Goal: Information Seeking & Learning: Understand process/instructions

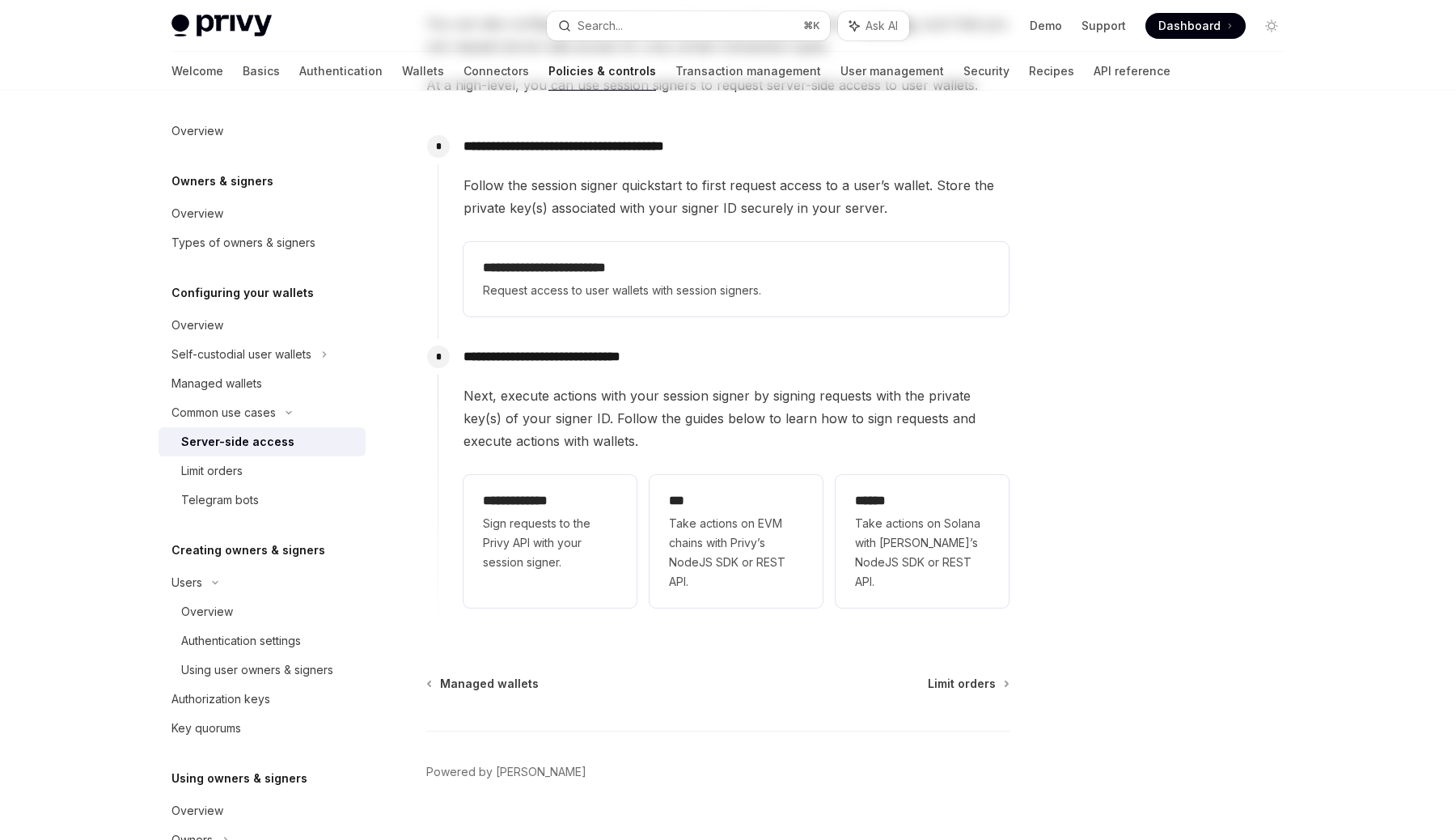
scroll to position [358, 0]
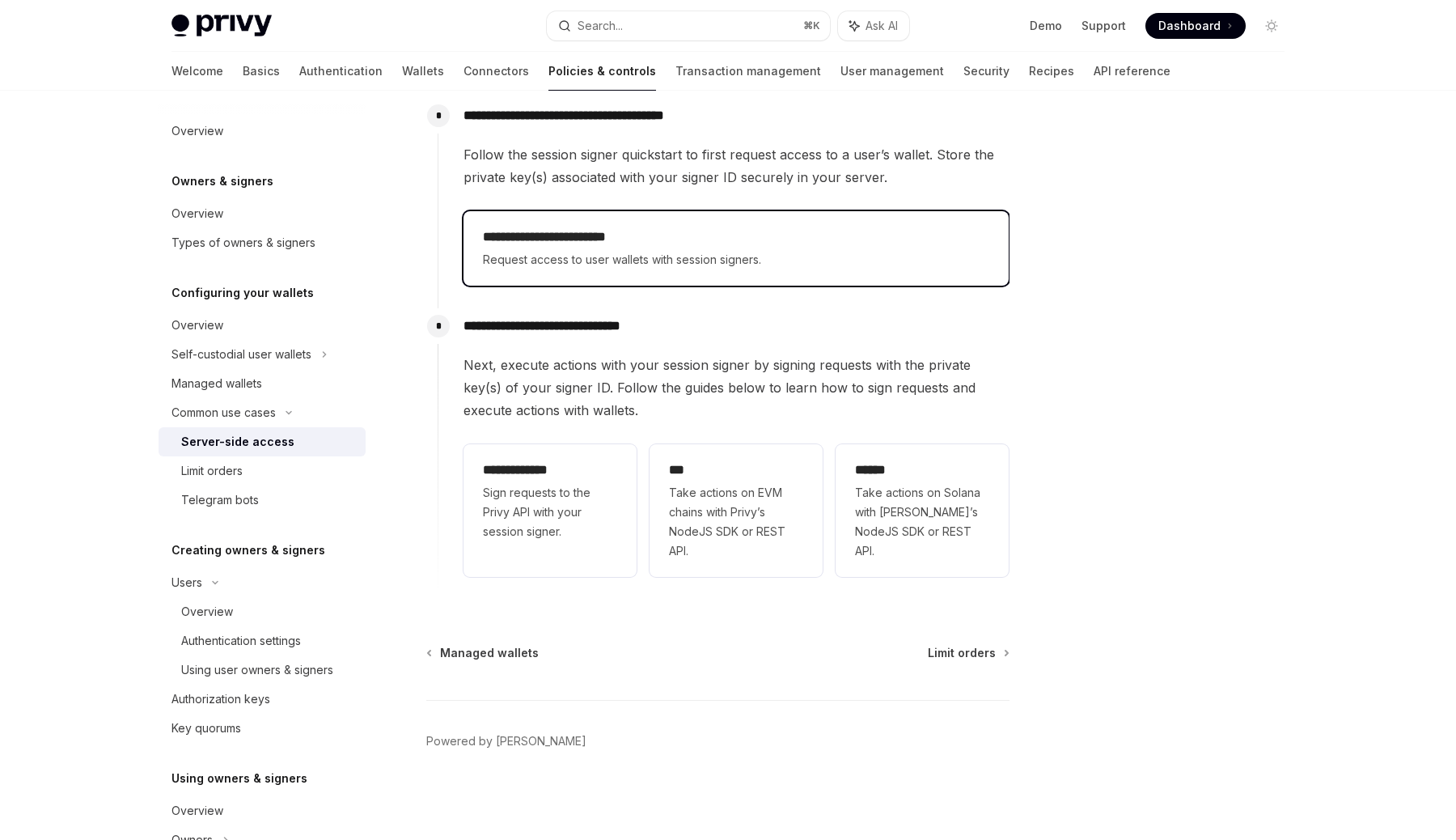
click at [611, 263] on span "Request access to user wallets with session signers." at bounding box center [735, 260] width 506 height 20
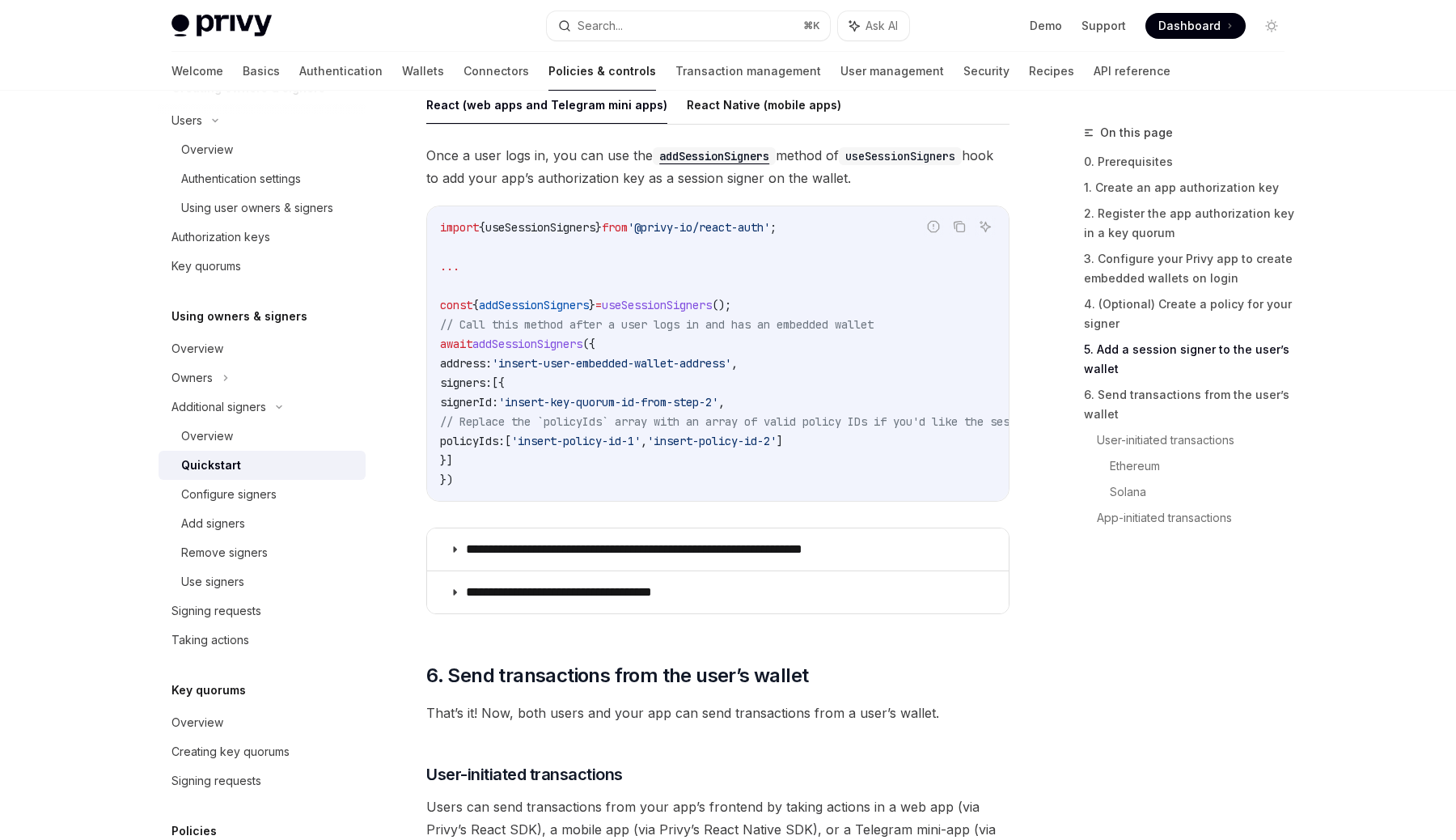
scroll to position [2653, 0]
click at [662, 553] on p "**********" at bounding box center [674, 549] width 416 height 16
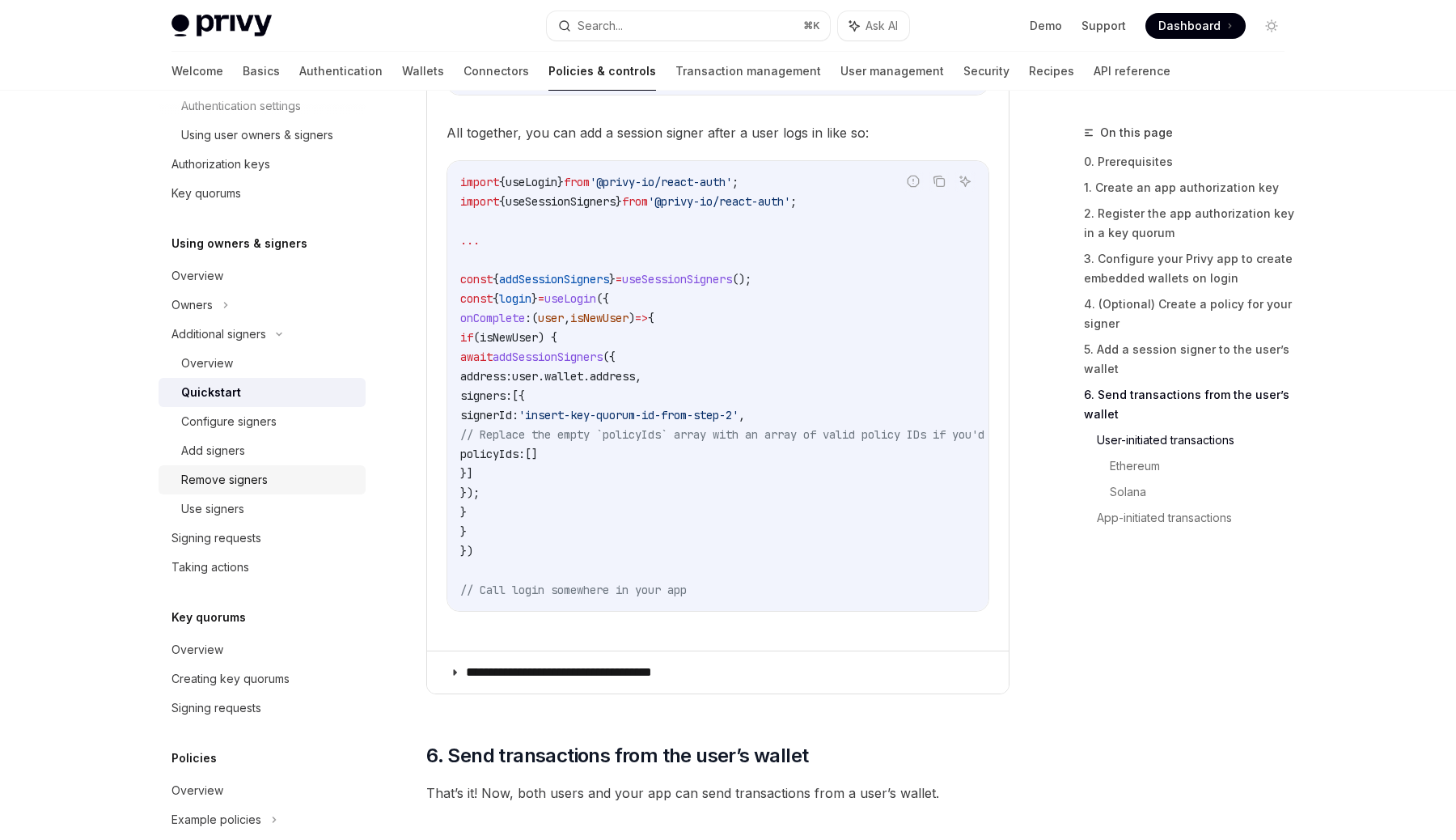
scroll to position [544, 0]
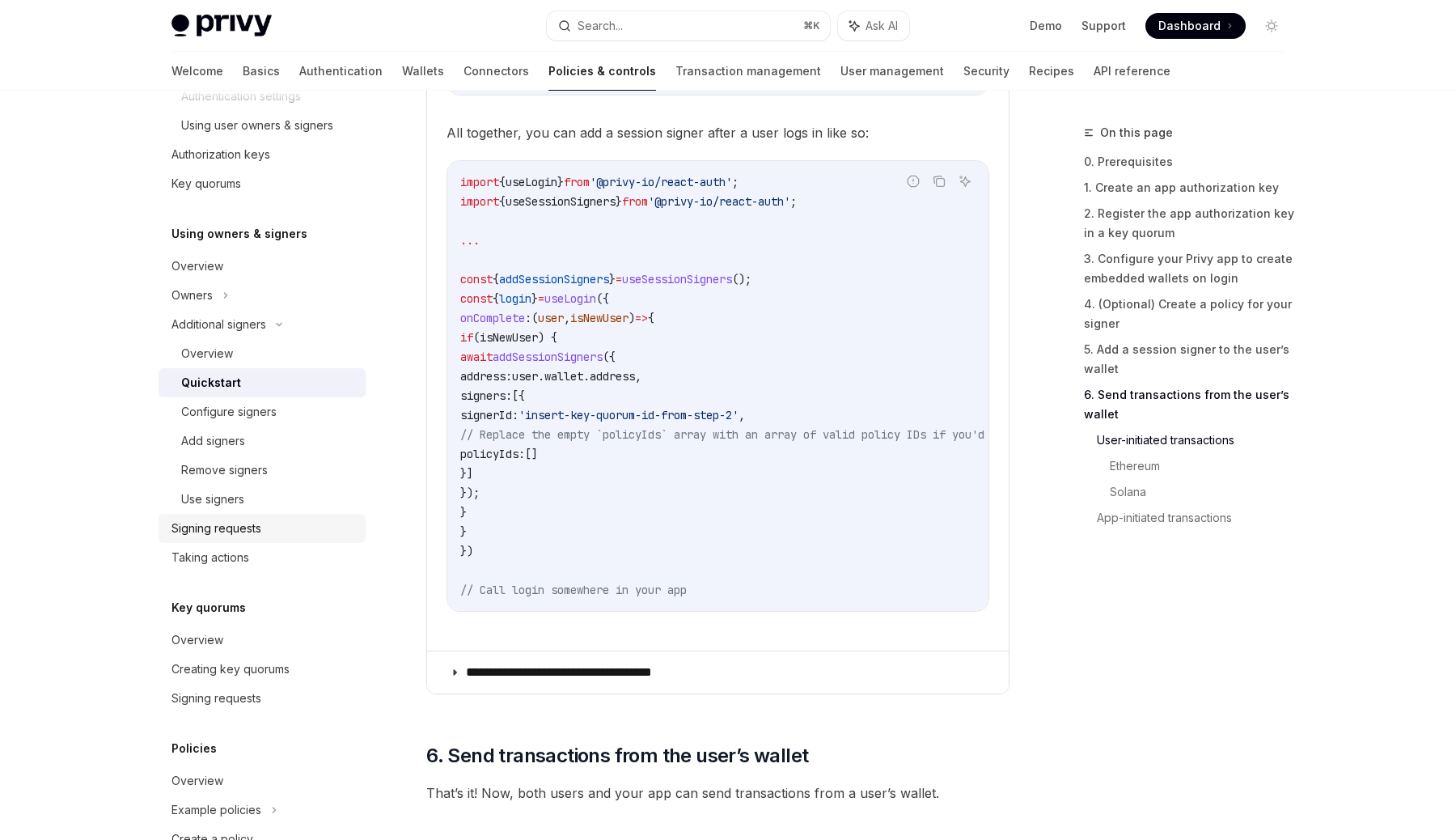
click at [263, 532] on div "Signing requests" at bounding box center [263, 529] width 184 height 20
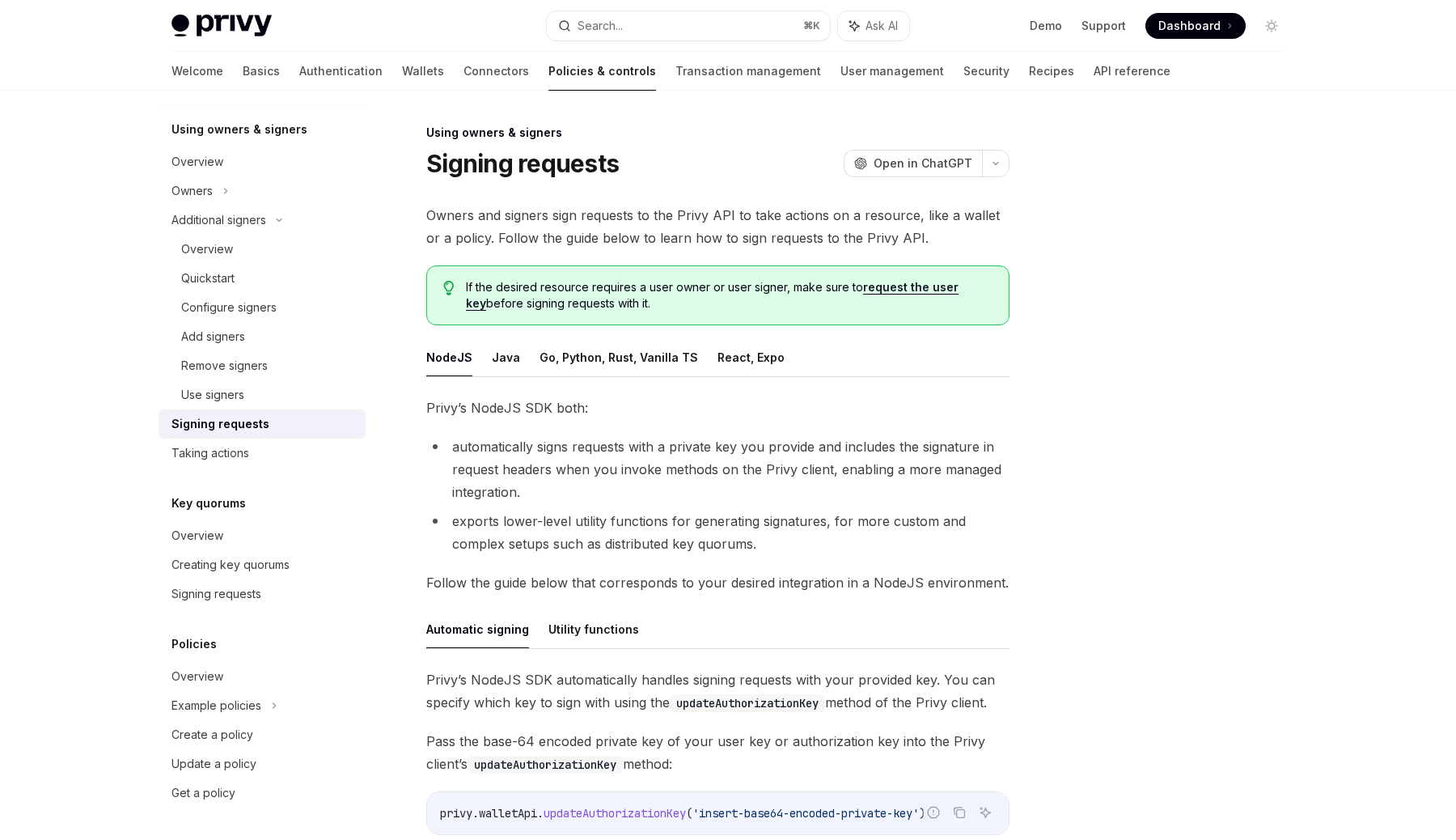
type textarea "*"
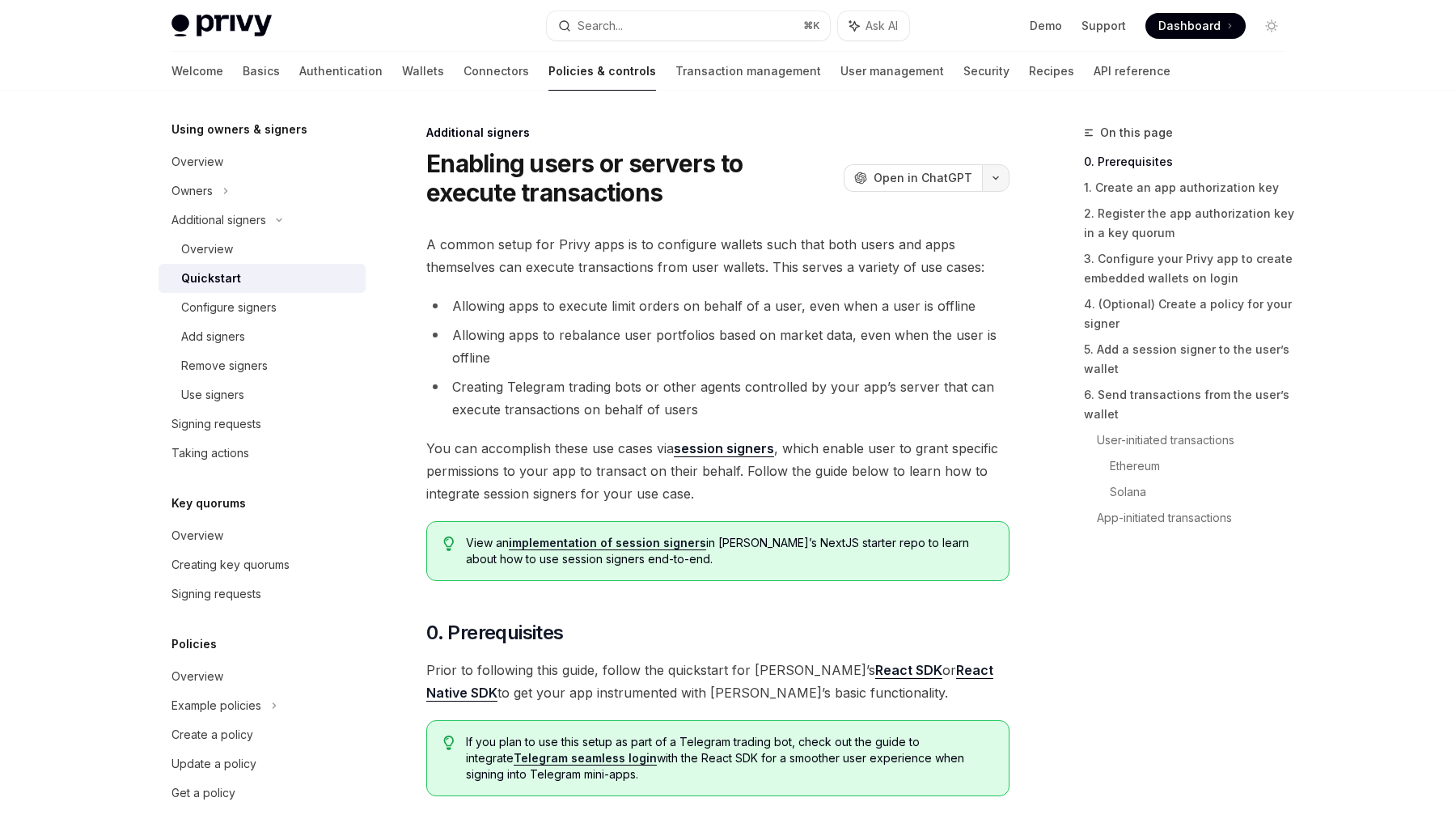
click at [1007, 183] on button "button" at bounding box center [996, 178] width 27 height 27
click at [633, 300] on li "Allowing apps to execute limit orders on behalf of a user, even when a user is …" at bounding box center [718, 305] width 584 height 23
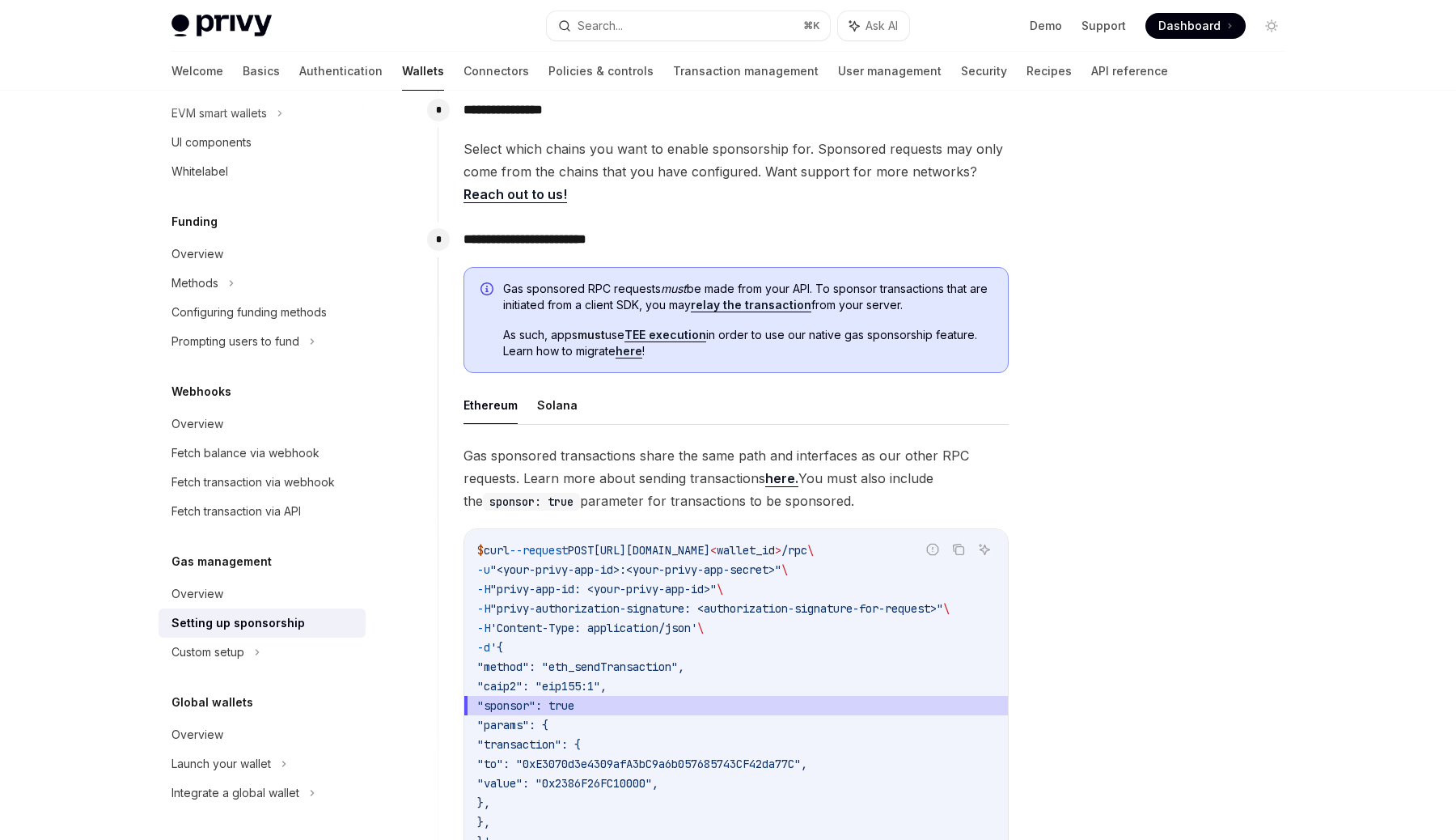
scroll to position [723, 0]
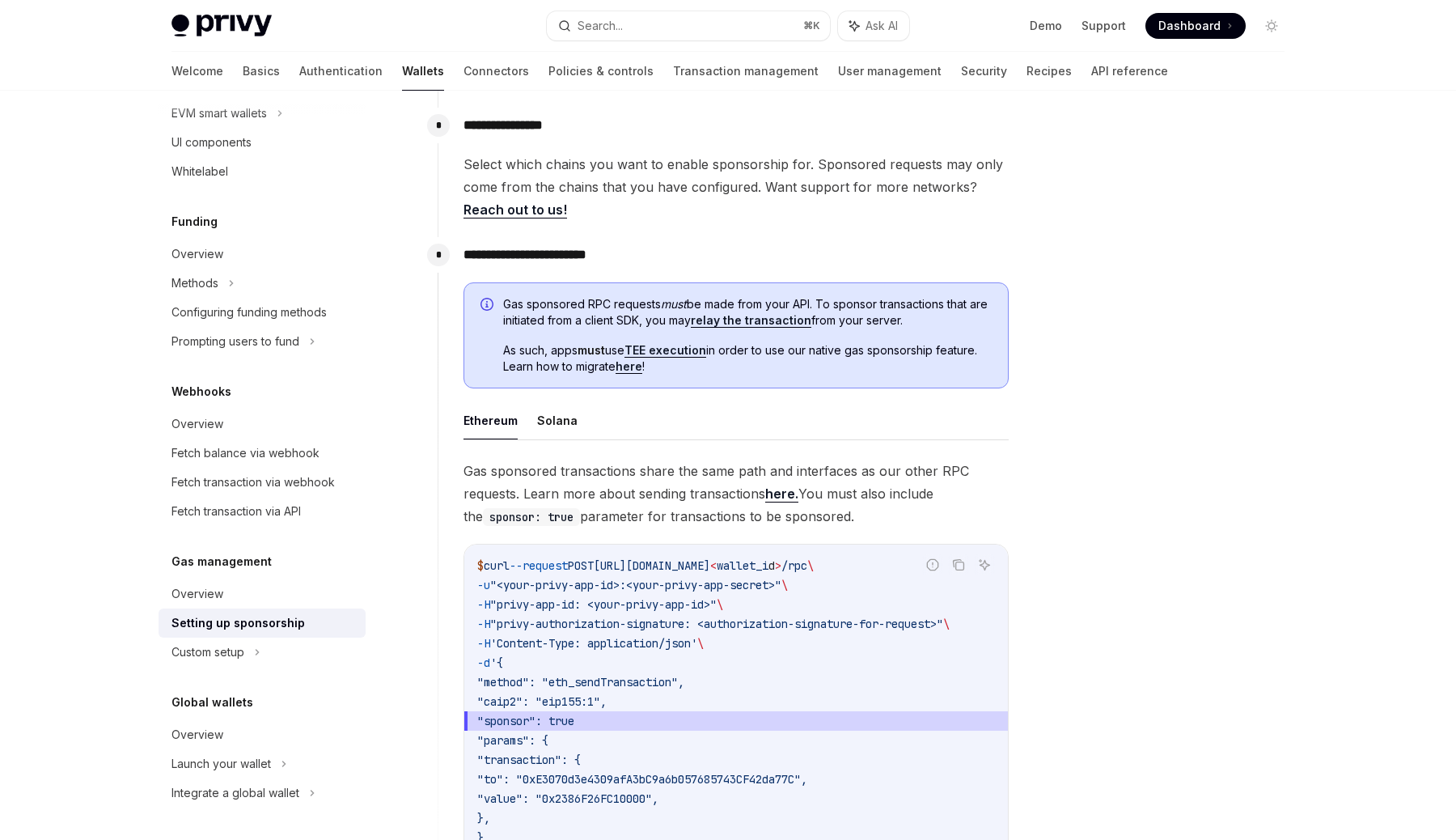
click at [757, 320] on link "relay the transaction" at bounding box center [751, 320] width 121 height 14
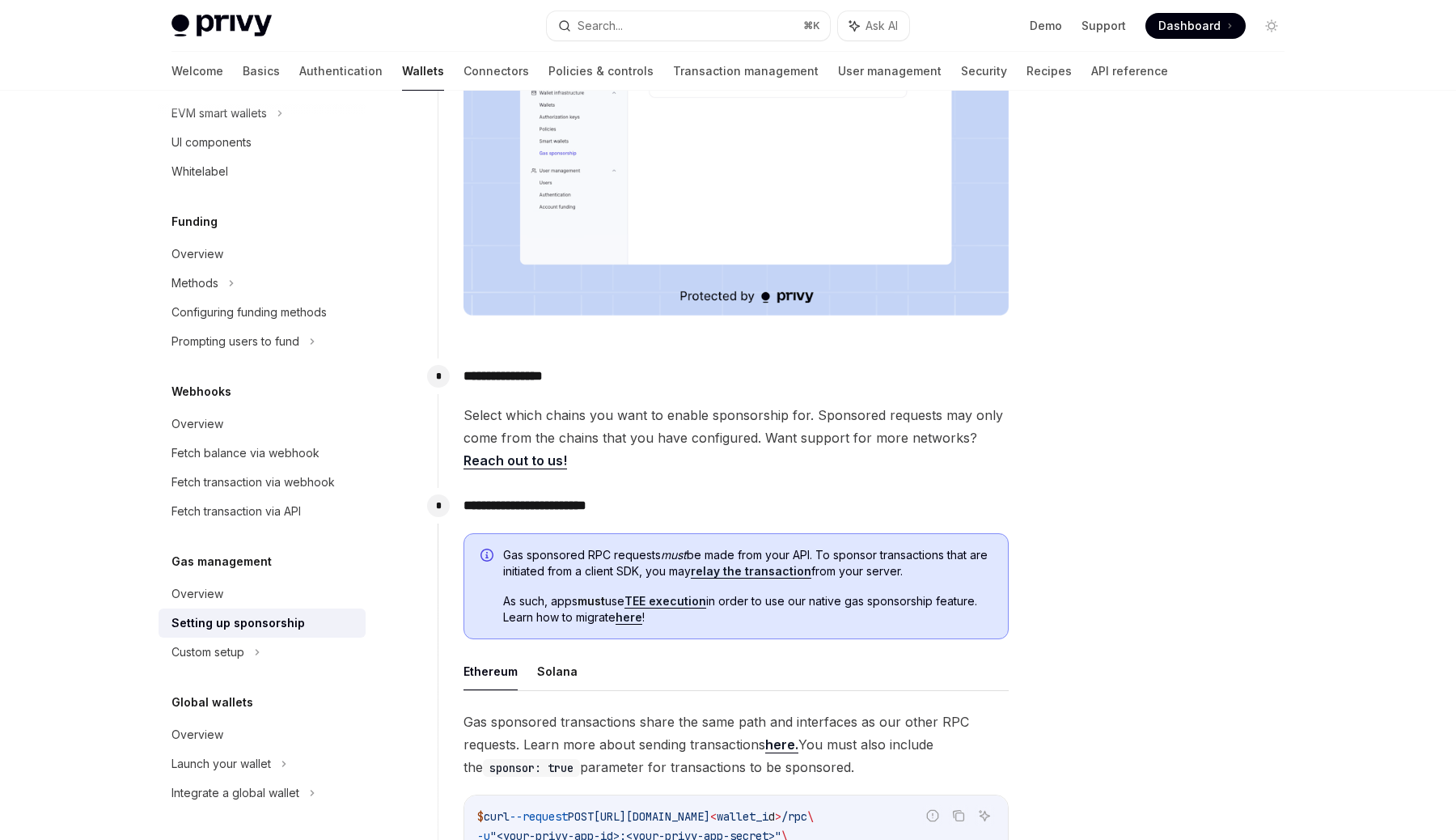
scroll to position [454, 0]
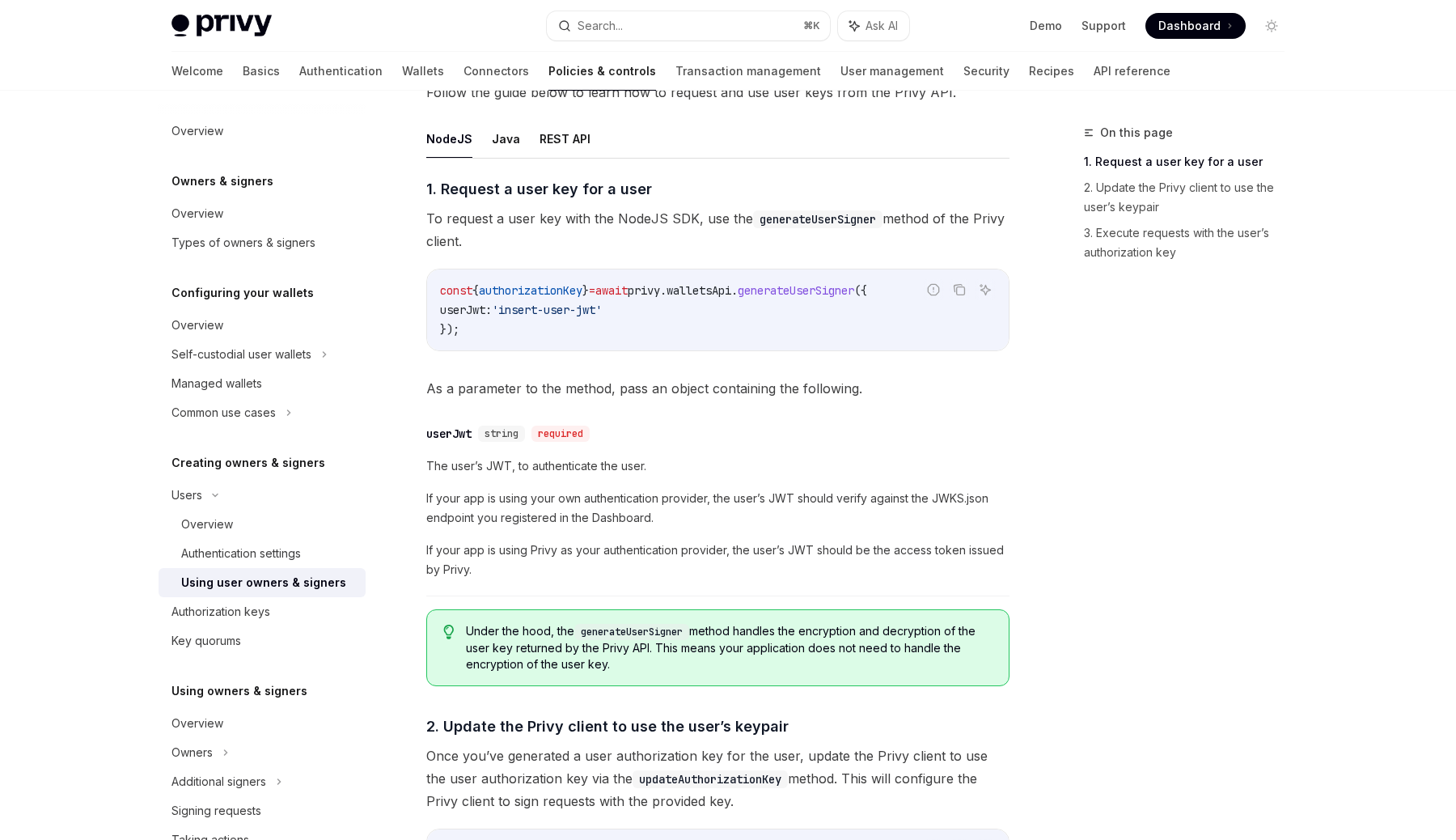
scroll to position [558, 0]
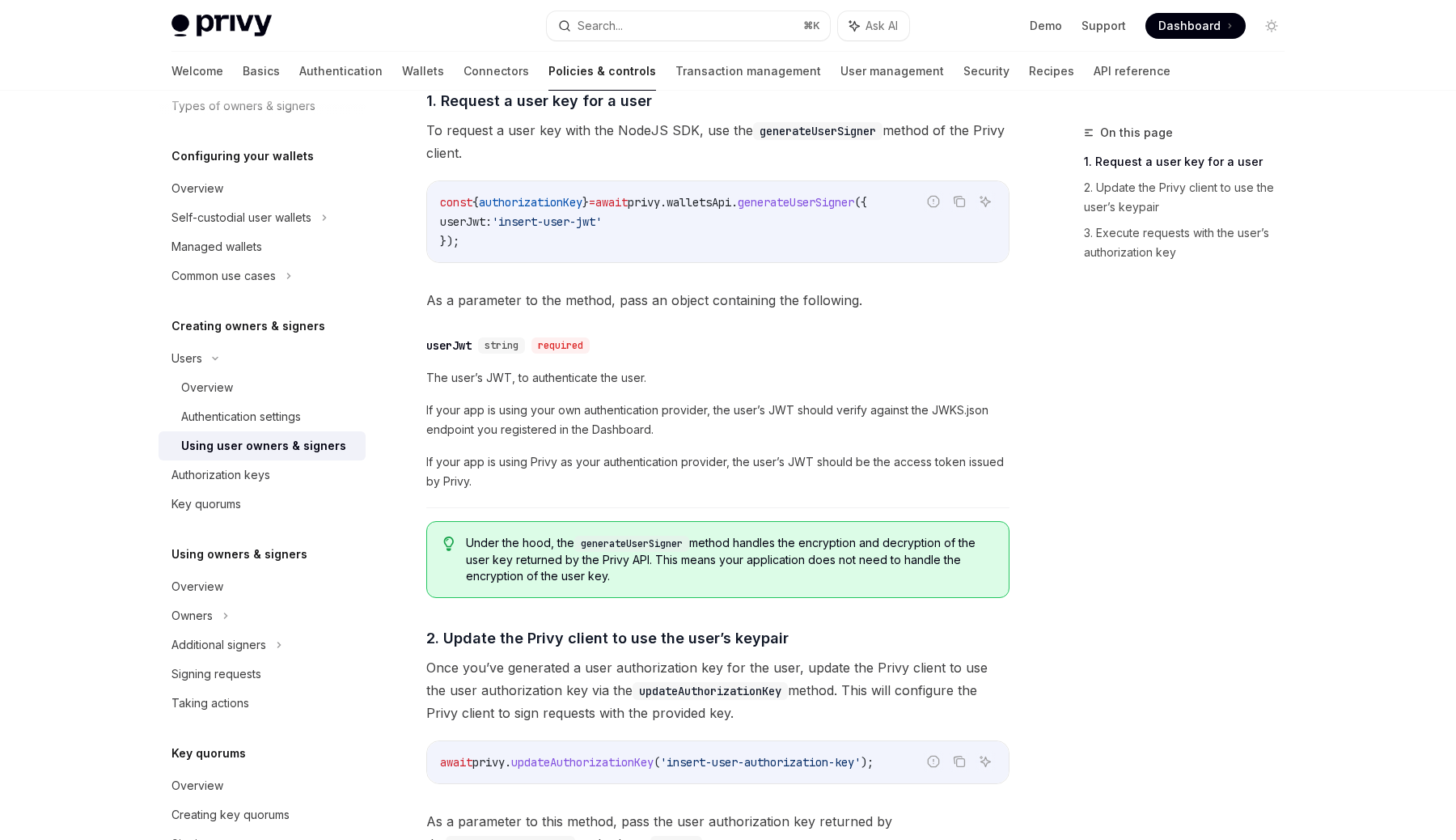
scroll to position [678, 0]
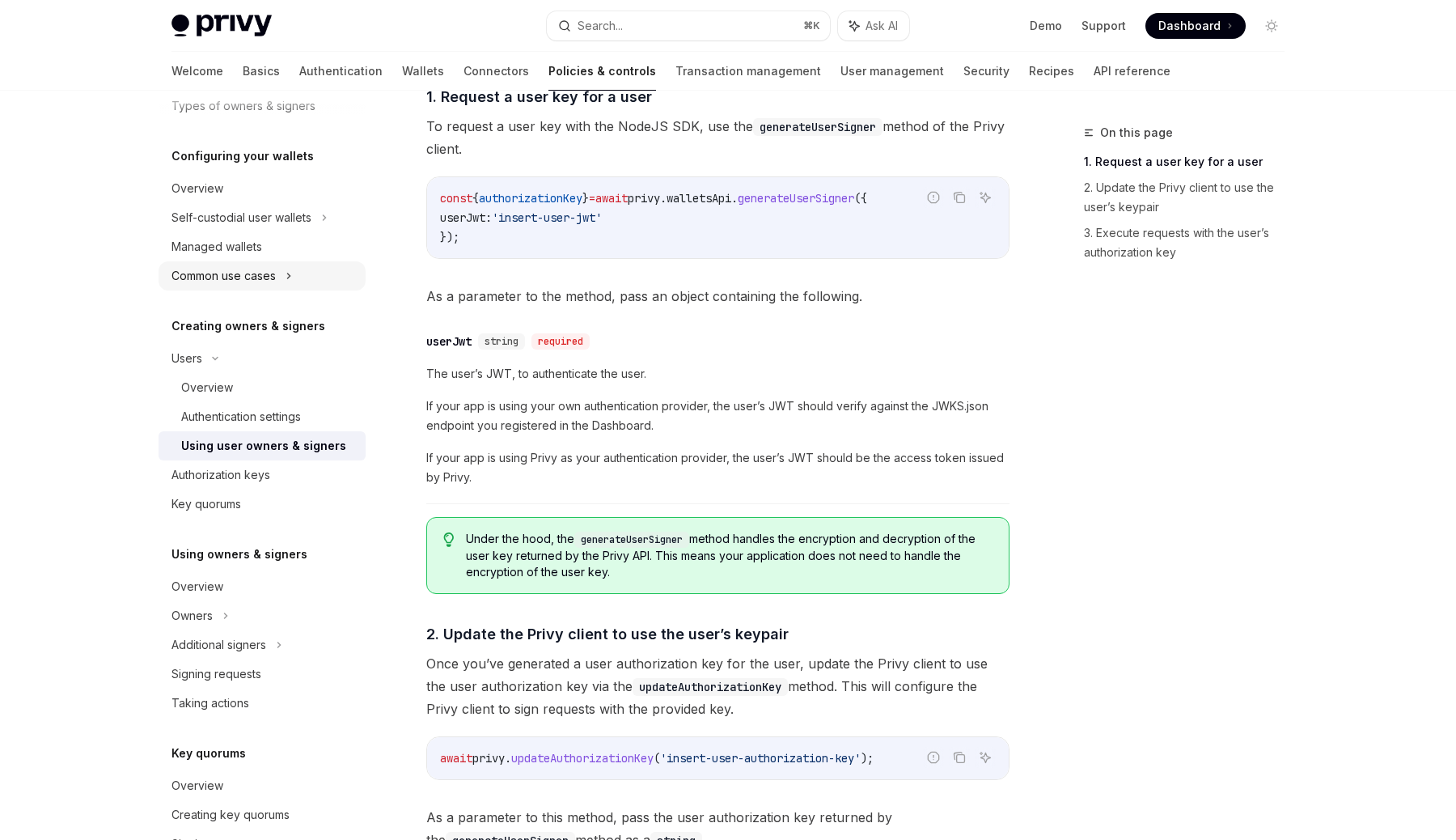
click at [281, 282] on div "Common use cases" at bounding box center [263, 276] width 207 height 29
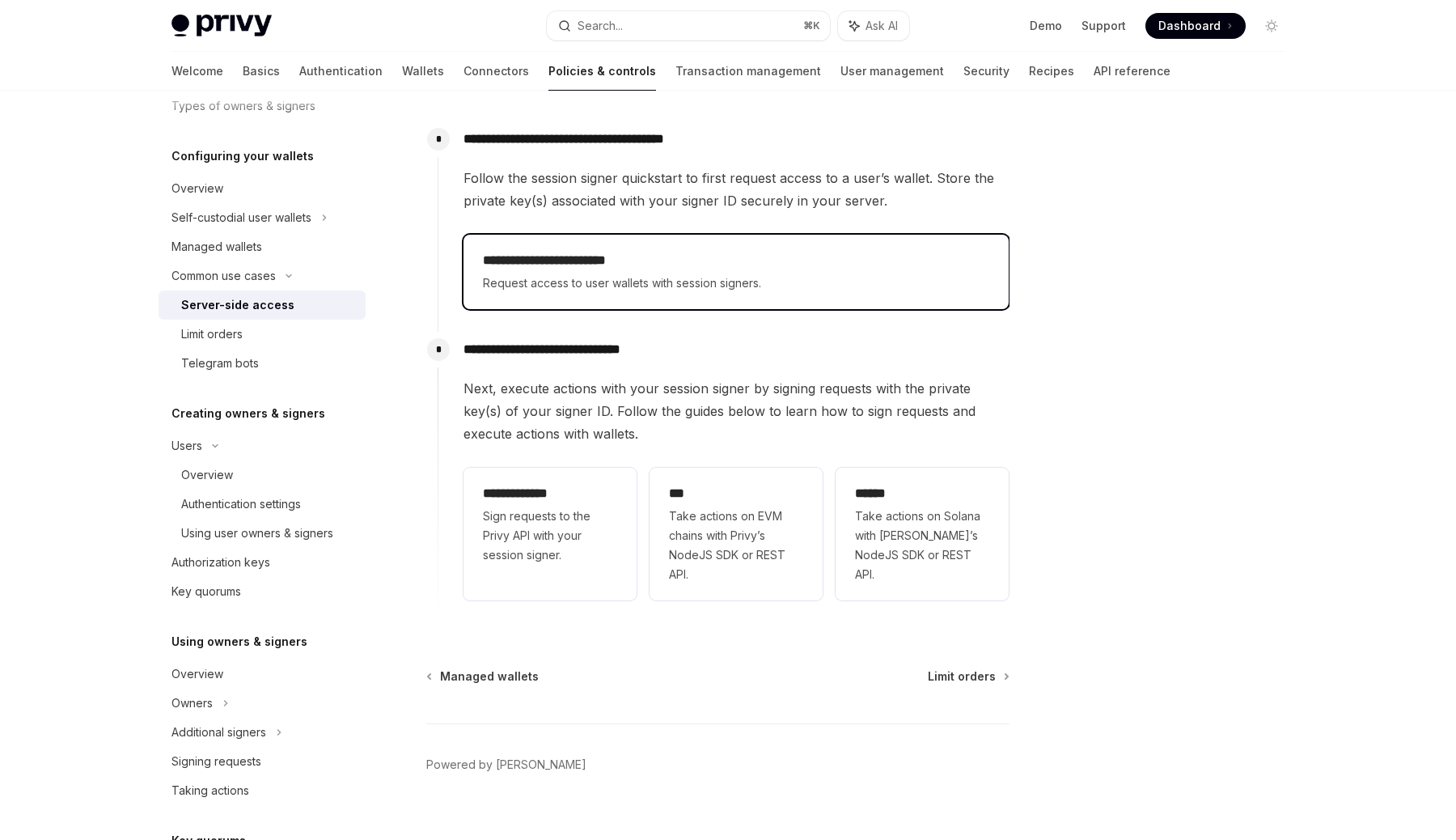
scroll to position [358, 0]
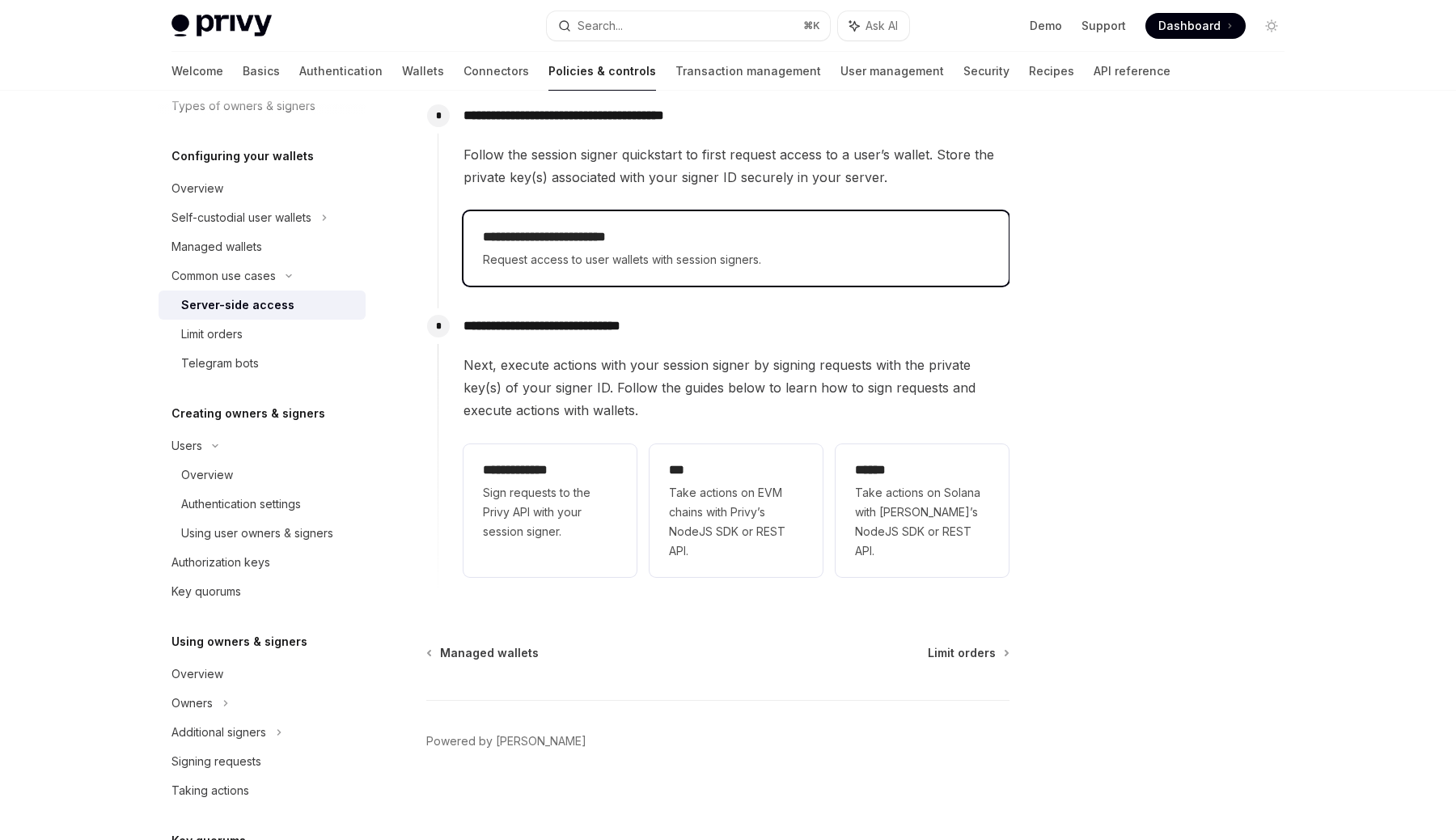
click at [646, 234] on h2 "**********" at bounding box center [735, 237] width 506 height 20
type textarea "*"
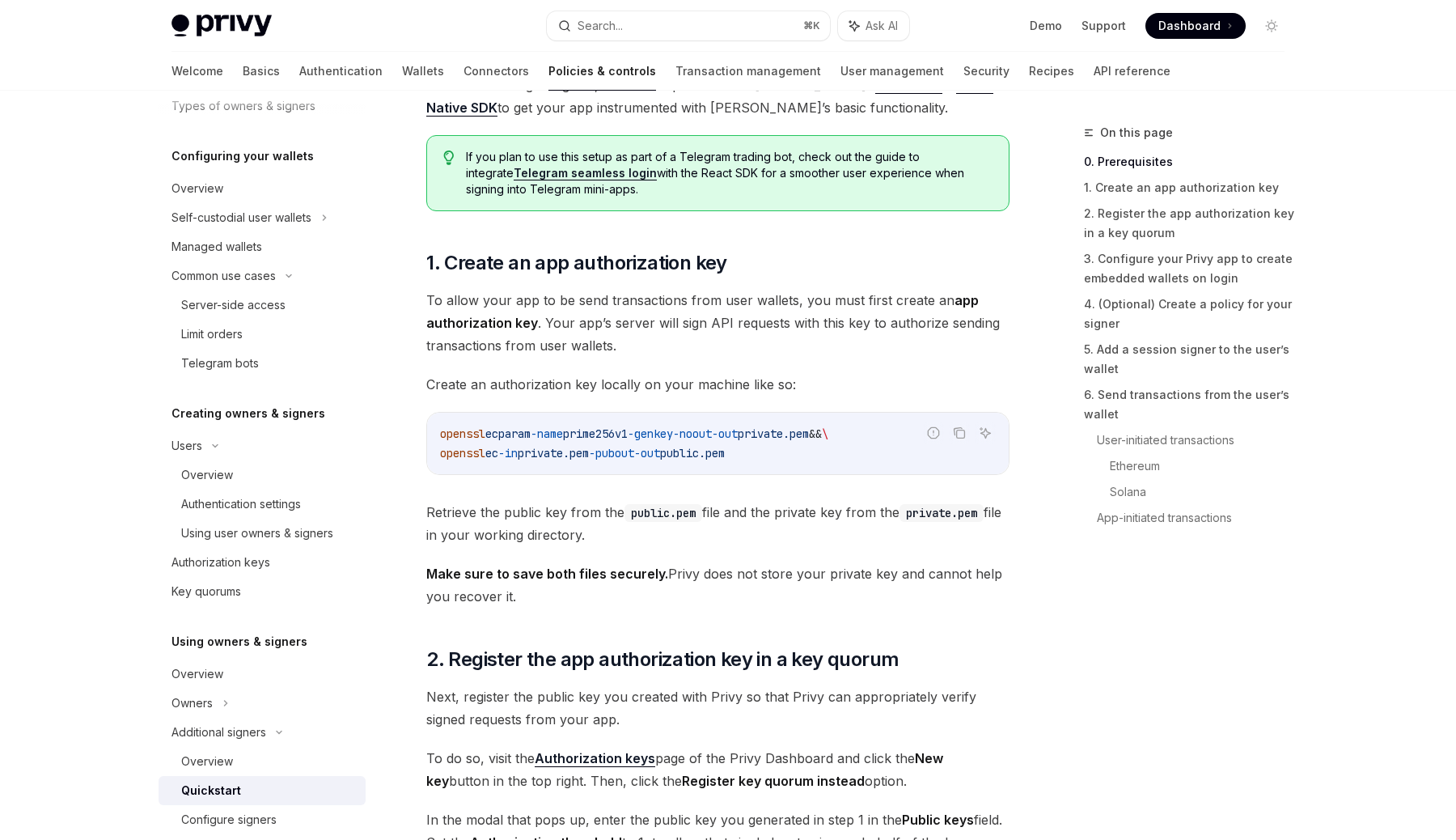
scroll to position [619, 0]
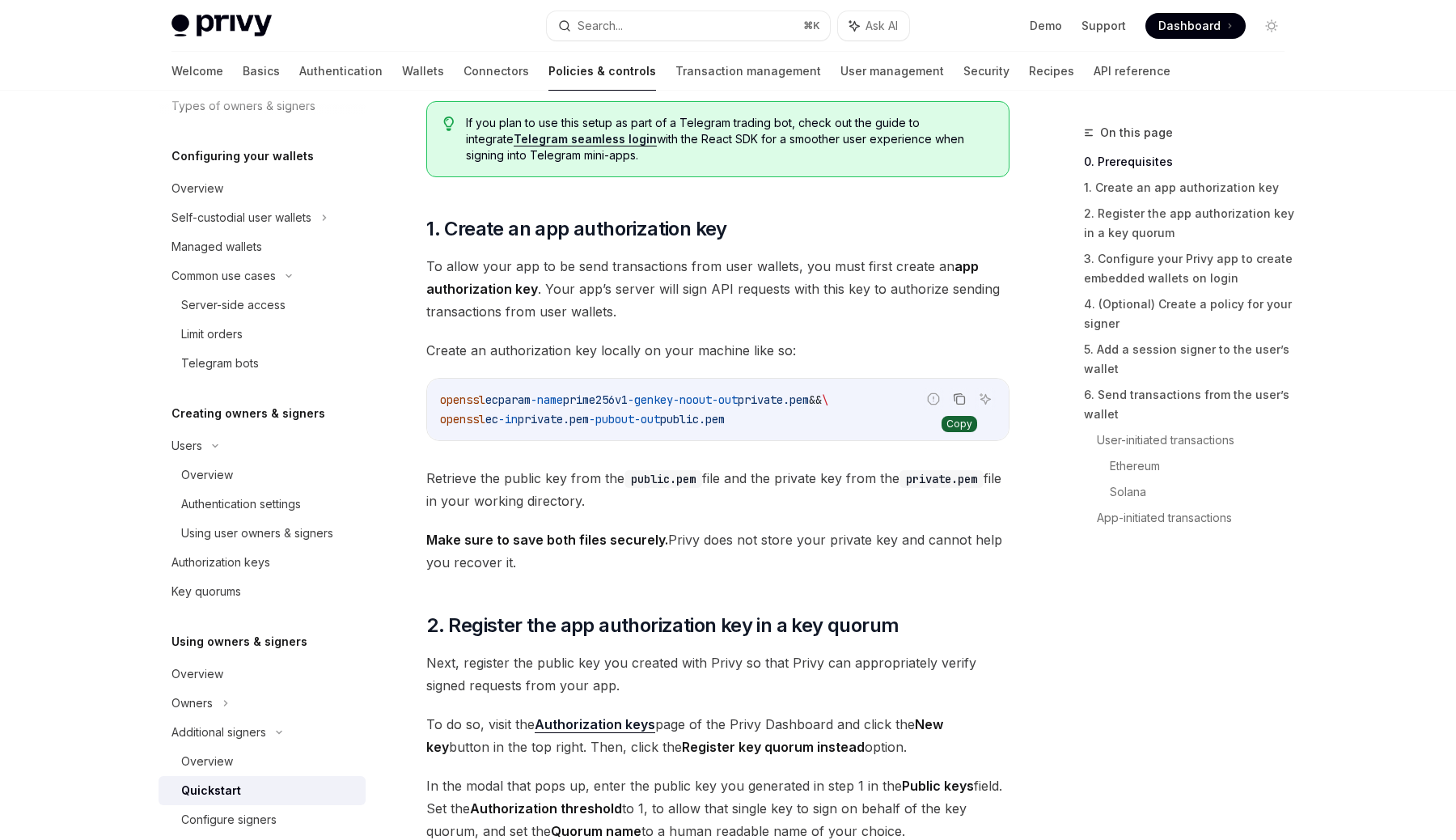
click at [959, 399] on icon "Copy the contents from the code block" at bounding box center [959, 399] width 13 height 13
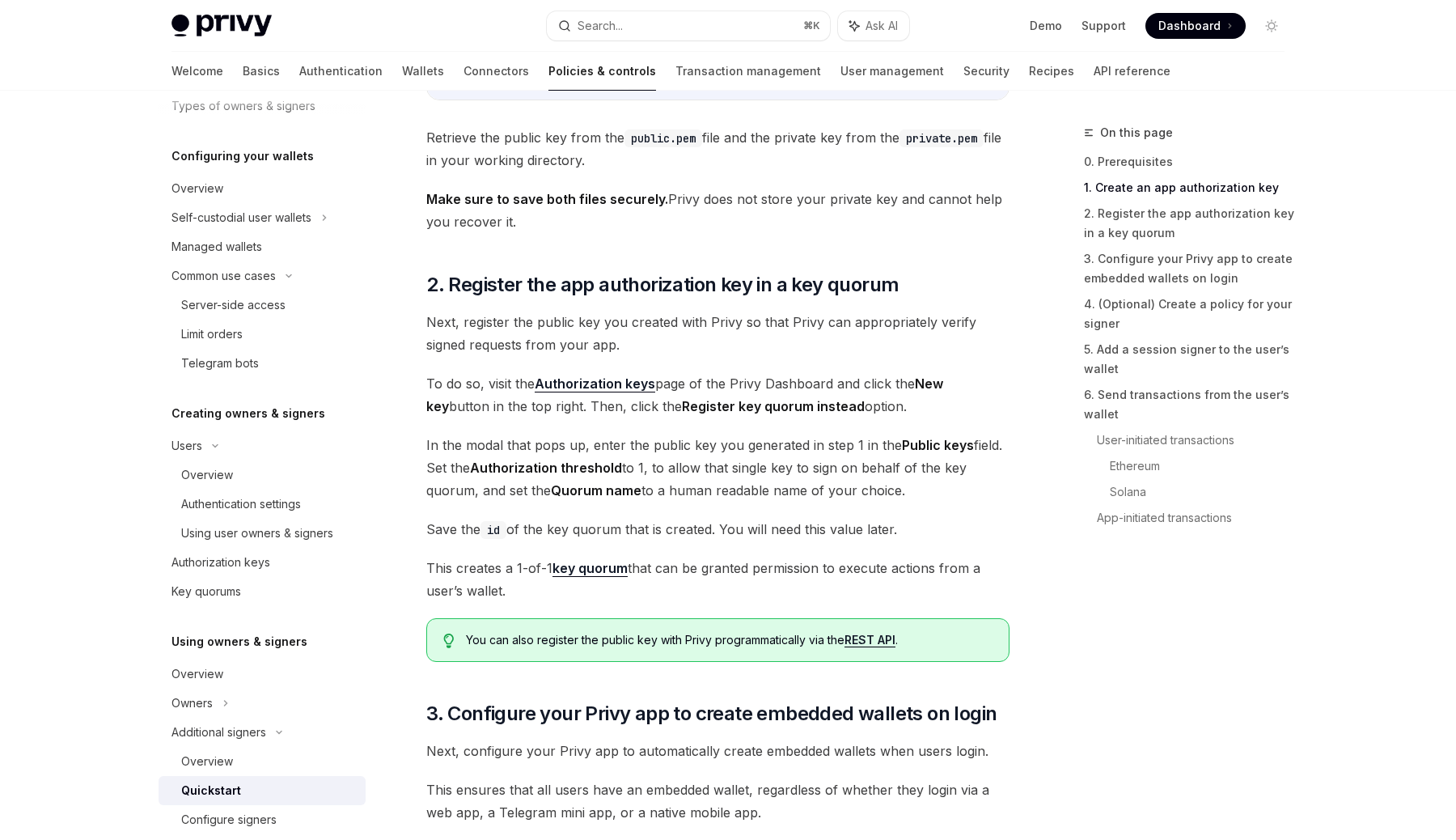
scroll to position [977, 0]
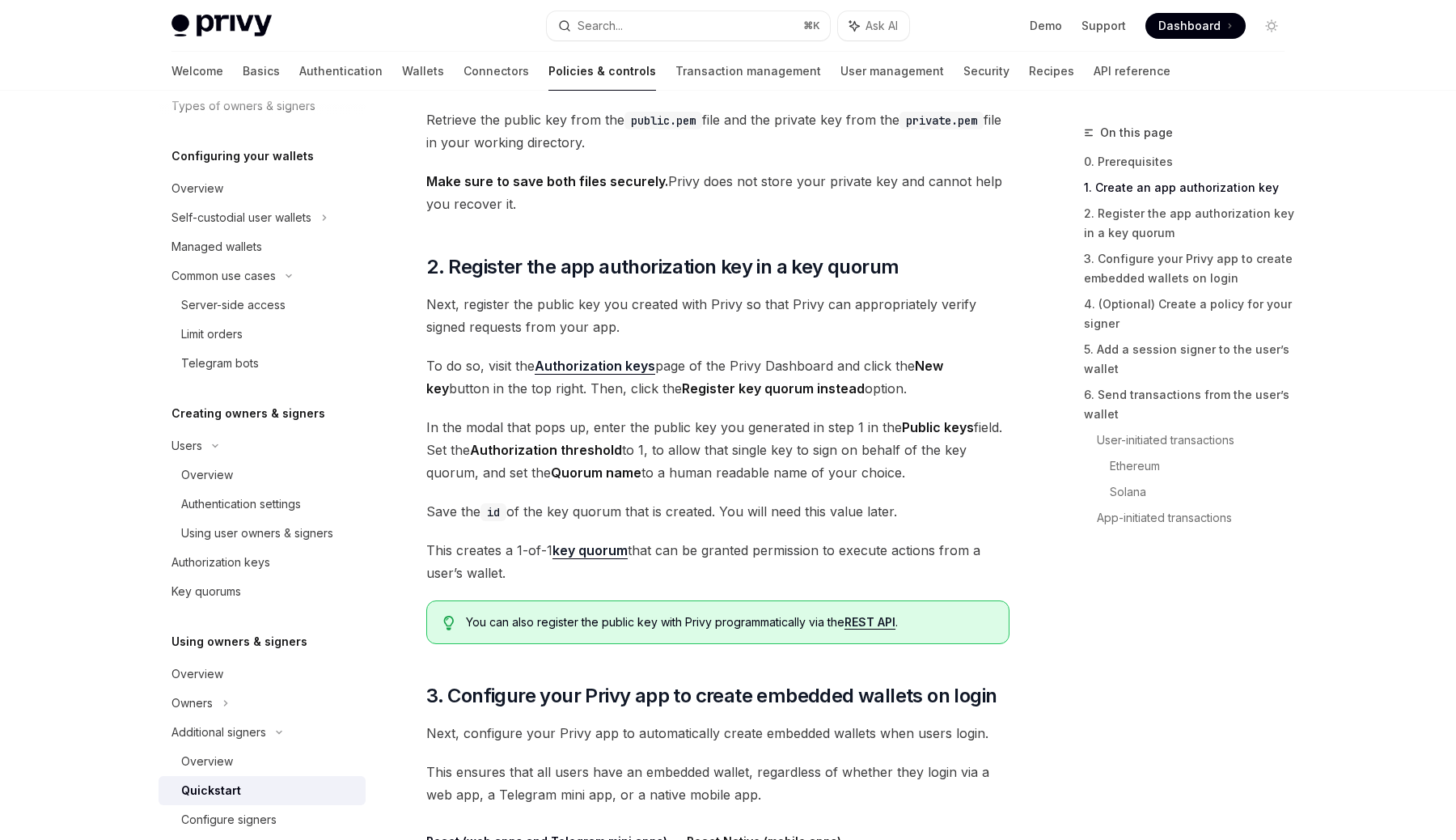
click at [577, 369] on strong "Authorization keys" at bounding box center [595, 365] width 121 height 16
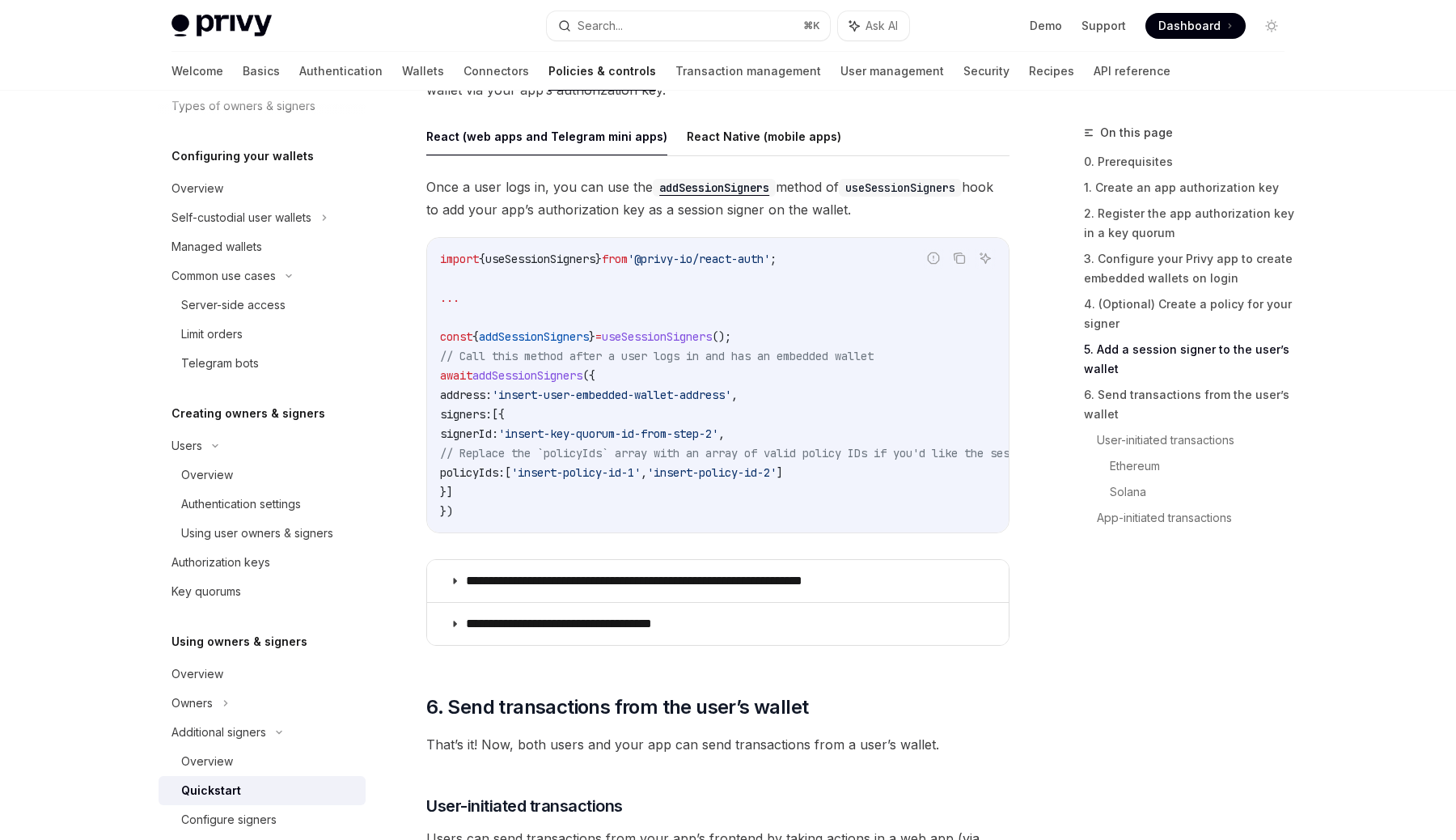
scroll to position [2622, 0]
click at [634, 575] on summary "**********" at bounding box center [717, 579] width 582 height 42
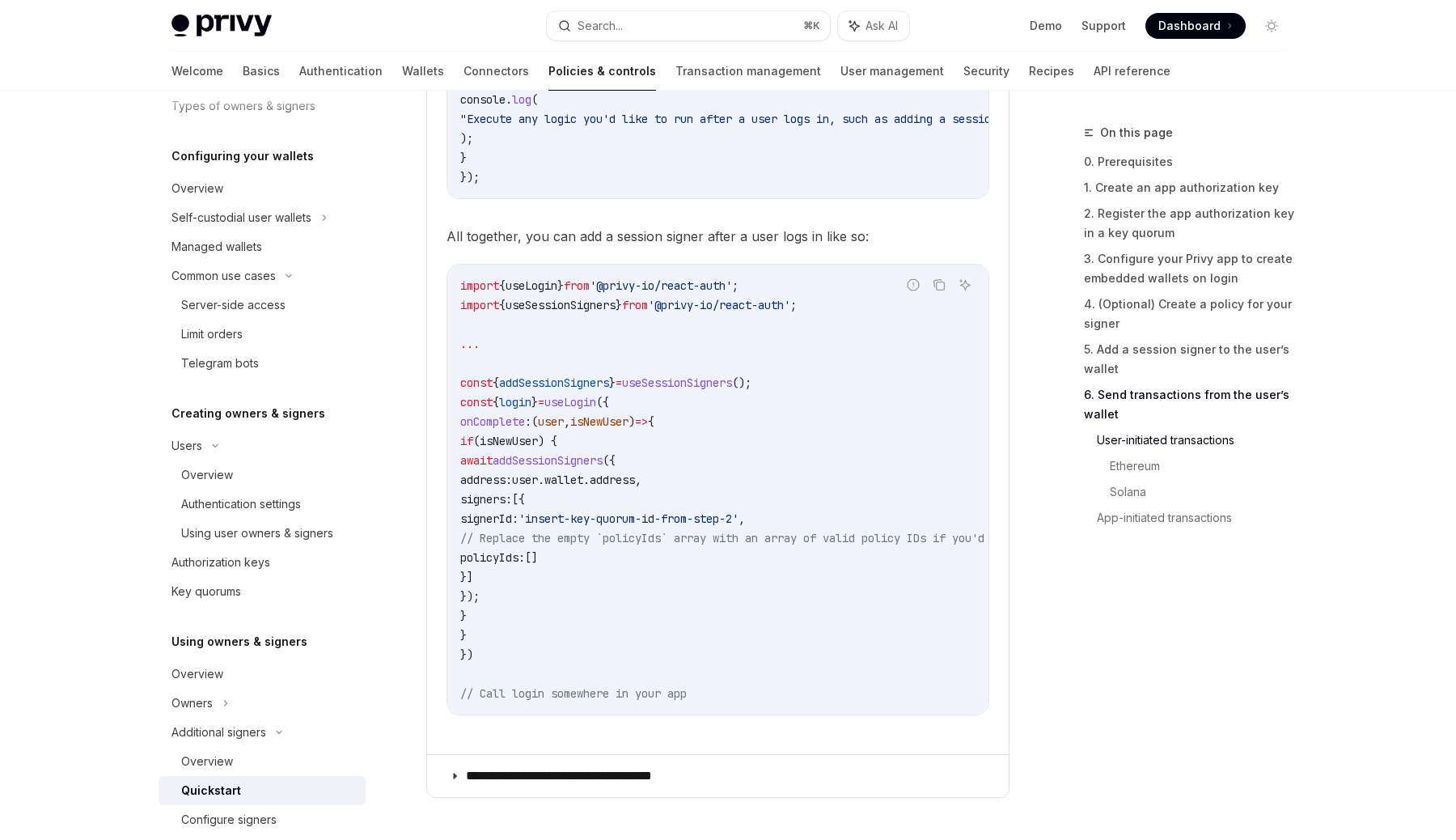
scroll to position [3302, 0]
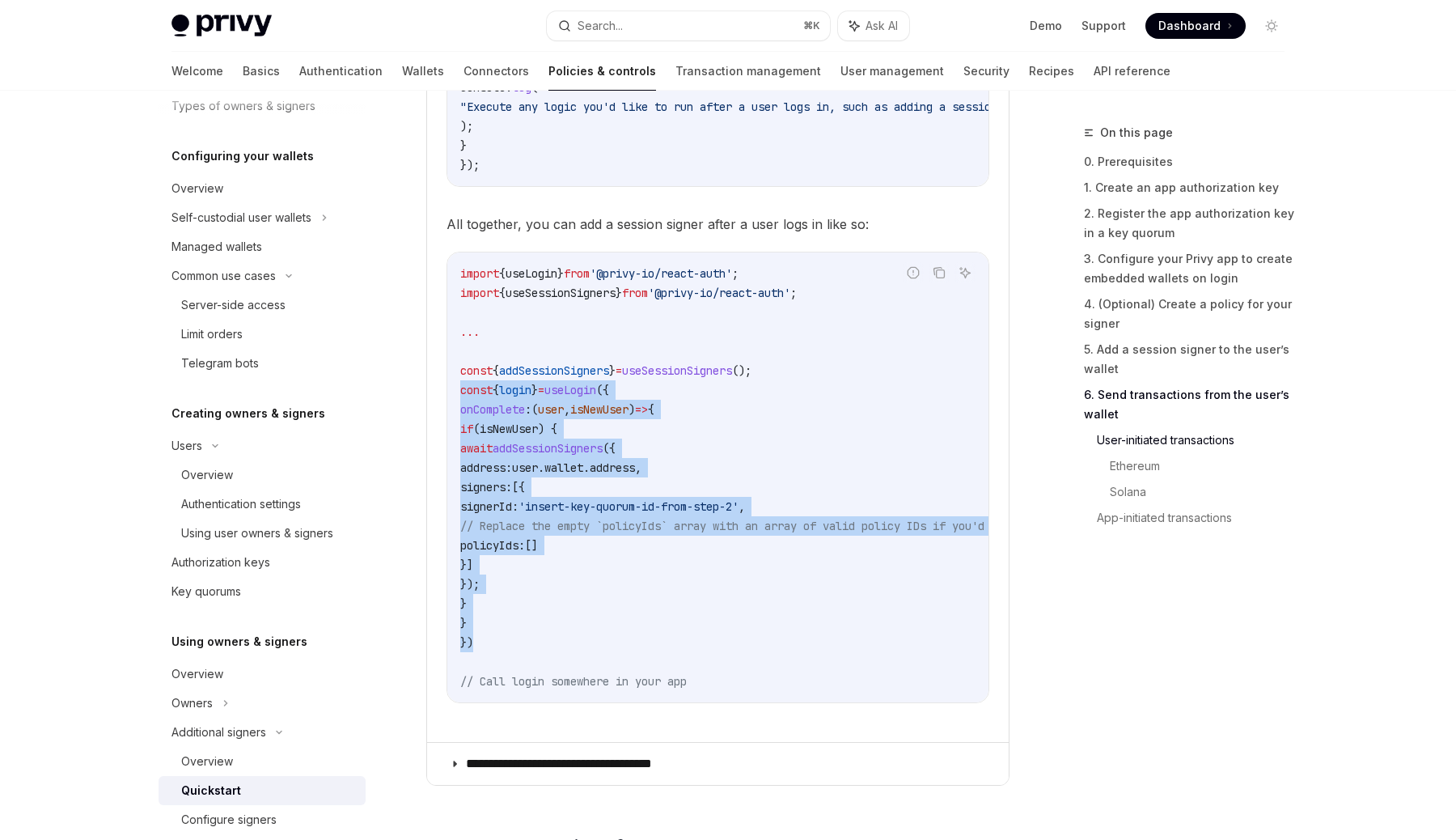
drag, startPoint x: 482, startPoint y: 659, endPoint x: 450, endPoint y: 403, distance: 258.0
click at [450, 403] on div "import { useLogin } from '@privy-io/react-auth' ; import { useSessionSigners } …" at bounding box center [718, 477] width 541 height 450
copy code "const { login } = useLogin ({ onComplete : ( user , isNewUser ) => { if ( isNew…"
click at [648, 300] on span "from" at bounding box center [635, 293] width 26 height 14
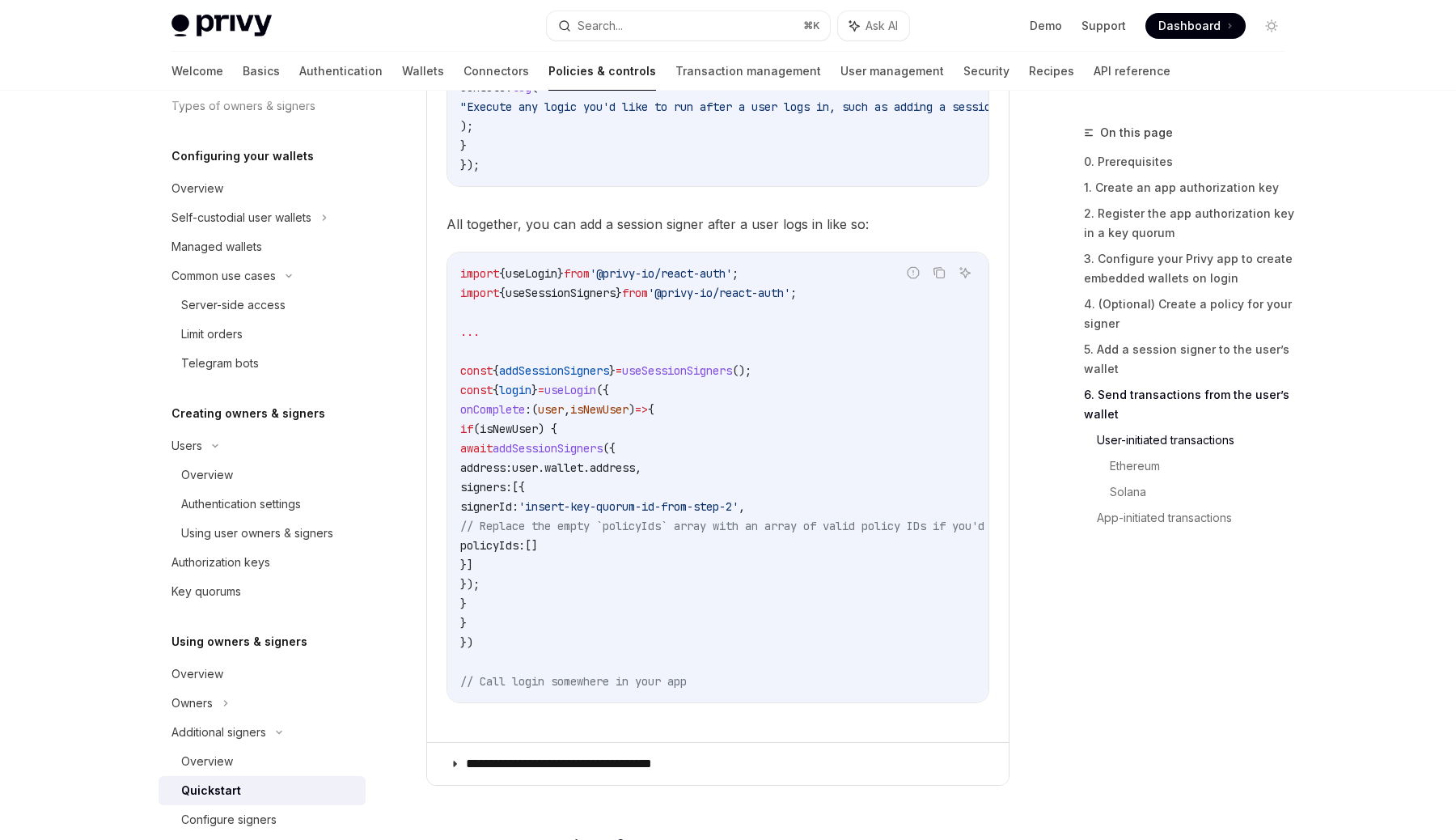
click at [648, 300] on span "from" at bounding box center [635, 293] width 26 height 14
copy code "import { useSessionSigners } from '@privy-io/react-auth' ;"
click at [615, 300] on span "useSessionSigners" at bounding box center [560, 293] width 110 height 14
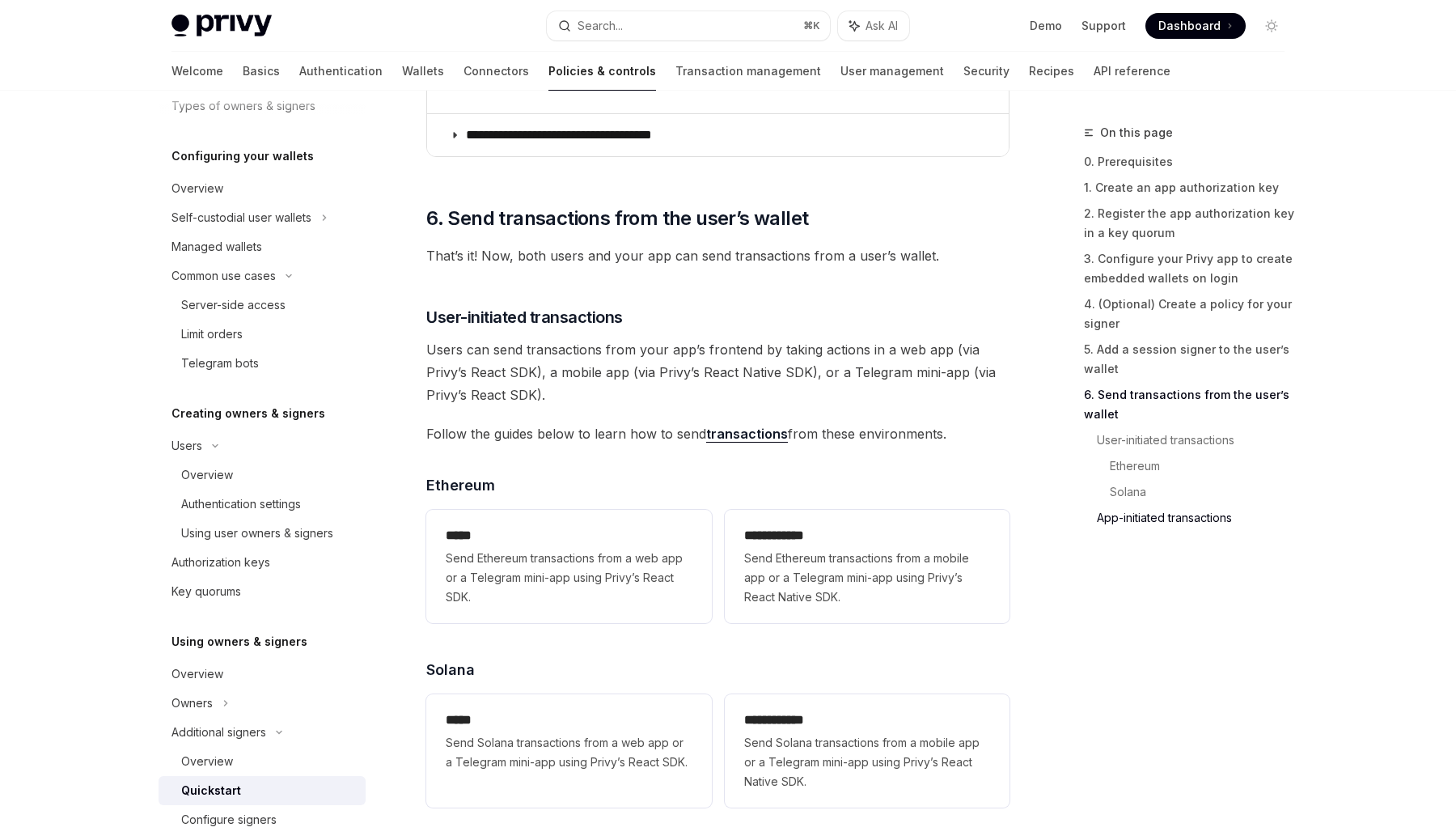
scroll to position [4023, 0]
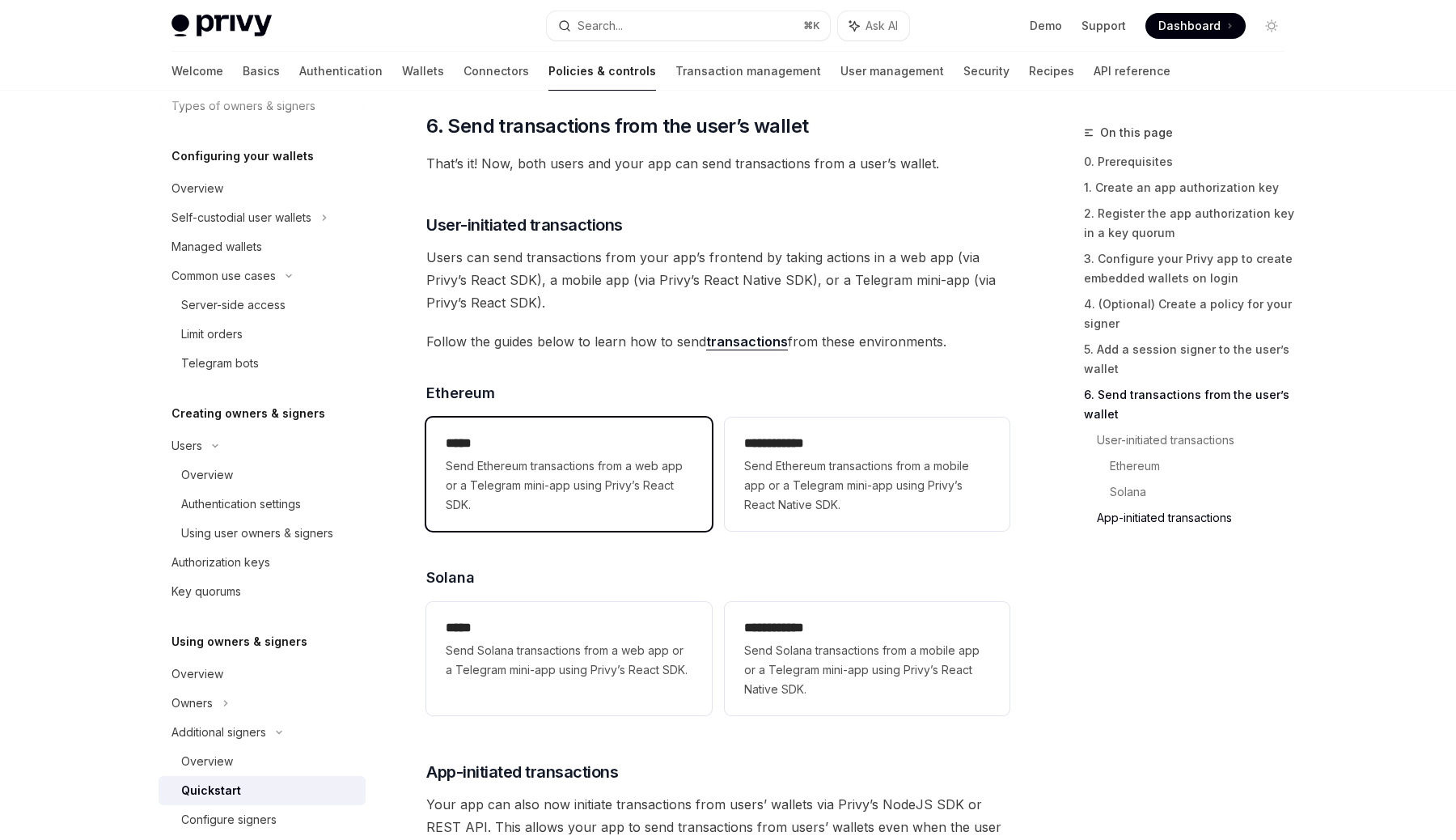
click at [552, 514] on span "Send Ethereum transactions from a web app or a Telegram mini-app using Privy’s …" at bounding box center [568, 485] width 246 height 59
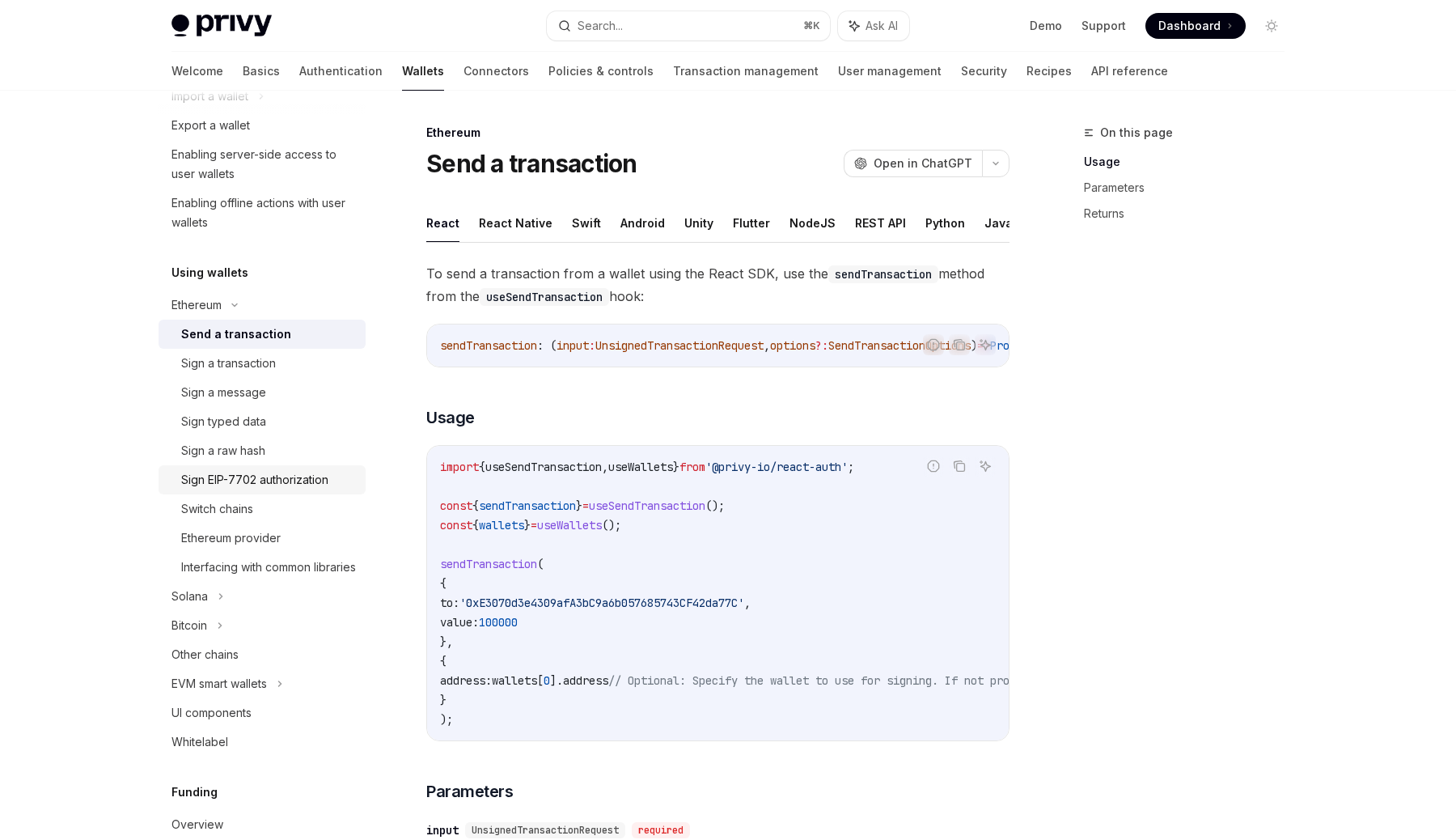
click at [263, 490] on link "Sign EIP-7702 authorization" at bounding box center [263, 480] width 207 height 29
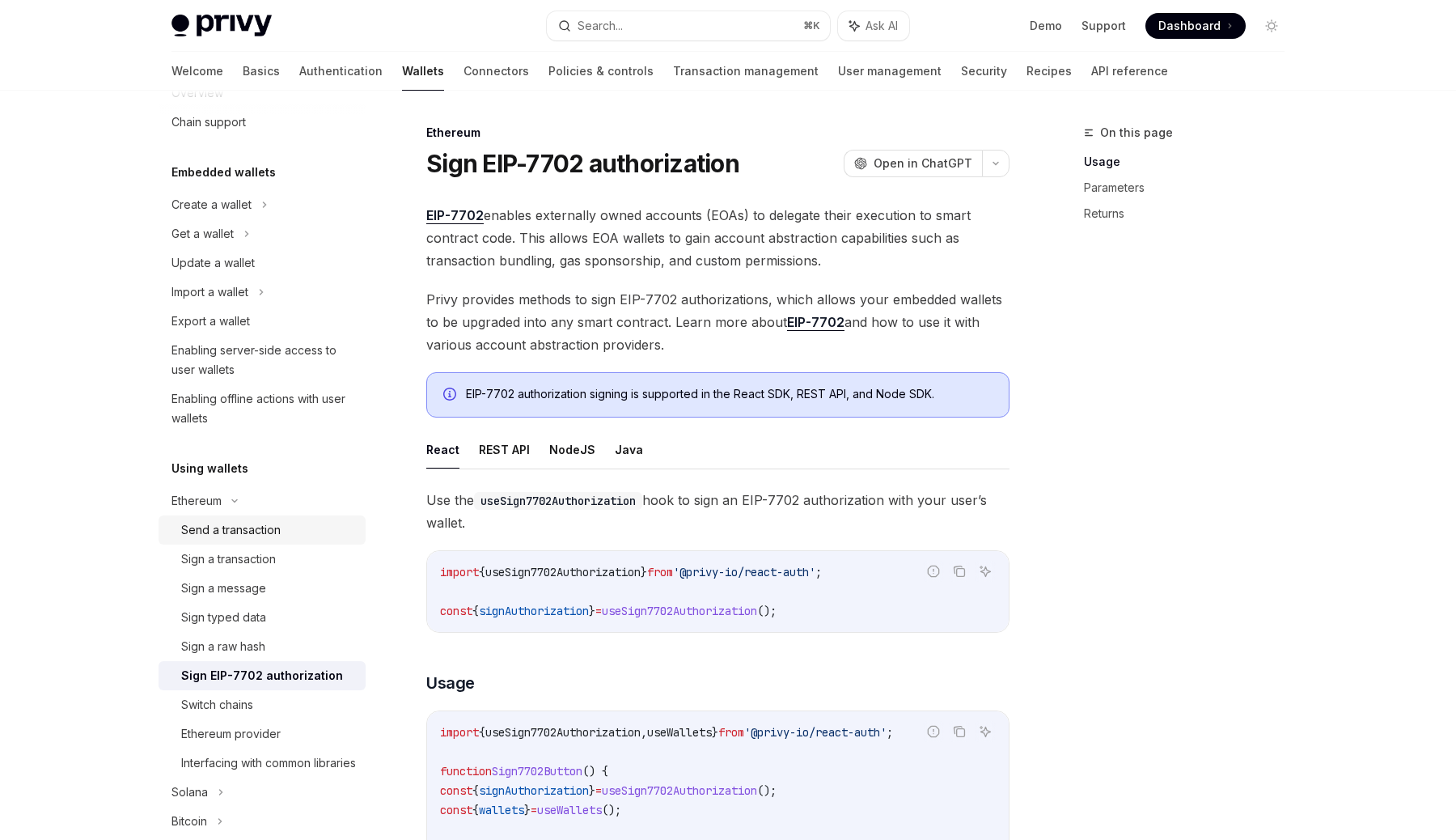
scroll to position [44, 0]
click at [254, 363] on div "Enabling server-side access to user wallets" at bounding box center [263, 361] width 184 height 39
type textarea "*"
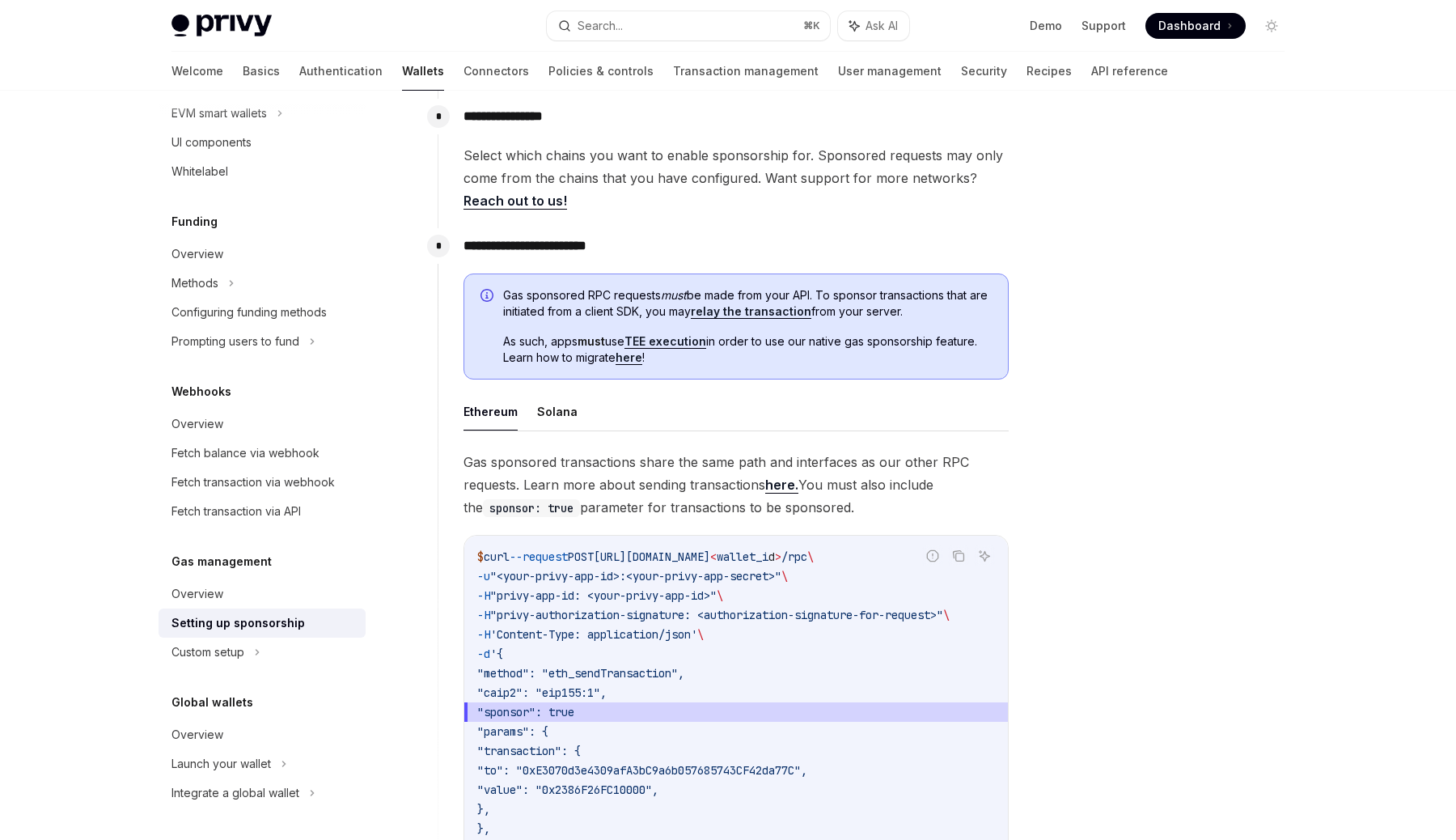
scroll to position [736, 0]
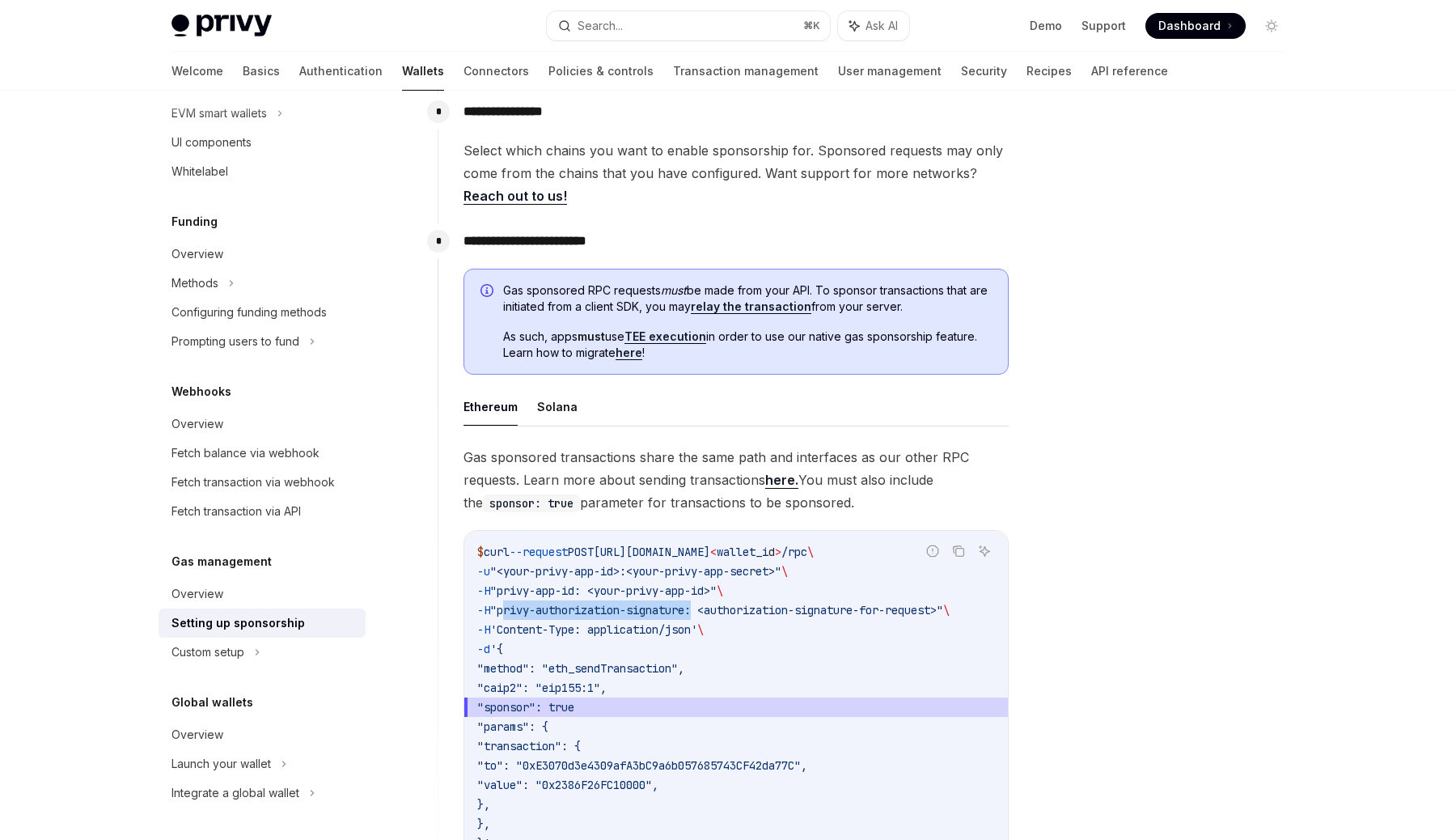
drag, startPoint x: 713, startPoint y: 613, endPoint x: 520, endPoint y: 614, distance: 193.0
click at [520, 614] on span ""privy-authorization-signature: <authorization-signature-for-request>"" at bounding box center [716, 610] width 453 height 14
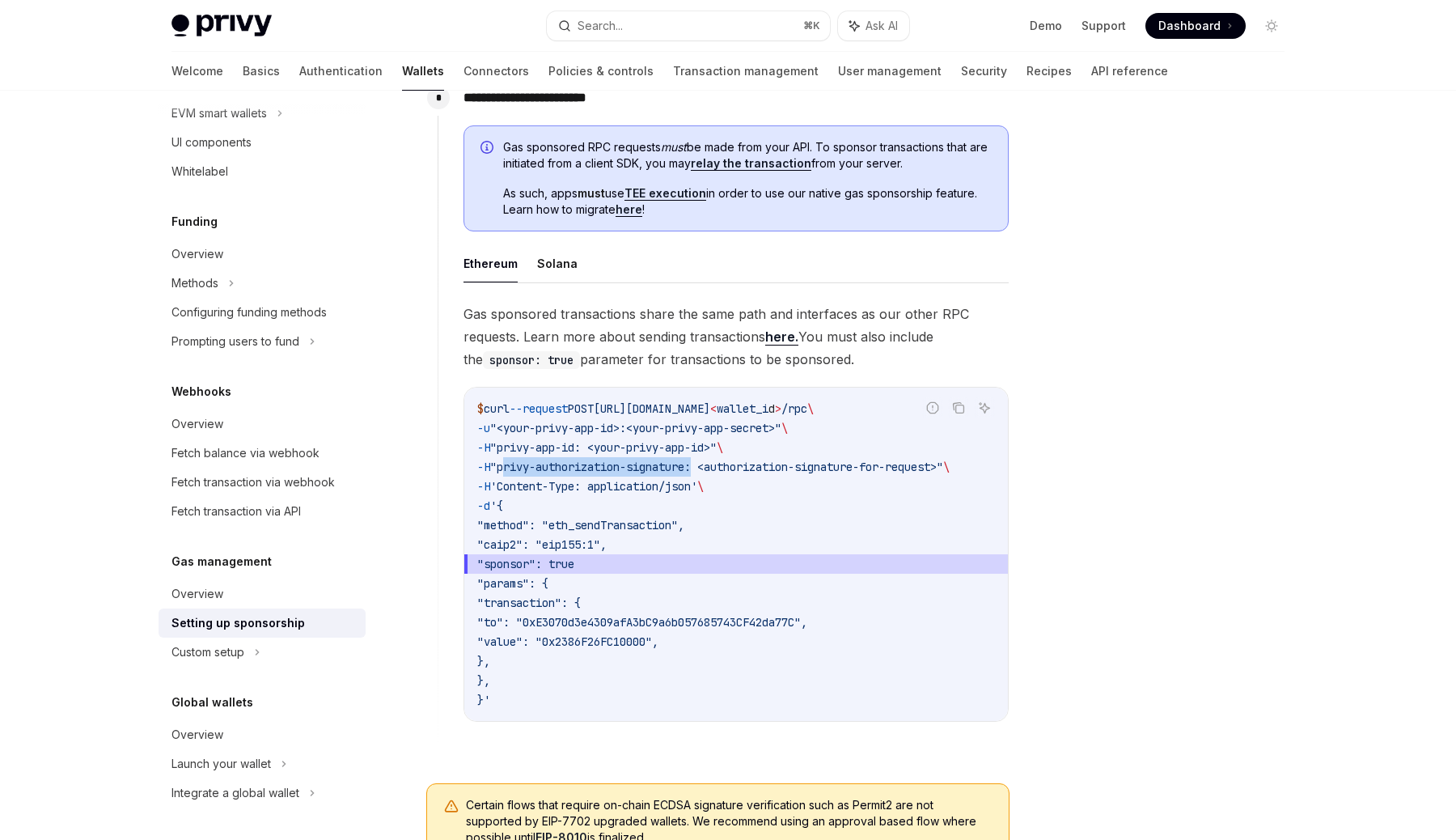
scroll to position [898, 0]
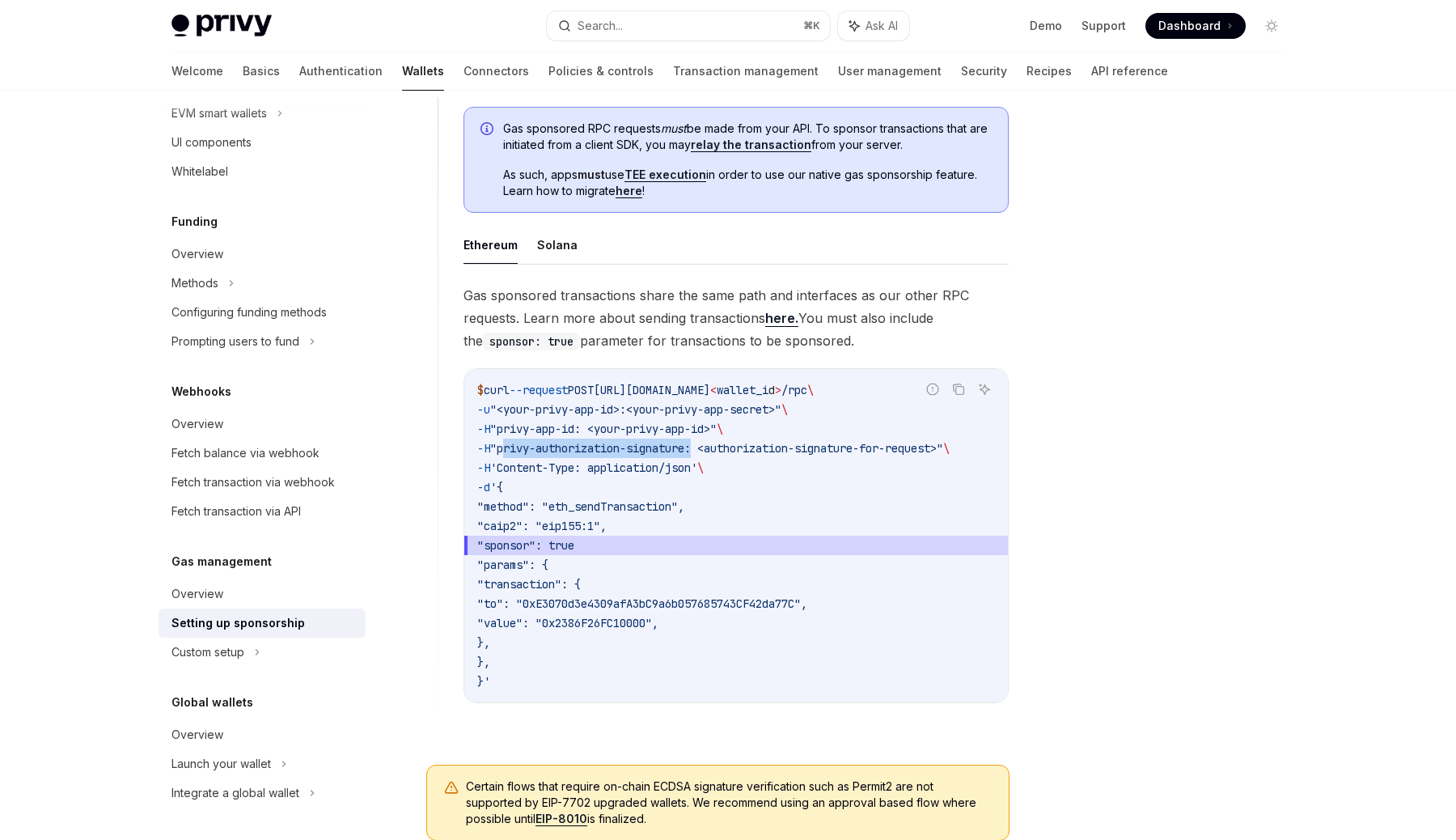
click at [674, 412] on span ""<your-privy-app-id>:<your-privy-app-secret>"" at bounding box center [635, 410] width 291 height 14
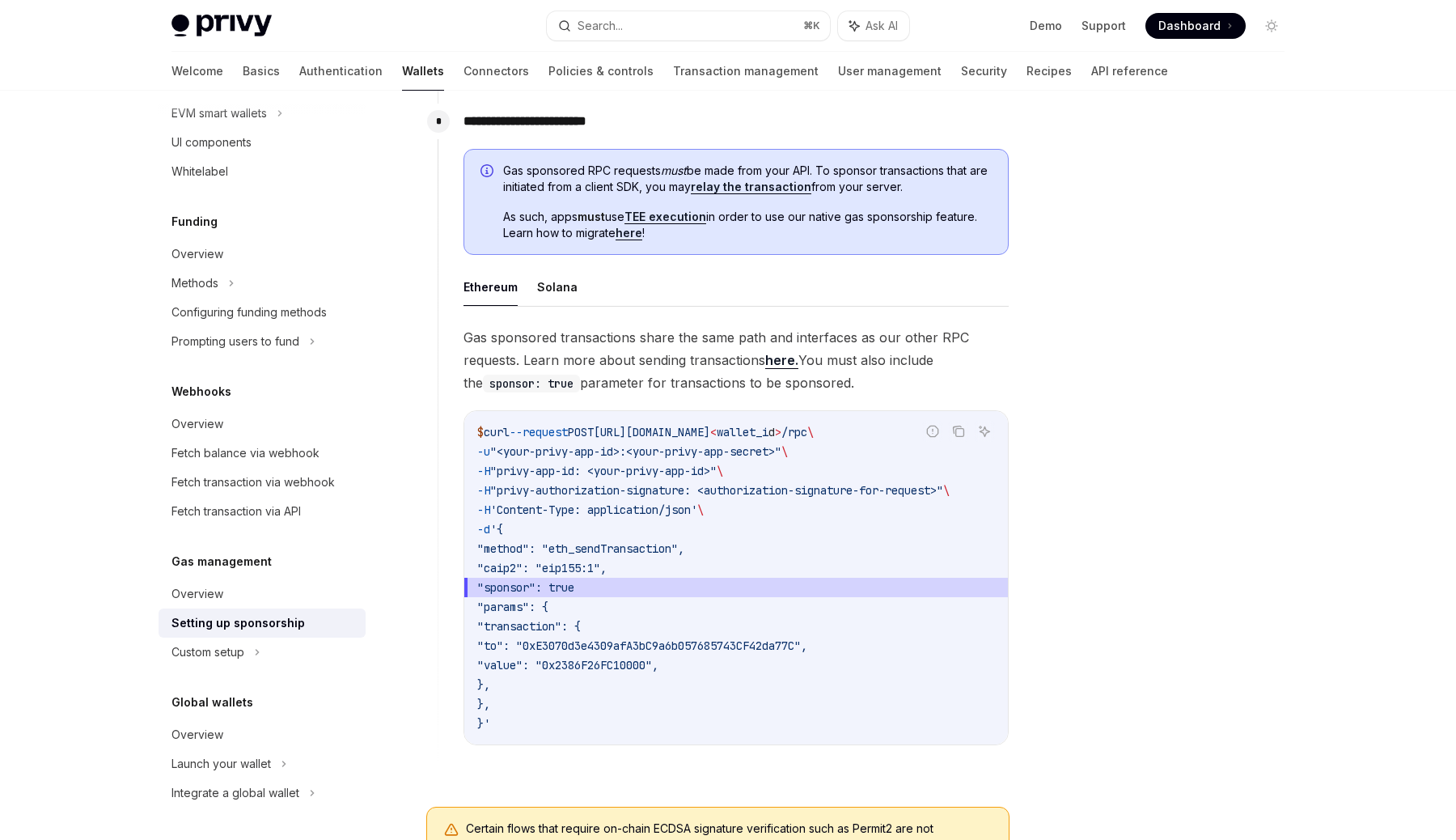
scroll to position [851, 0]
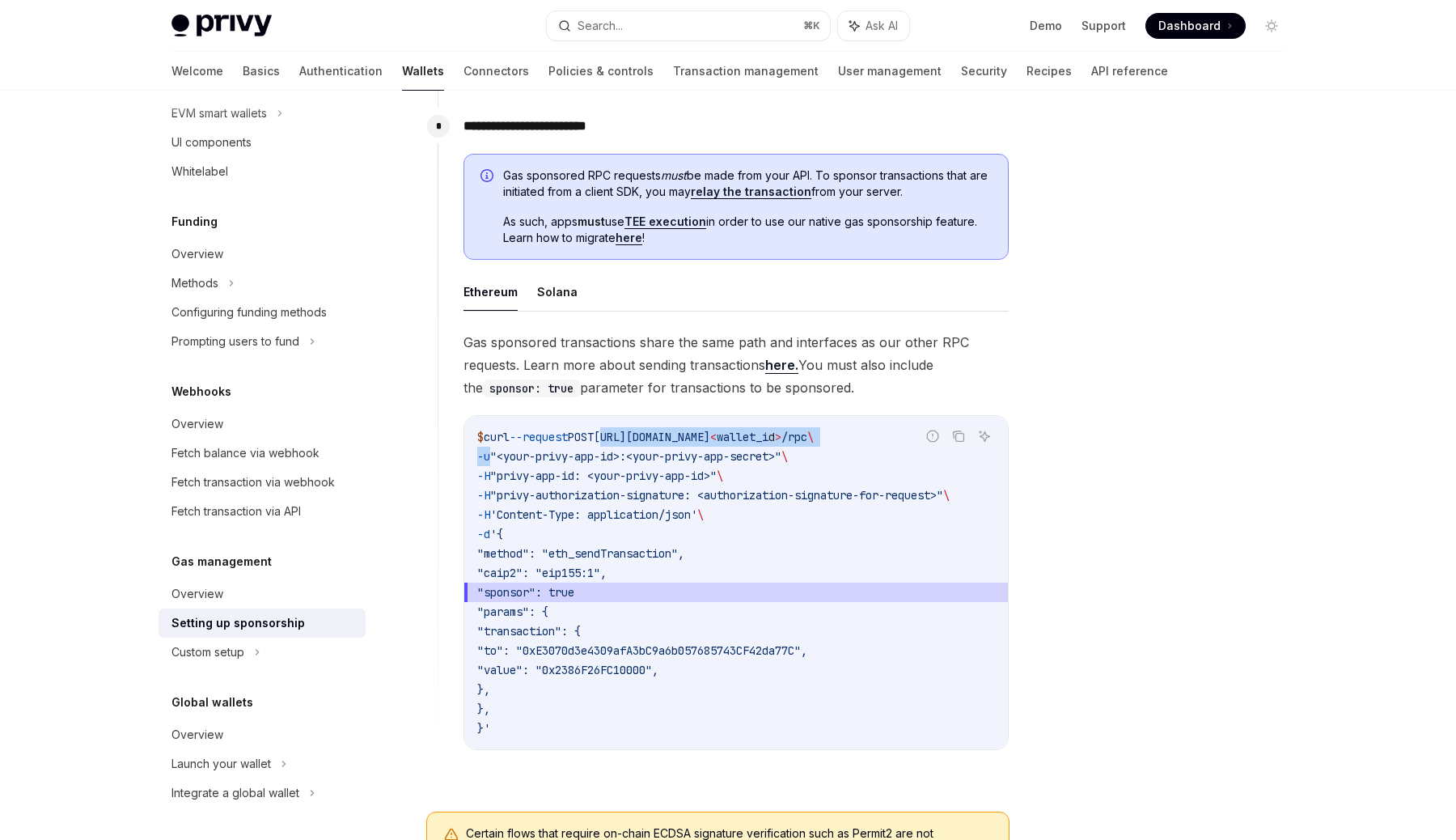
drag, startPoint x: 629, startPoint y: 438, endPoint x: 489, endPoint y: 455, distance: 141.0
click at [489, 455] on code "$ curl --request POST https://api.privy.io/v1/wallets/ < wallet_i d > /rpc \ -u…" at bounding box center [736, 582] width 518 height 310
copy code "https://api.privy.io/v1/wallets/ < wallet_i d > /rpc \"
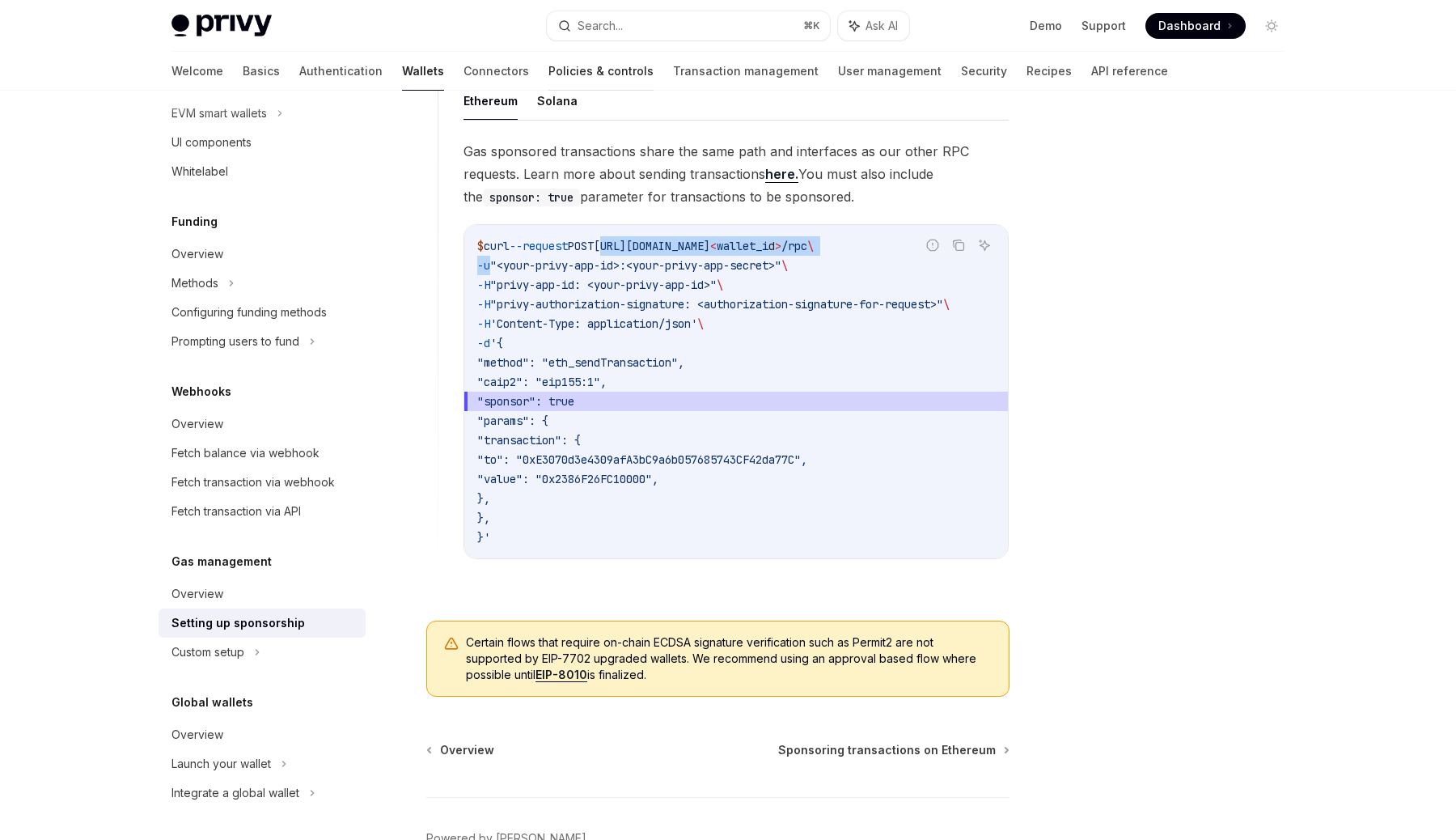
scroll to position [1146, 0]
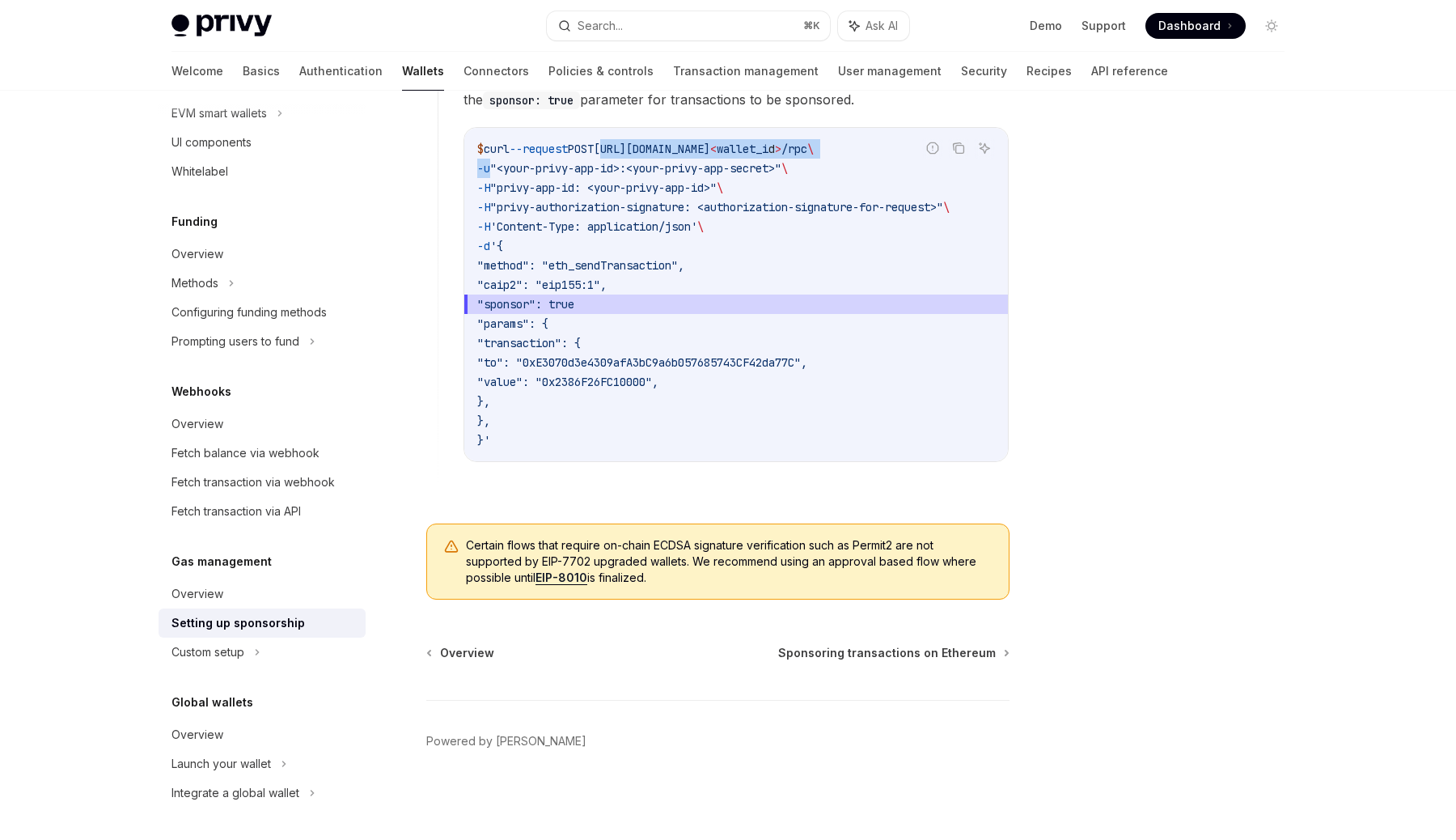
click at [587, 384] on code "$ curl --request POST https://api.privy.io/v1/wallets/ < wallet_i d > /rpc \ -u…" at bounding box center [736, 294] width 518 height 310
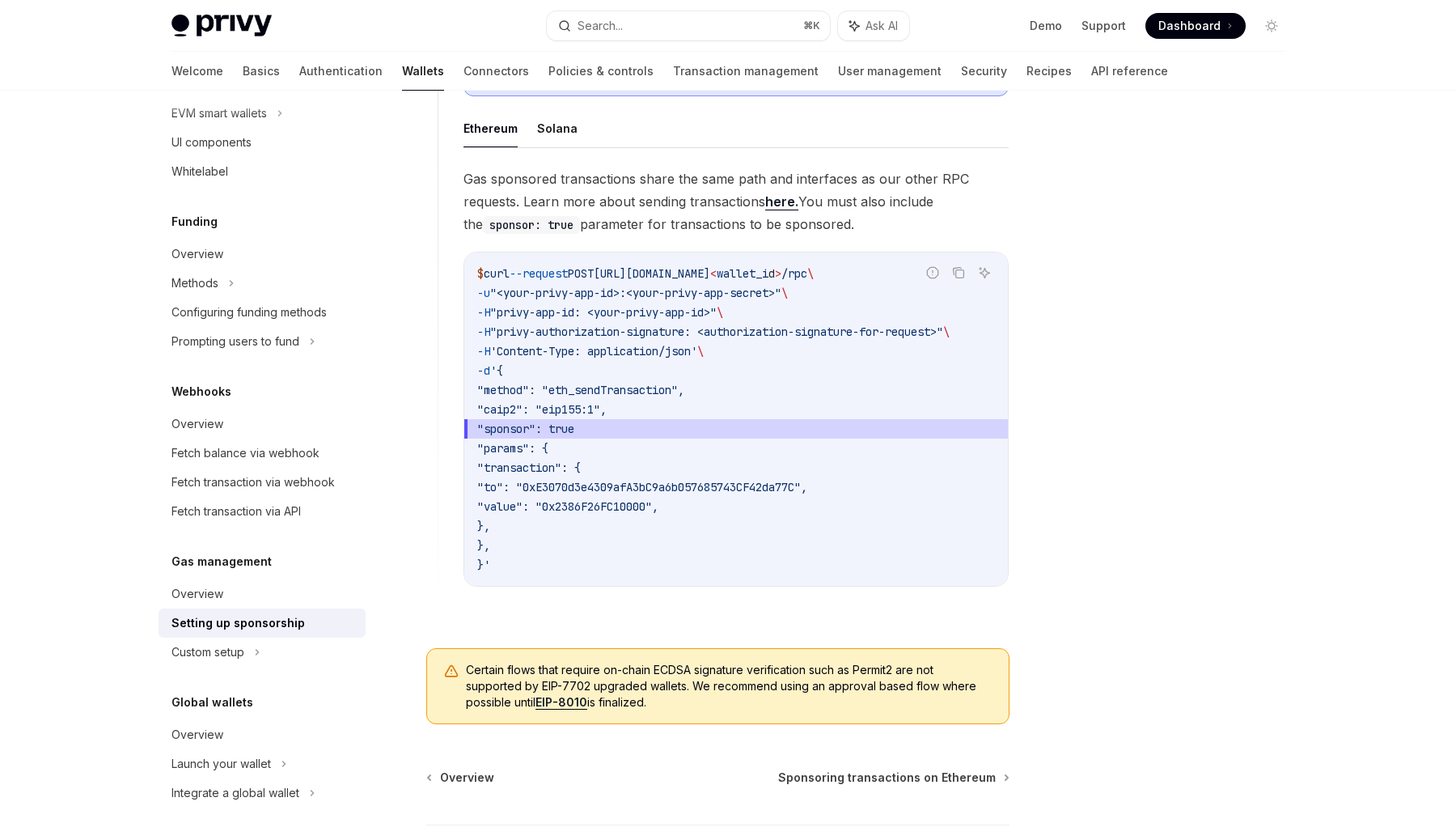
scroll to position [1007, 0]
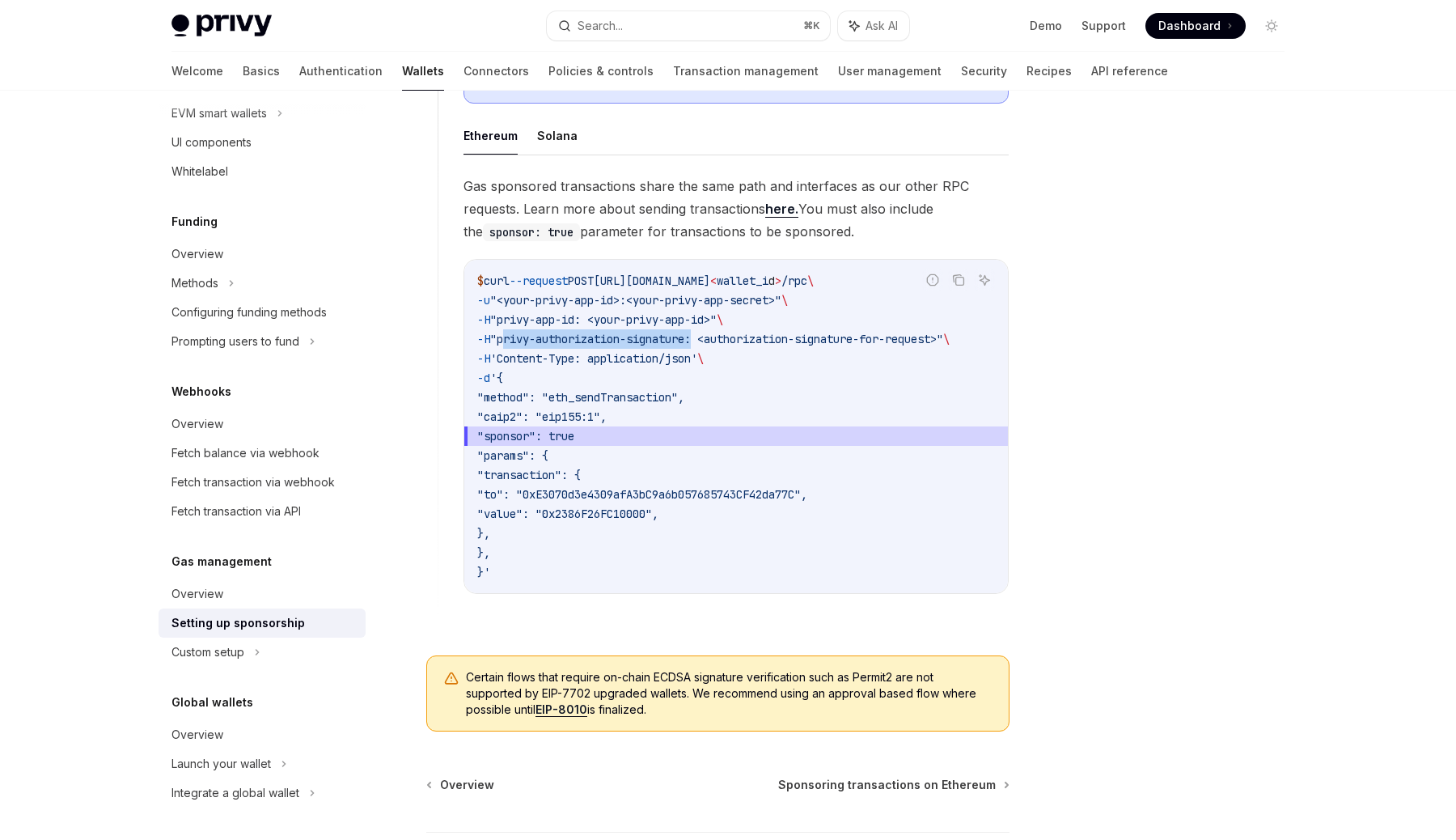
drag, startPoint x: 714, startPoint y: 336, endPoint x: 519, endPoint y: 337, distance: 195.0
click at [519, 337] on span ""privy-authorization-signature: <authorization-signature-for-request>"" at bounding box center [716, 339] width 453 height 14
copy span "privy-authorization-signature"
type textarea "*"
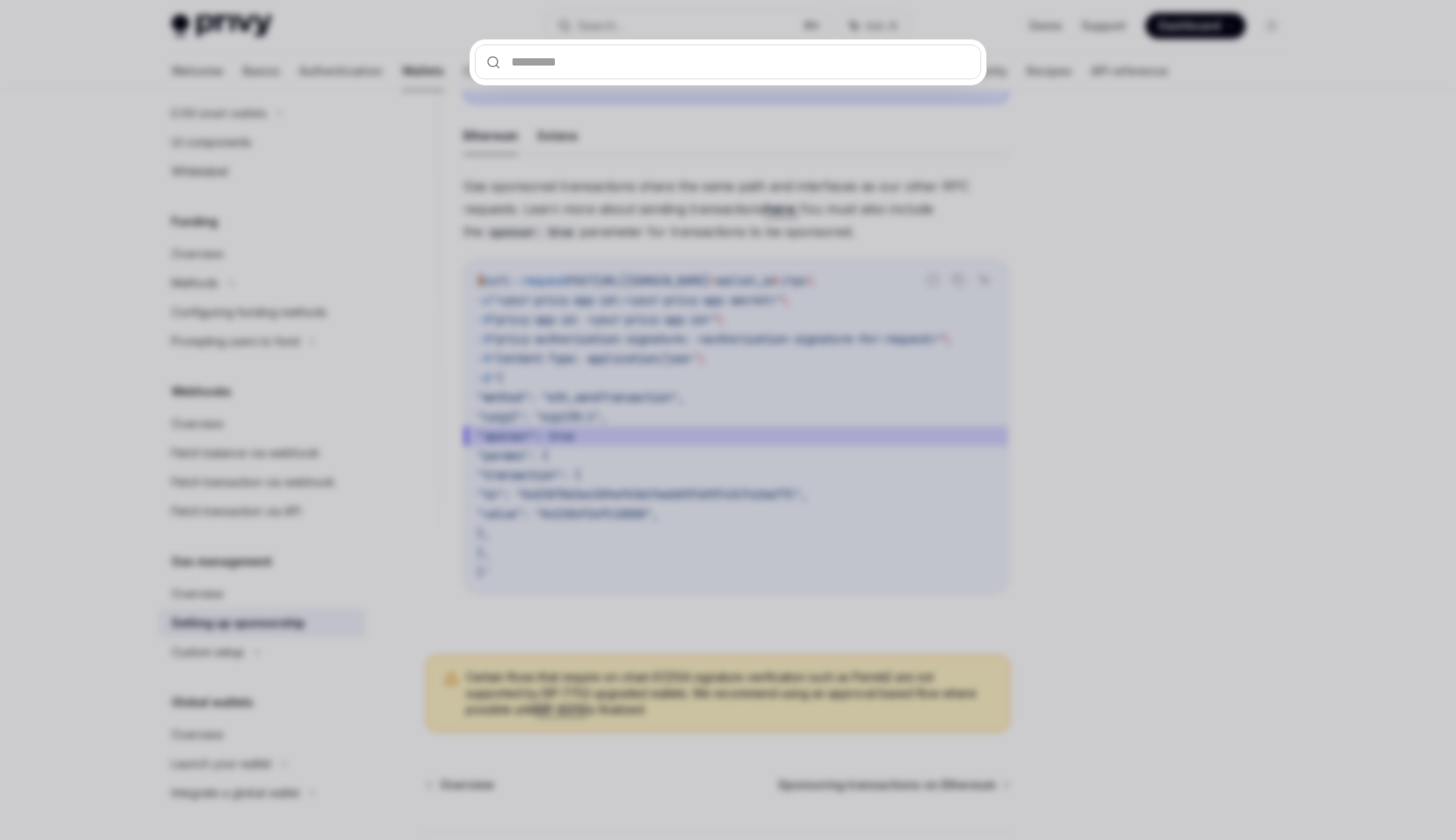
type input "**********"
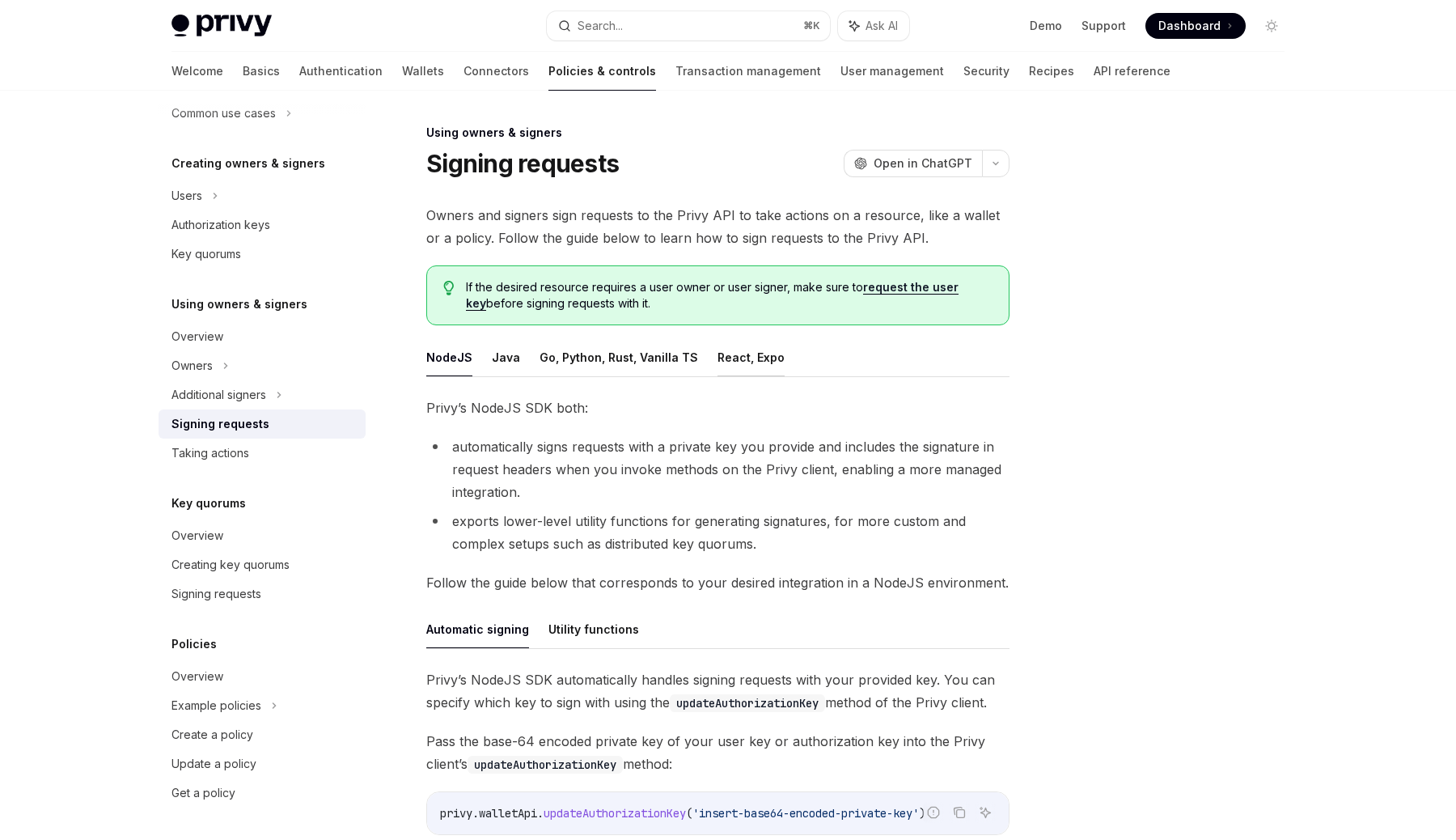
click at [740, 347] on button "React, Expo" at bounding box center [751, 357] width 67 height 38
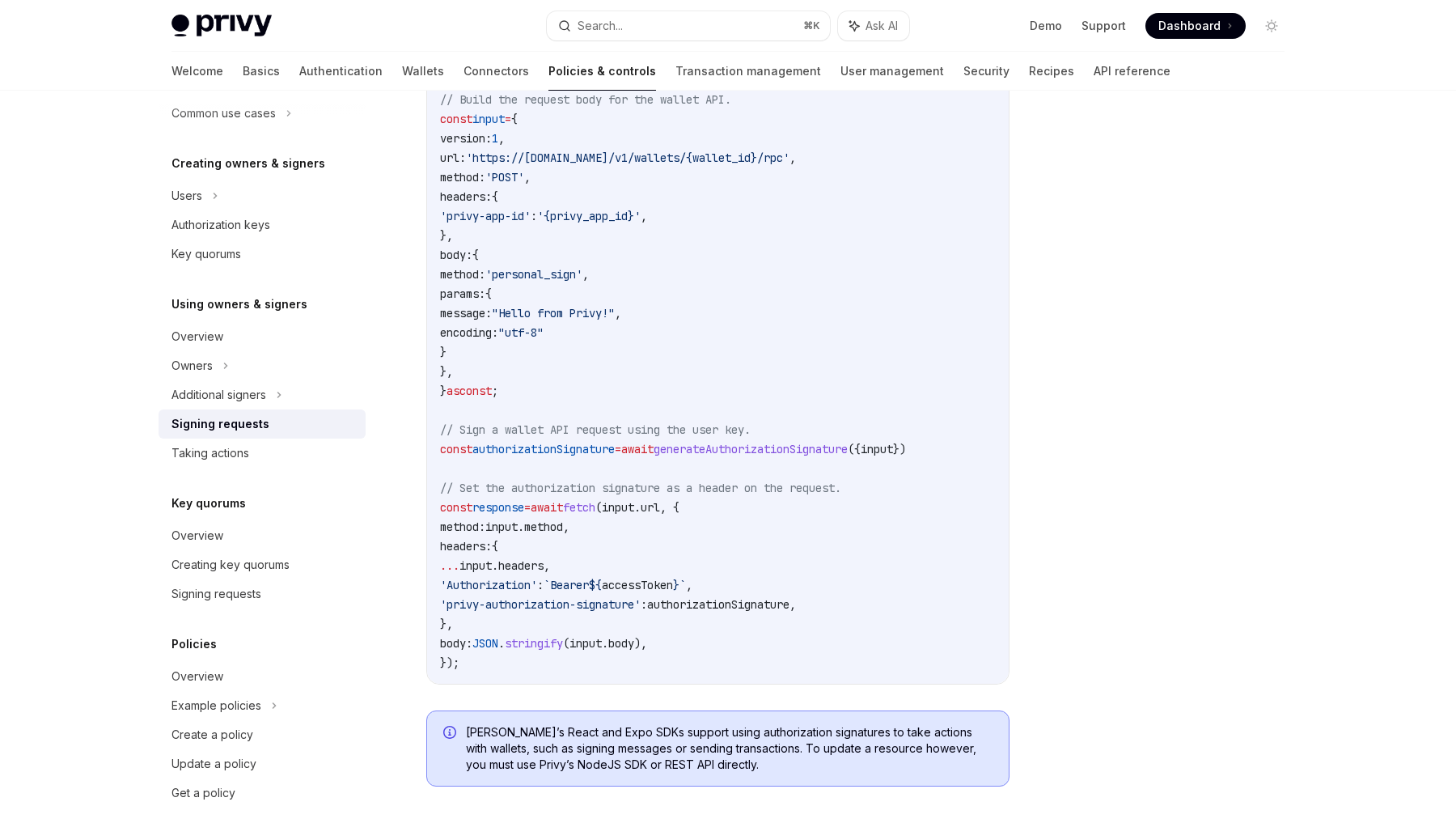
scroll to position [628, 0]
click at [670, 584] on span "accessToken" at bounding box center [637, 583] width 71 height 14
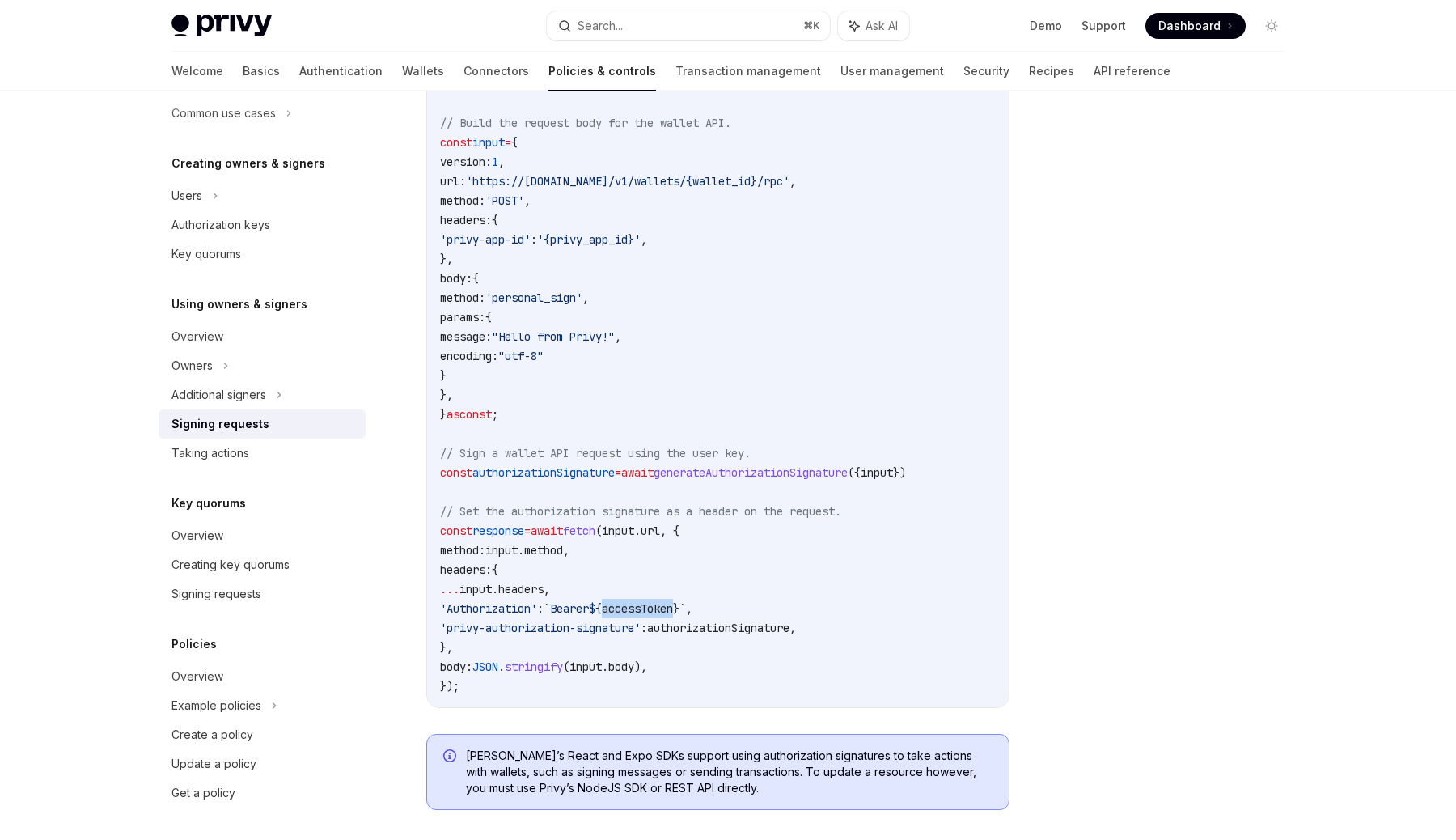
scroll to position [503, 0]
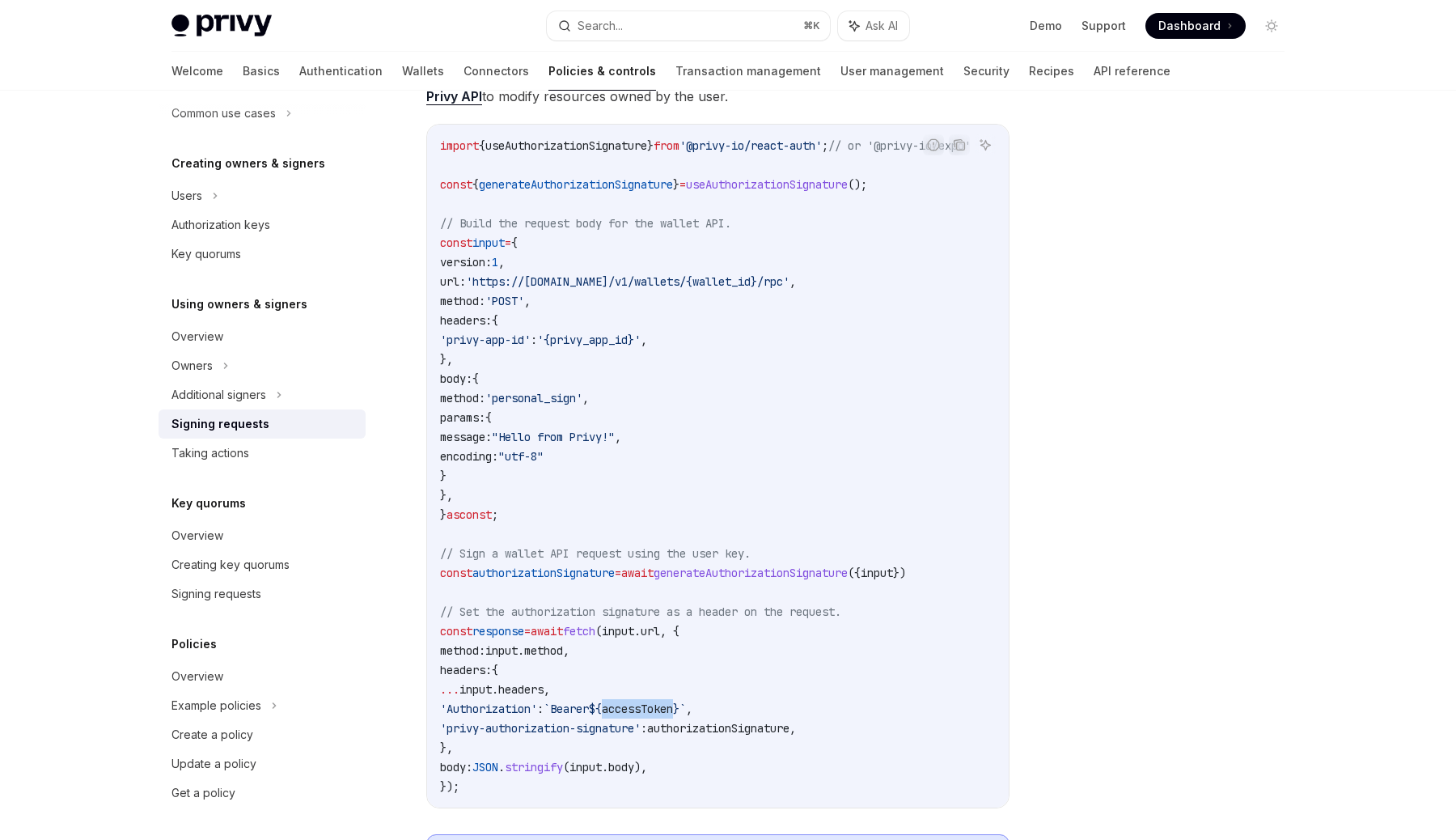
click at [604, 577] on span "authorizationSignature" at bounding box center [544, 573] width 143 height 14
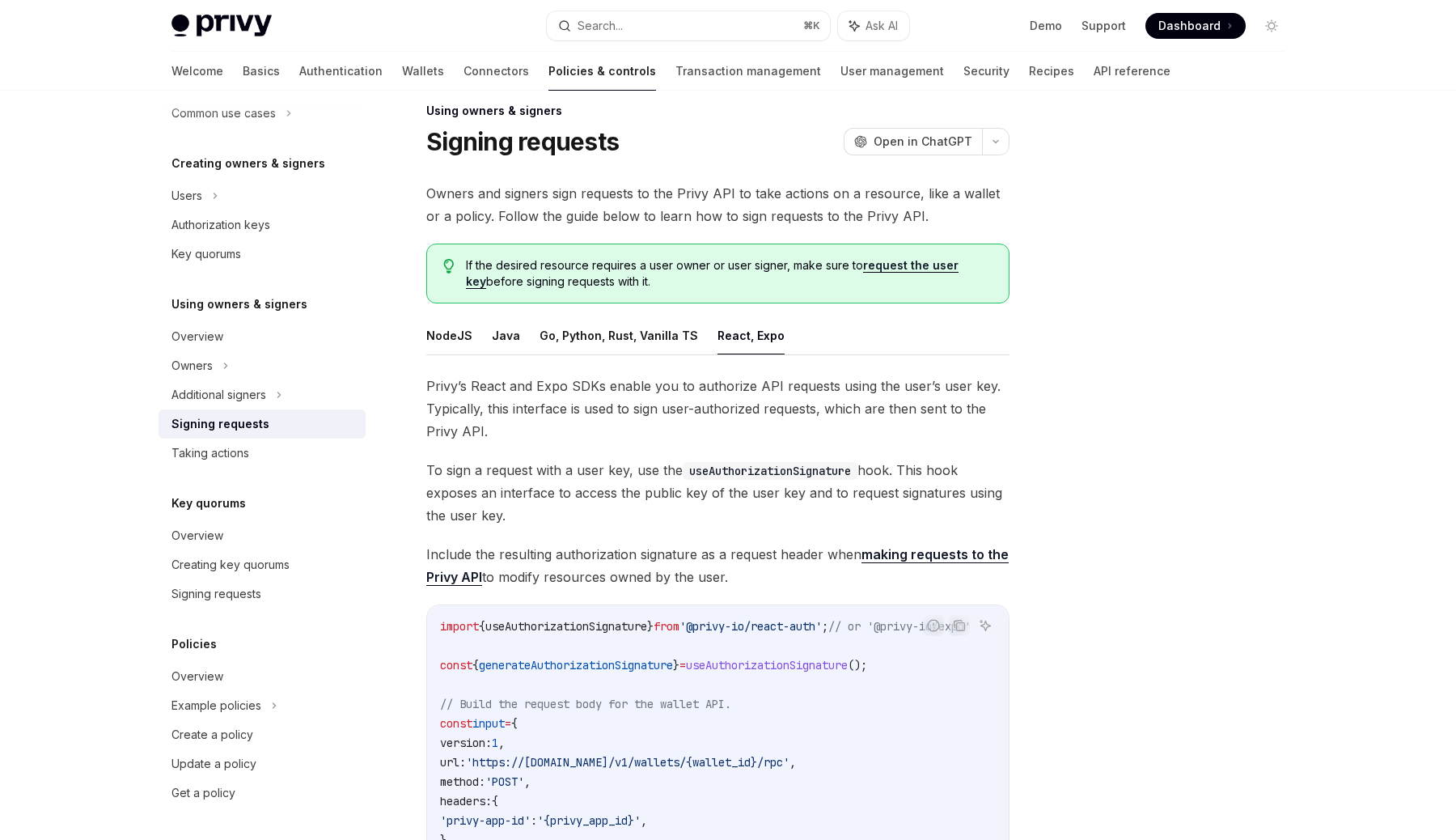
scroll to position [0, 0]
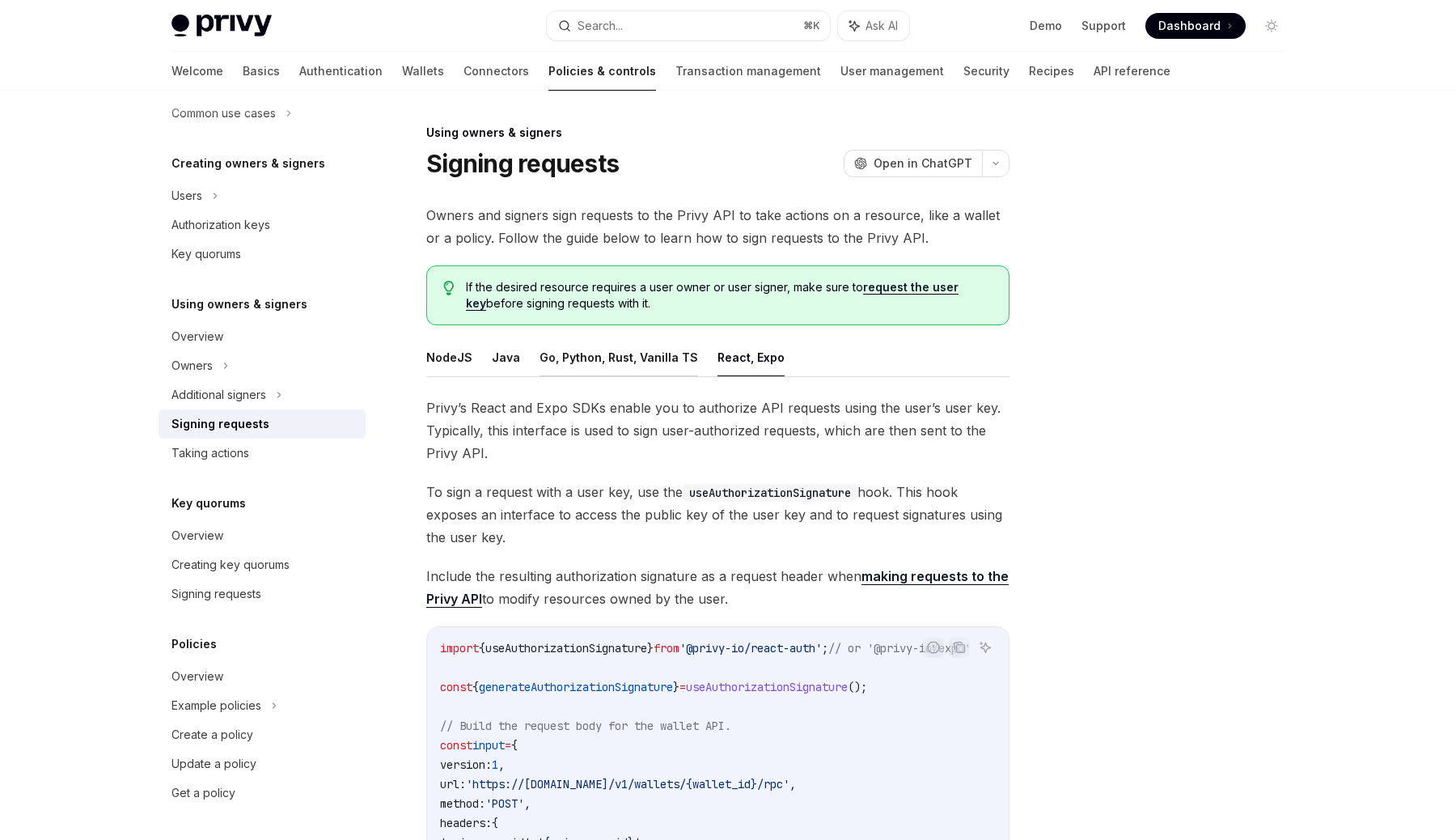
click at [560, 362] on button "Go, Python, Rust, Vanilla TS" at bounding box center [619, 357] width 159 height 38
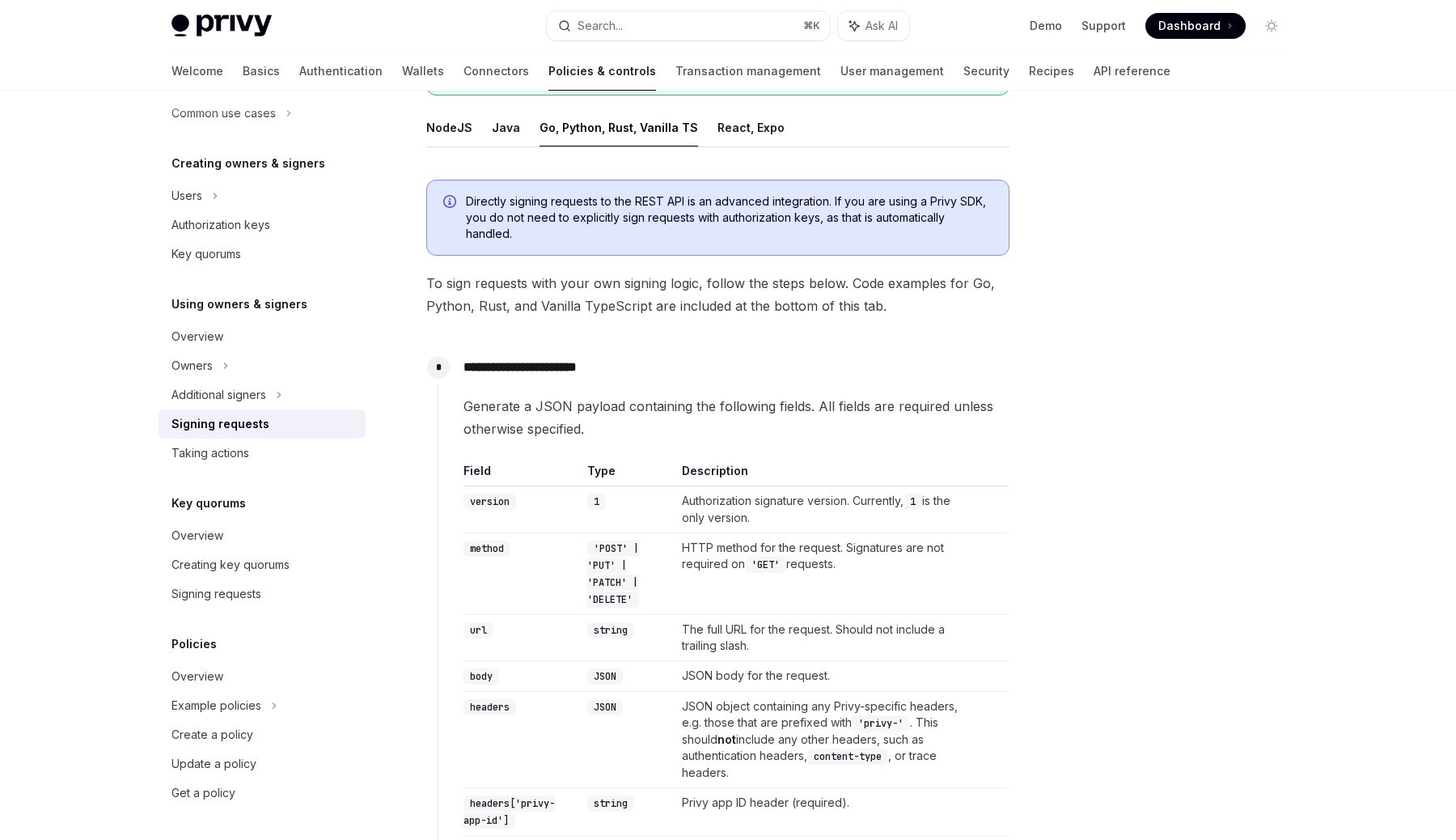
scroll to position [201, 0]
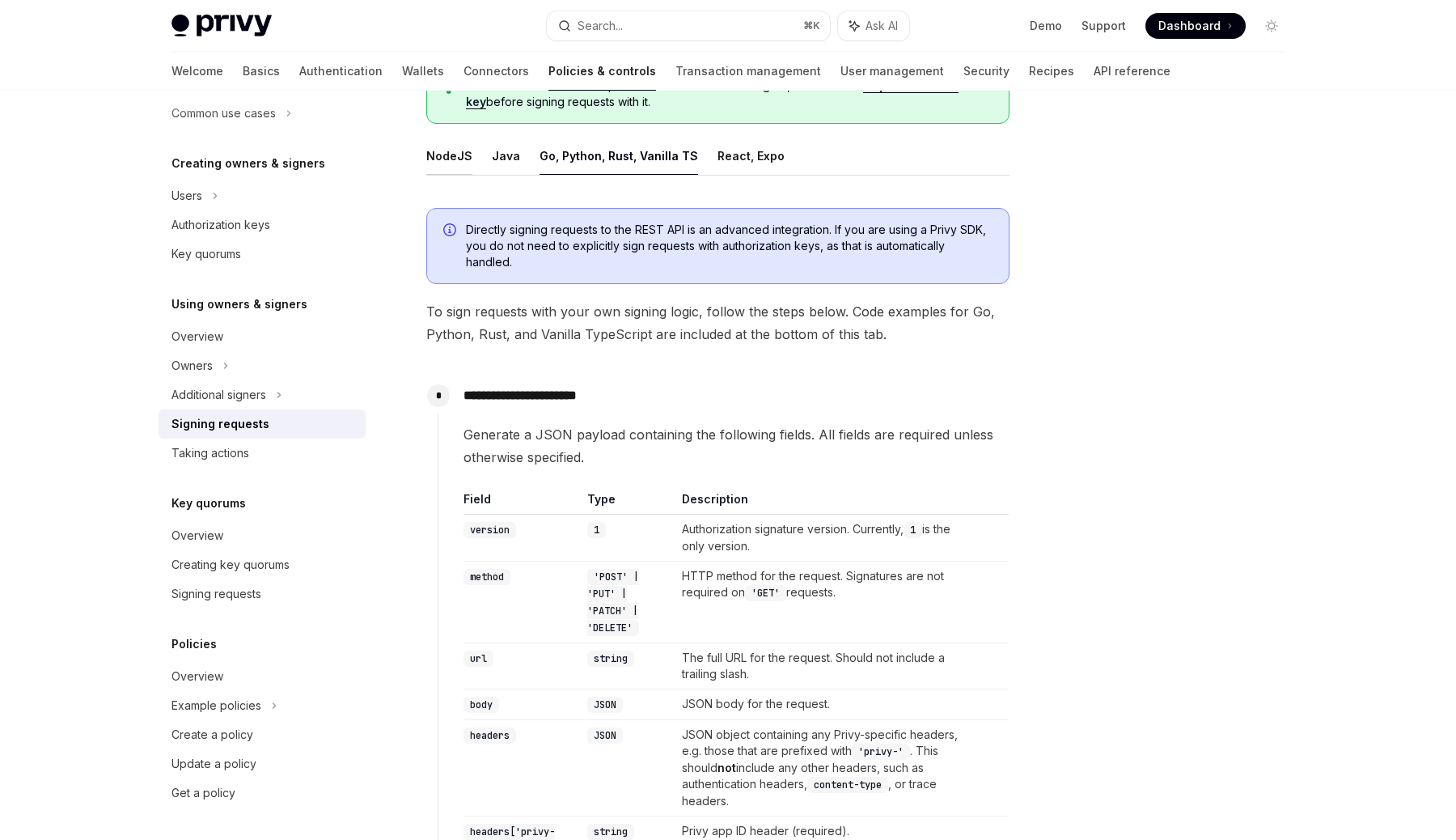
click at [456, 149] on button "NodeJS" at bounding box center [449, 156] width 46 height 38
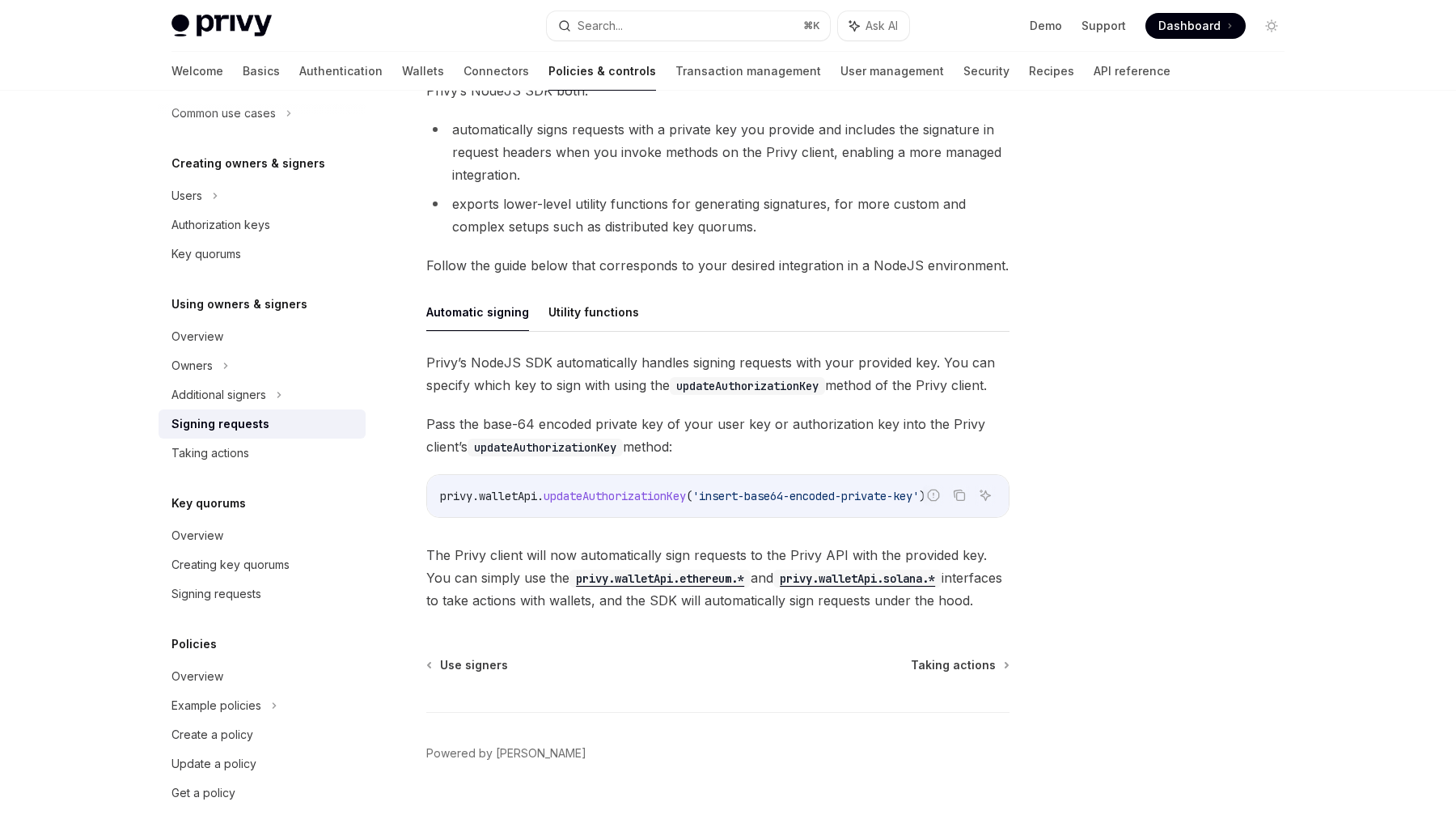
scroll to position [329, 0]
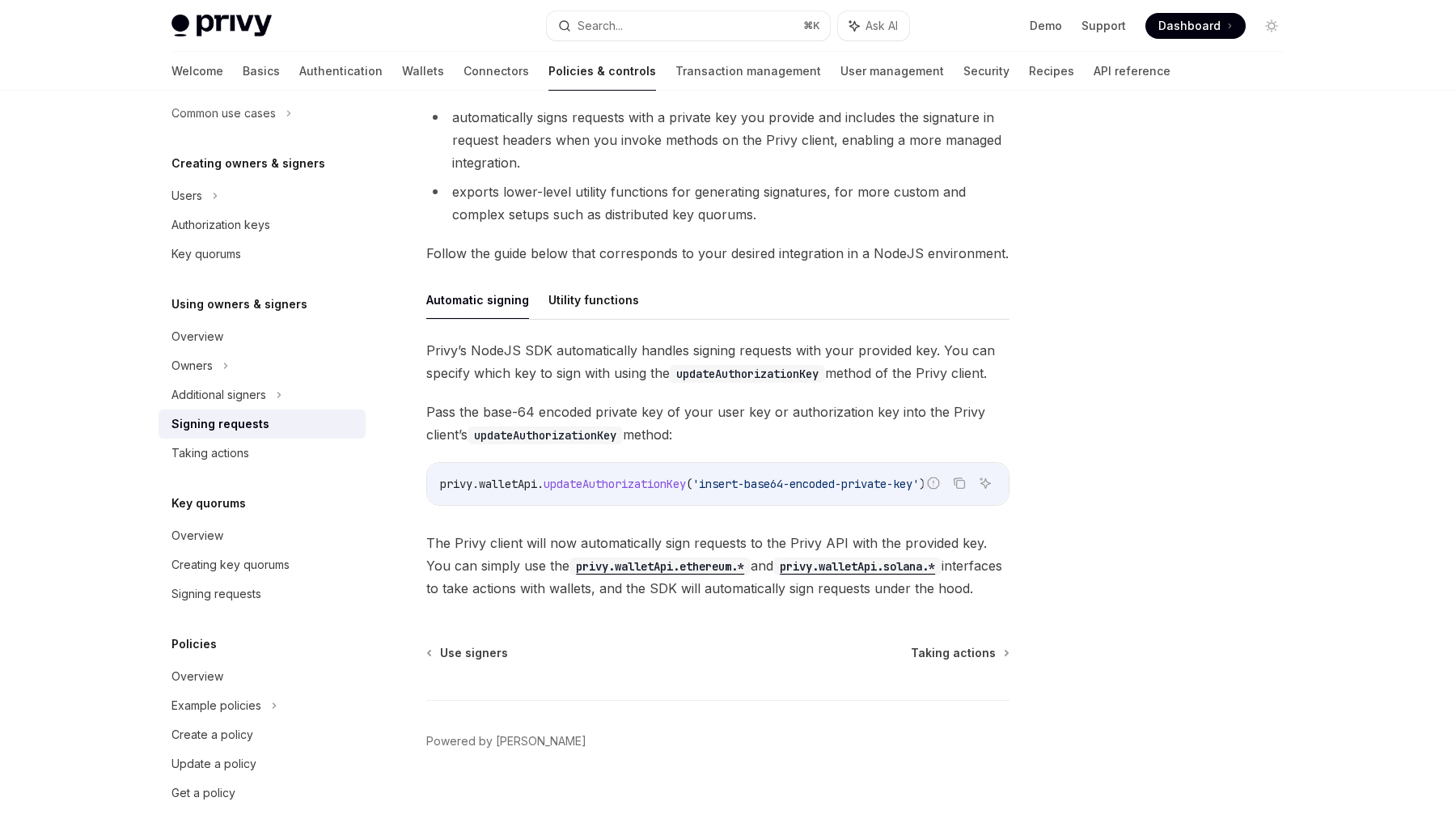
click at [657, 305] on ul "Automatic signing Utility functions" at bounding box center [718, 300] width 584 height 39
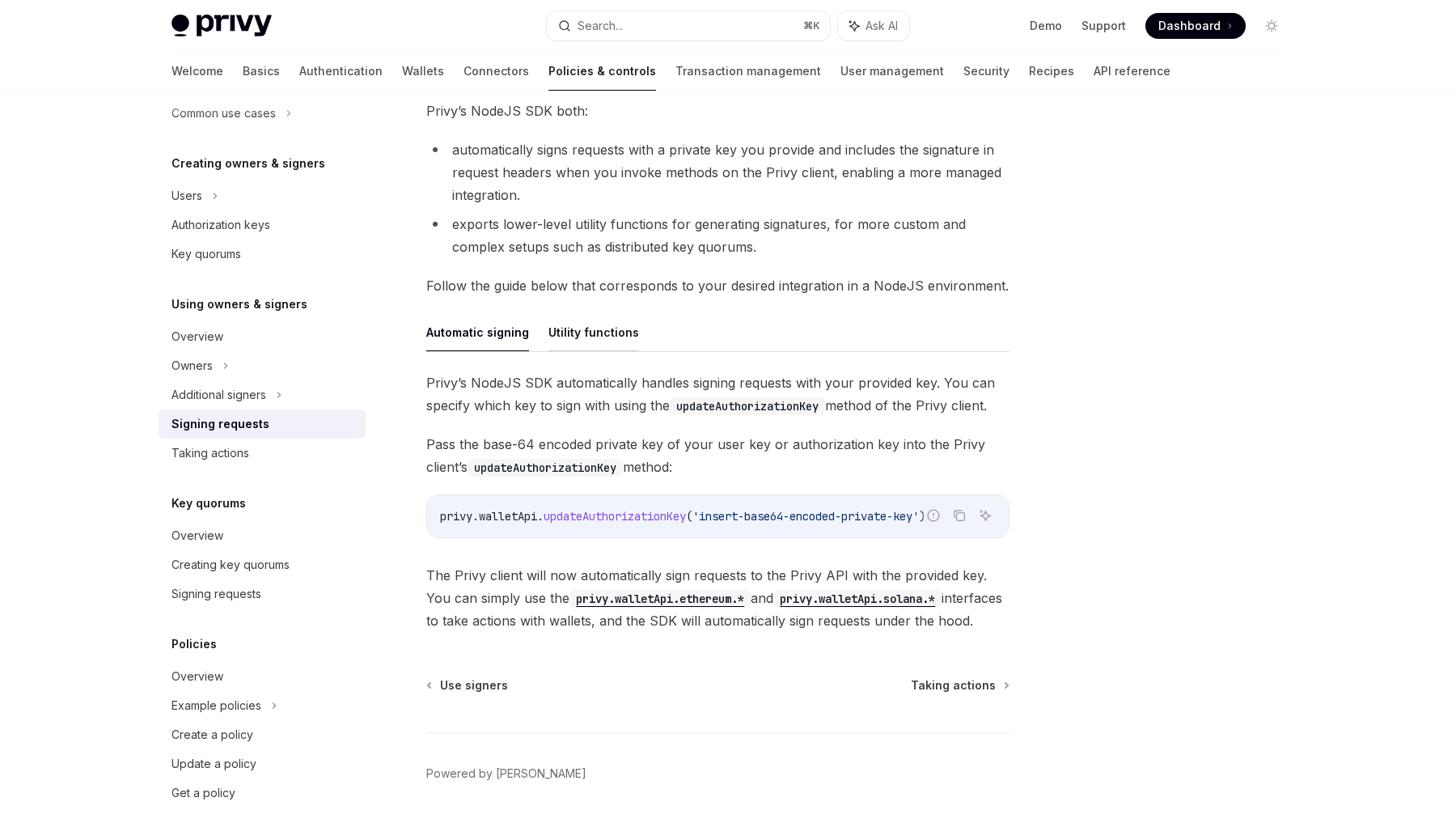
click at [591, 318] on button "Utility functions" at bounding box center [594, 332] width 90 height 38
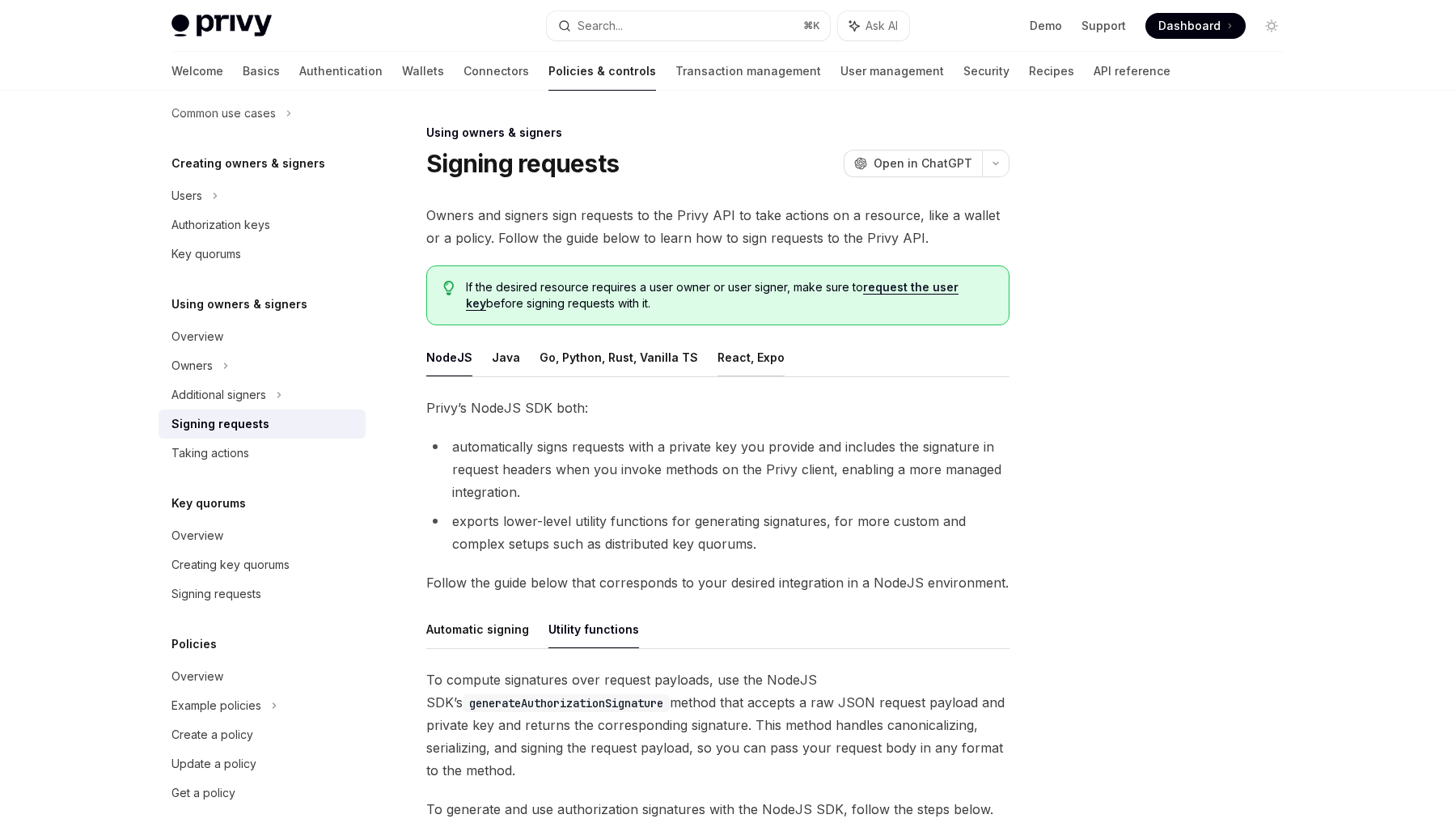
click at [720, 361] on button "React, Expo" at bounding box center [751, 357] width 67 height 38
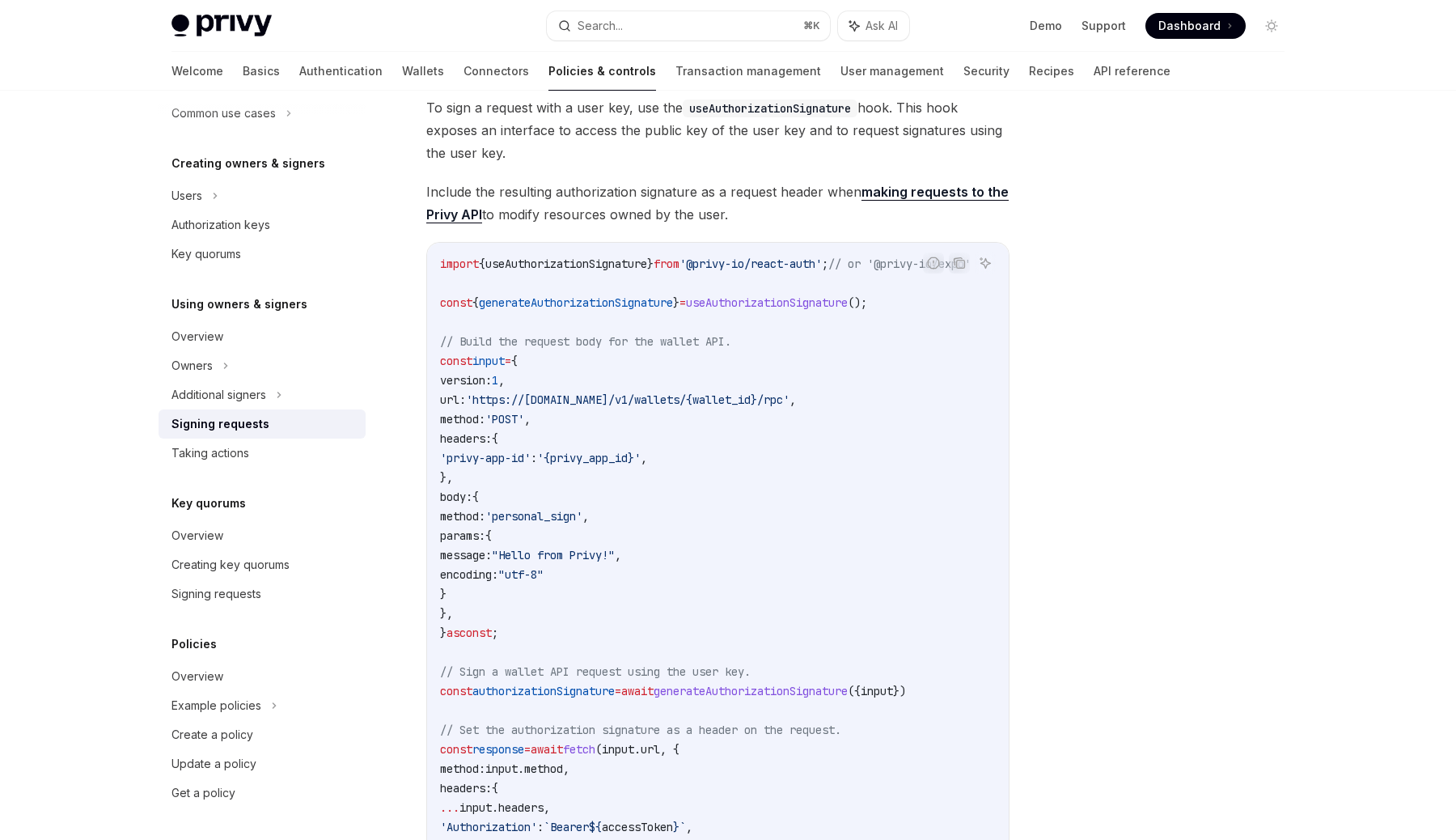
scroll to position [421, 0]
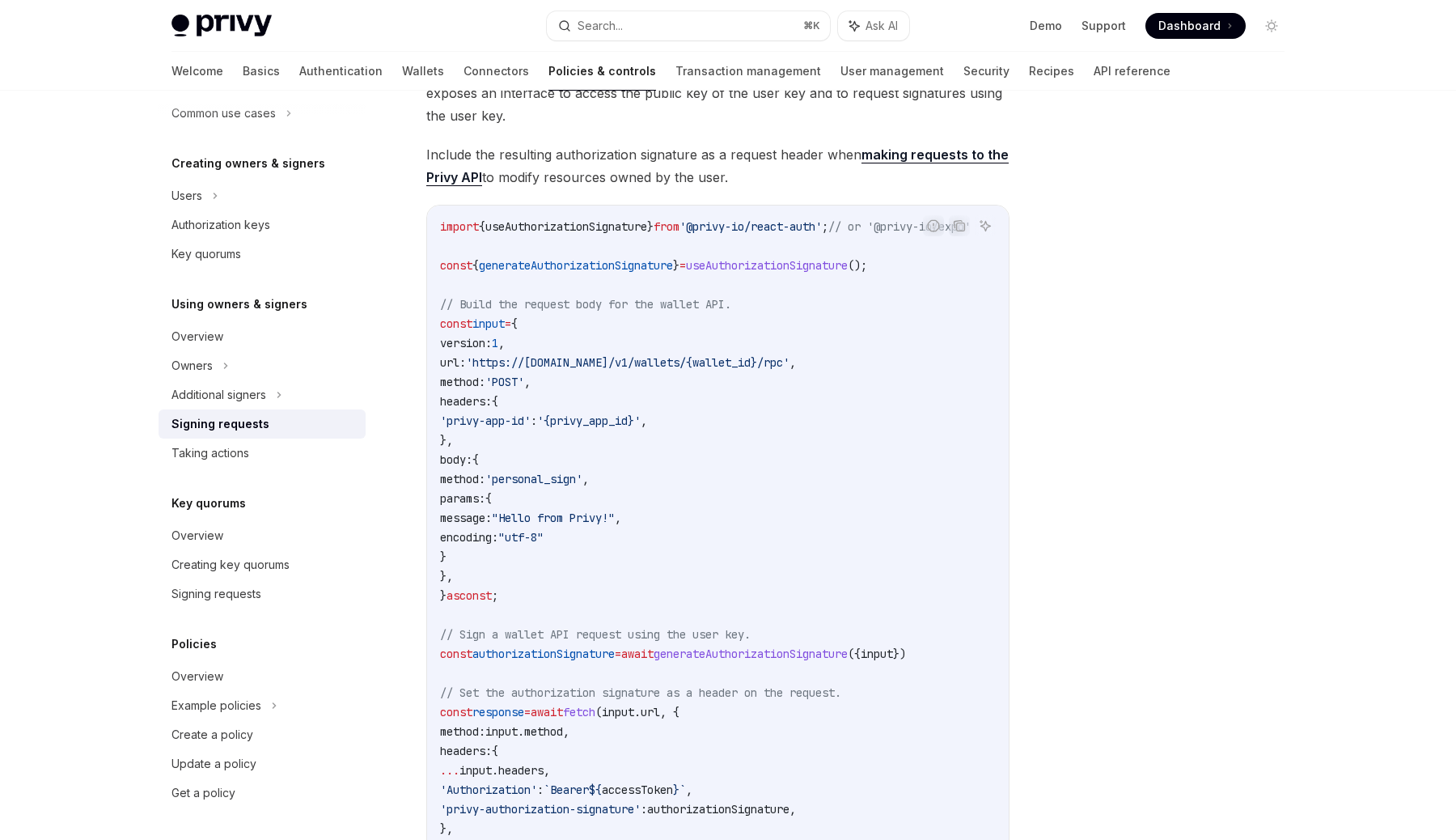
click at [627, 265] on span "generateAuthorizationSignature" at bounding box center [576, 265] width 194 height 14
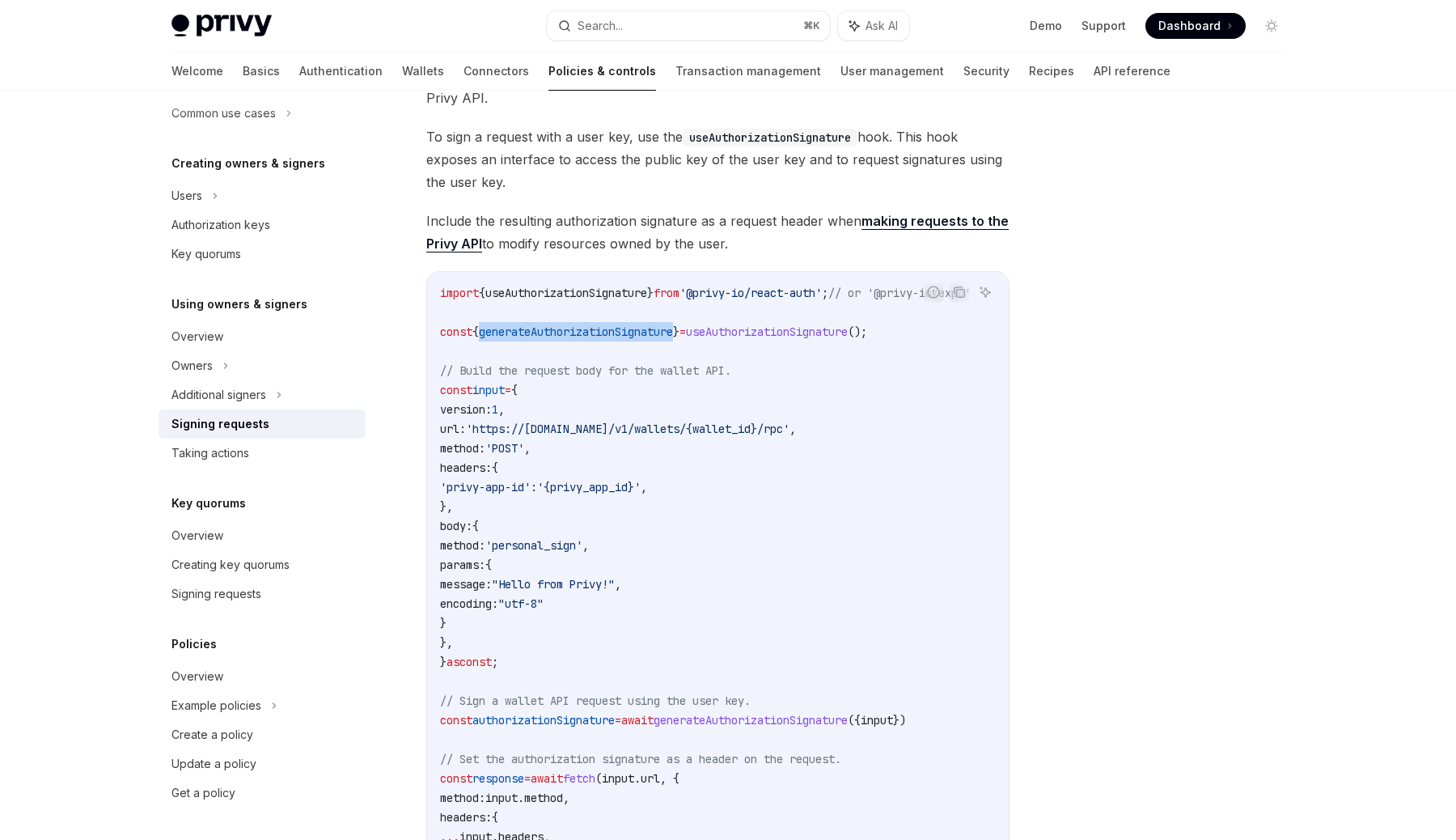
scroll to position [355, 0]
click at [828, 330] on span "useAuthorizationSignature" at bounding box center [766, 332] width 161 height 14
copy code "const { generateAuthorizationSignature } = useAuthorizationSignature ();"
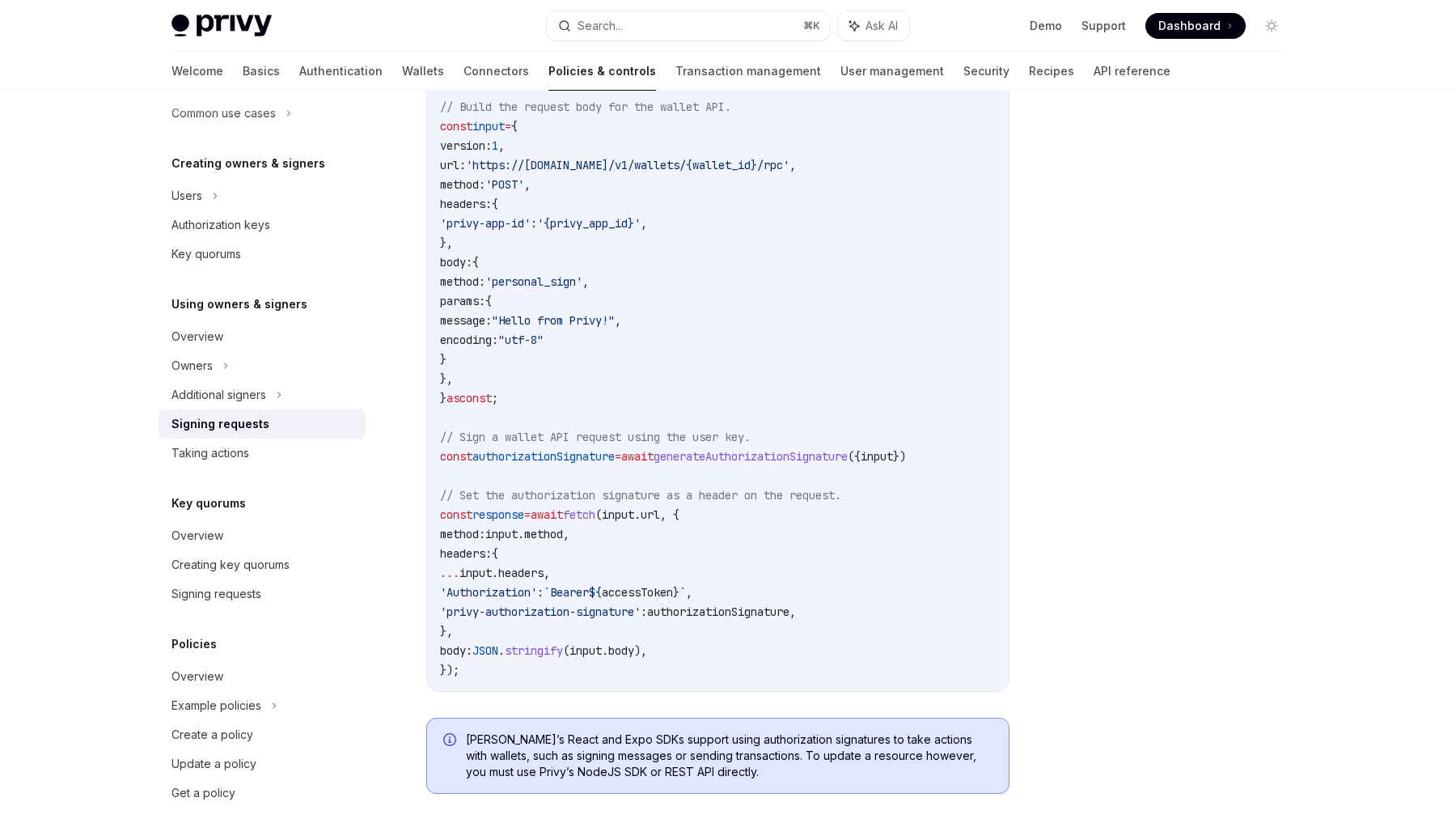
scroll to position [602, 0]
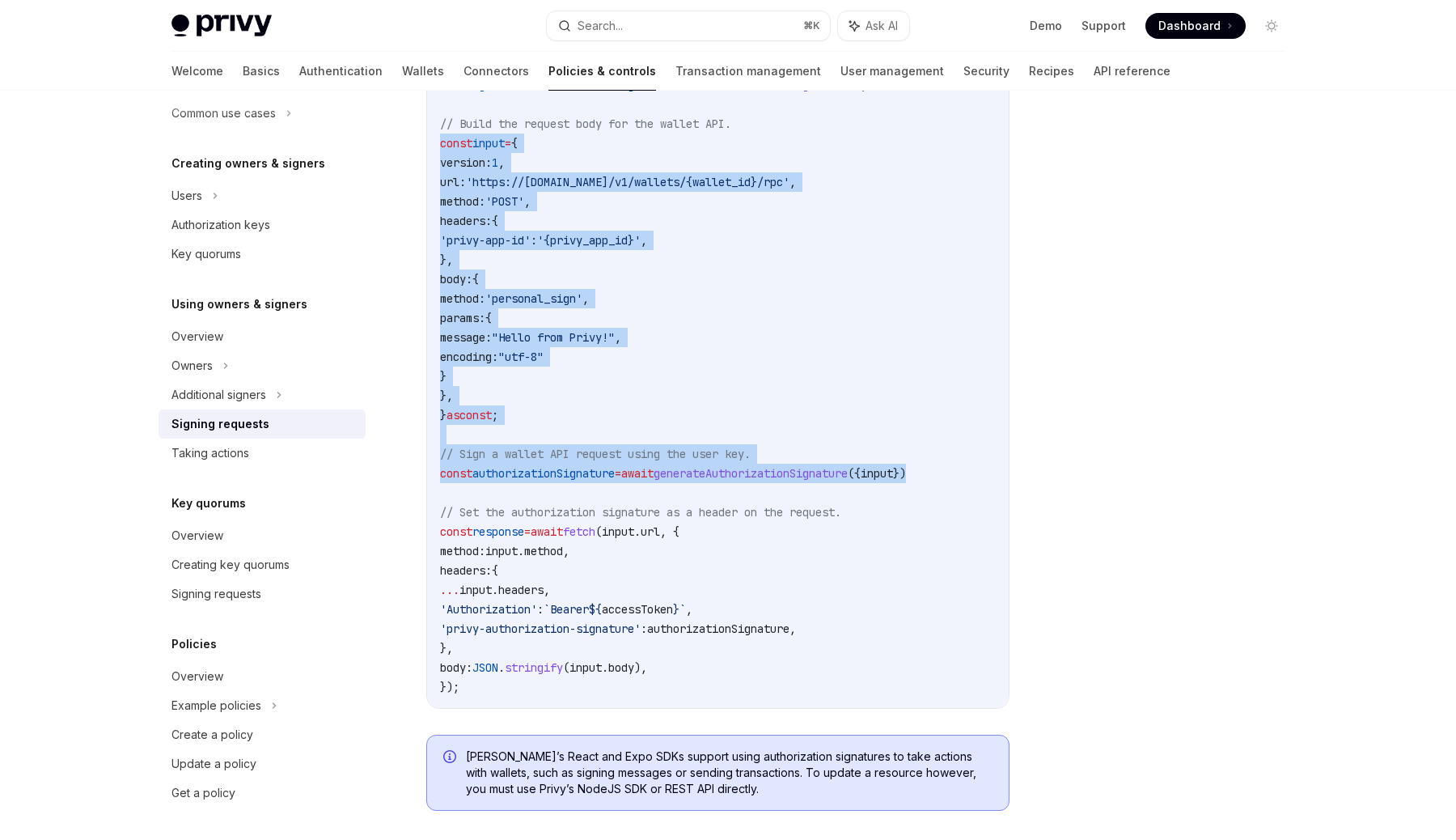
drag, startPoint x: 963, startPoint y: 475, endPoint x: 431, endPoint y: 152, distance: 622.4
click at [431, 152] on div "import { useAuthorizationSignature } from '@privy-io/react-auth' ; // or '@priv…" at bounding box center [717, 366] width 582 height 683
copy code "const input = { version: 1 , url: 'https://api.privy.io/v1/wallets/{wallet_id}/…"
click at [751, 468] on span "generateAuthorizationSignature" at bounding box center [751, 474] width 194 height 14
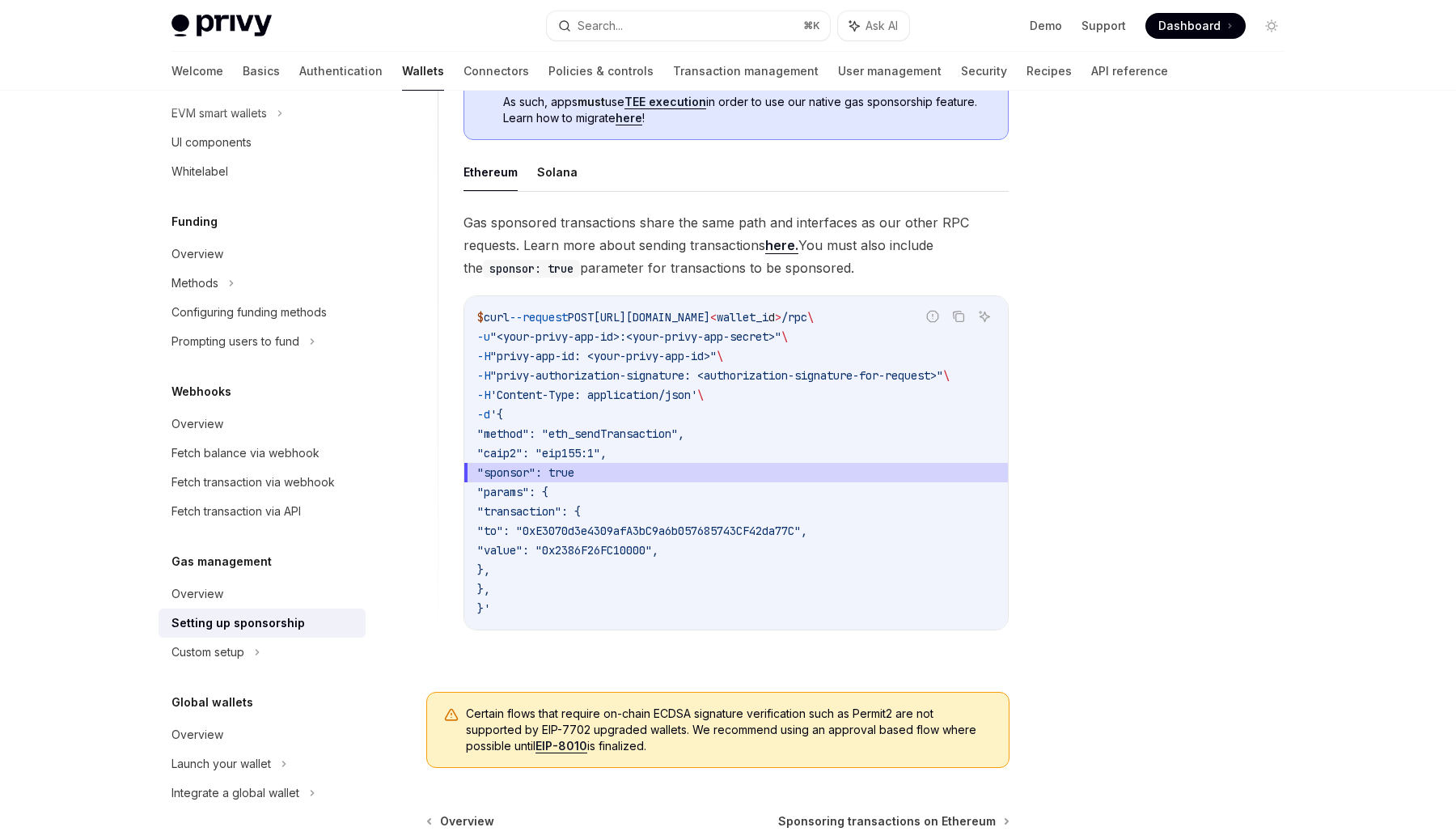
scroll to position [963, 0]
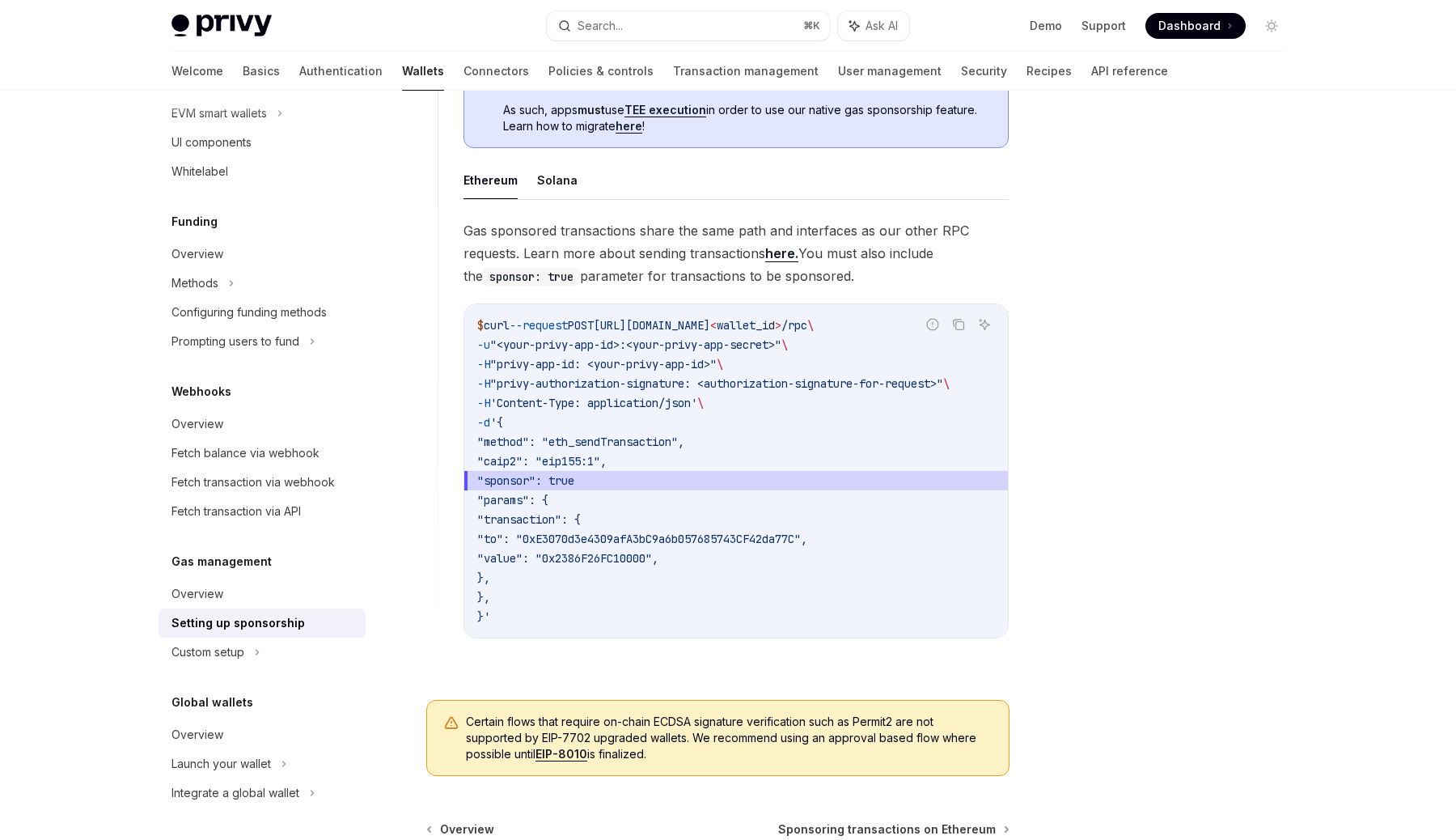
click at [779, 254] on link "here." at bounding box center [781, 254] width 33 height 17
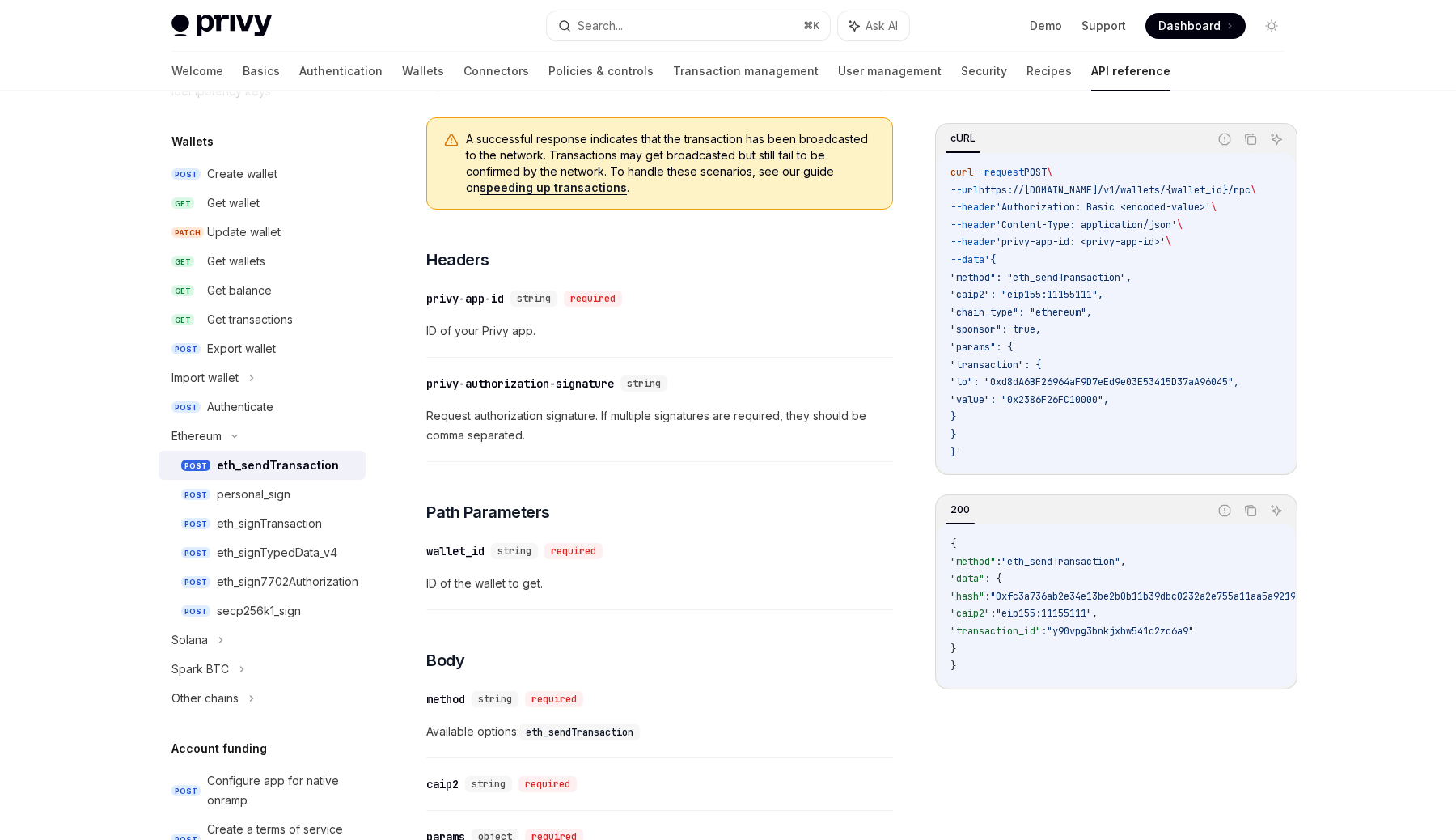
scroll to position [181, 0]
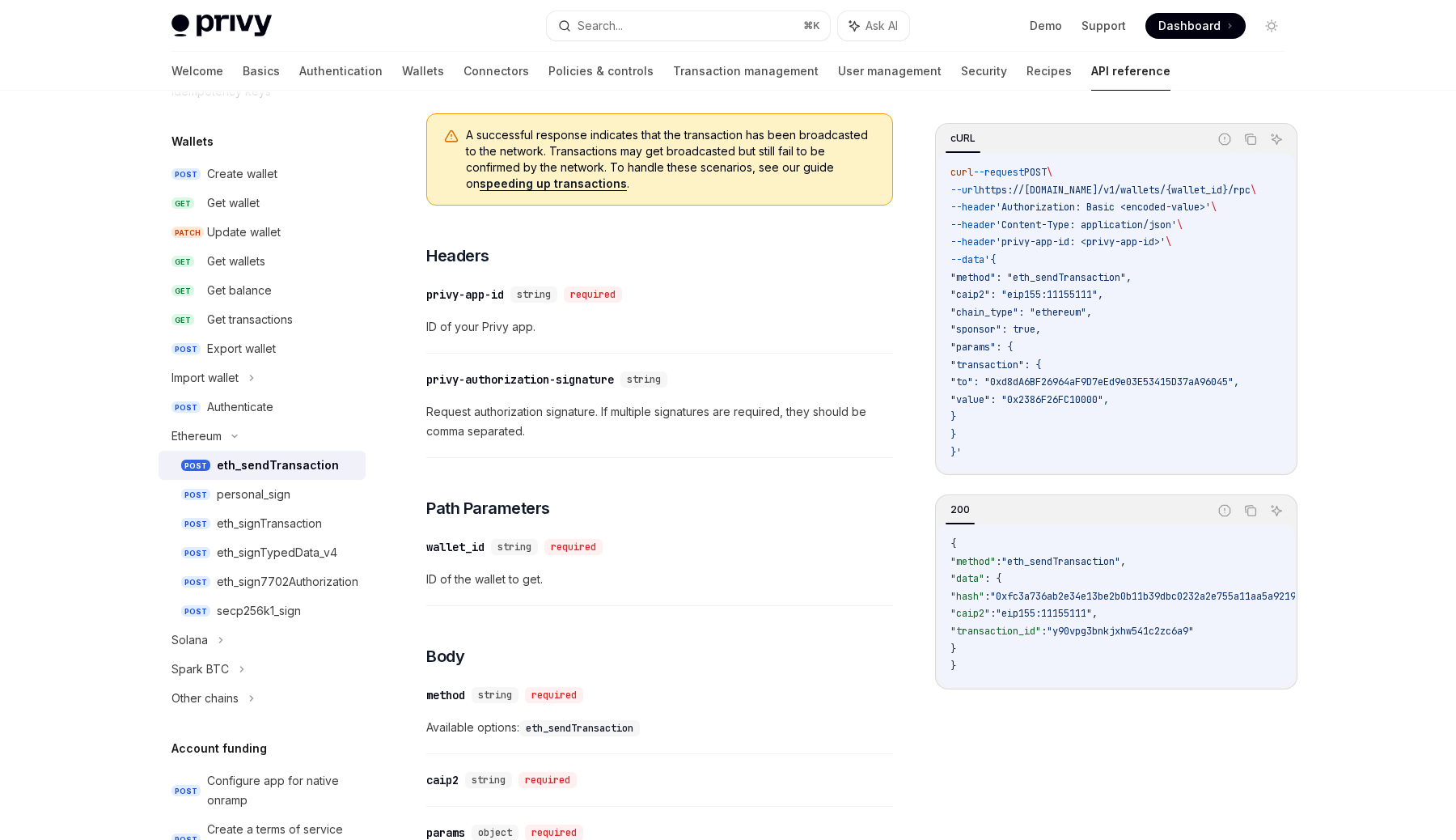
click at [529, 412] on span "Request authorization signature. If multiple signatures are required, they shou…" at bounding box center [659, 421] width 466 height 39
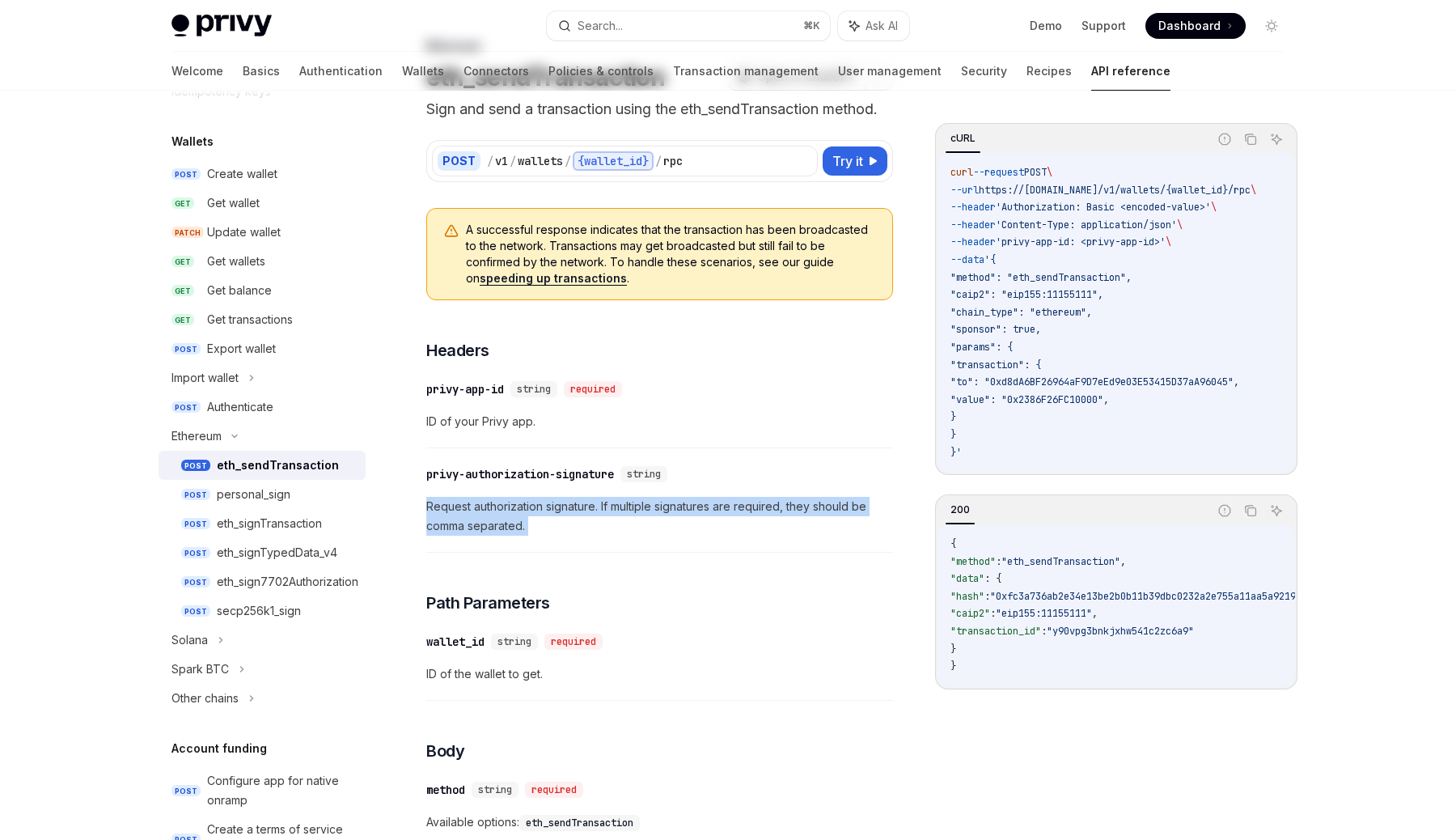
scroll to position [0, 0]
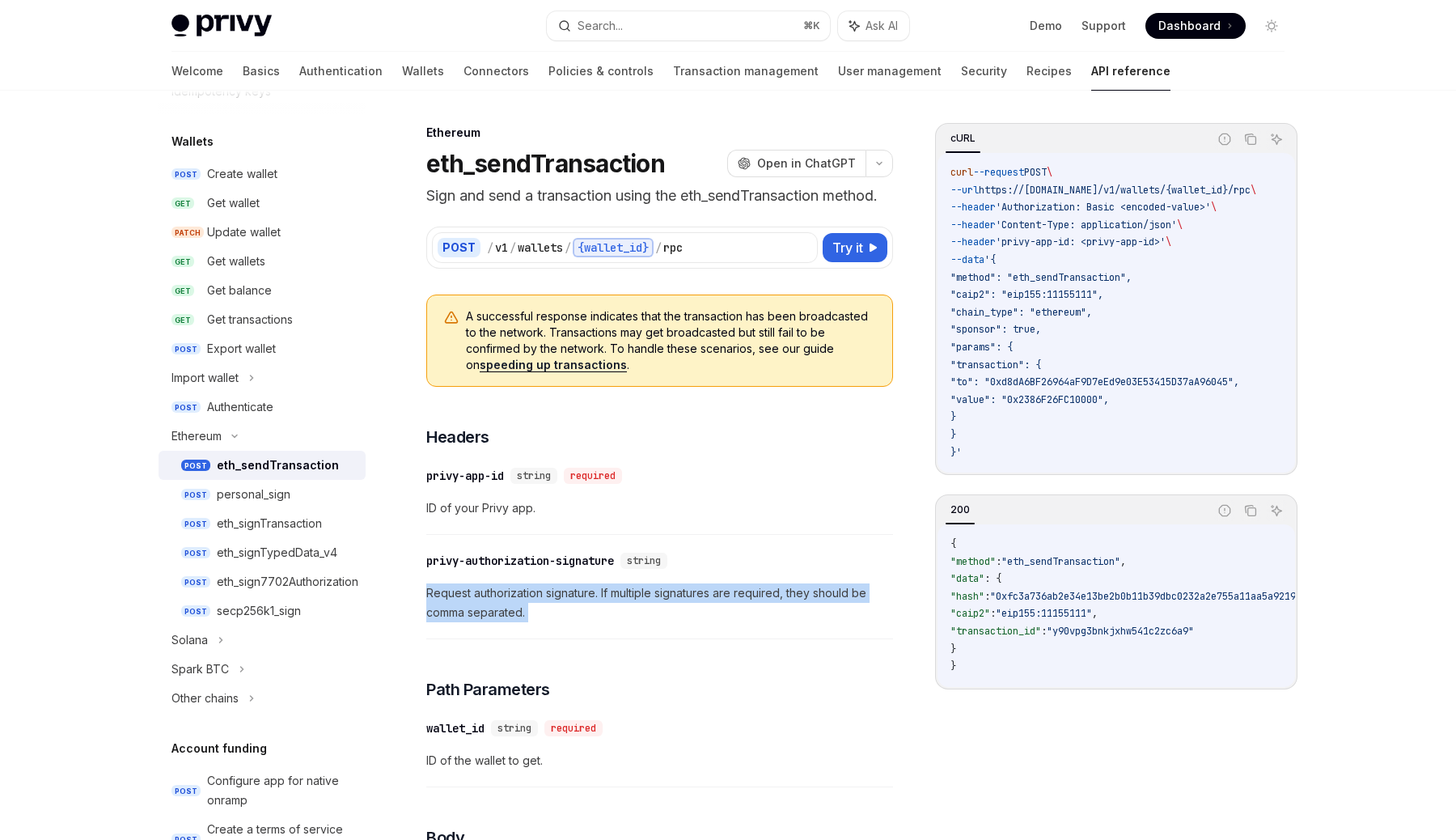
click at [650, 328] on span "A successful response indicates that the transaction has been broadcasted to th…" at bounding box center [671, 341] width 410 height 65
click at [232, 401] on div "Authenticate" at bounding box center [241, 407] width 67 height 20
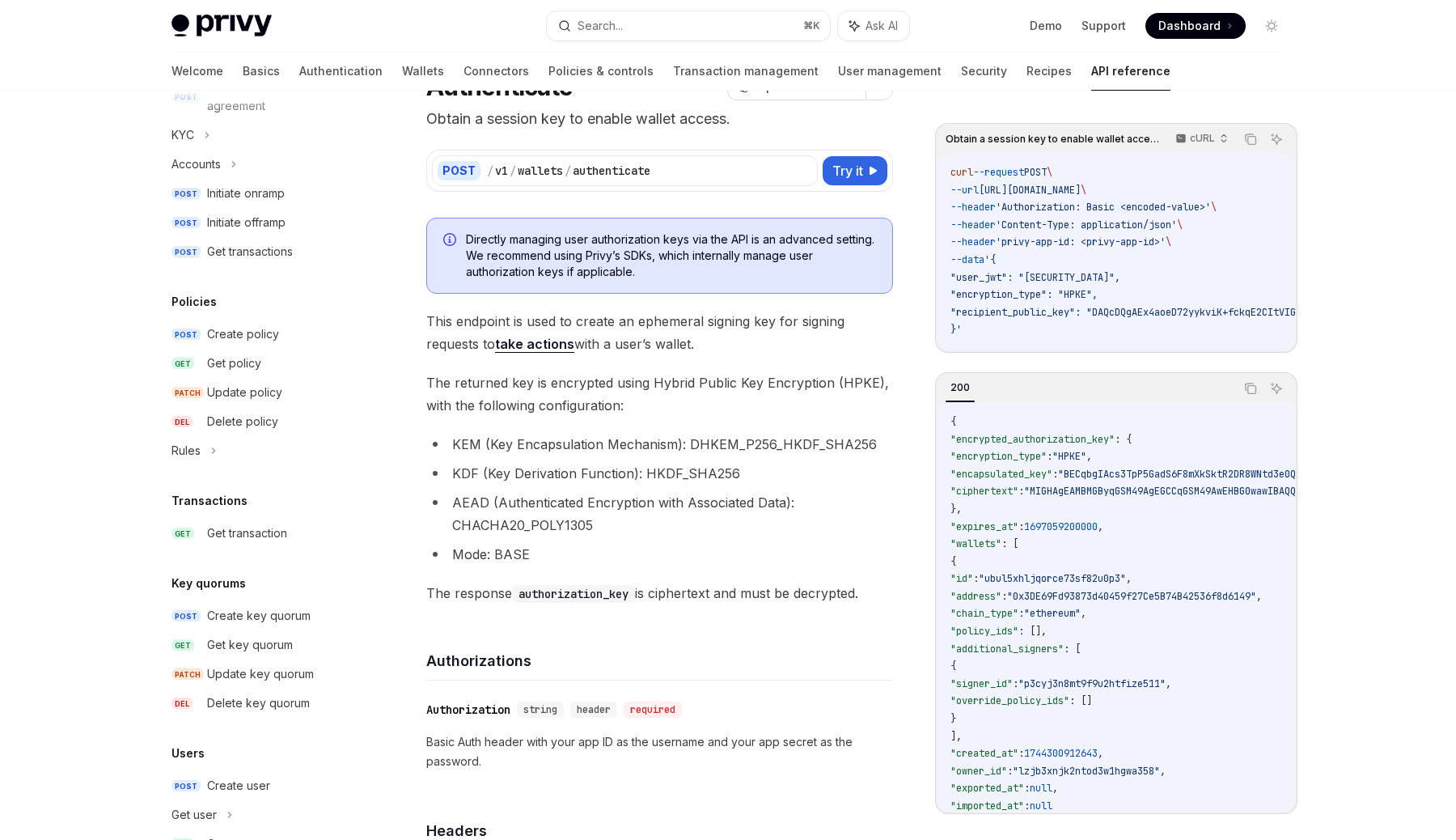
scroll to position [881, 0]
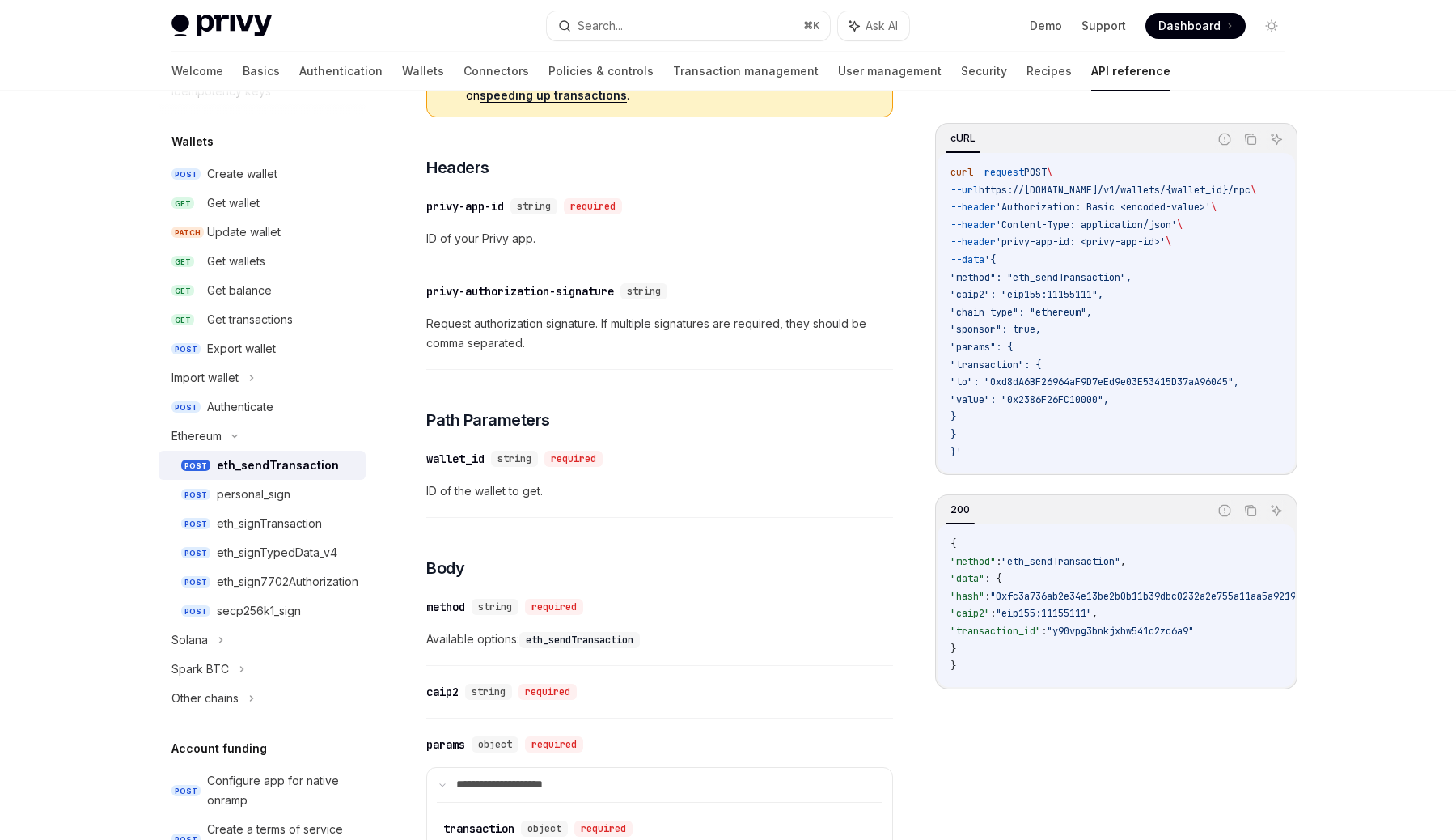
scroll to position [296, 0]
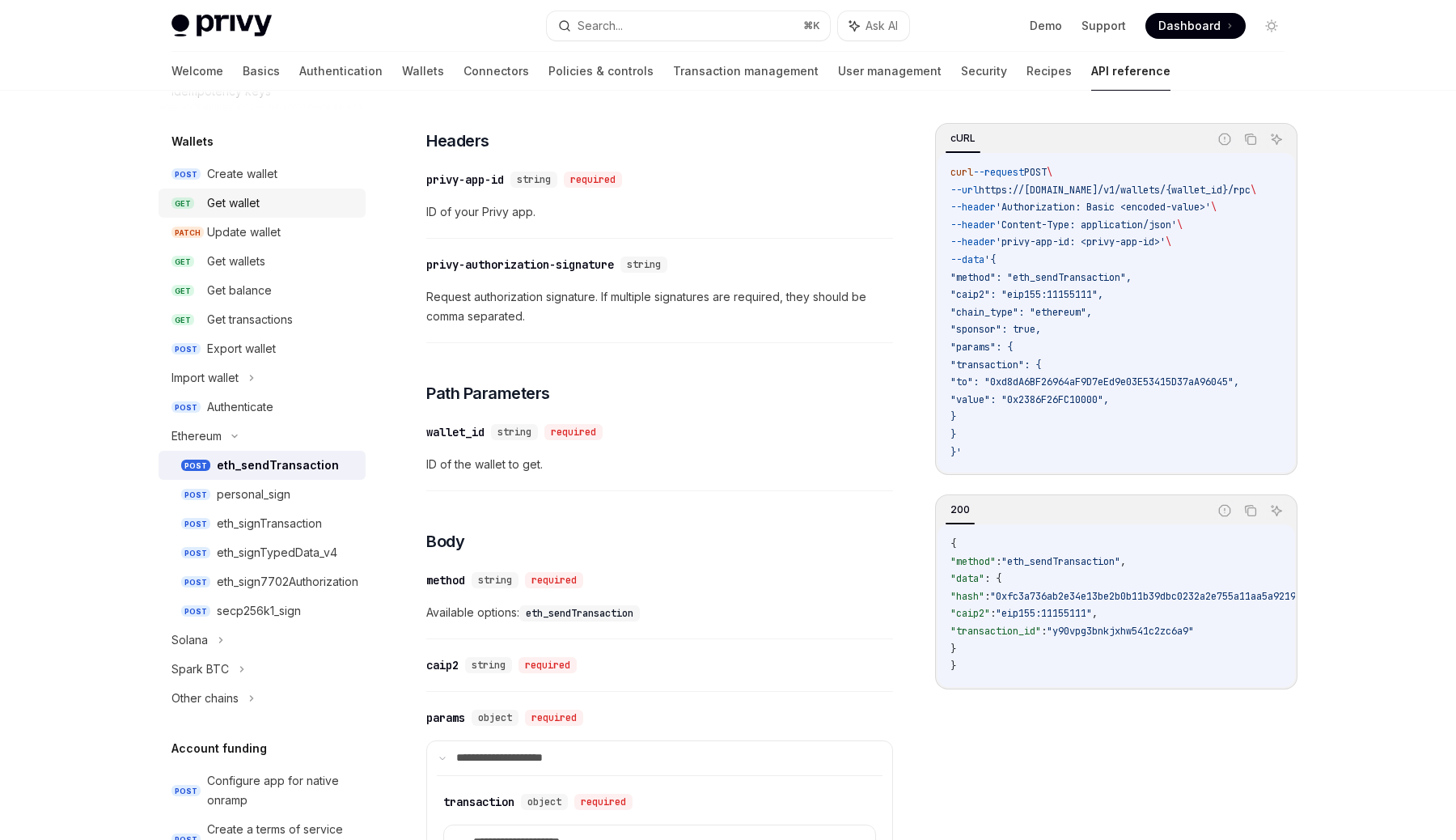
click at [319, 213] on link "GET Get wallet" at bounding box center [263, 203] width 207 height 29
type textarea "*"
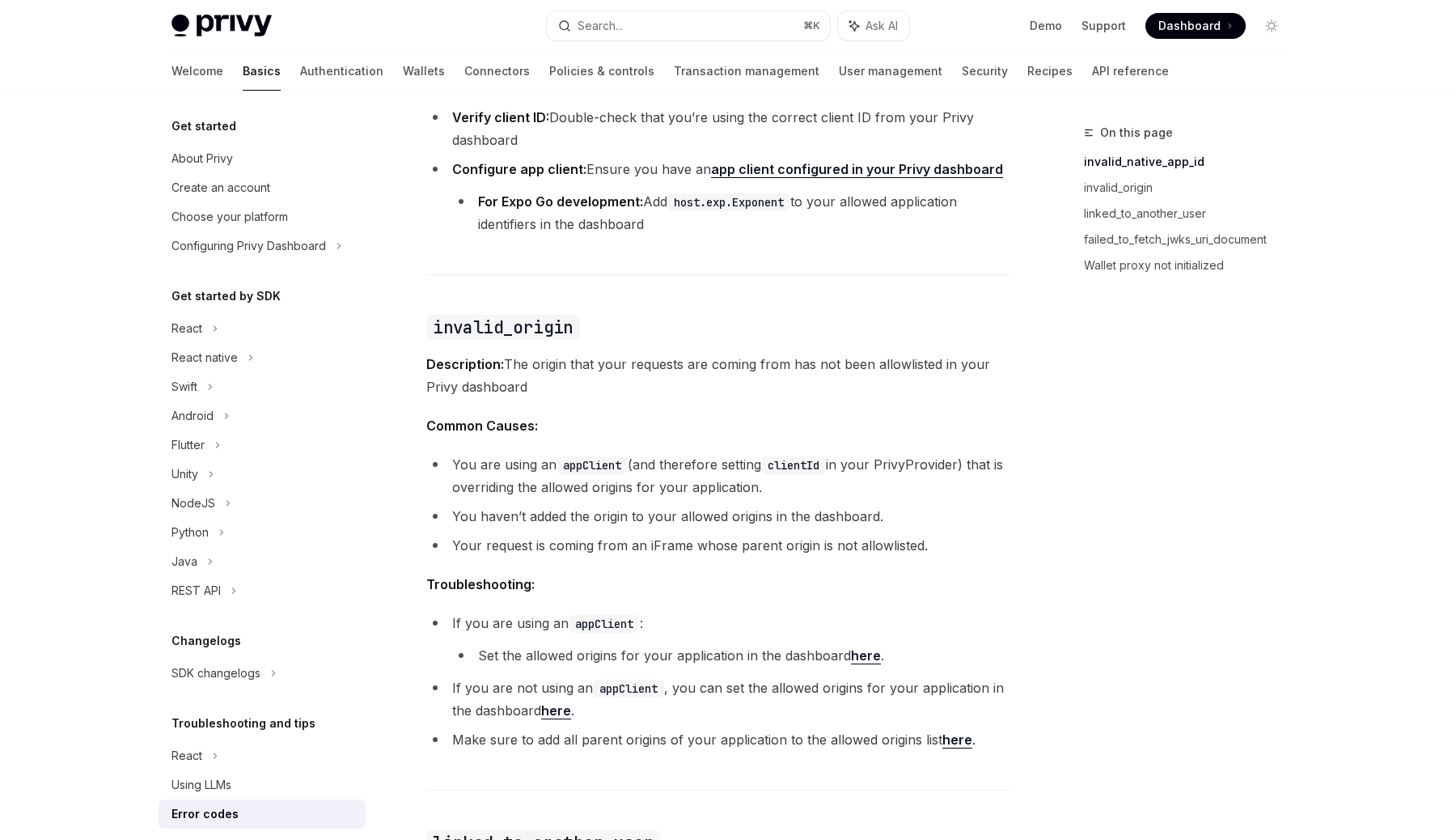
scroll to position [522, 0]
click at [252, 579] on div "REST API" at bounding box center [263, 590] width 207 height 29
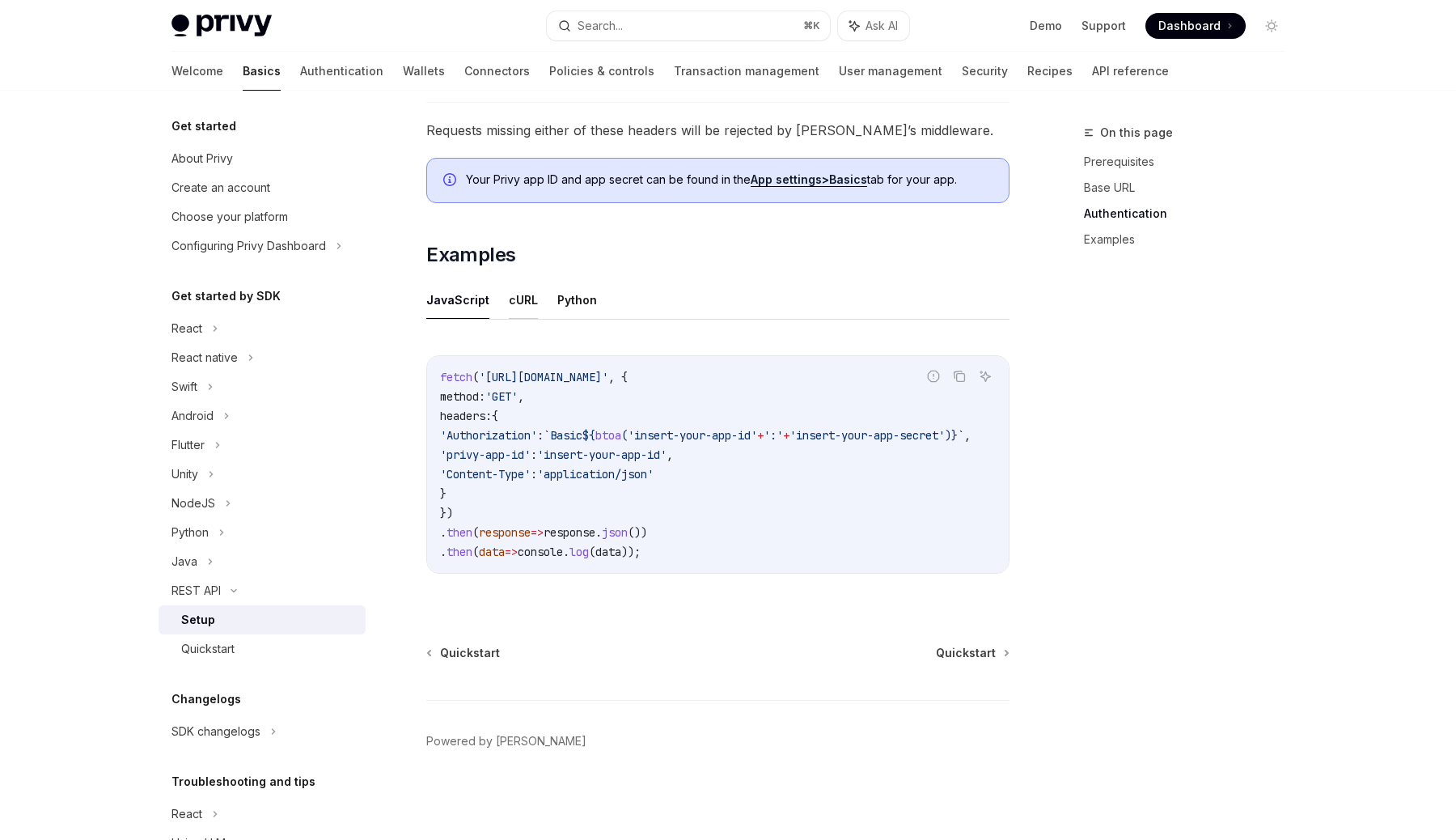
click at [516, 302] on button "cURL" at bounding box center [523, 300] width 29 height 38
type textarea "*"
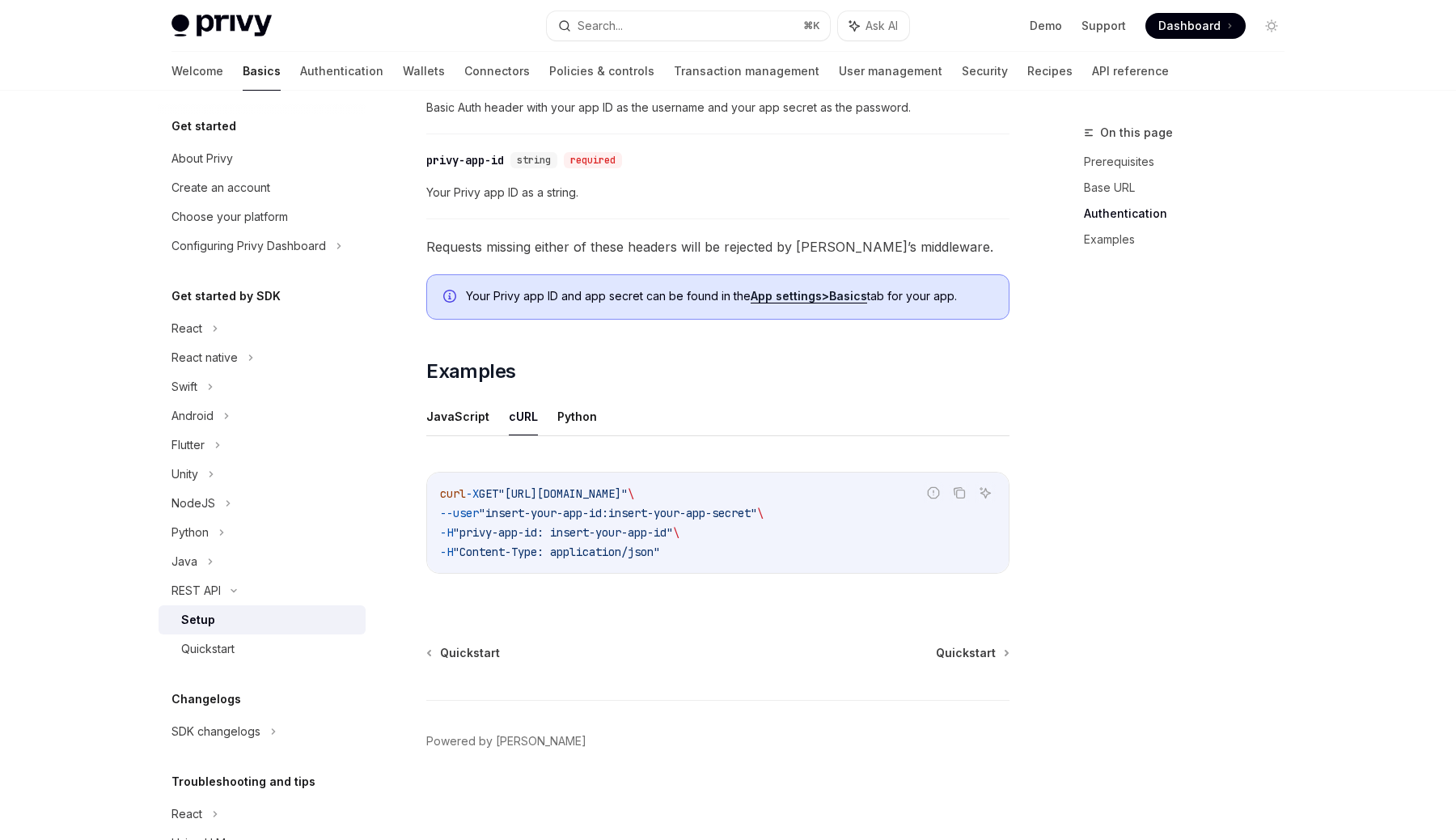
scroll to position [578, 0]
click at [954, 488] on icon "Copy the contents from the code block" at bounding box center [959, 493] width 13 height 13
click at [450, 410] on button "JavaScript" at bounding box center [458, 416] width 63 height 38
type textarea "*"
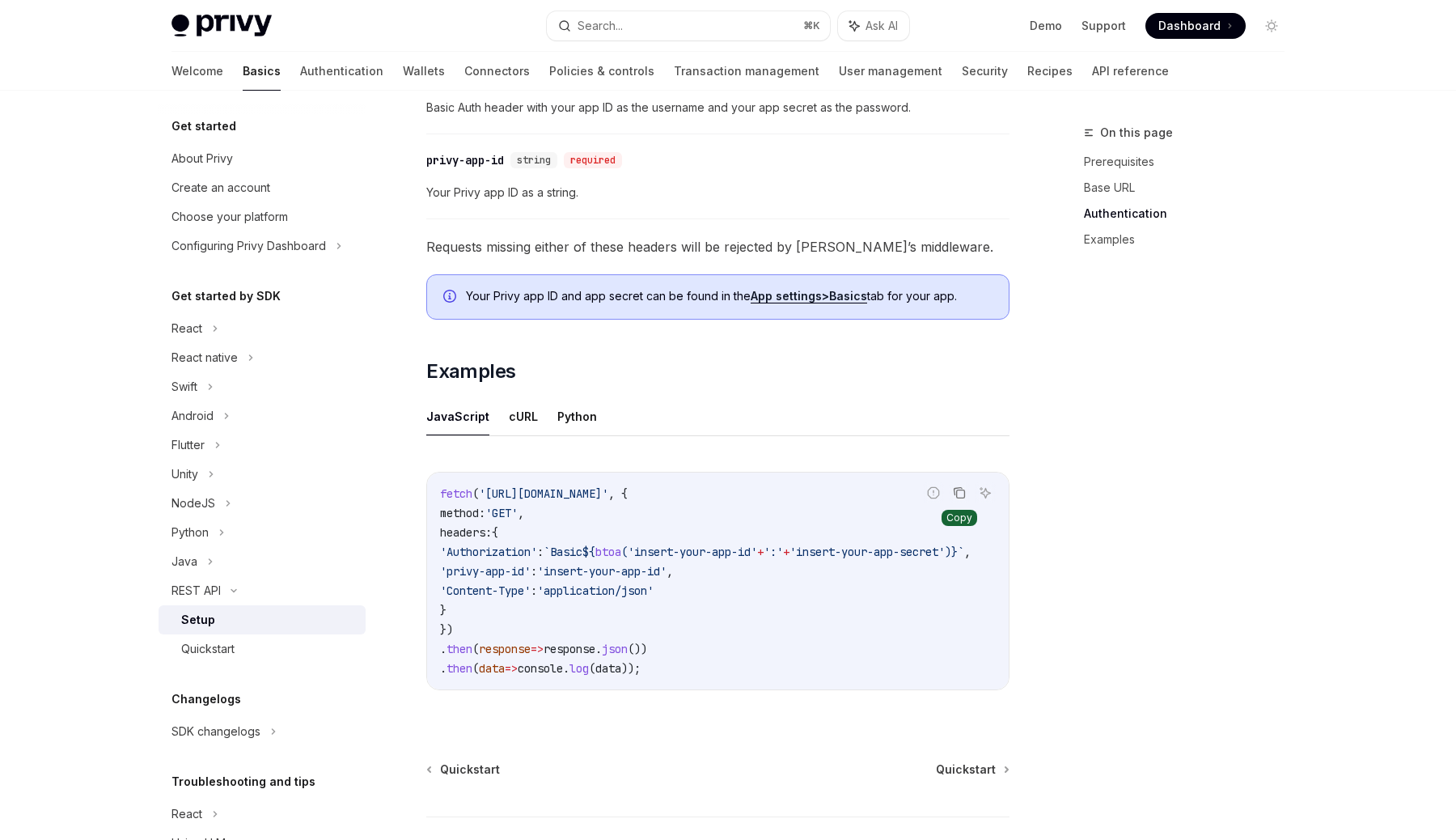
click at [958, 498] on icon "Copy the contents from the code block" at bounding box center [959, 493] width 13 height 13
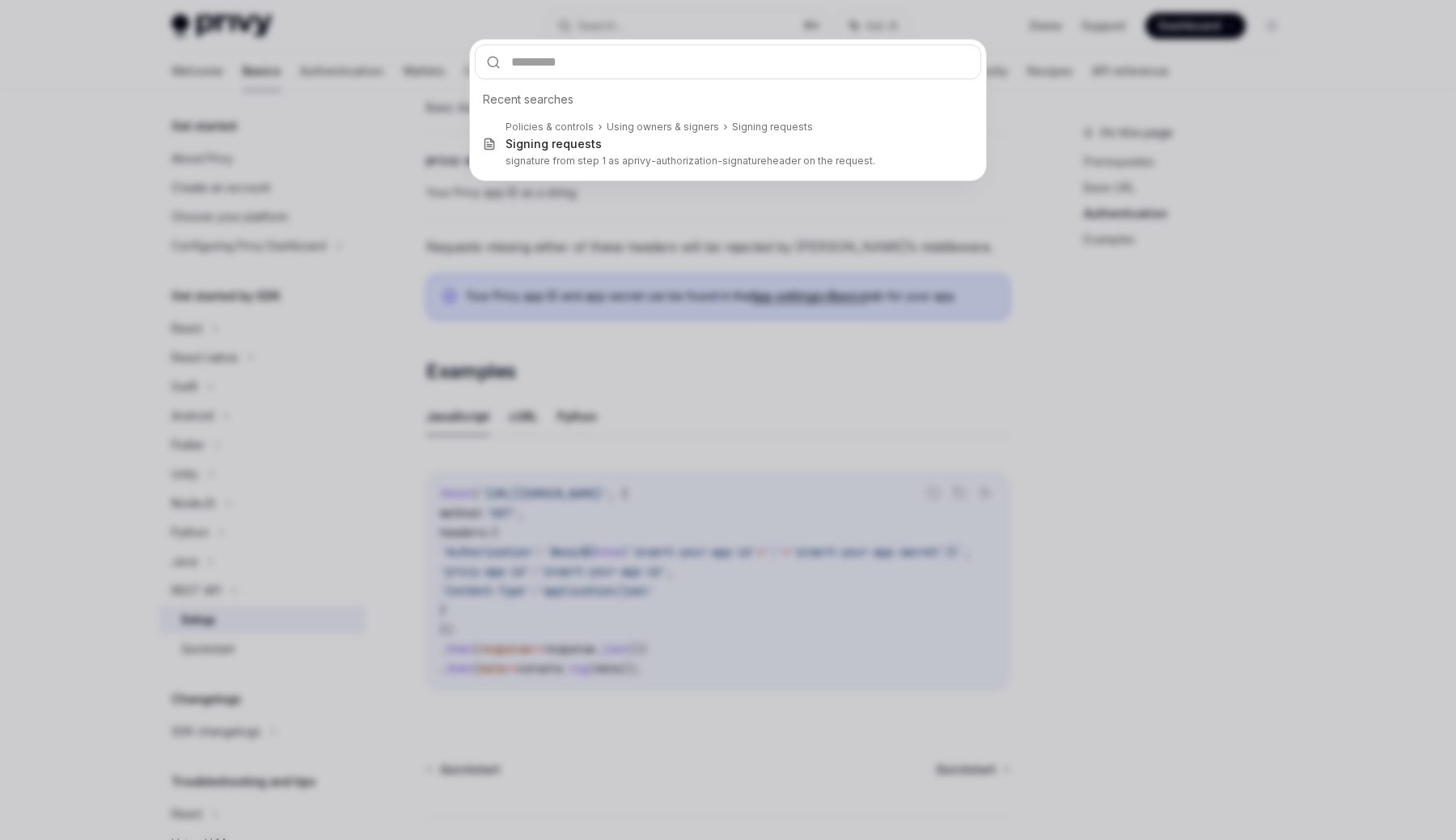
type input "**********"
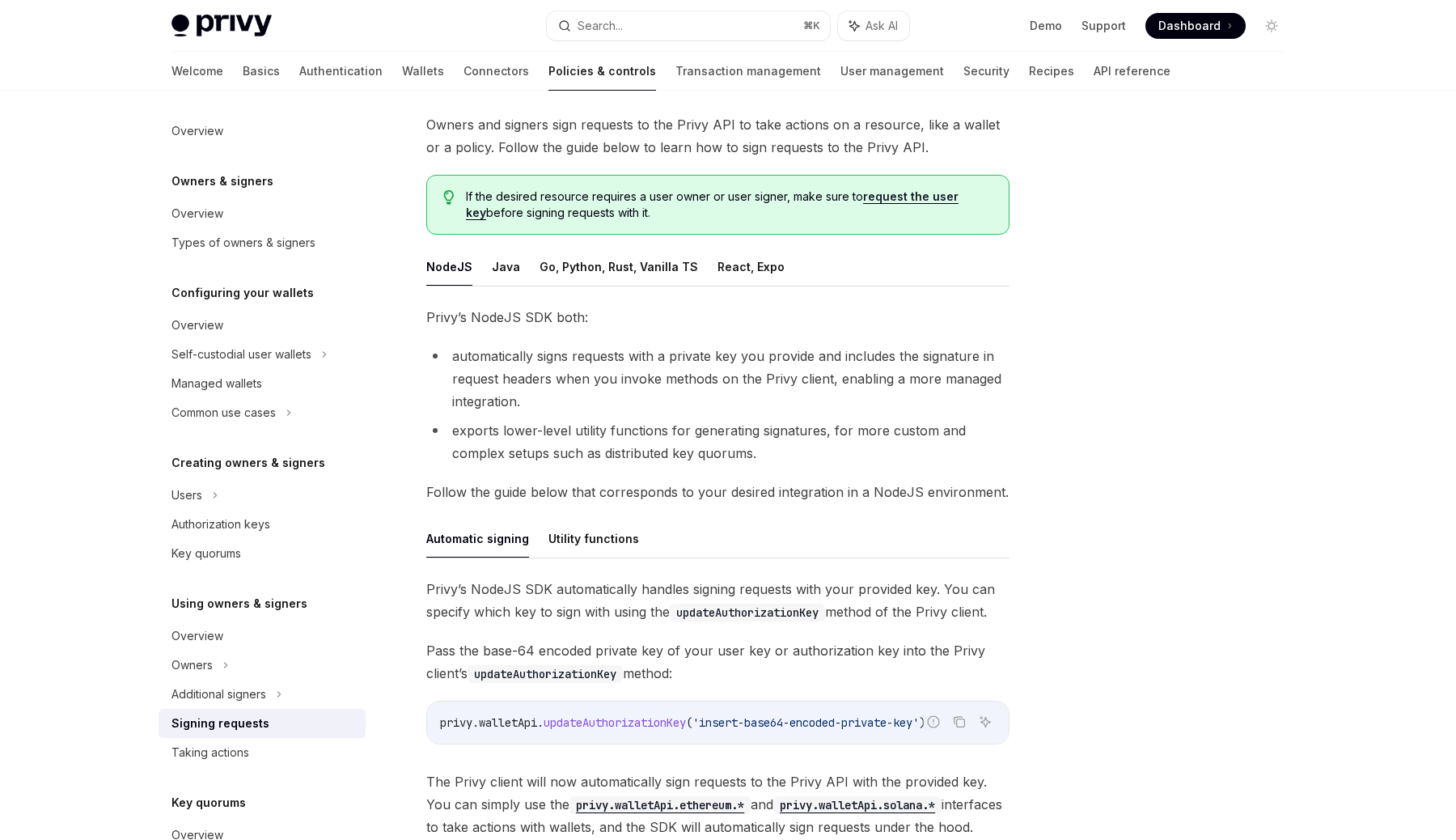
scroll to position [99, 0]
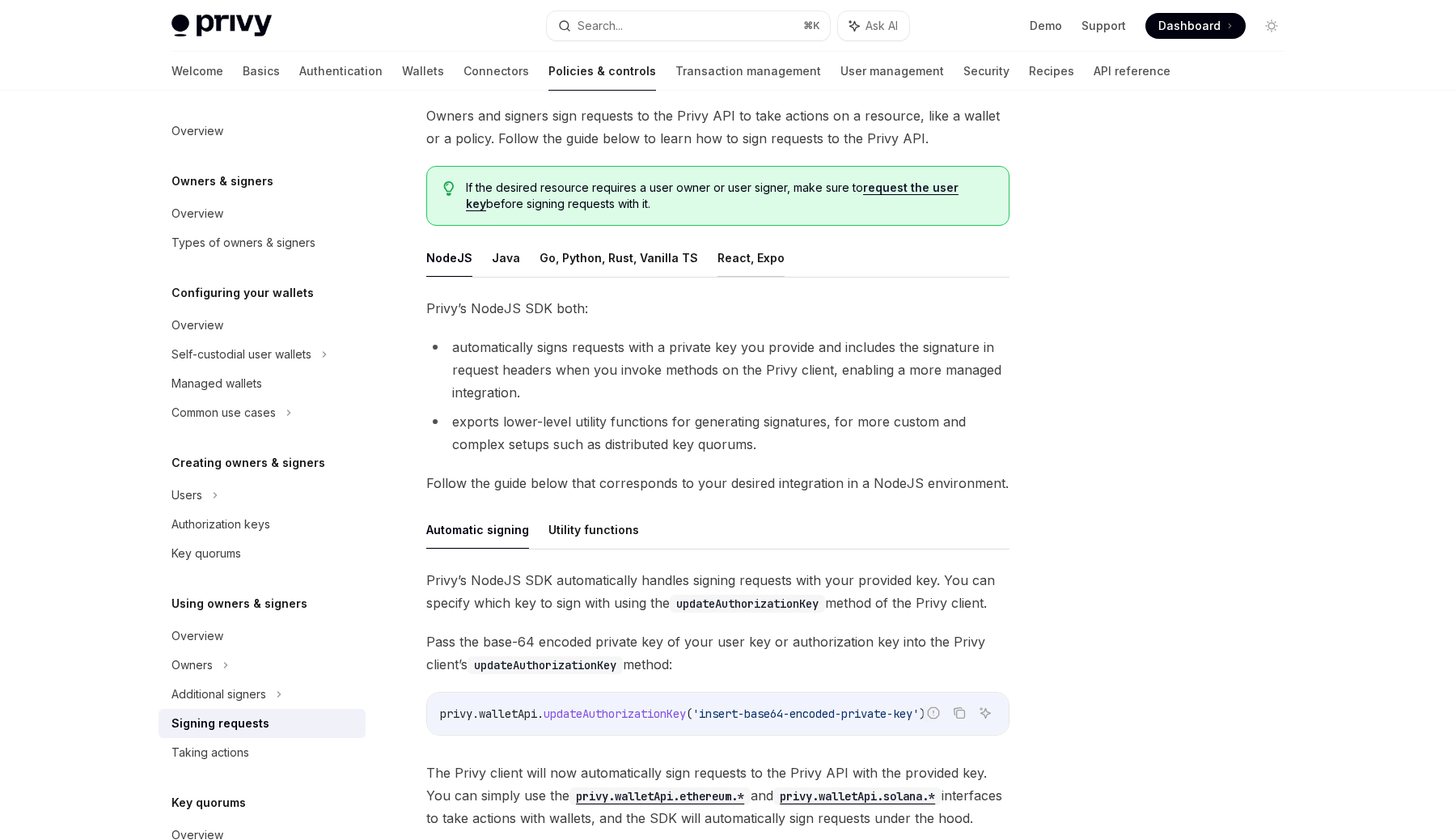
click at [725, 265] on button "React, Expo" at bounding box center [751, 258] width 67 height 38
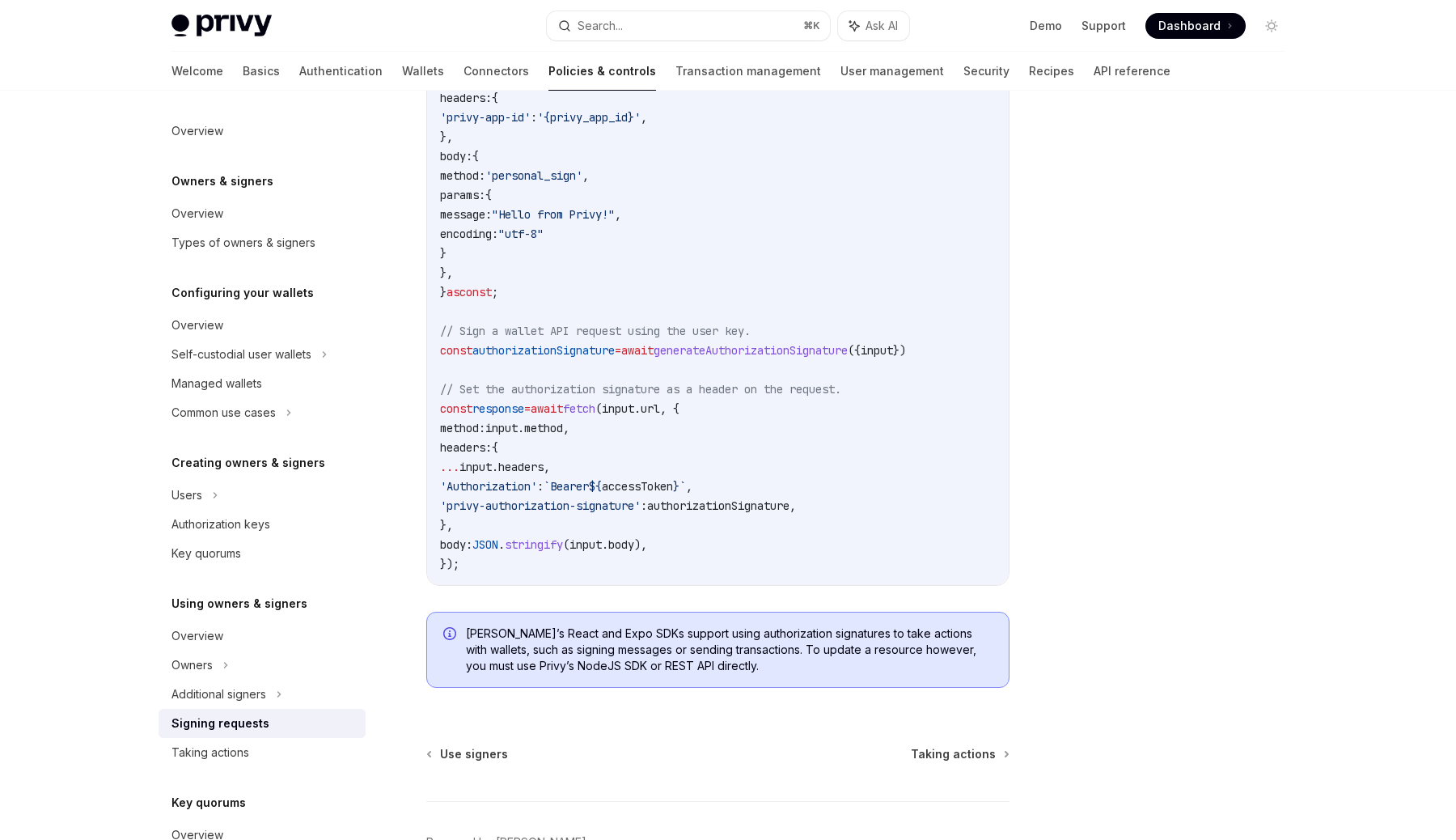
scroll to position [631, 0]
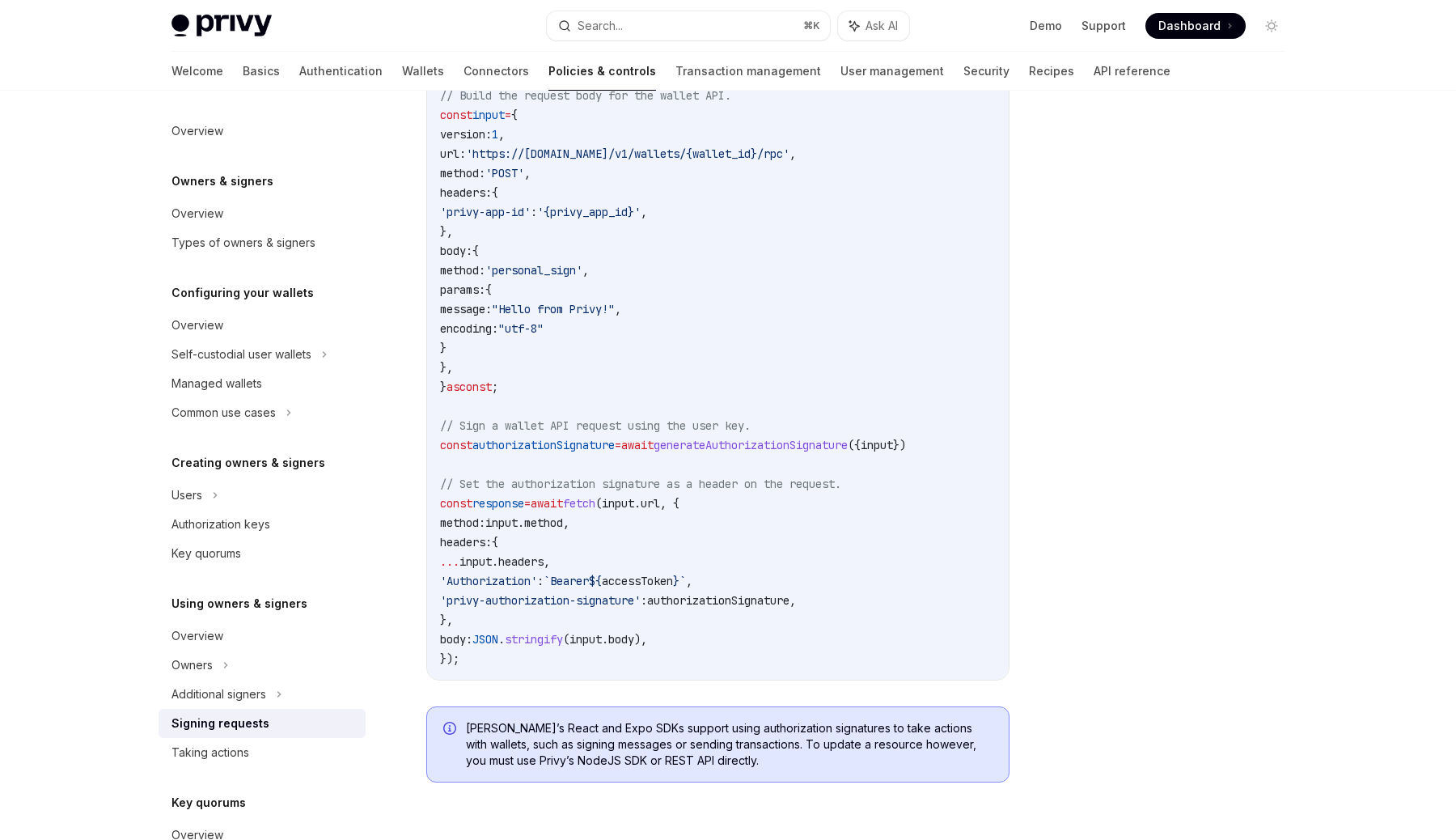
drag, startPoint x: 466, startPoint y: 368, endPoint x: 404, endPoint y: 257, distance: 127.1
click at [404, 257] on div "Using owners & signers Signing requests OpenAI Open in ChatGPT OpenAI Open in C…" at bounding box center [567, 264] width 893 height 1543
copy code "body: { method: 'personal_sign' , params: { message: "Hello from Privy!" , enco…"
click at [587, 466] on code "import { useAuthorizationSignature } from '@privy-io/react-auth' ; // or '@priv…" at bounding box center [724, 338] width 569 height 660
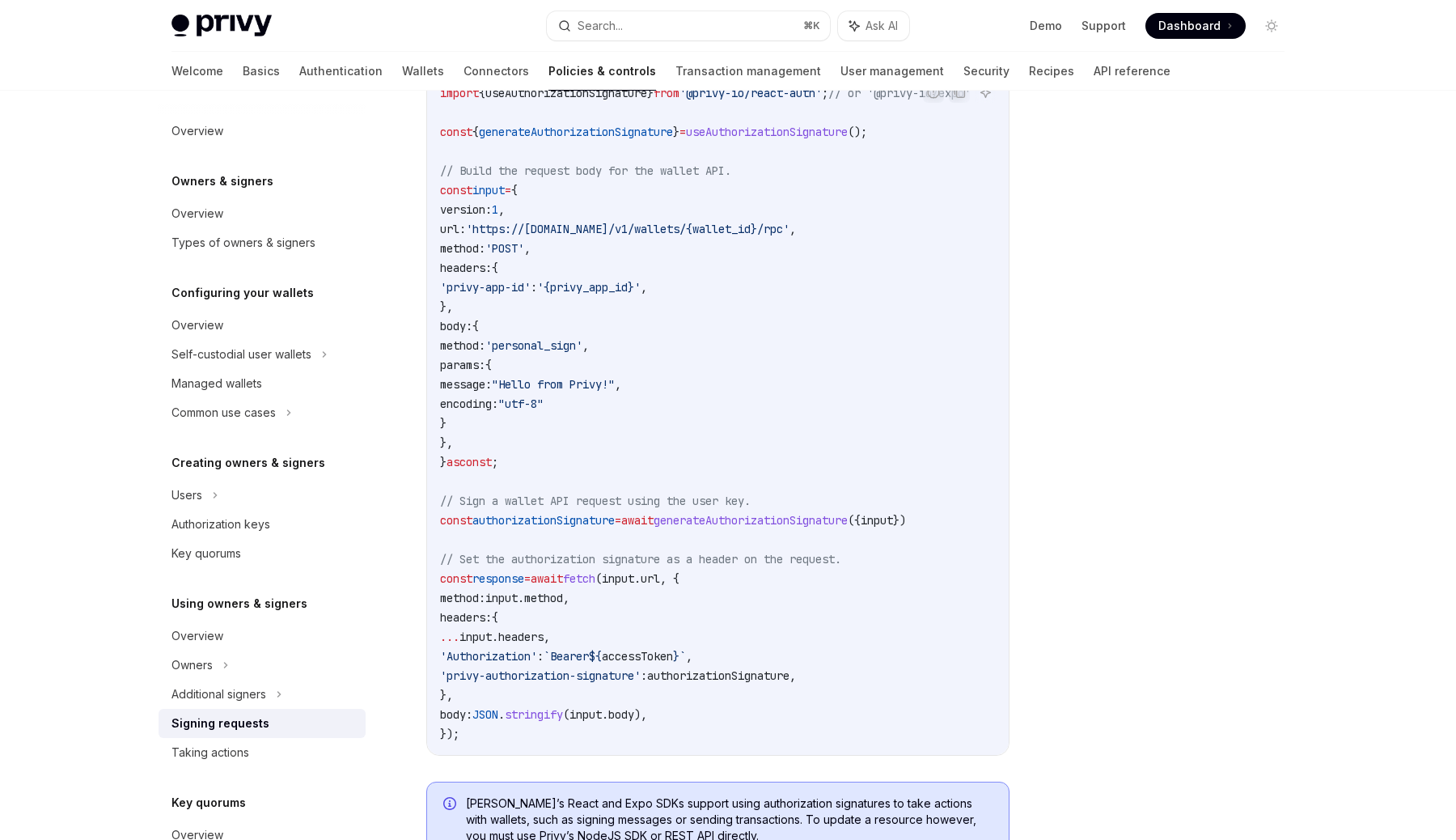
scroll to position [540, 0]
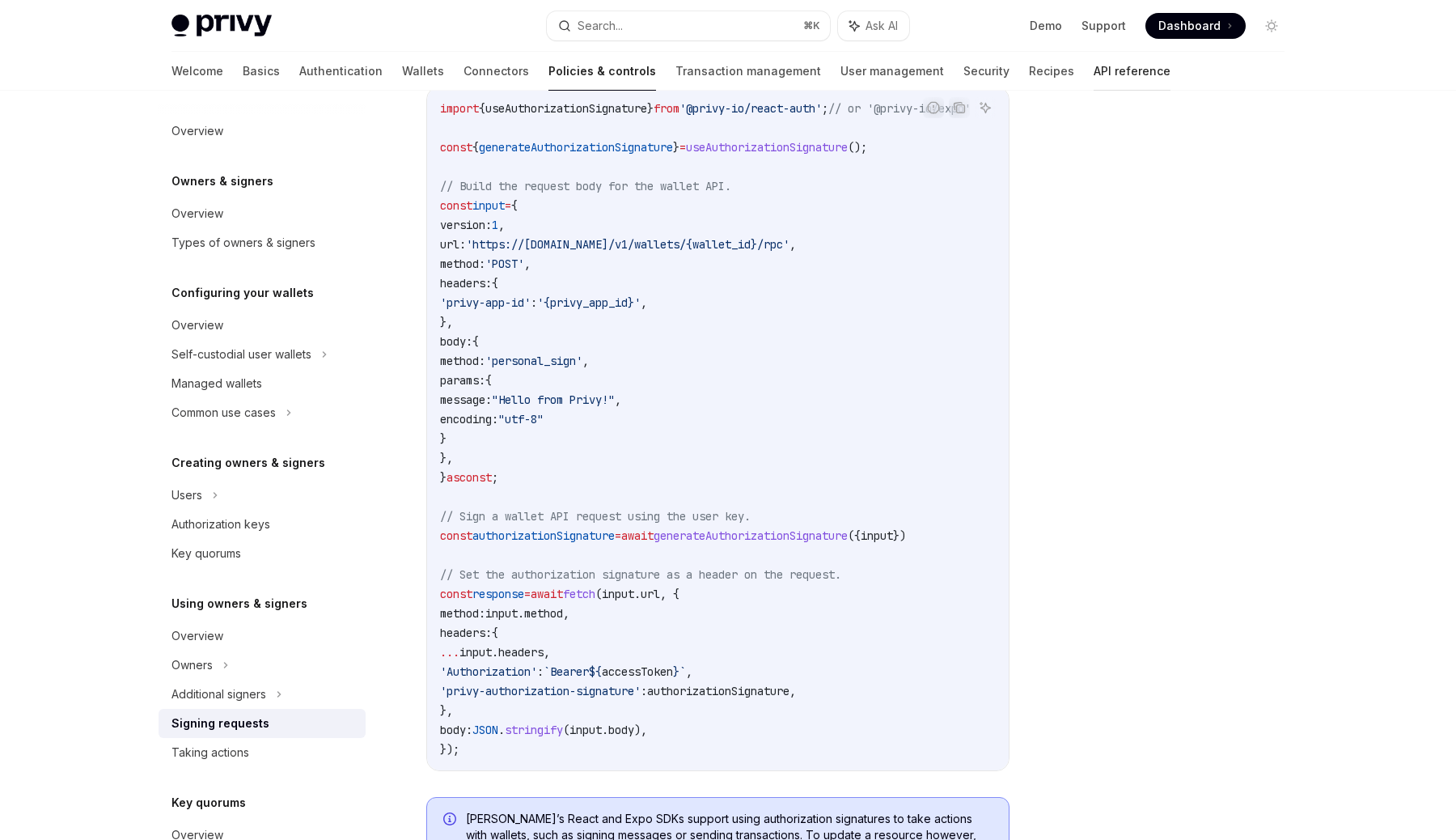
click at [1093, 69] on link "API reference" at bounding box center [1131, 70] width 77 height 39
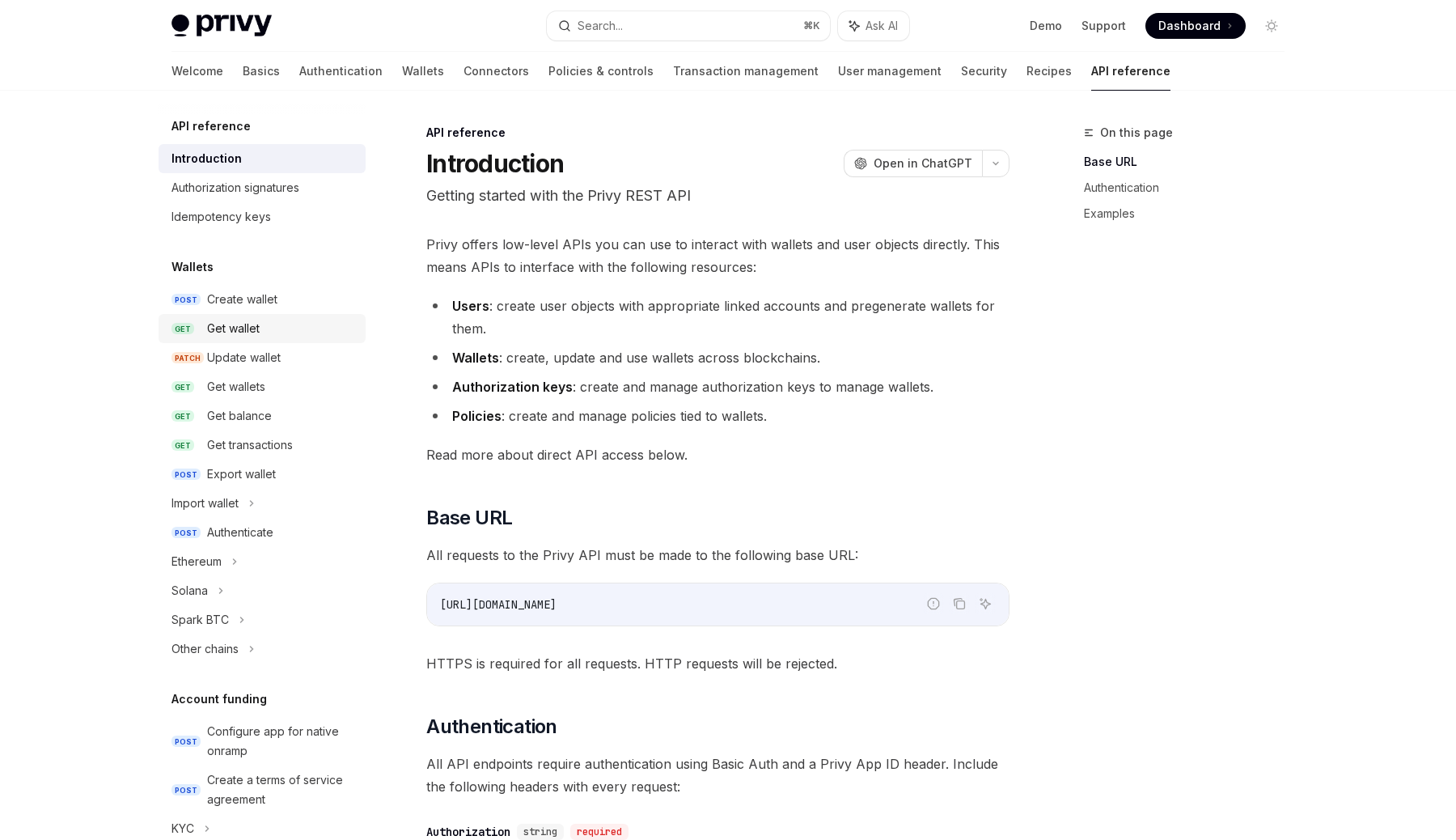
click at [289, 335] on div "Get wallet" at bounding box center [281, 328] width 149 height 20
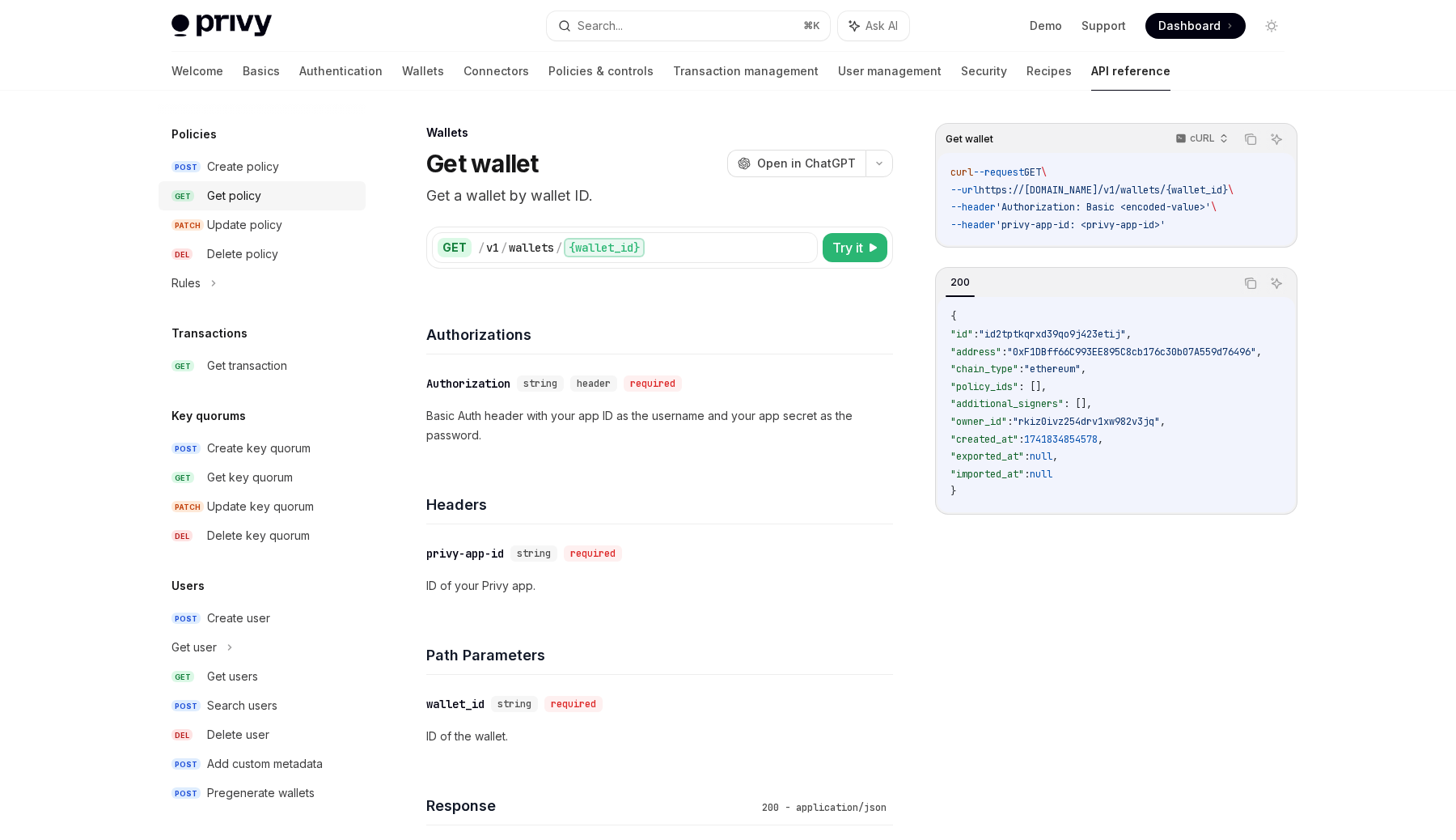
scroll to position [3, 0]
click at [265, 649] on div "Get user" at bounding box center [263, 647] width 207 height 29
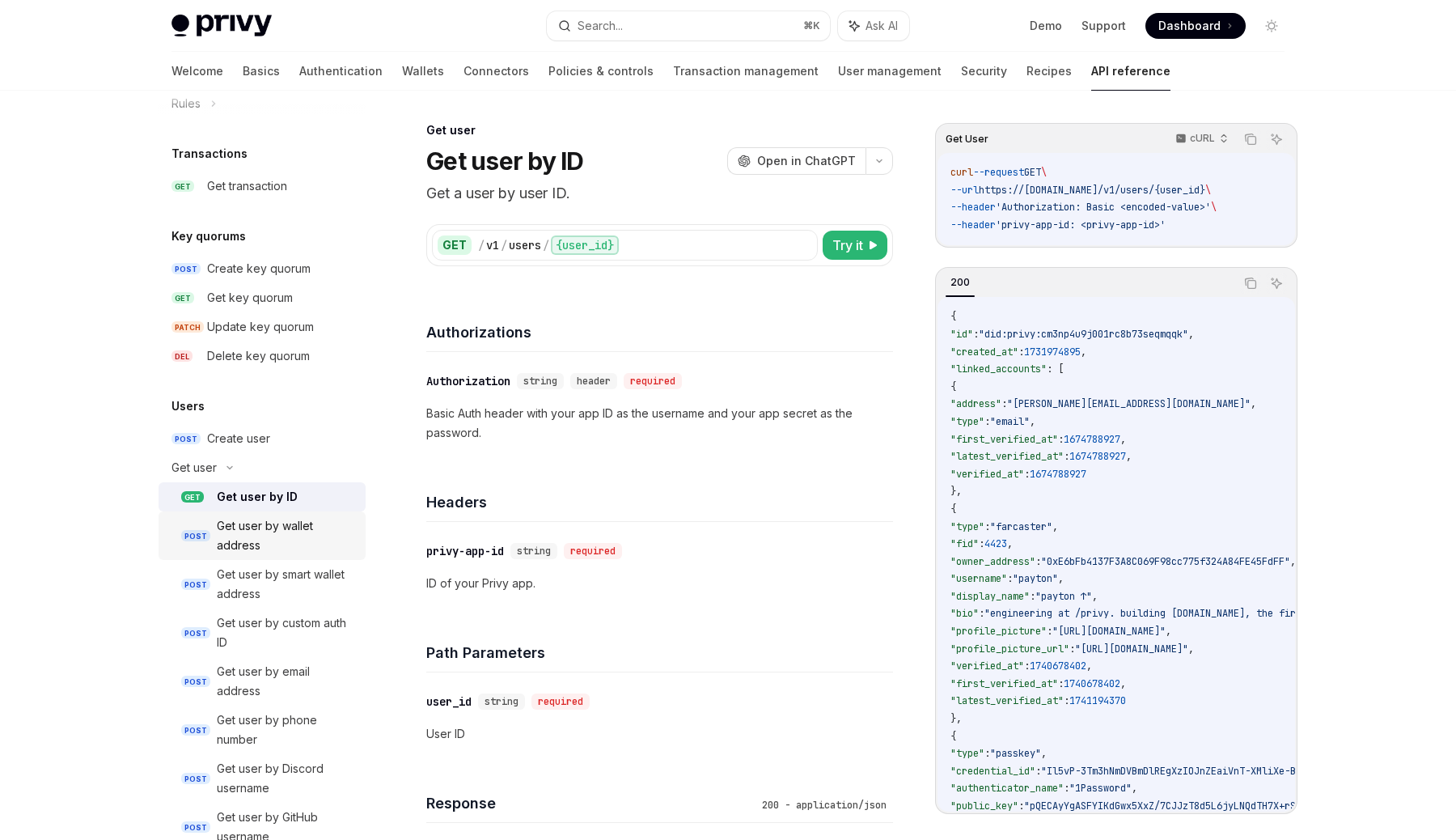
scroll to position [1084, 0]
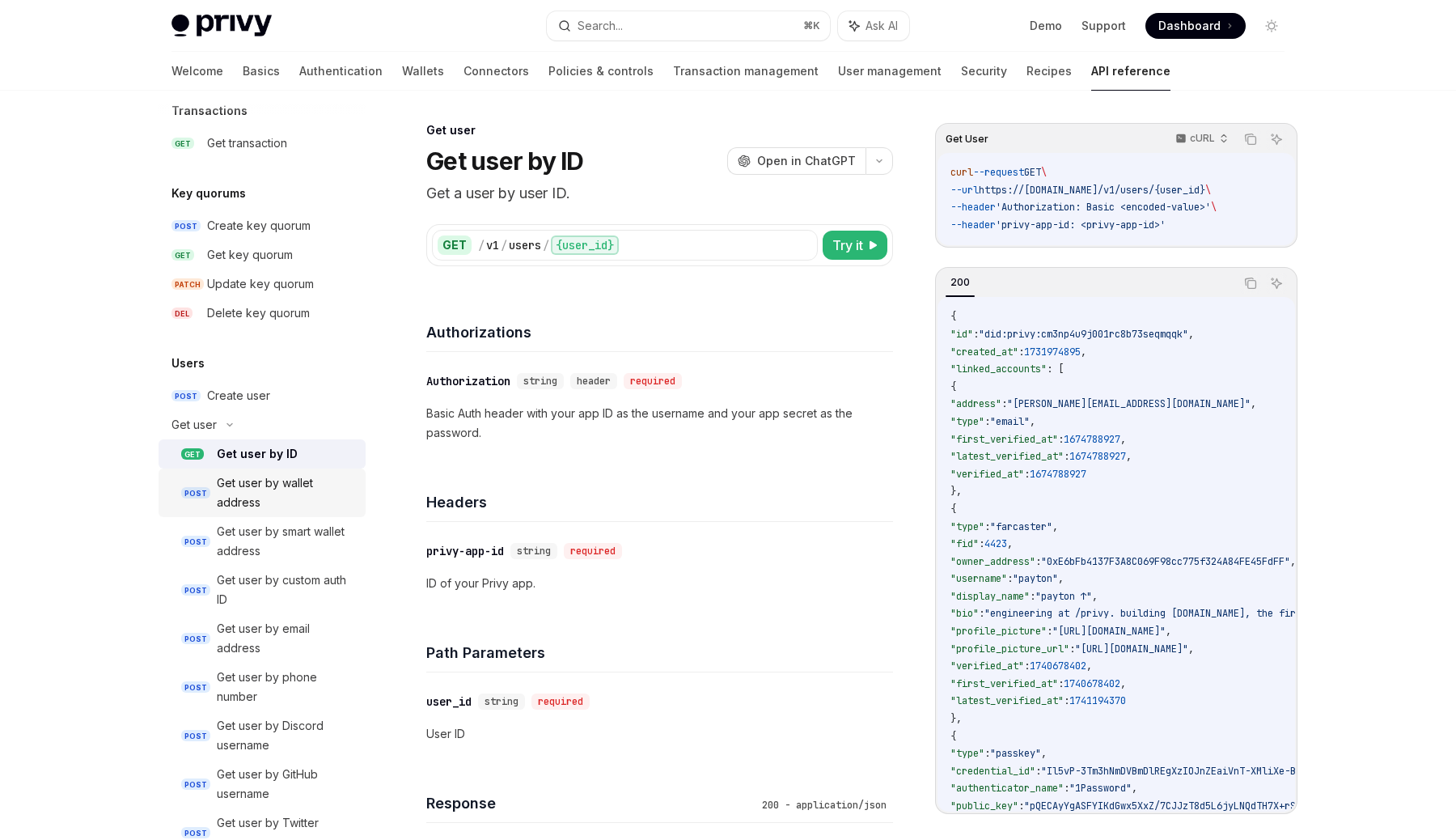
click at [270, 489] on div "Get user by wallet address" at bounding box center [286, 493] width 139 height 39
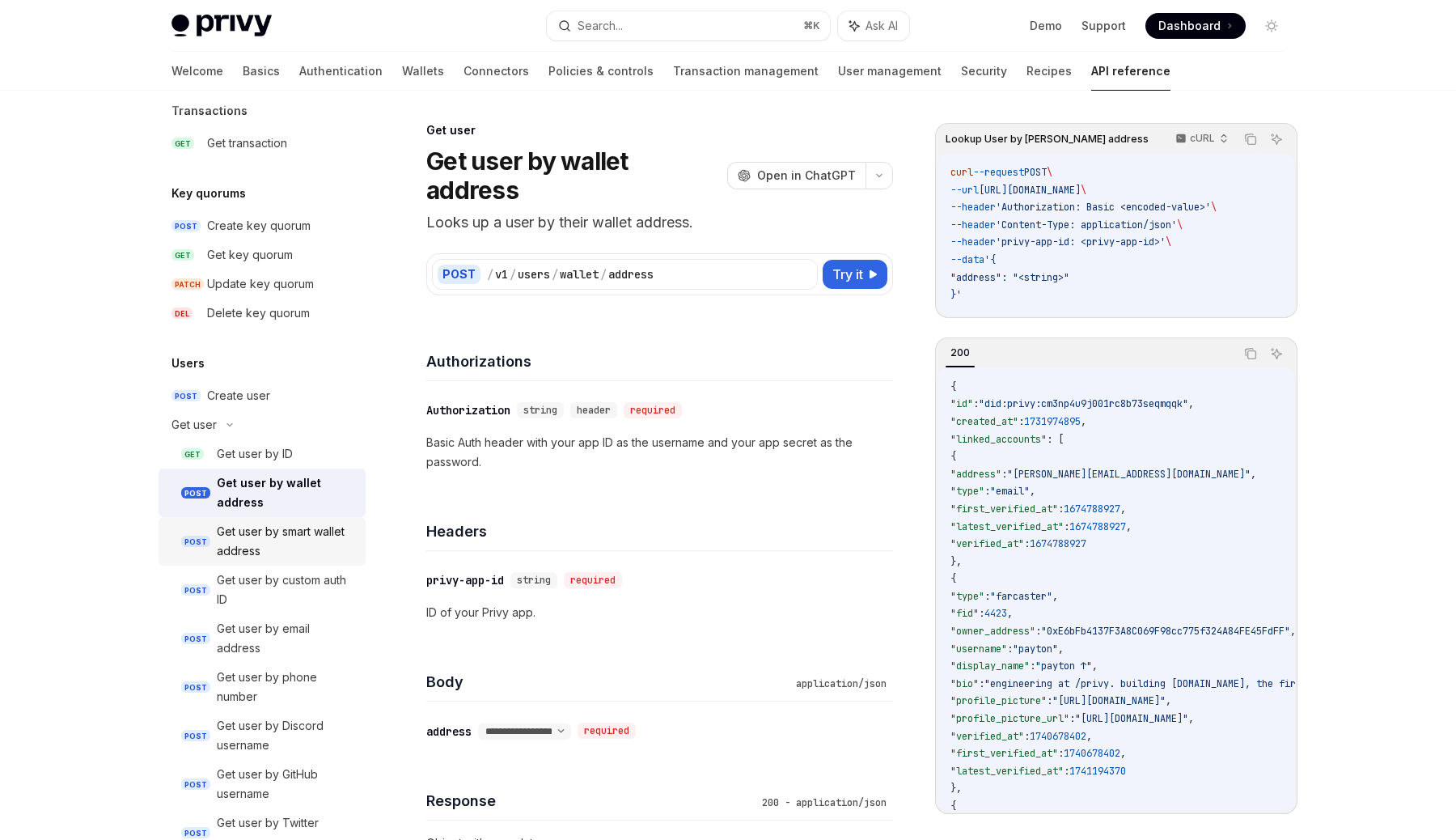
click at [297, 540] on div "Get user by smart wallet address" at bounding box center [286, 540] width 139 height 39
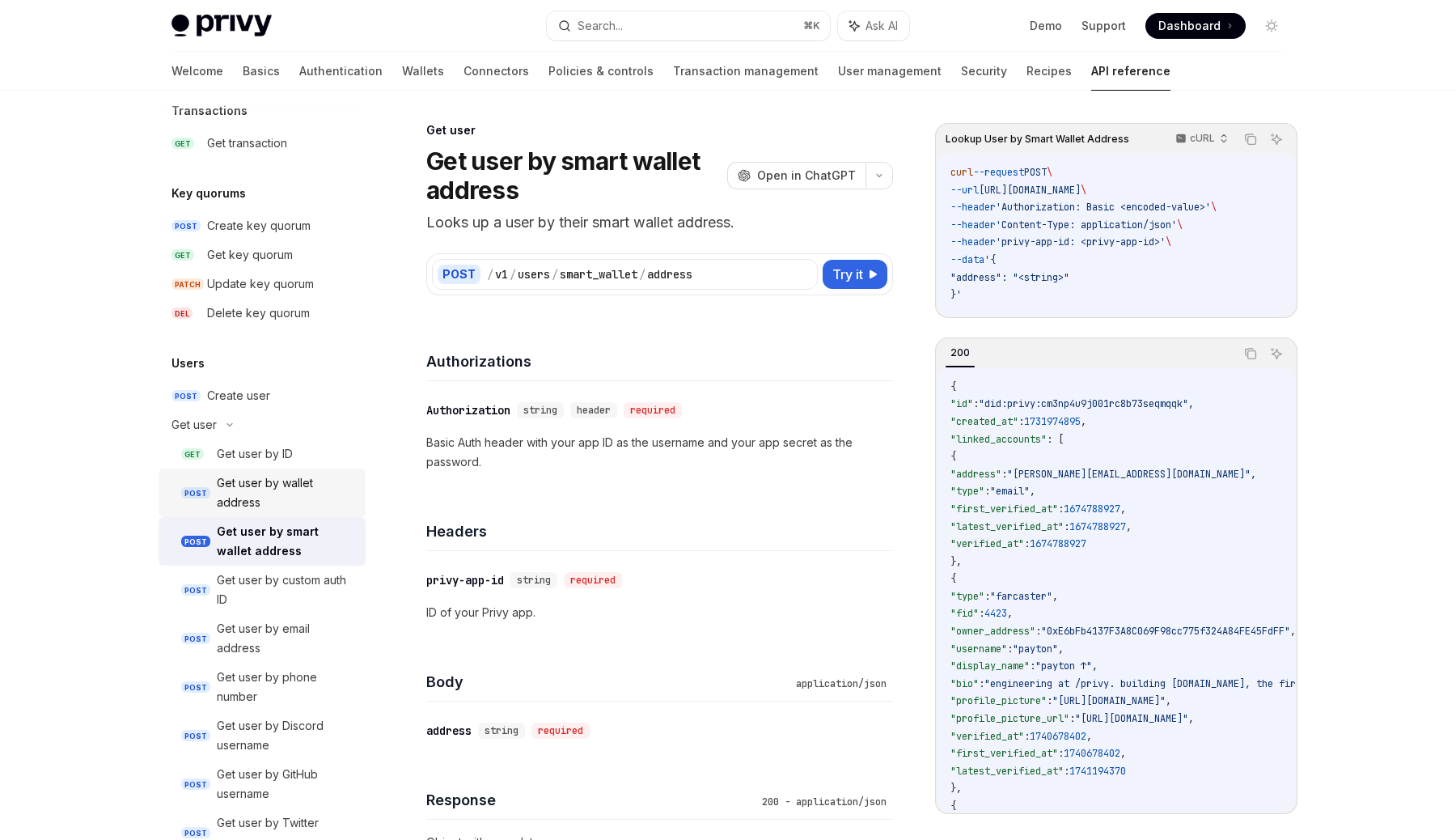
click at [283, 503] on div "Get user by wallet address" at bounding box center [286, 493] width 139 height 39
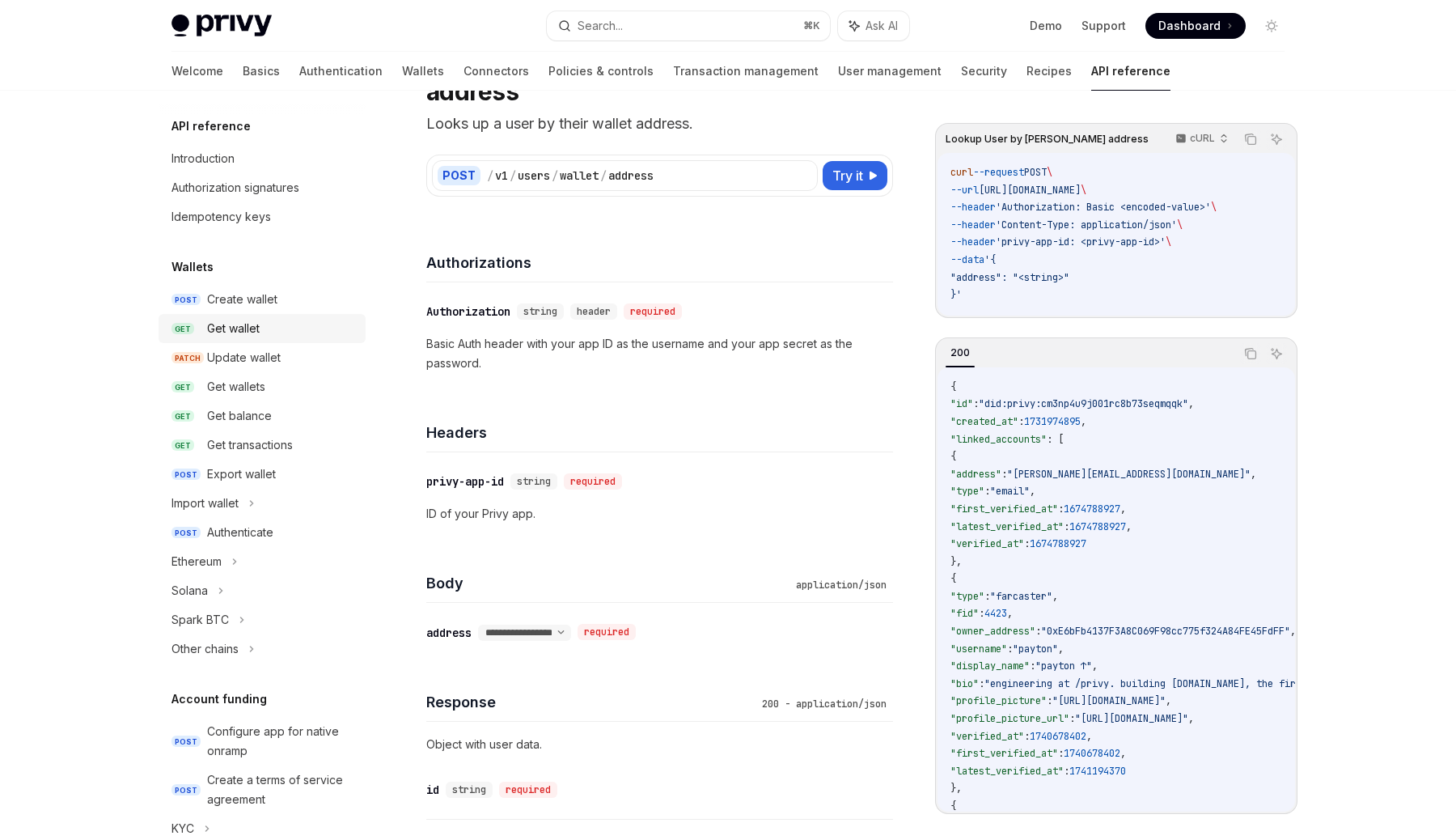
click at [267, 328] on div "Get wallet" at bounding box center [281, 328] width 149 height 20
type textarea "*"
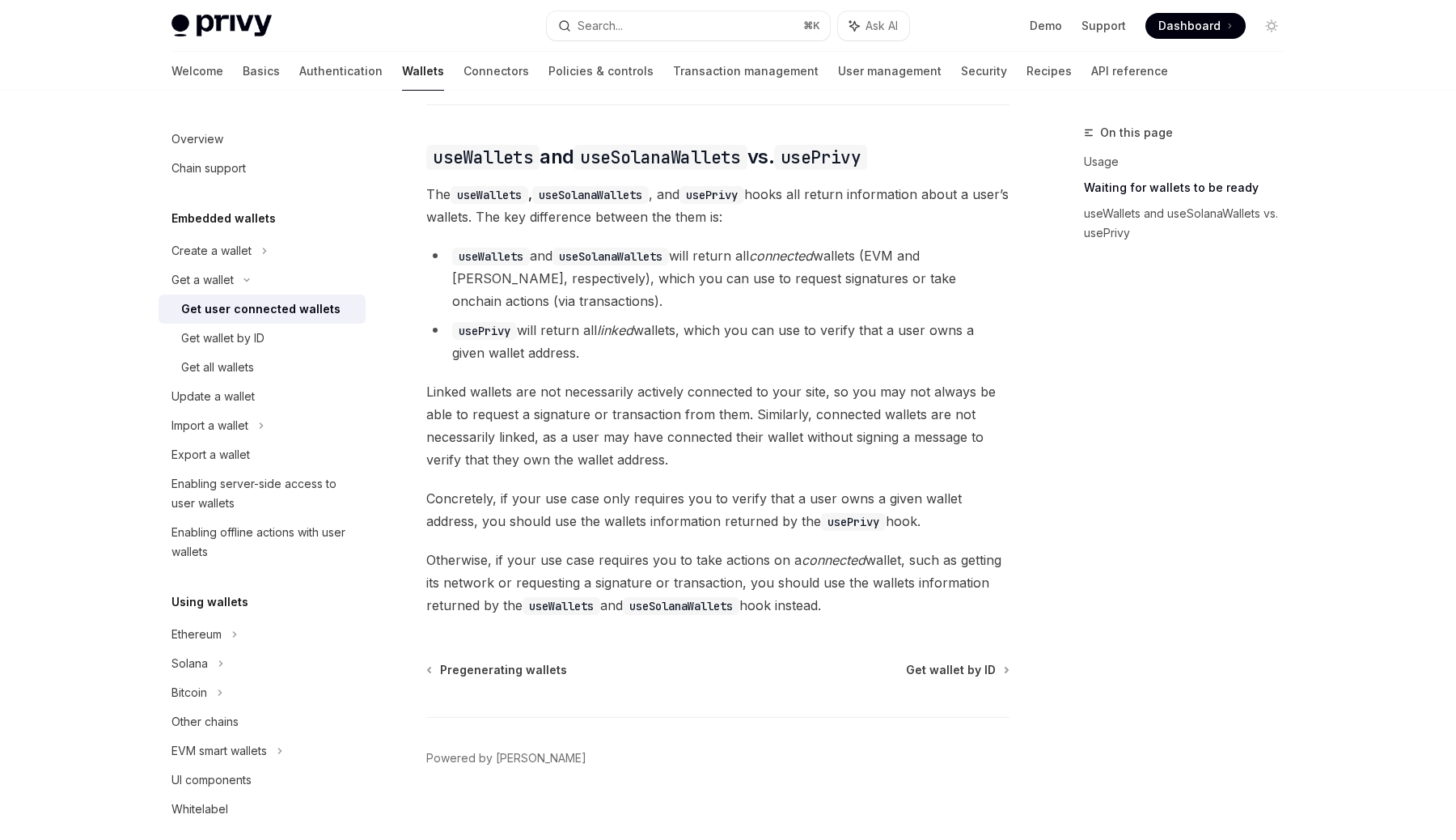
scroll to position [1348, 0]
click at [955, 661] on span "Get wallet by ID" at bounding box center [951, 669] width 90 height 16
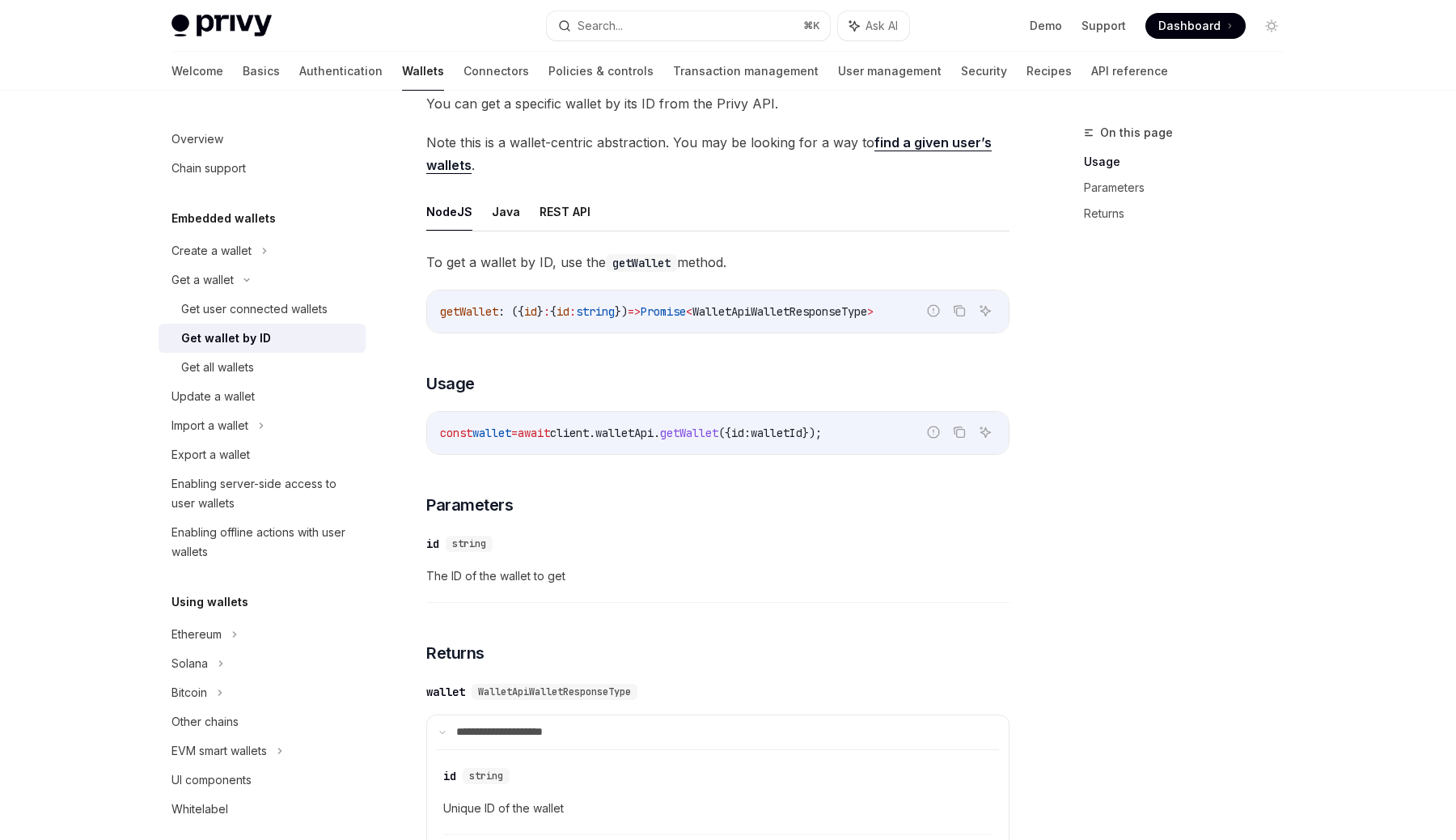
scroll to position [129, 0]
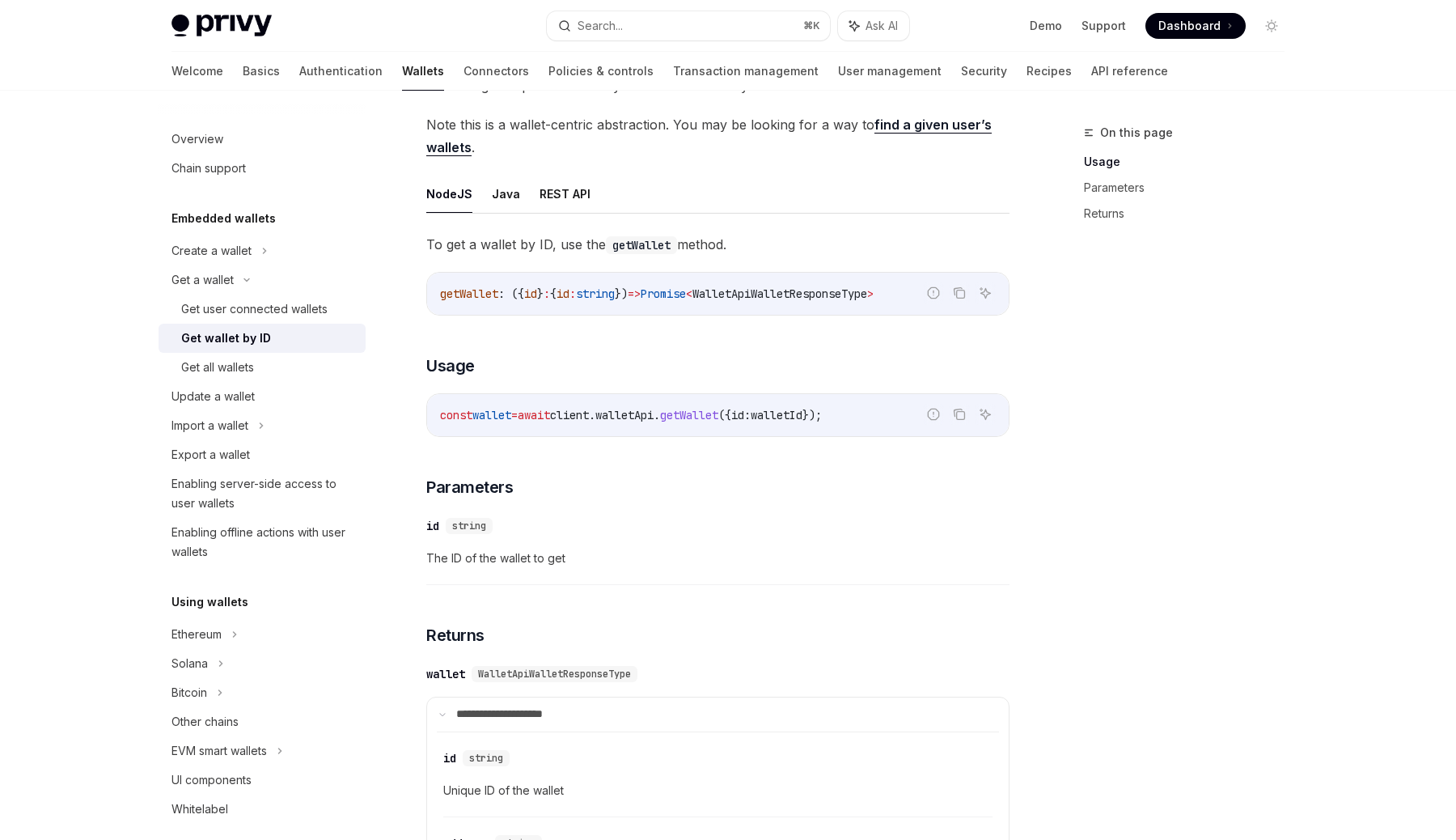
click at [937, 125] on link "find a given user’s wallets" at bounding box center [709, 136] width 566 height 40
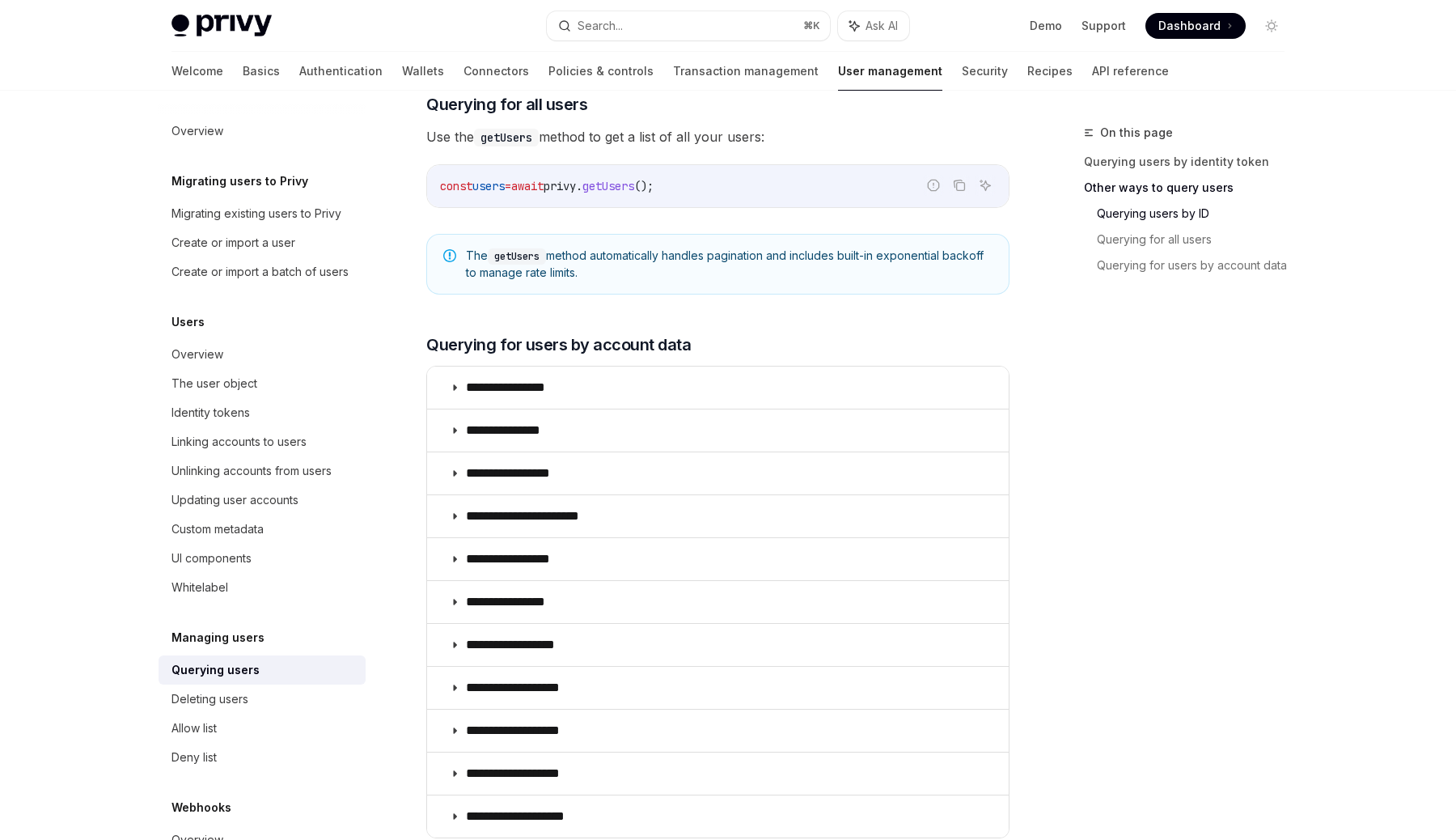
scroll to position [878, 0]
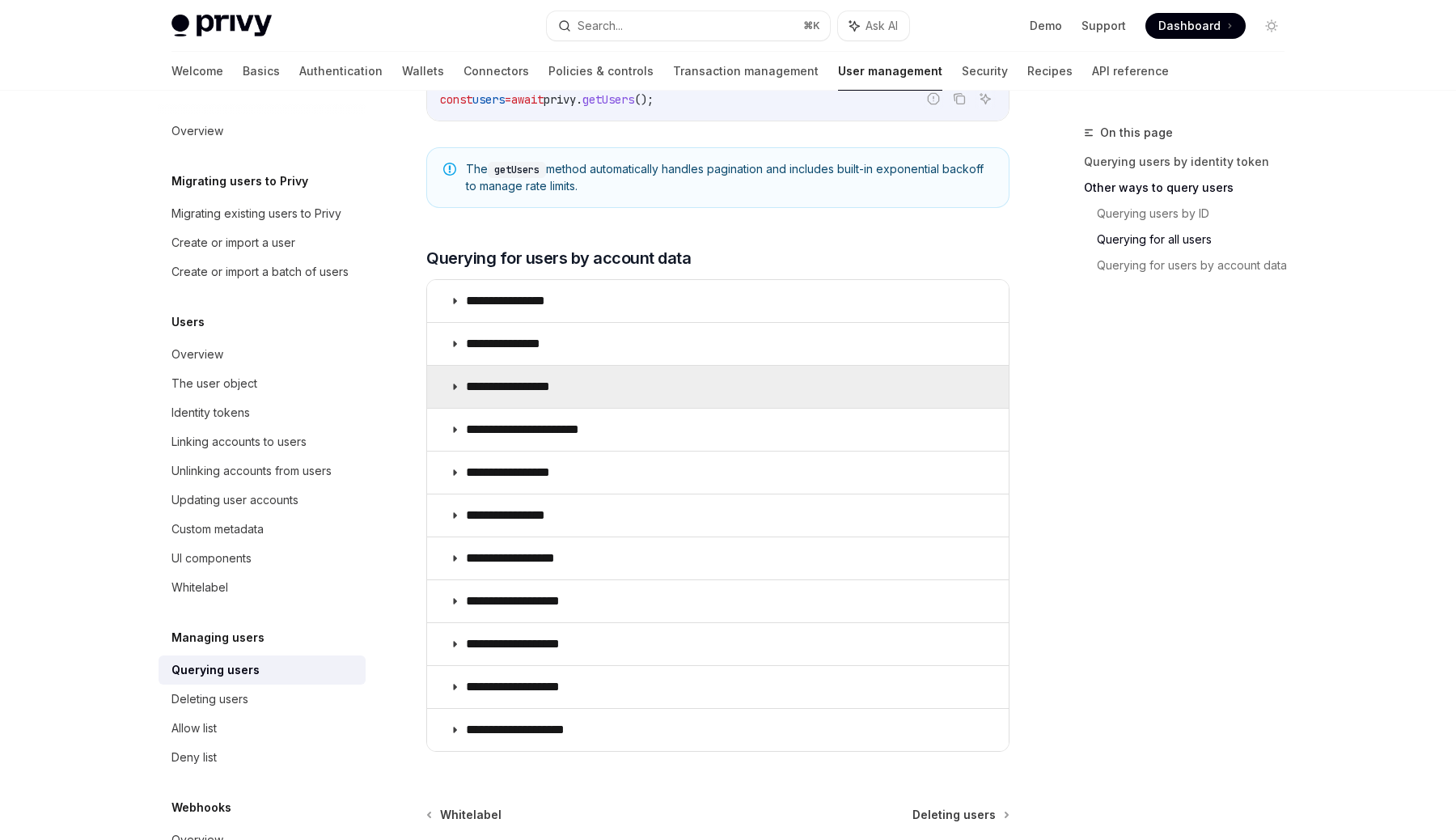
click at [571, 380] on p "**********" at bounding box center [521, 387] width 109 height 16
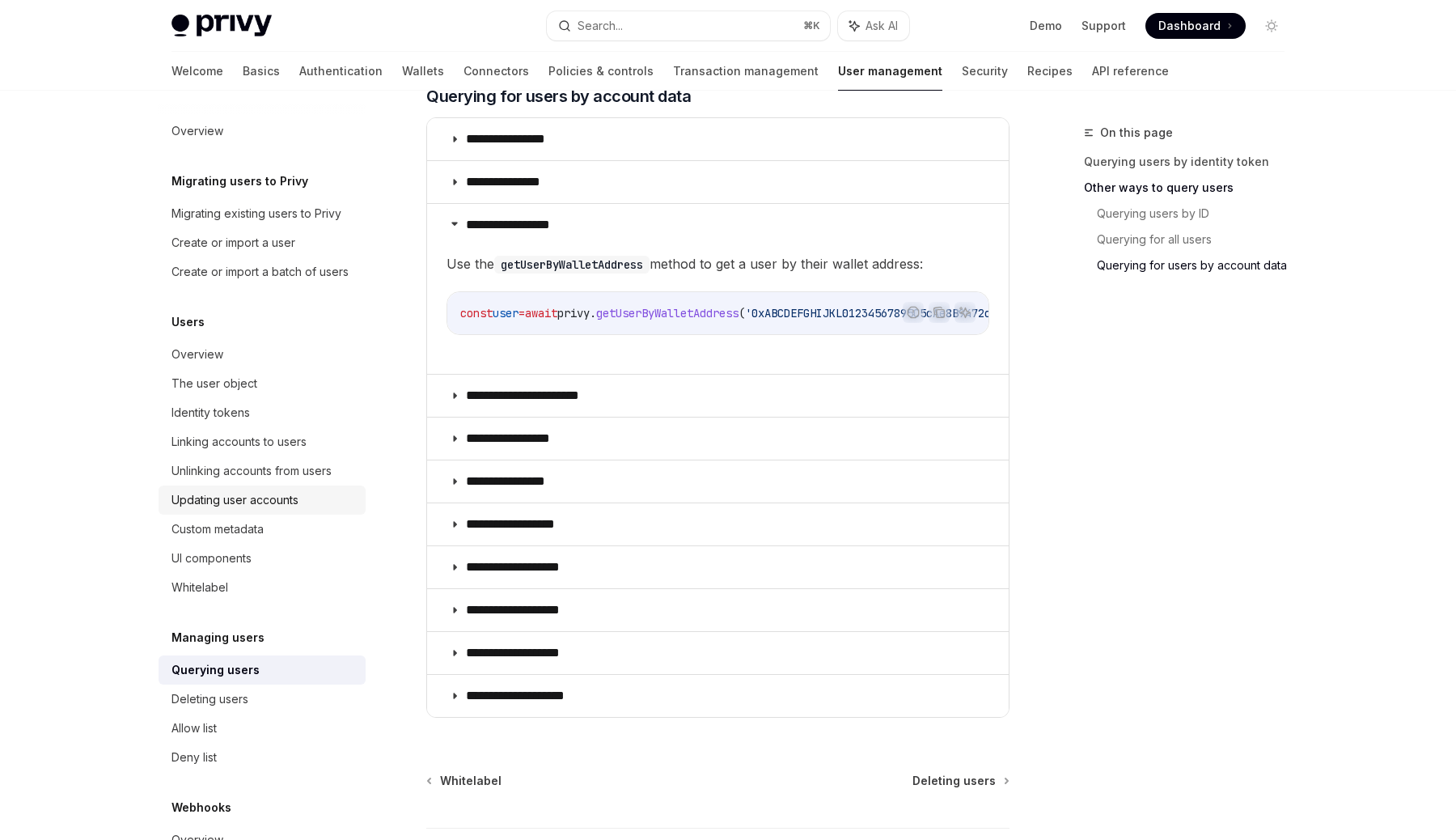
scroll to position [76, 0]
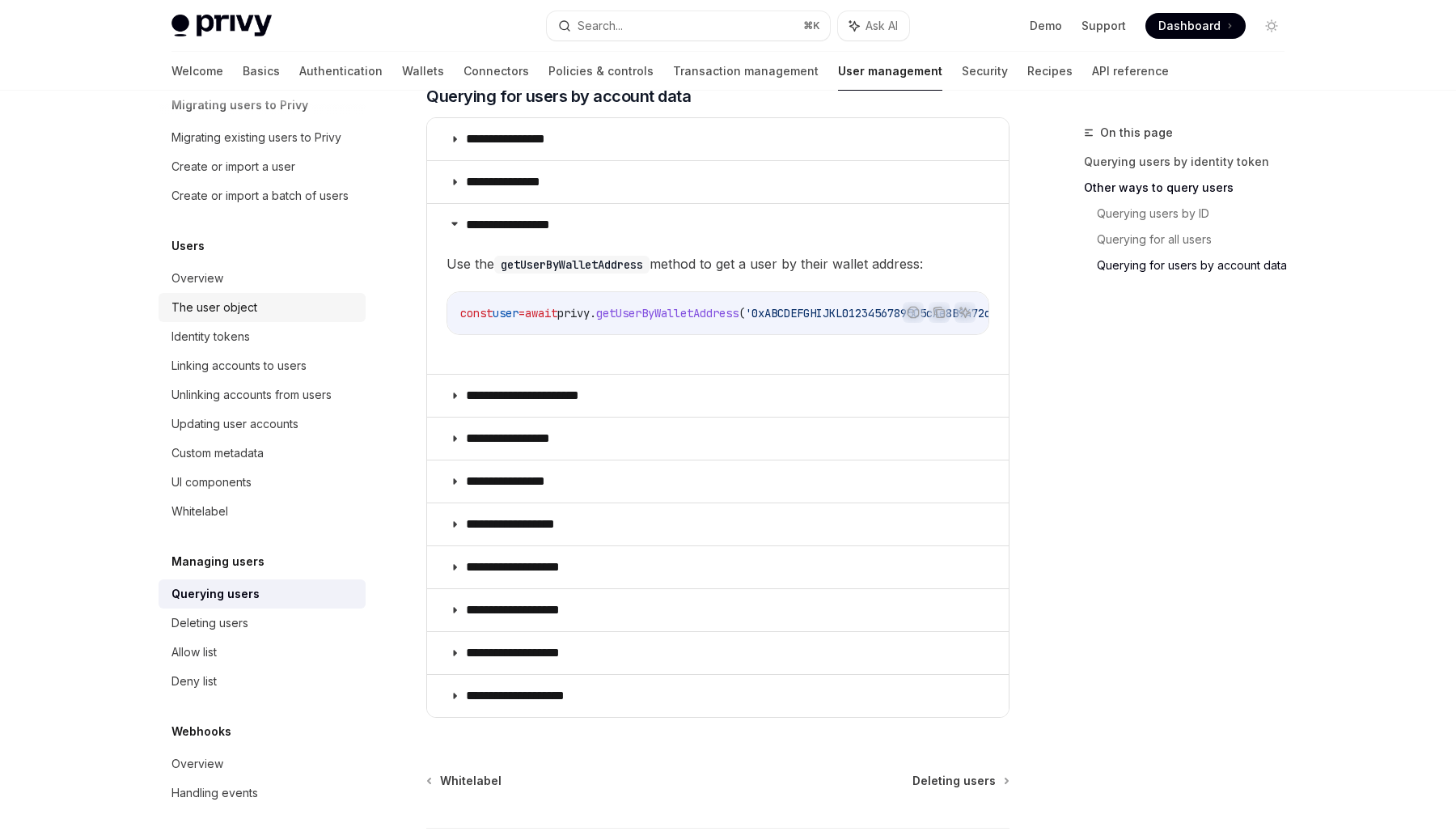
click at [250, 302] on div "The user object" at bounding box center [214, 308] width 86 height 20
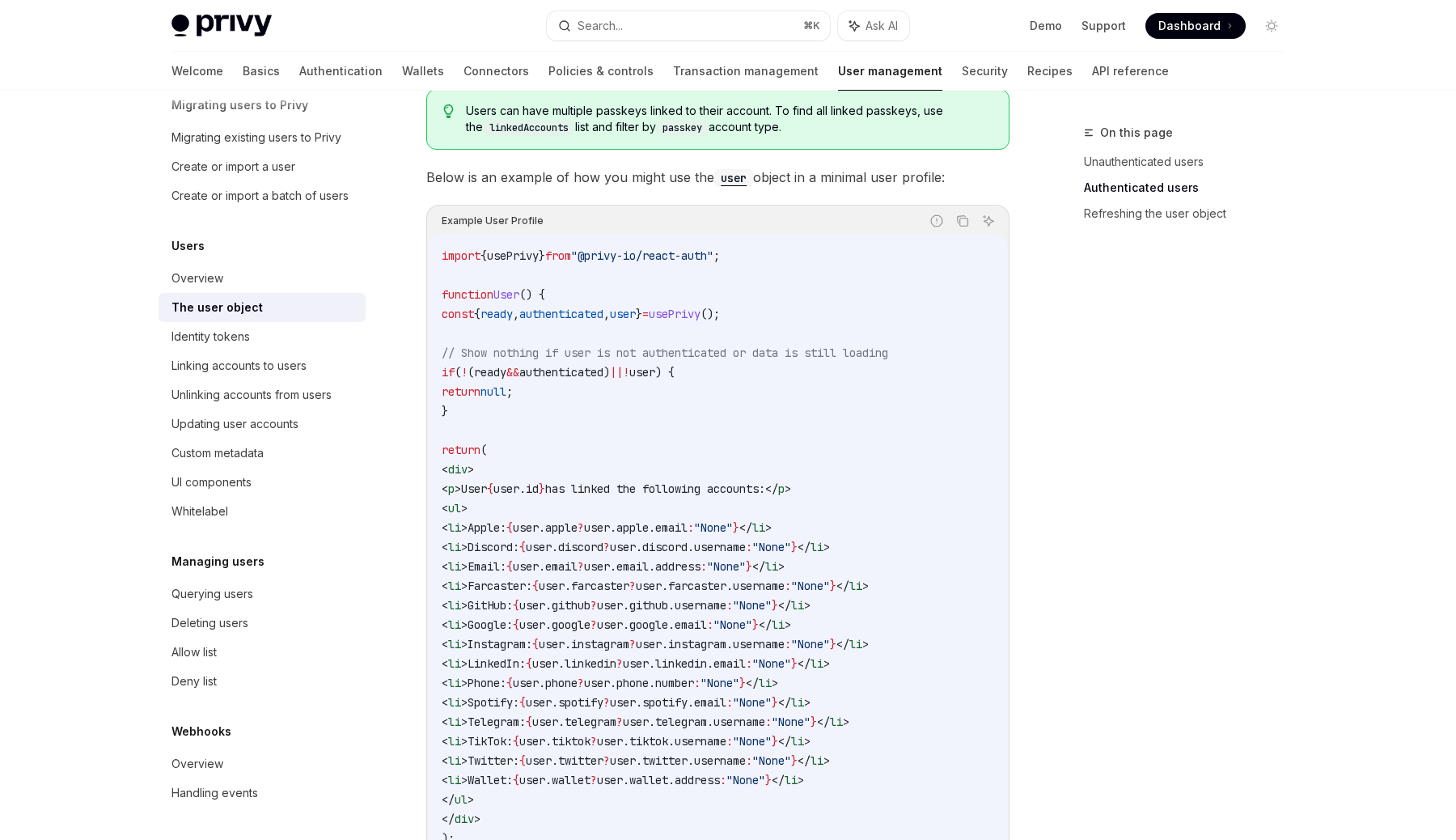
scroll to position [1313, 0]
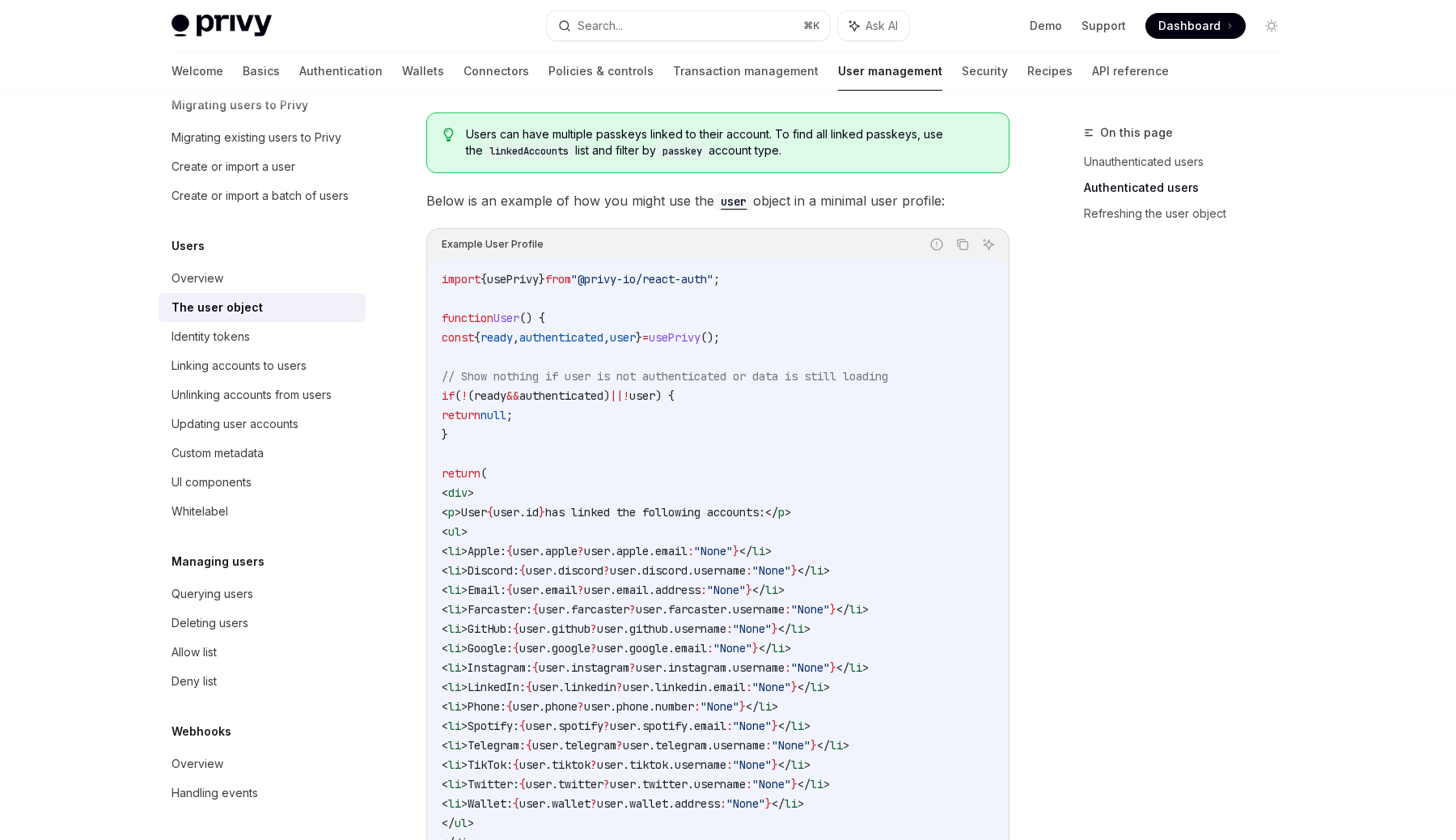
click at [701, 337] on span "usePrivy" at bounding box center [674, 337] width 51 height 14
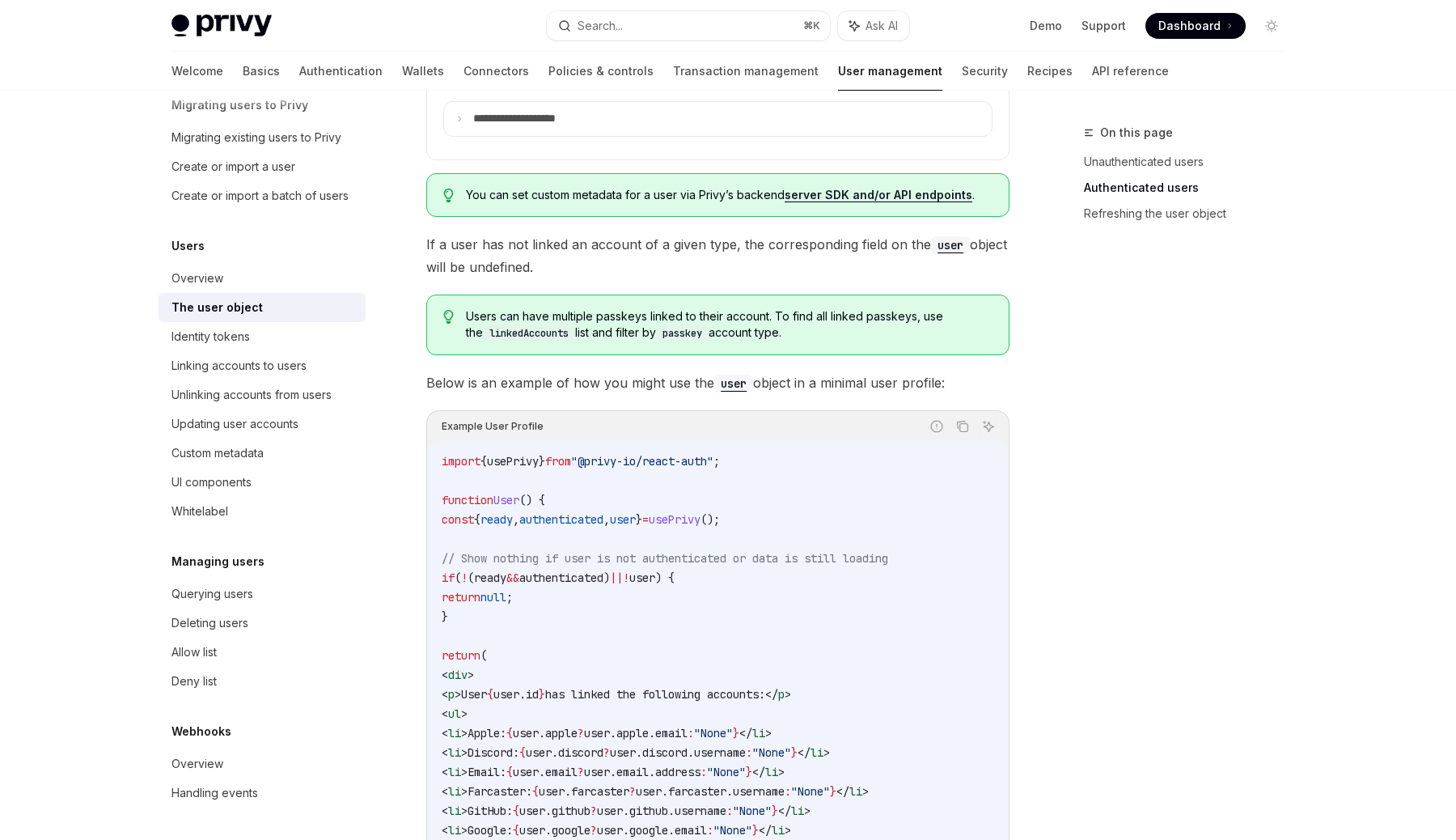
scroll to position [1106, 0]
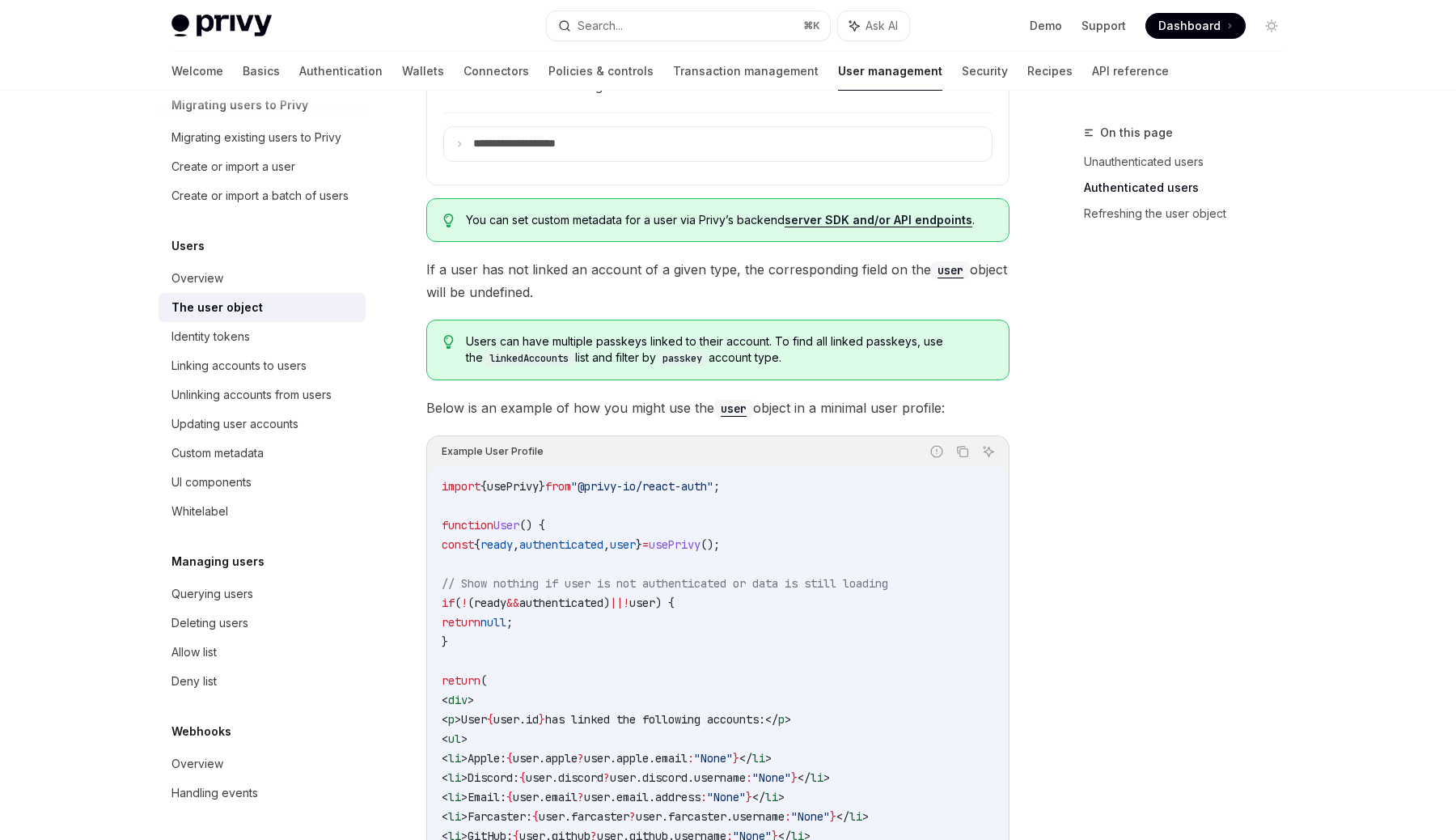
click at [737, 405] on code "user" at bounding box center [733, 409] width 39 height 18
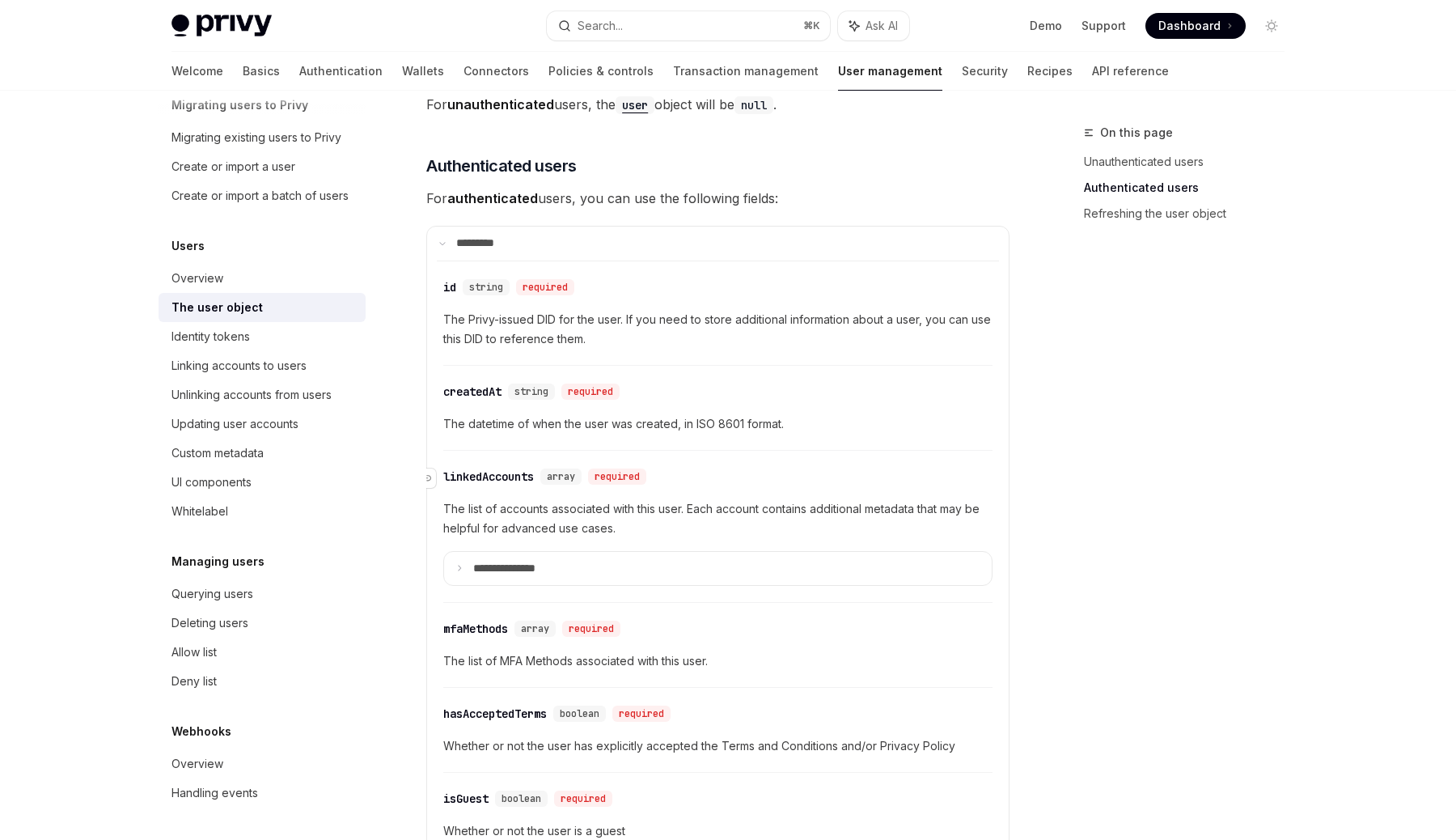
scroll to position [284, 0]
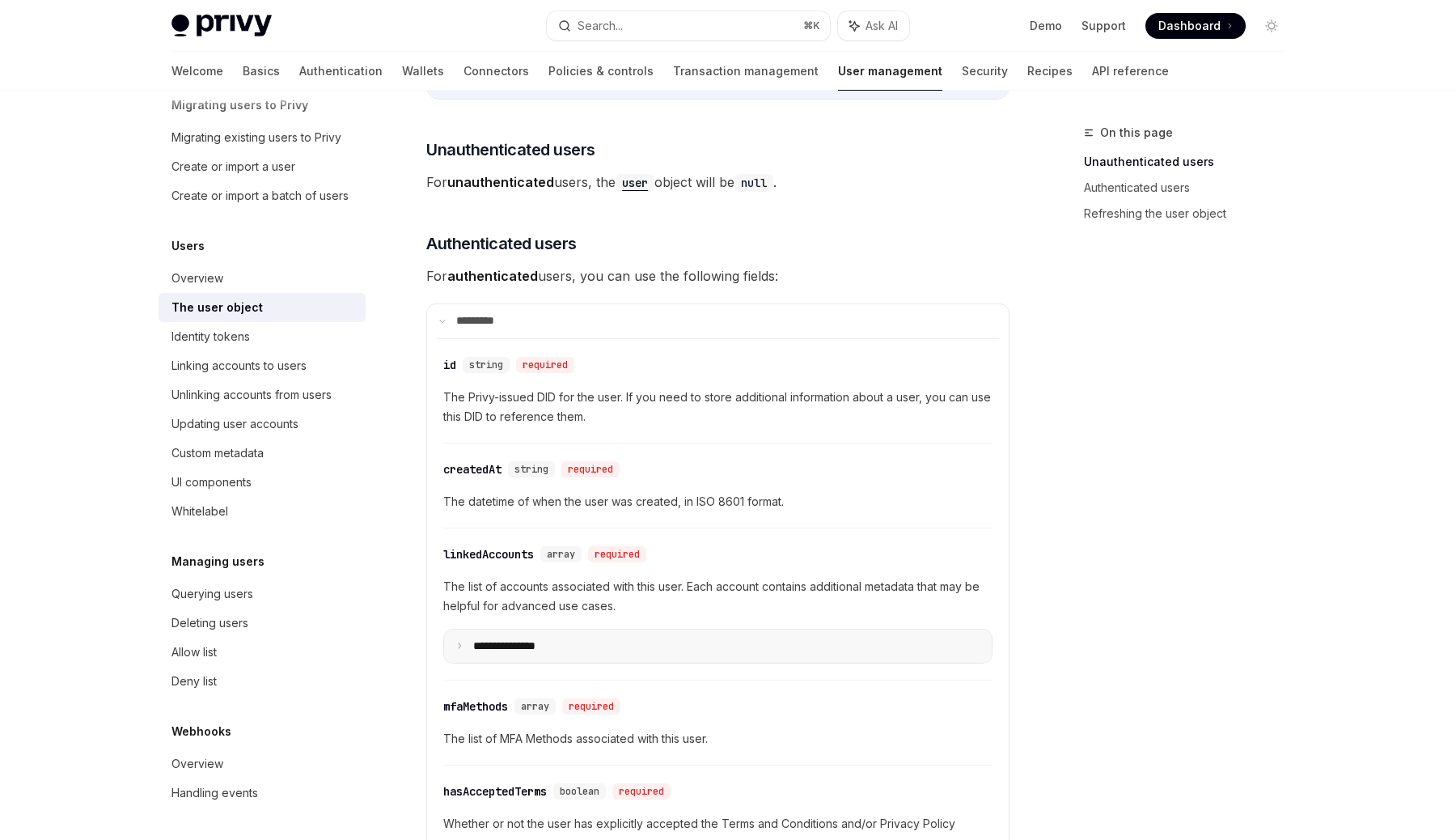
click at [543, 652] on p "**********" at bounding box center [518, 646] width 88 height 14
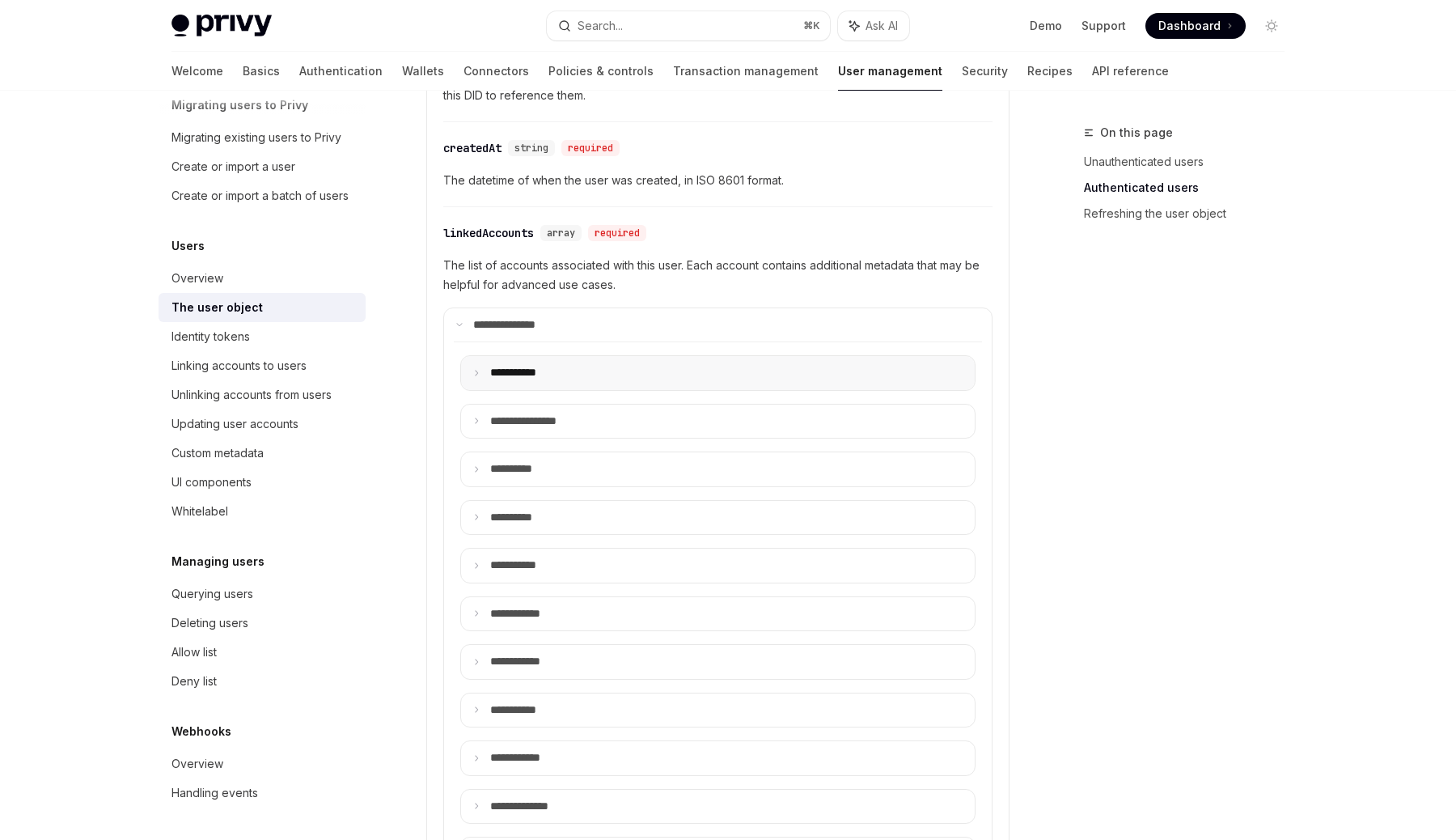
scroll to position [663, 0]
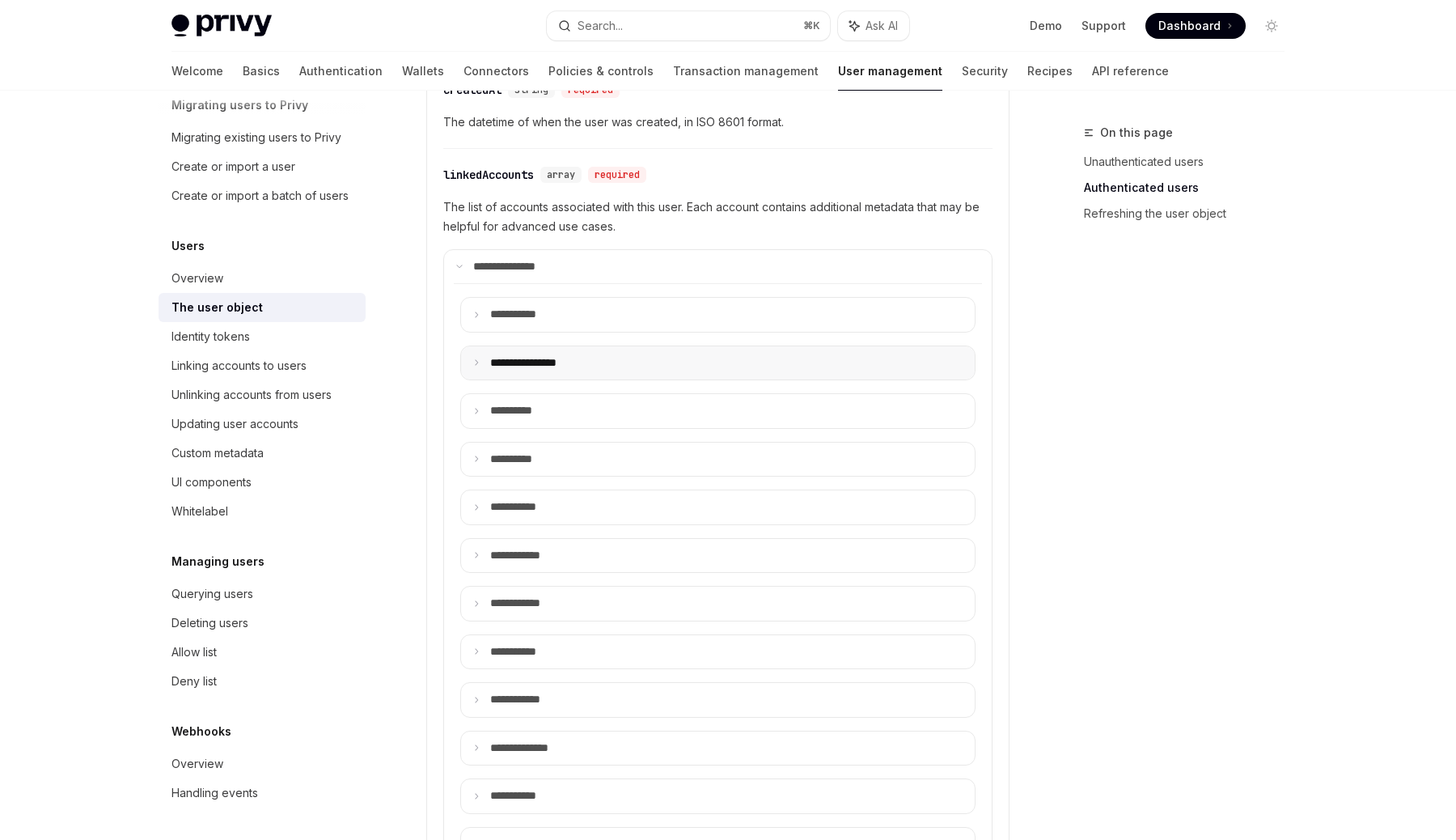
click at [560, 351] on summary "**********" at bounding box center [717, 364] width 513 height 34
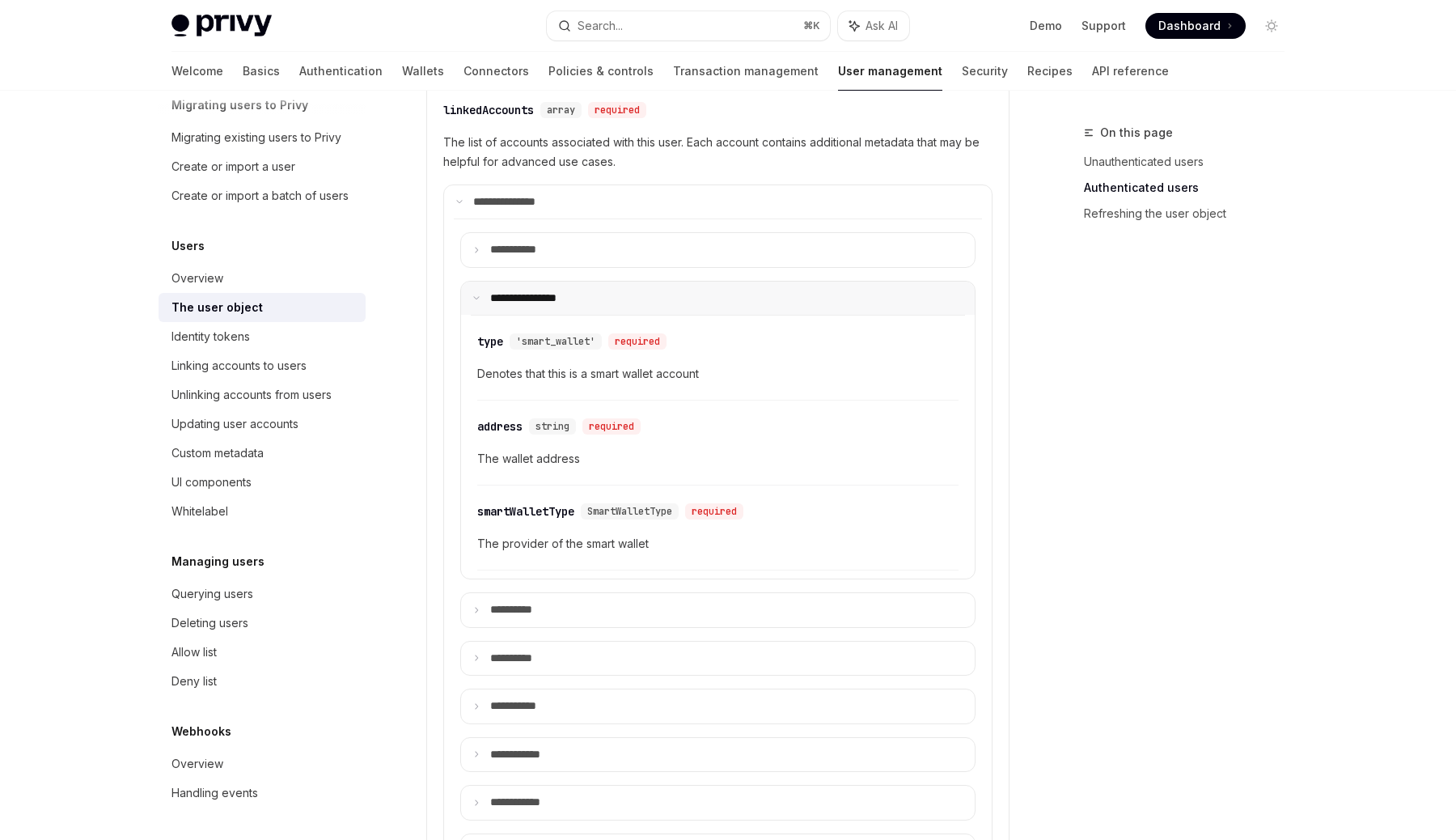
scroll to position [729, 0]
click at [606, 245] on summary "**** ******" at bounding box center [717, 249] width 513 height 34
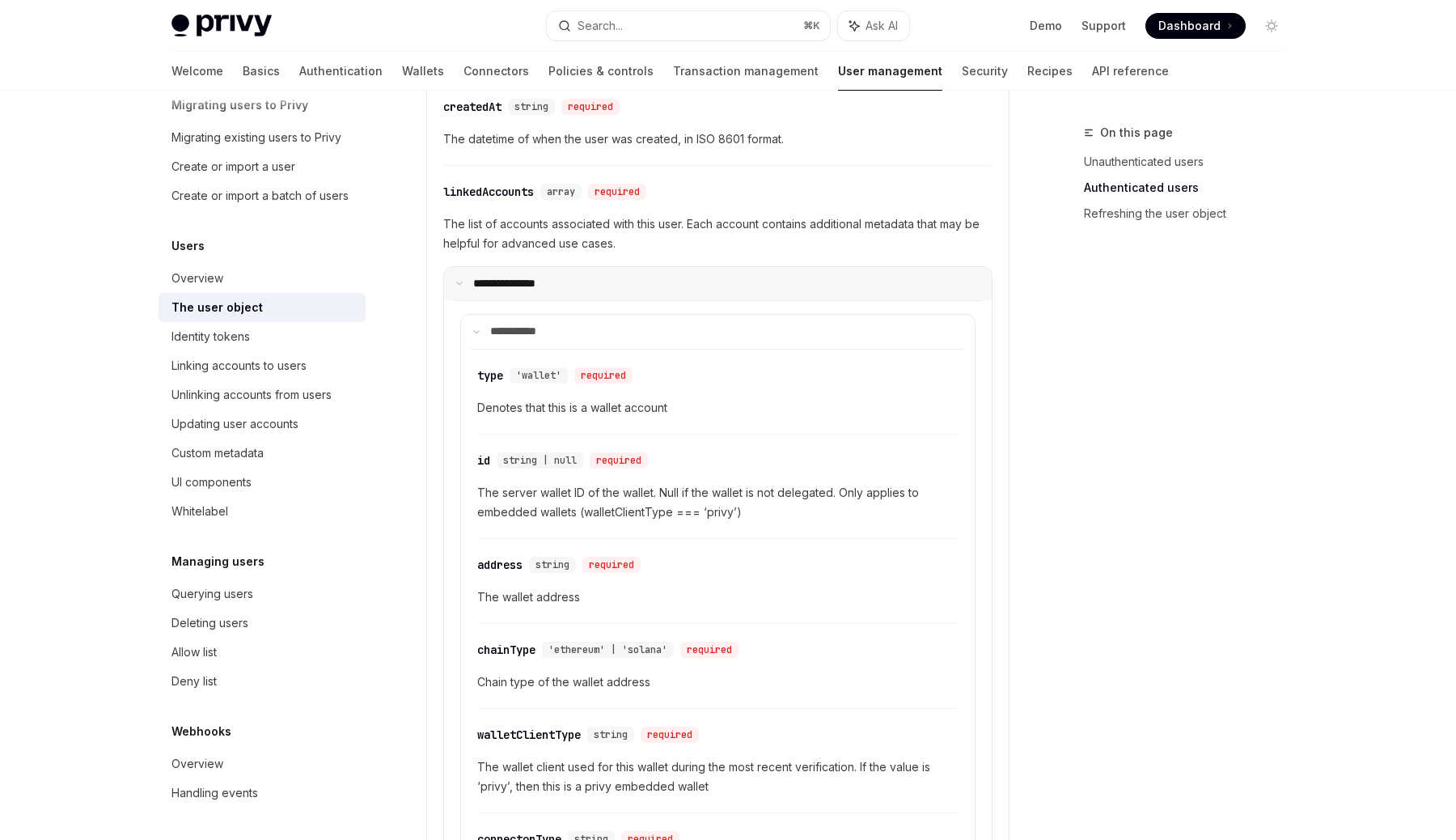
scroll to position [667, 0]
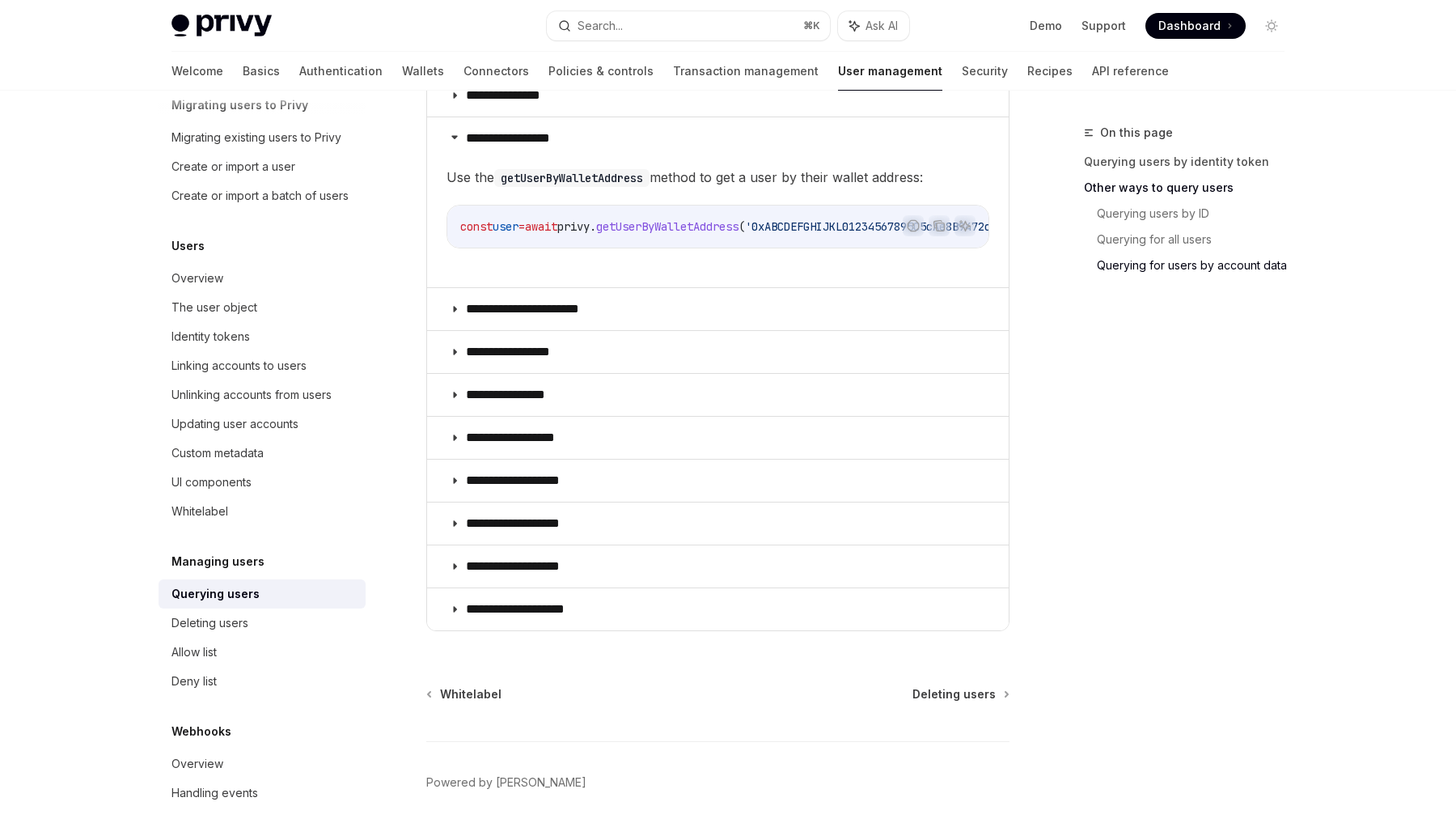
scroll to position [889, 0]
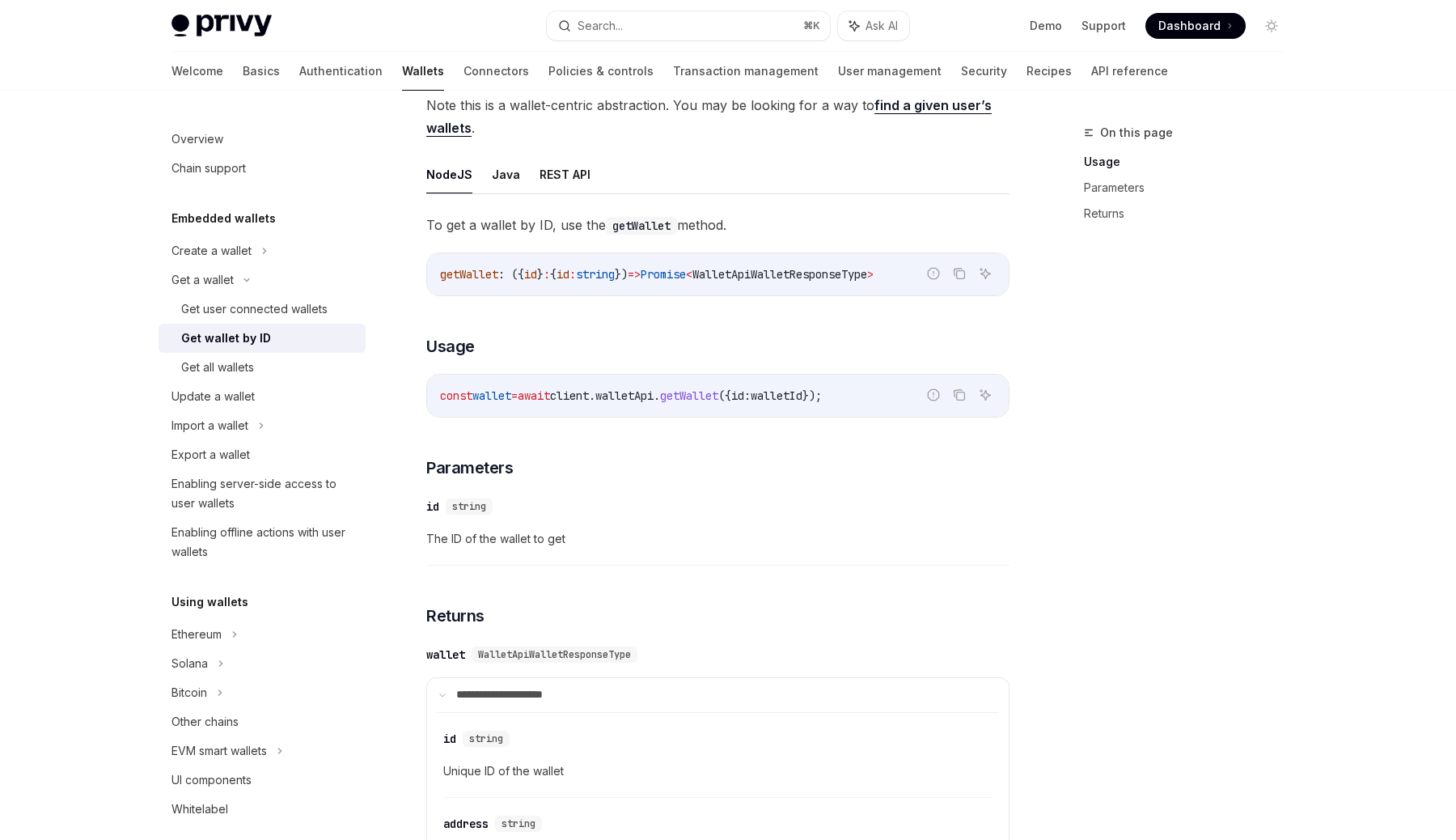
type textarea "*"
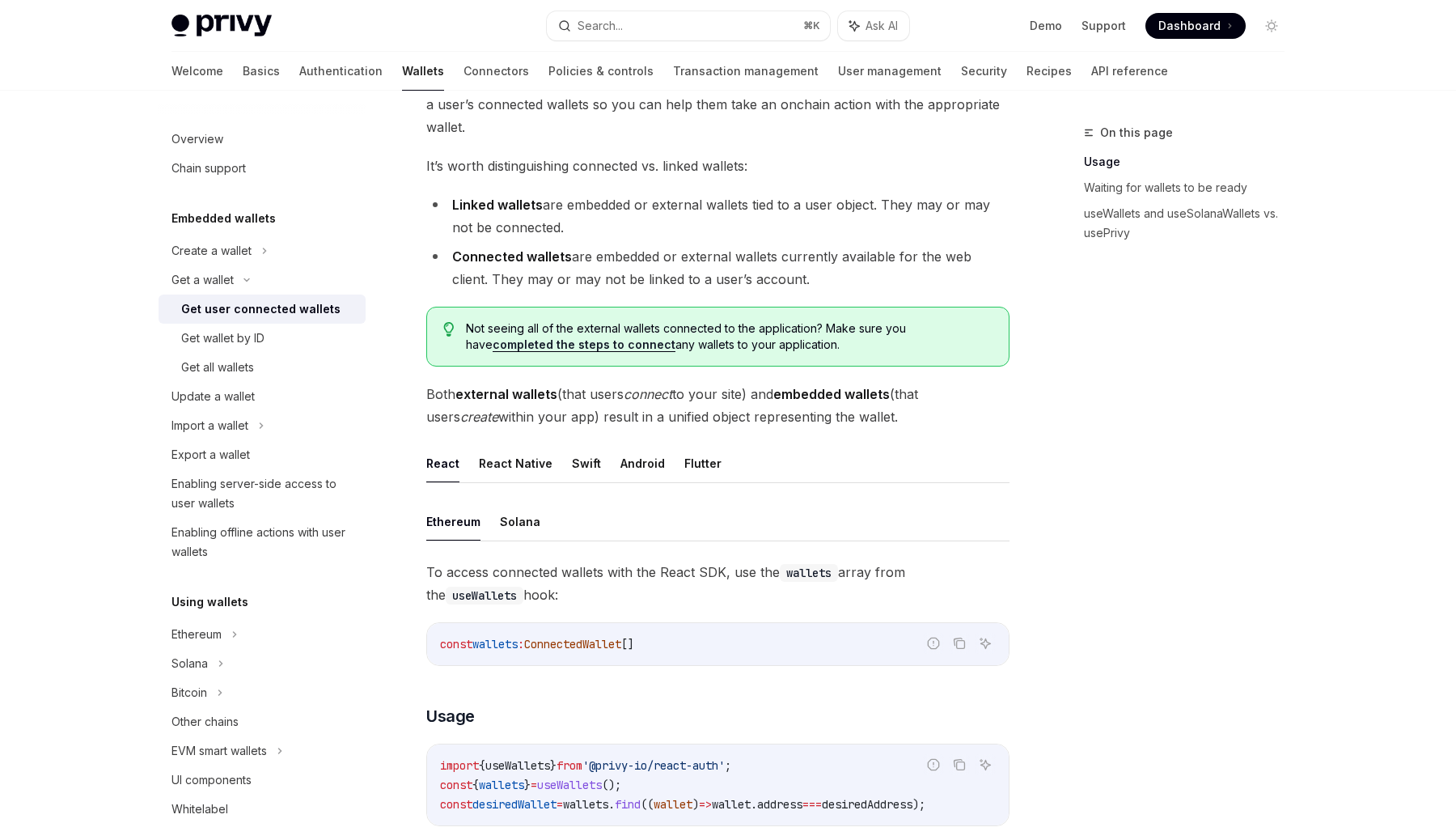
scroll to position [129, 0]
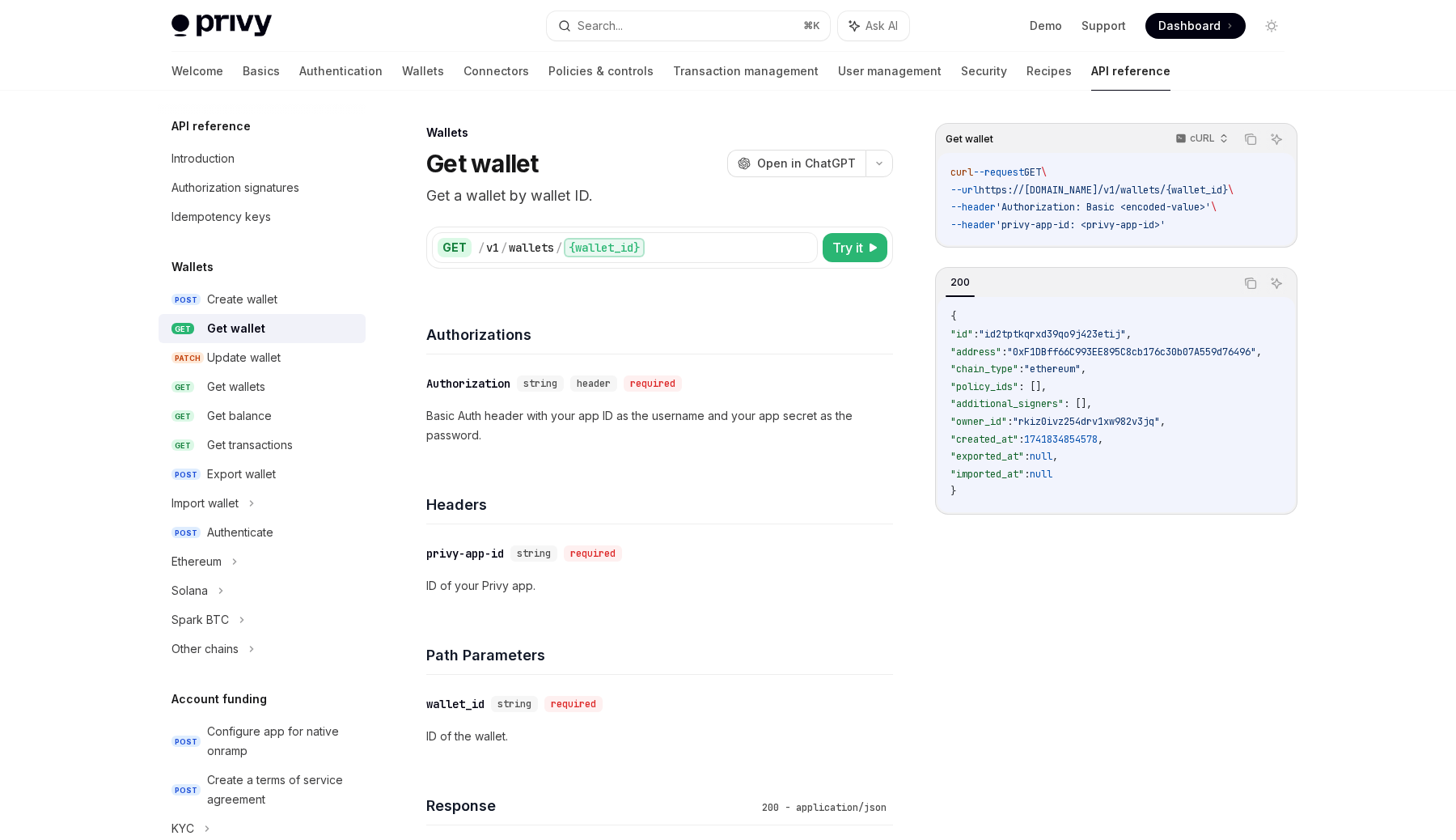
scroll to position [296, 0]
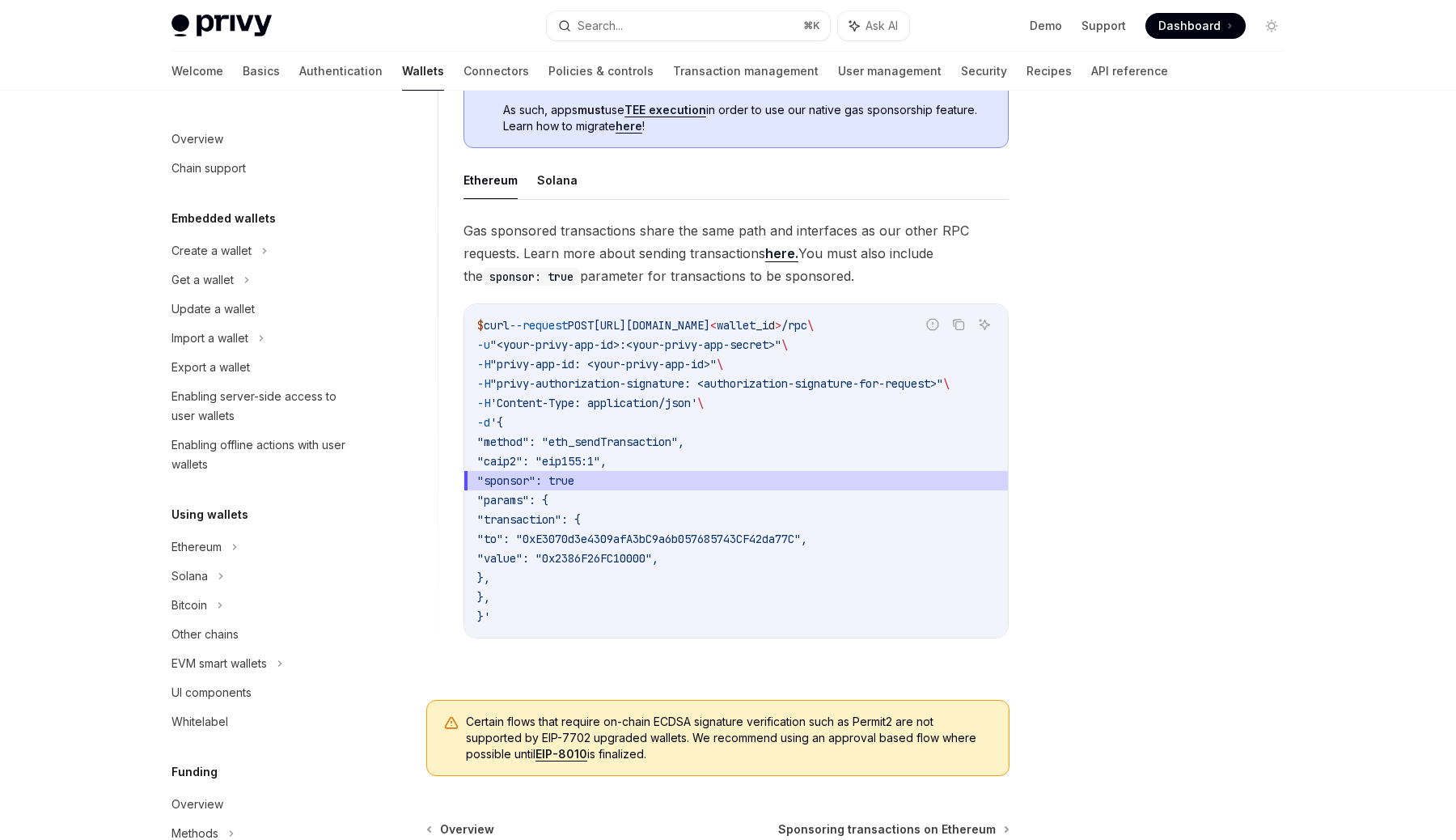
scroll to position [550, 0]
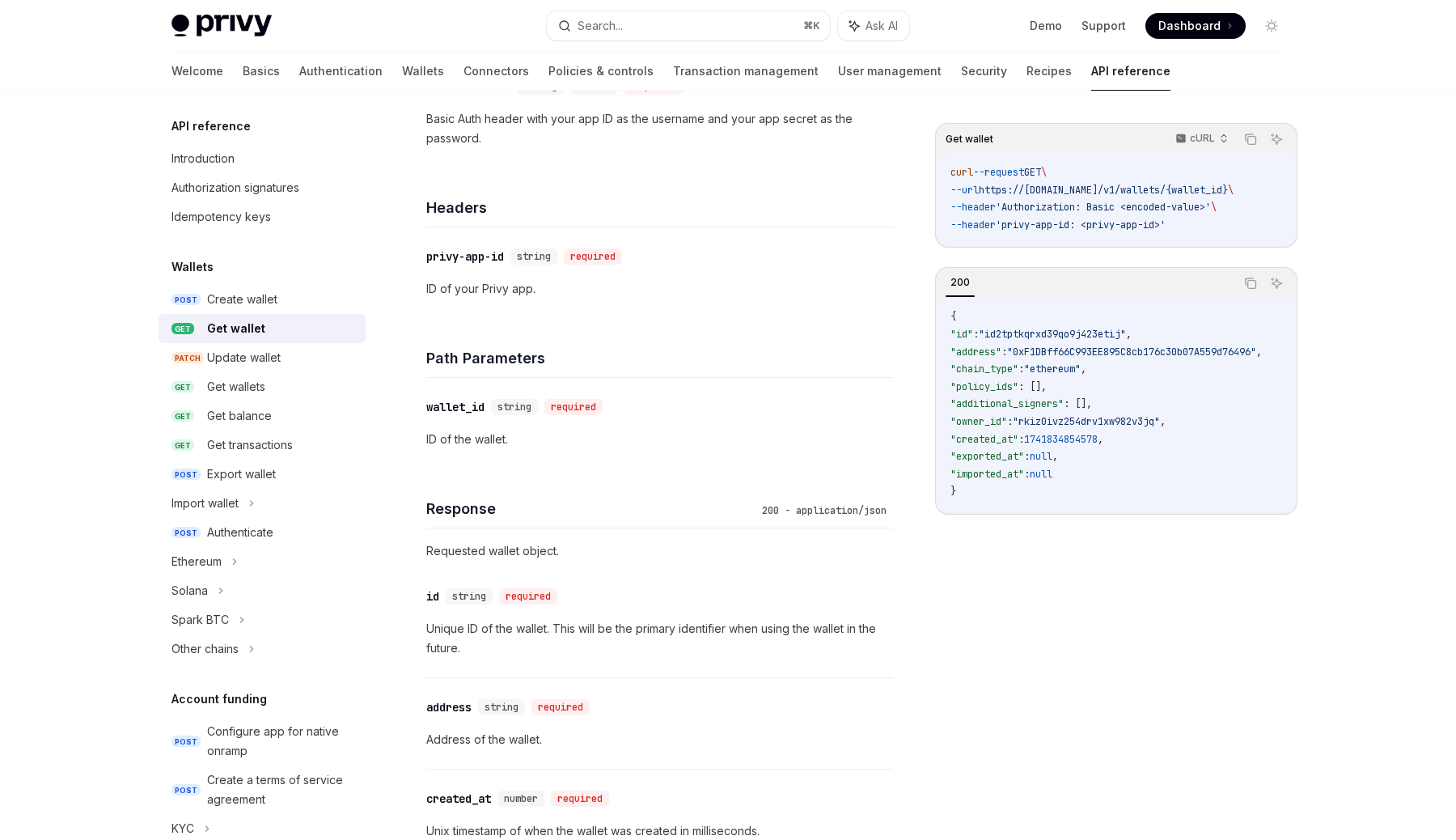
scroll to position [296, 0]
type textarea "*"
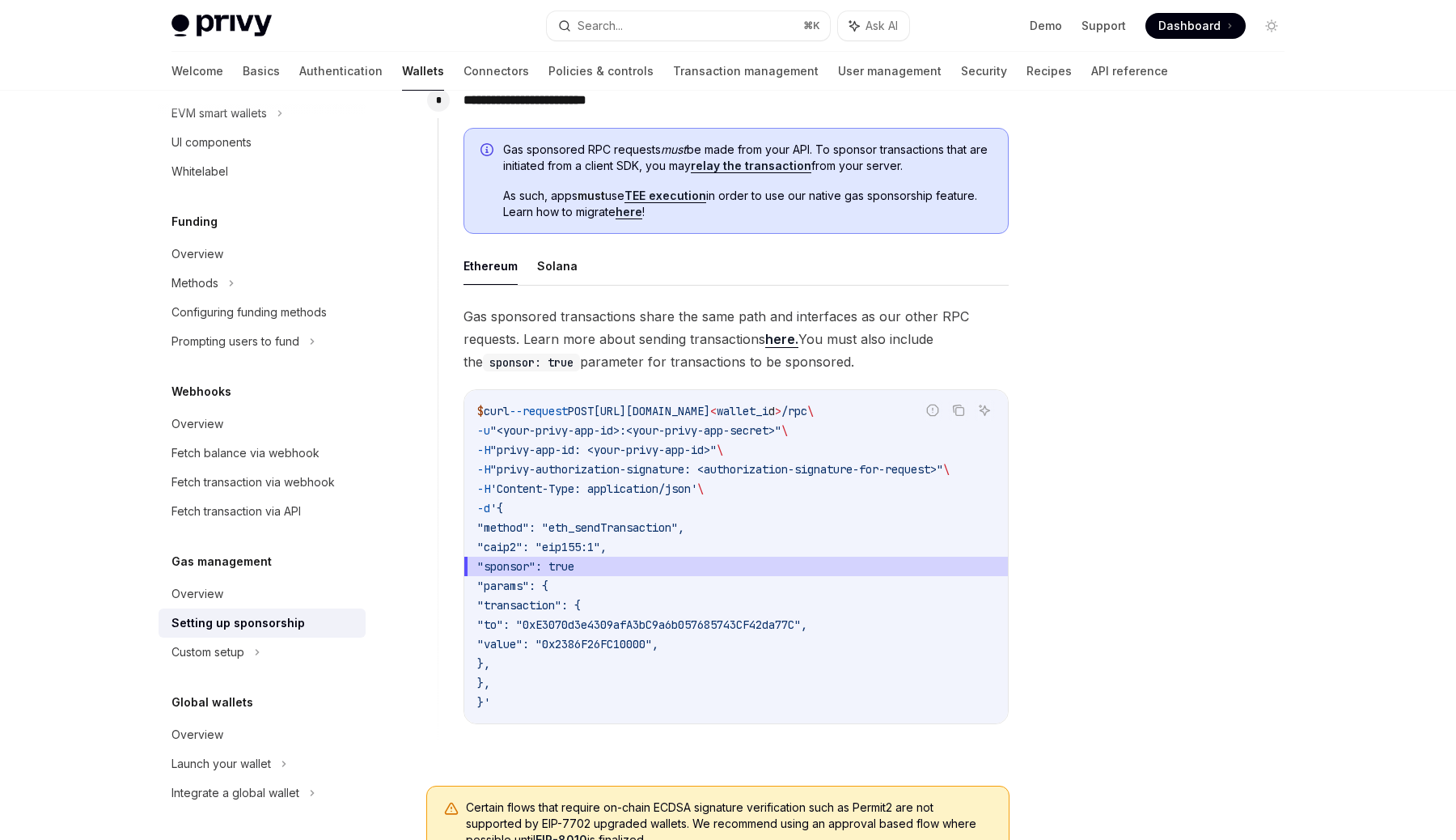
scroll to position [872, 0]
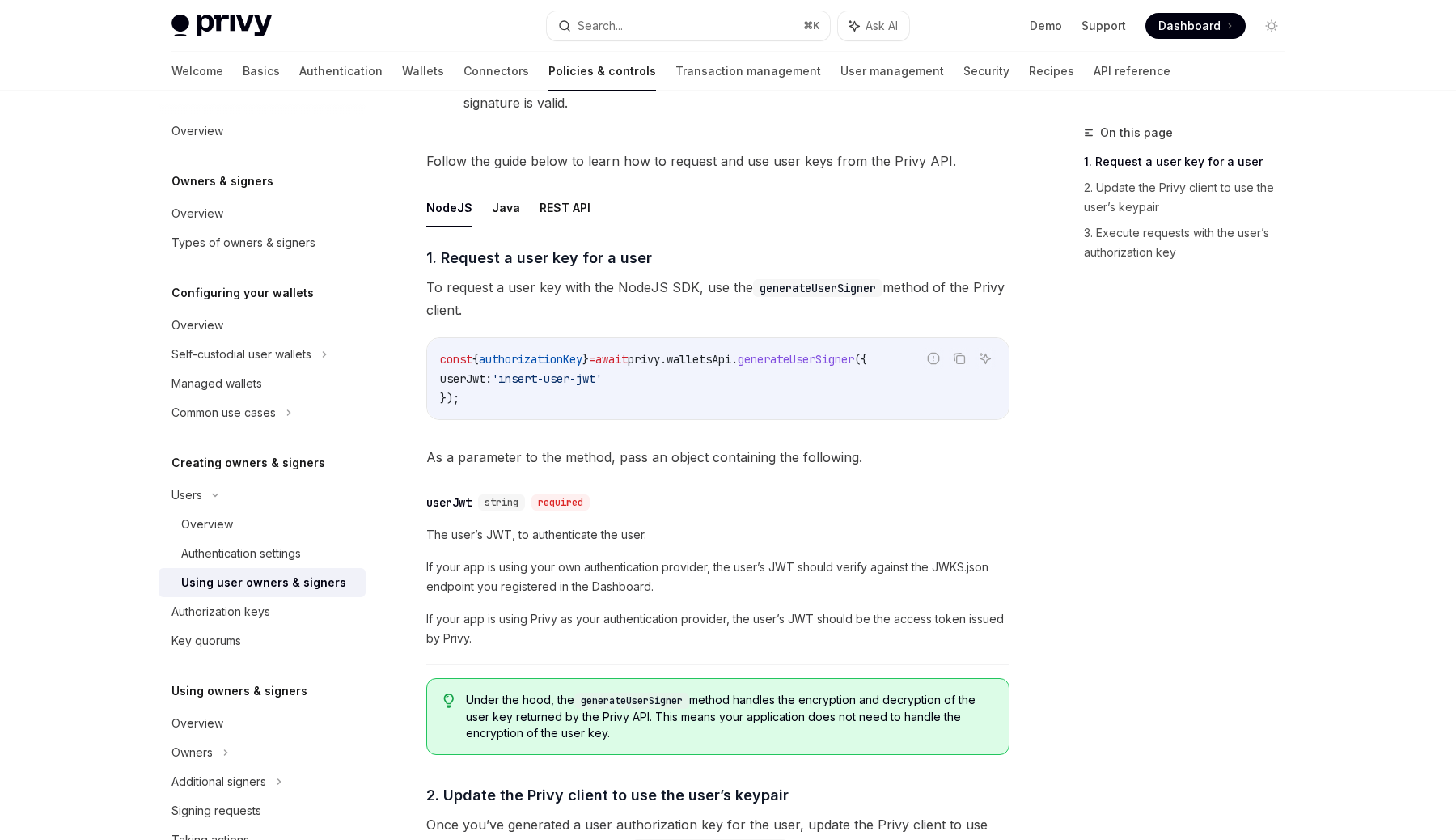
scroll to position [411, 0]
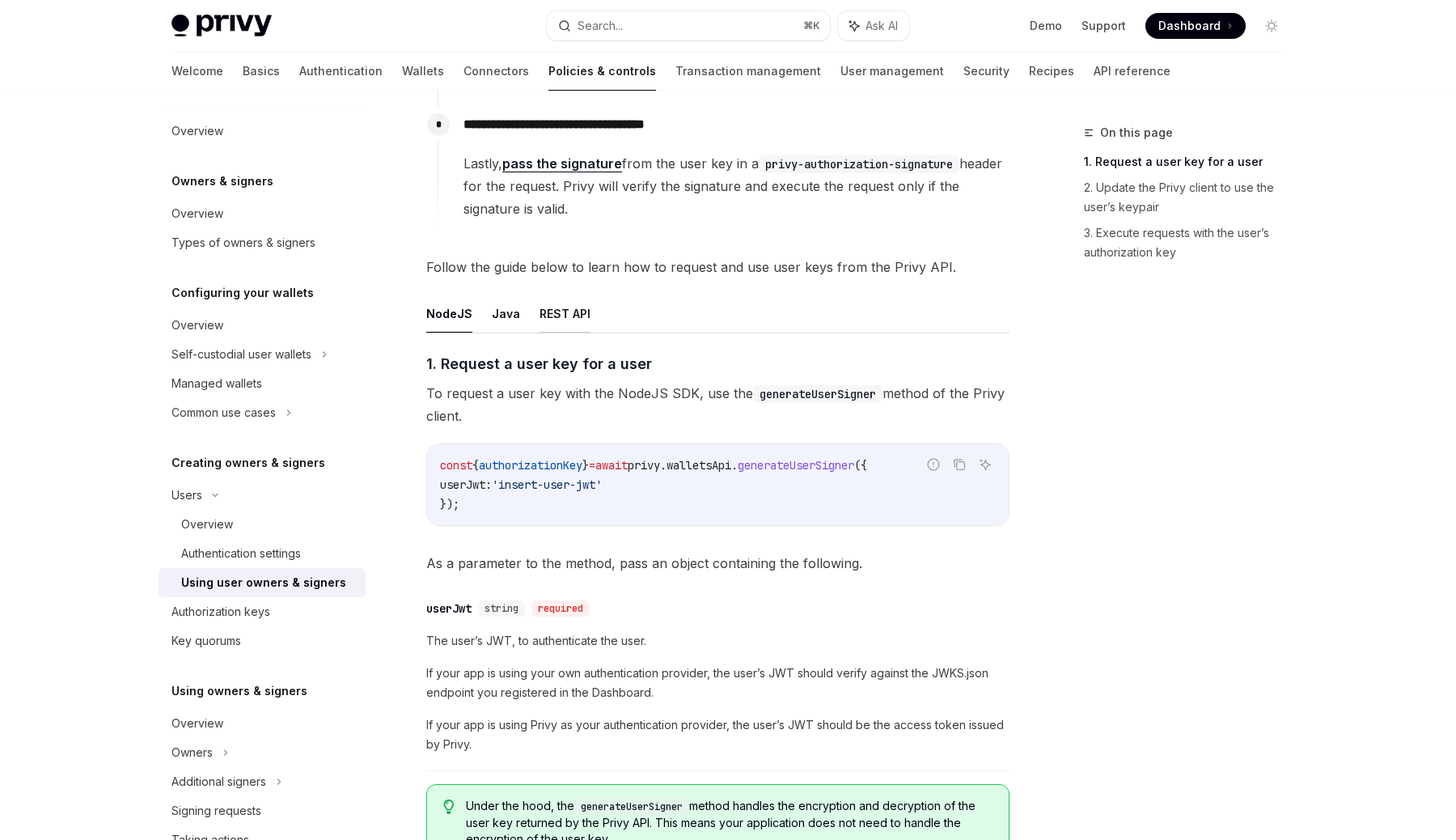
click at [578, 317] on button "REST API" at bounding box center [565, 313] width 51 height 38
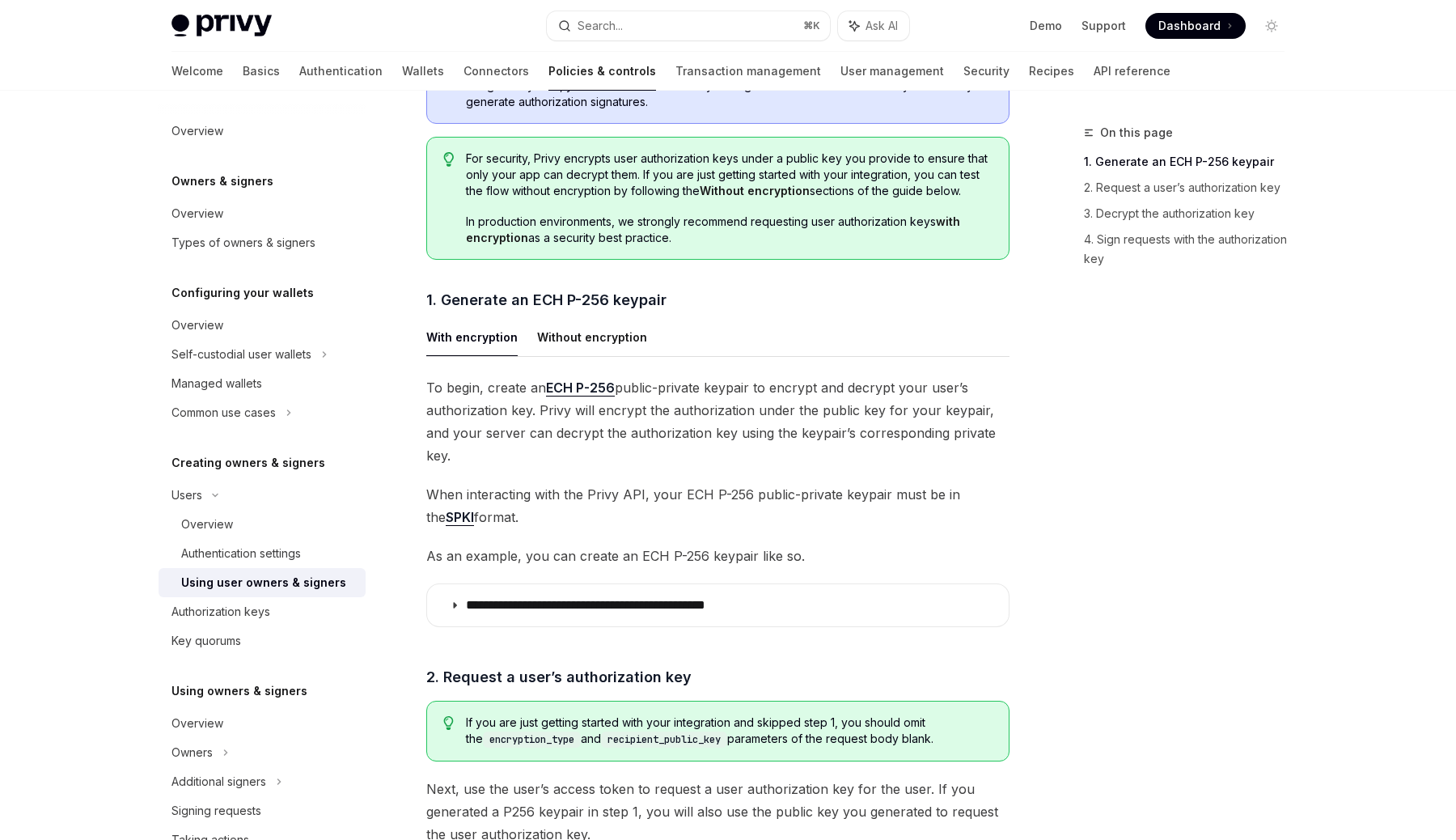
scroll to position [866, 0]
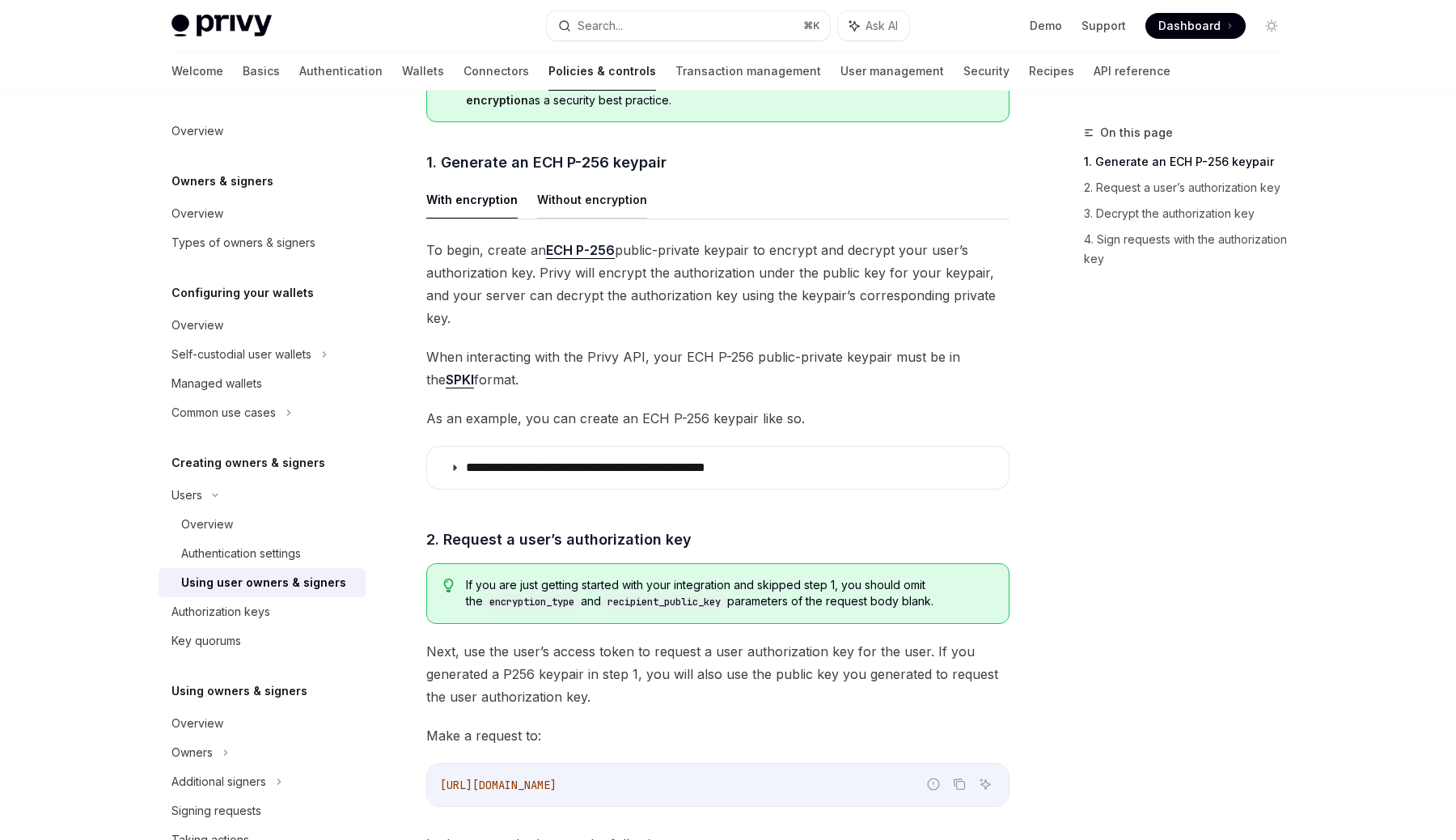
click at [604, 198] on button "Without encryption" at bounding box center [592, 199] width 110 height 38
type textarea "*"
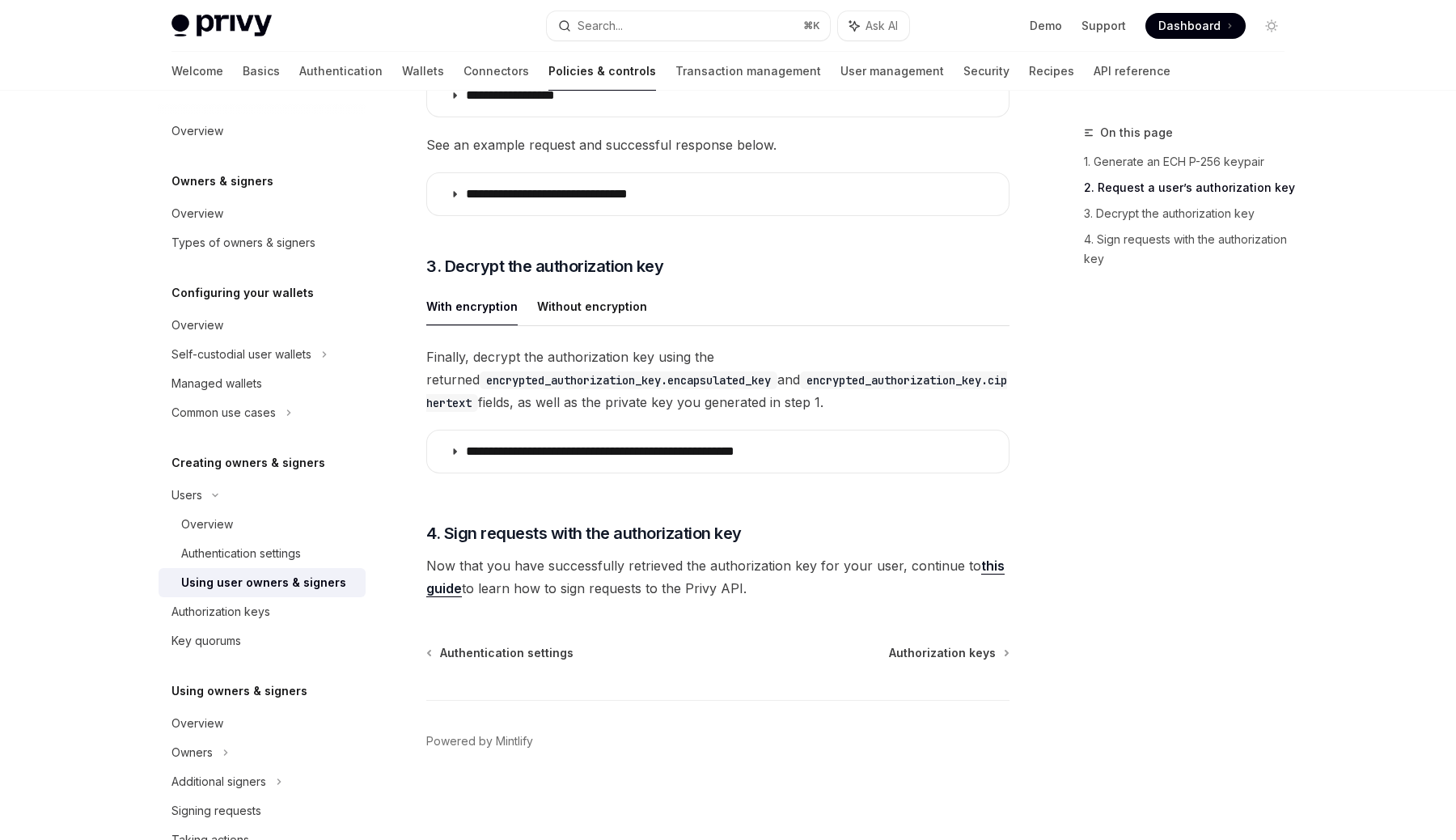
scroll to position [1592, 0]
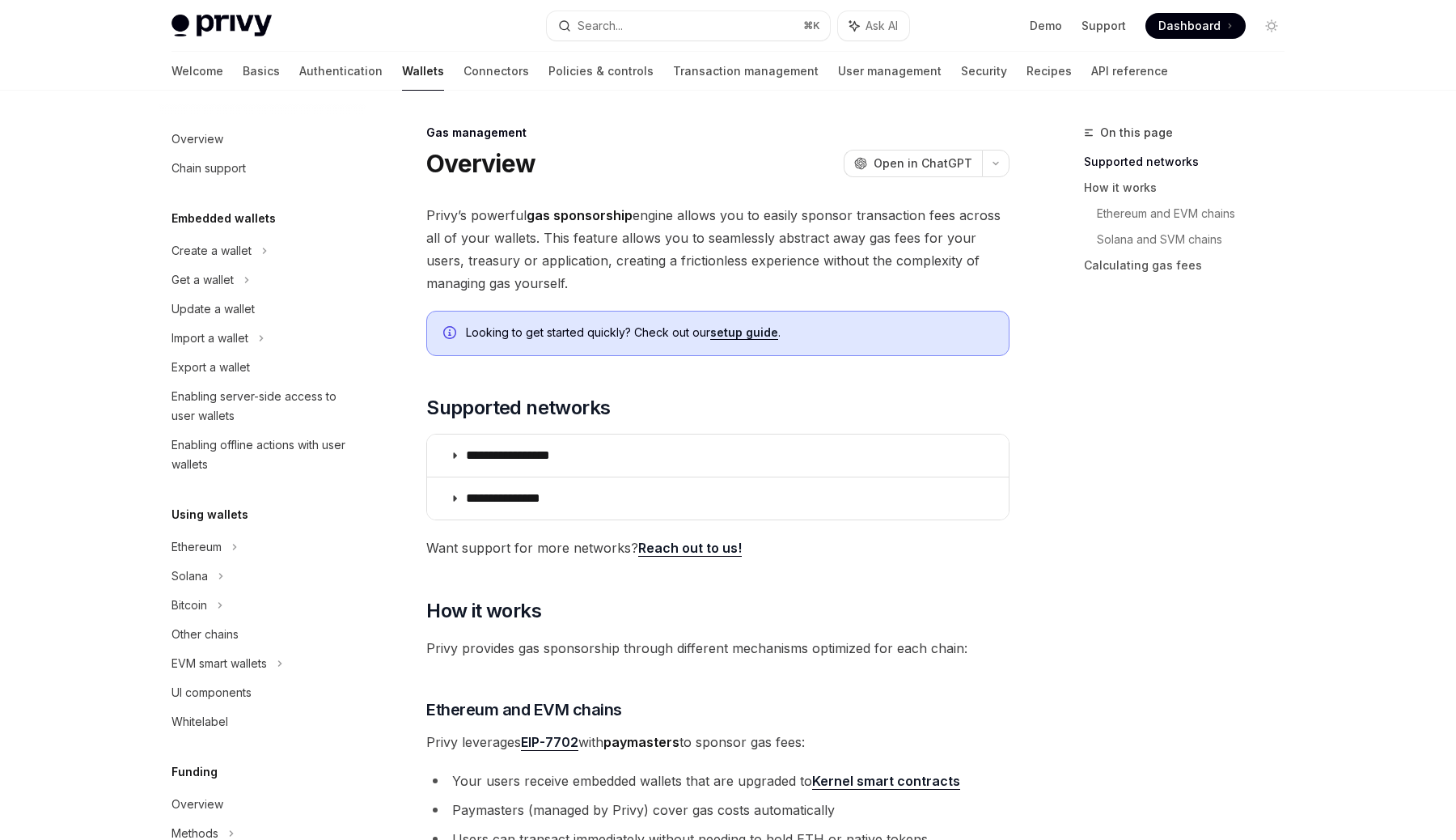
scroll to position [550, 0]
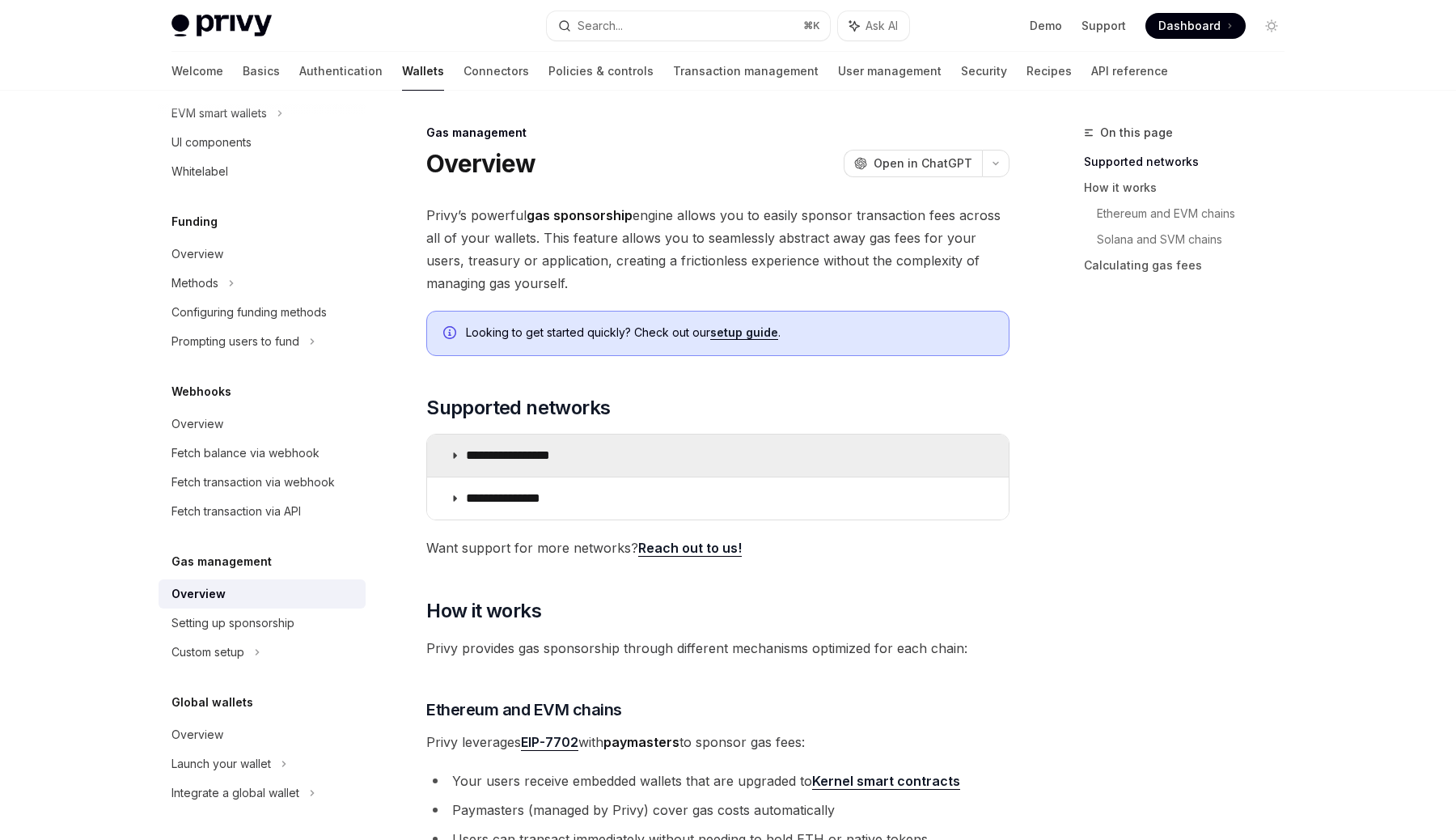
click at [521, 443] on summary "**********" at bounding box center [717, 456] width 582 height 42
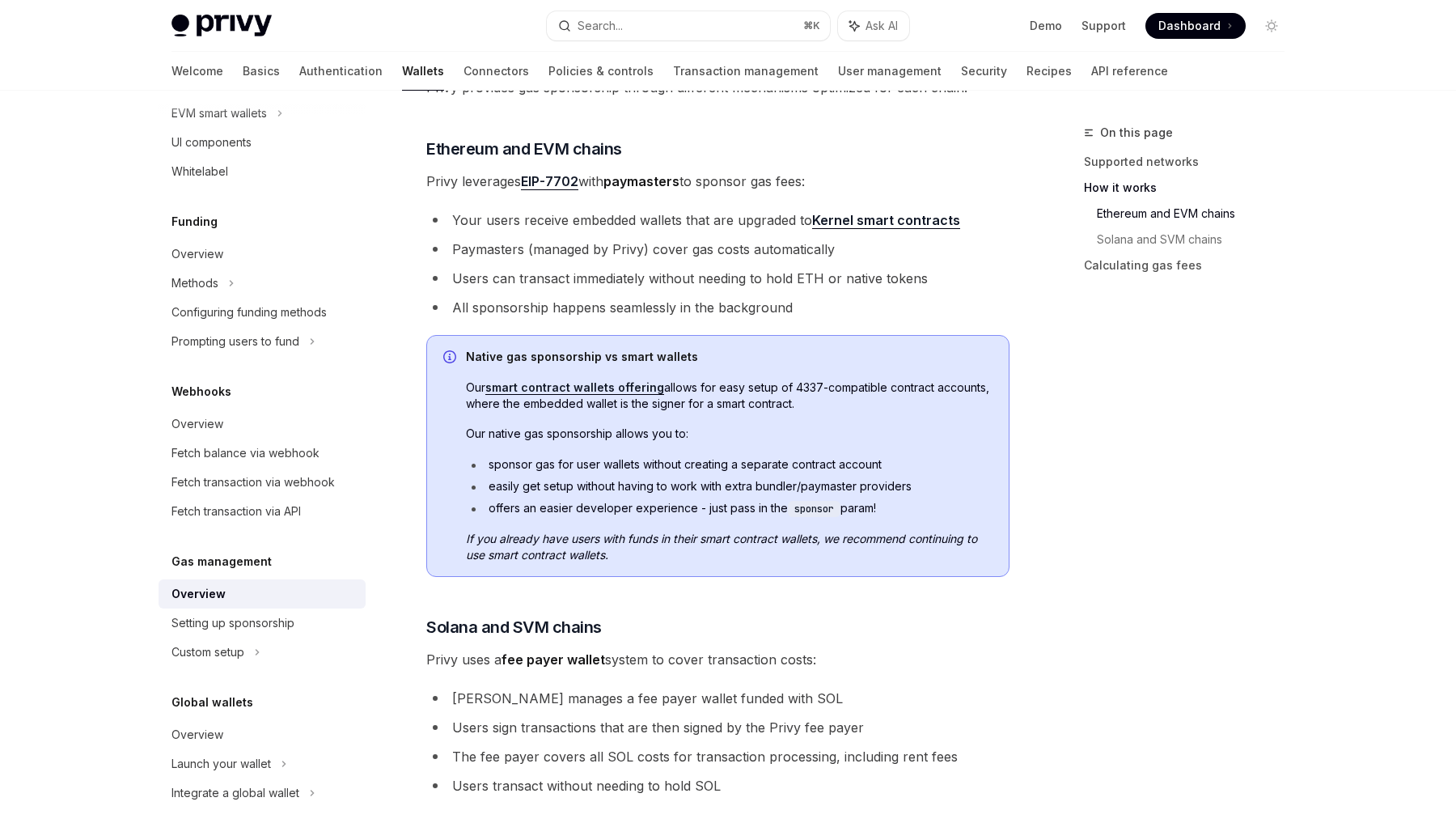
scroll to position [1032, 0]
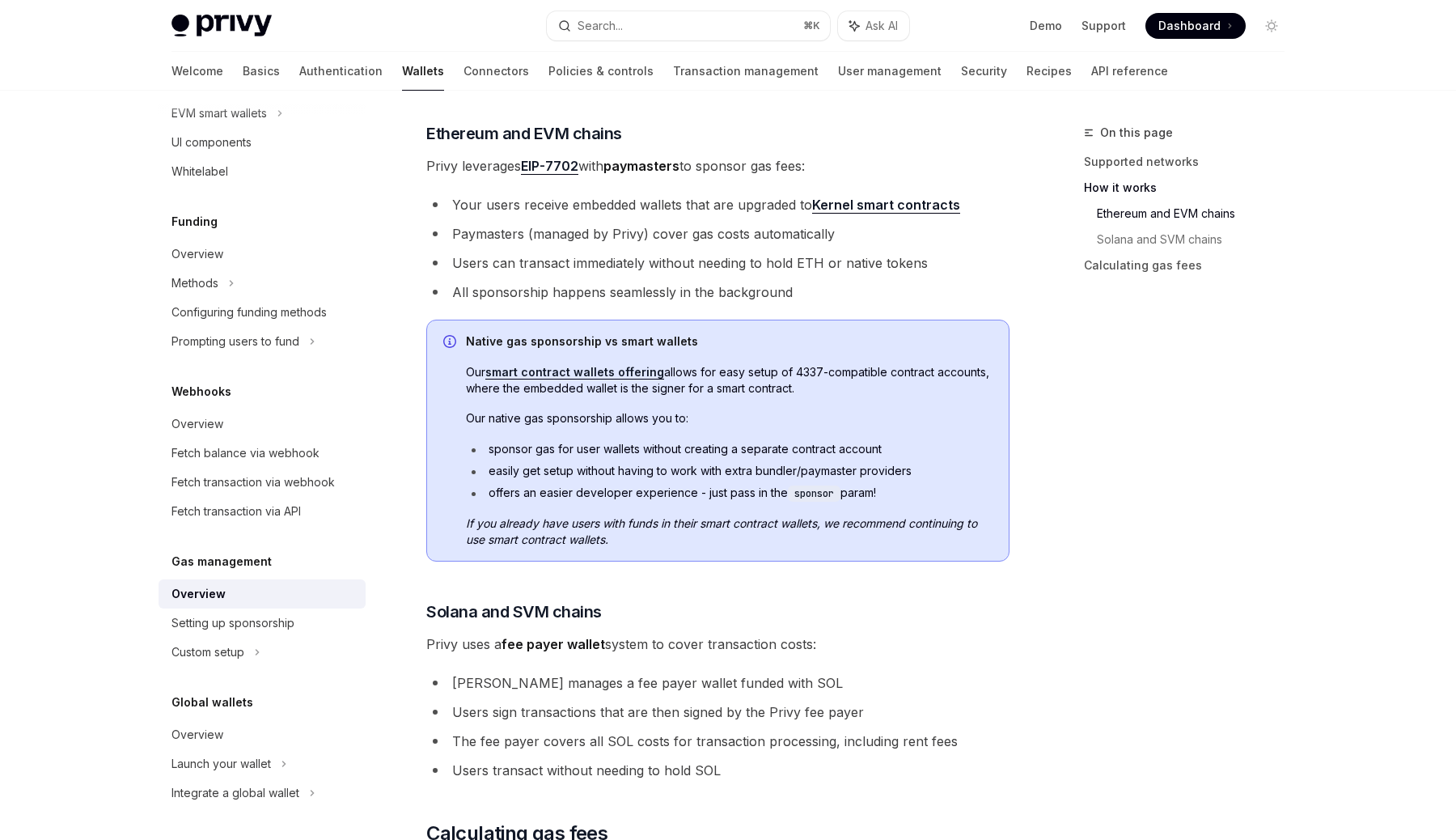
click at [628, 263] on li "Users can transact immediately without needing to hold ETH or native tokens" at bounding box center [718, 263] width 584 height 23
click at [637, 291] on li "All sponsorship happens seamlessly in the background" at bounding box center [718, 291] width 584 height 23
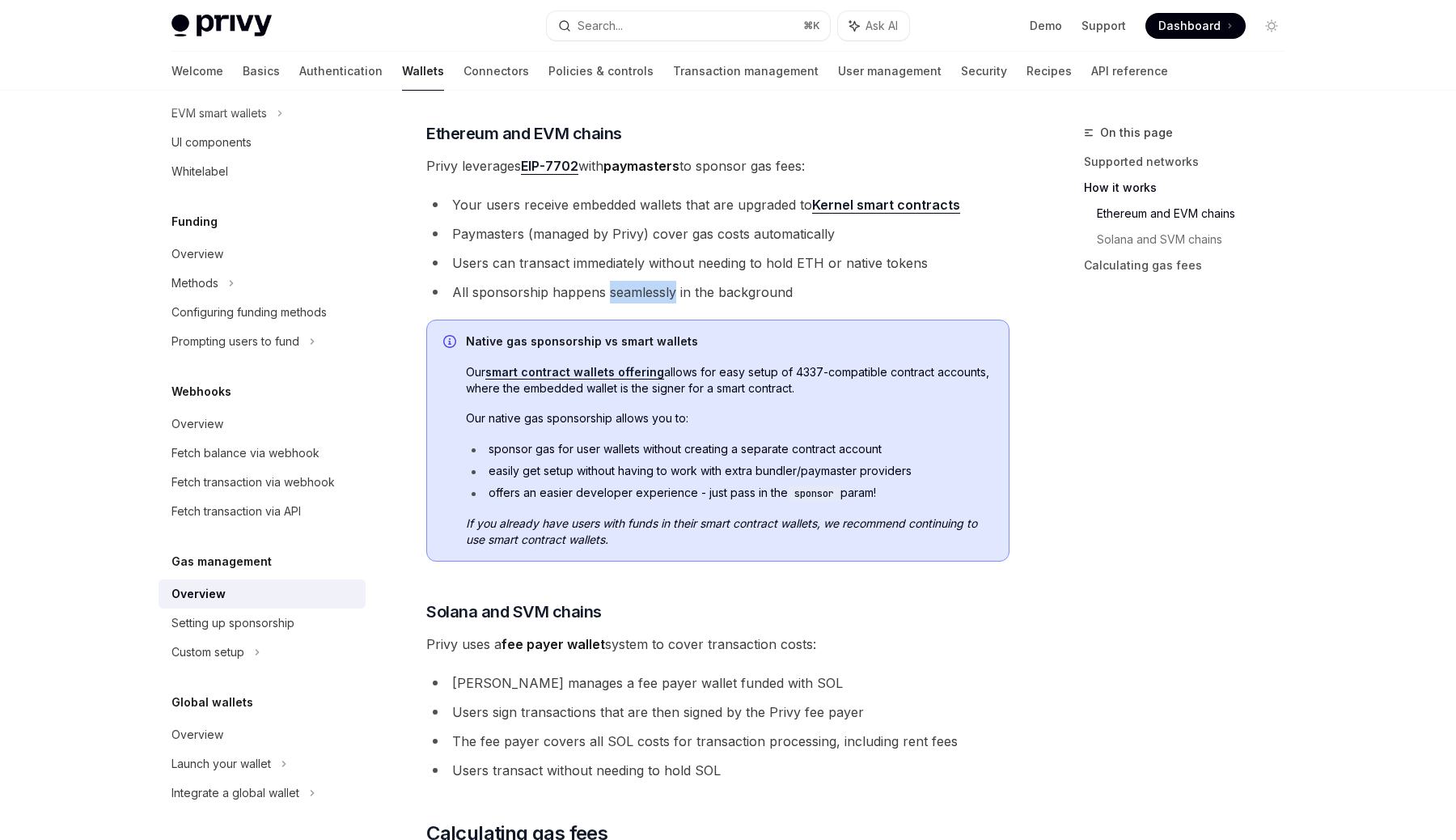
click at [637, 291] on li "All sponsorship happens seamlessly in the background" at bounding box center [718, 291] width 584 height 23
click at [721, 288] on li "All sponsorship happens seamlessly in the background" at bounding box center [718, 291] width 584 height 23
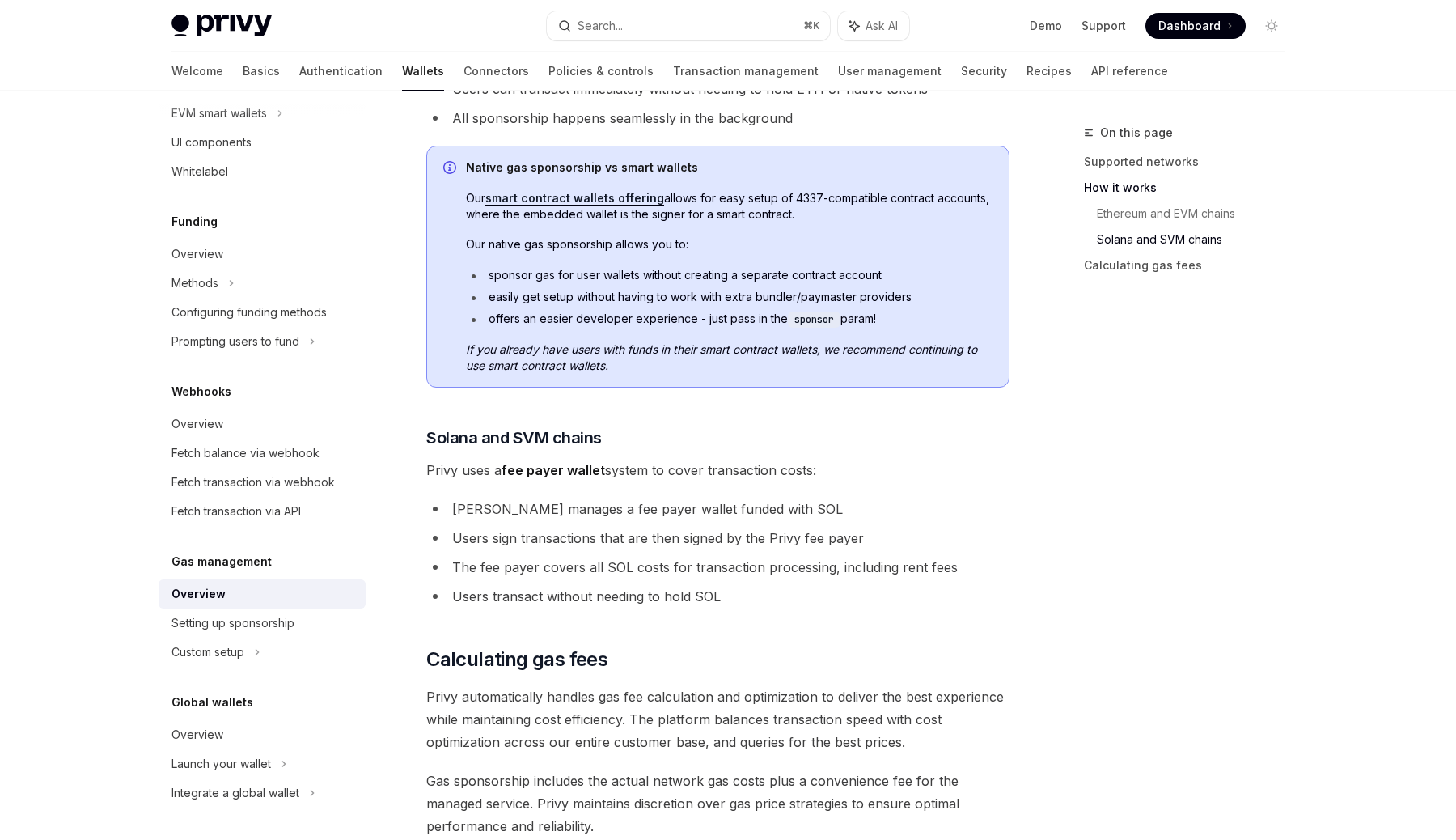
scroll to position [1221, 0]
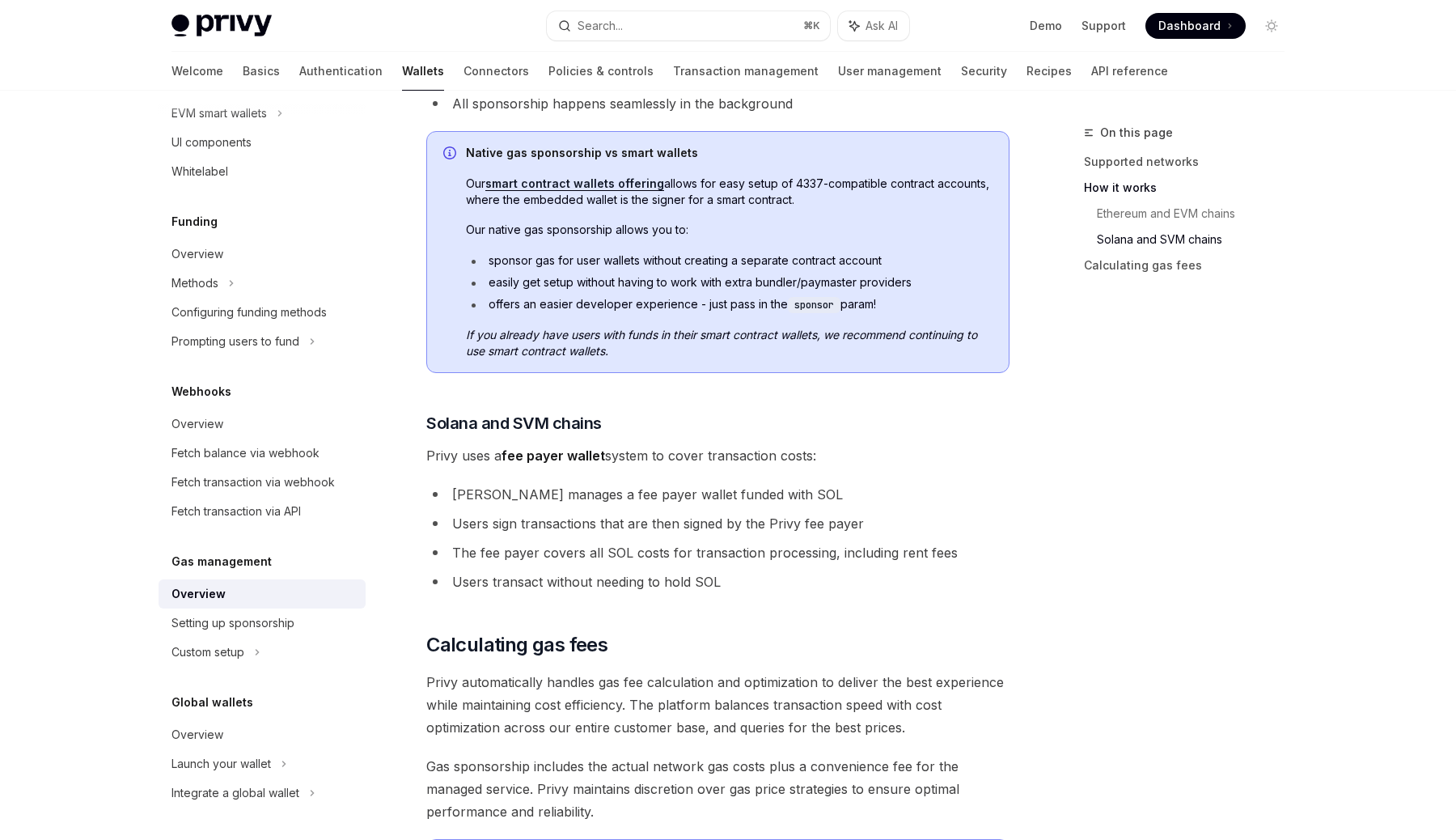
click at [639, 260] on li "sponsor gas for user wallets without creating a separate contract account" at bounding box center [730, 261] width 527 height 16
click at [655, 279] on li "easily get setup without having to work with extra bundler/paymaster providers" at bounding box center [730, 282] width 527 height 16
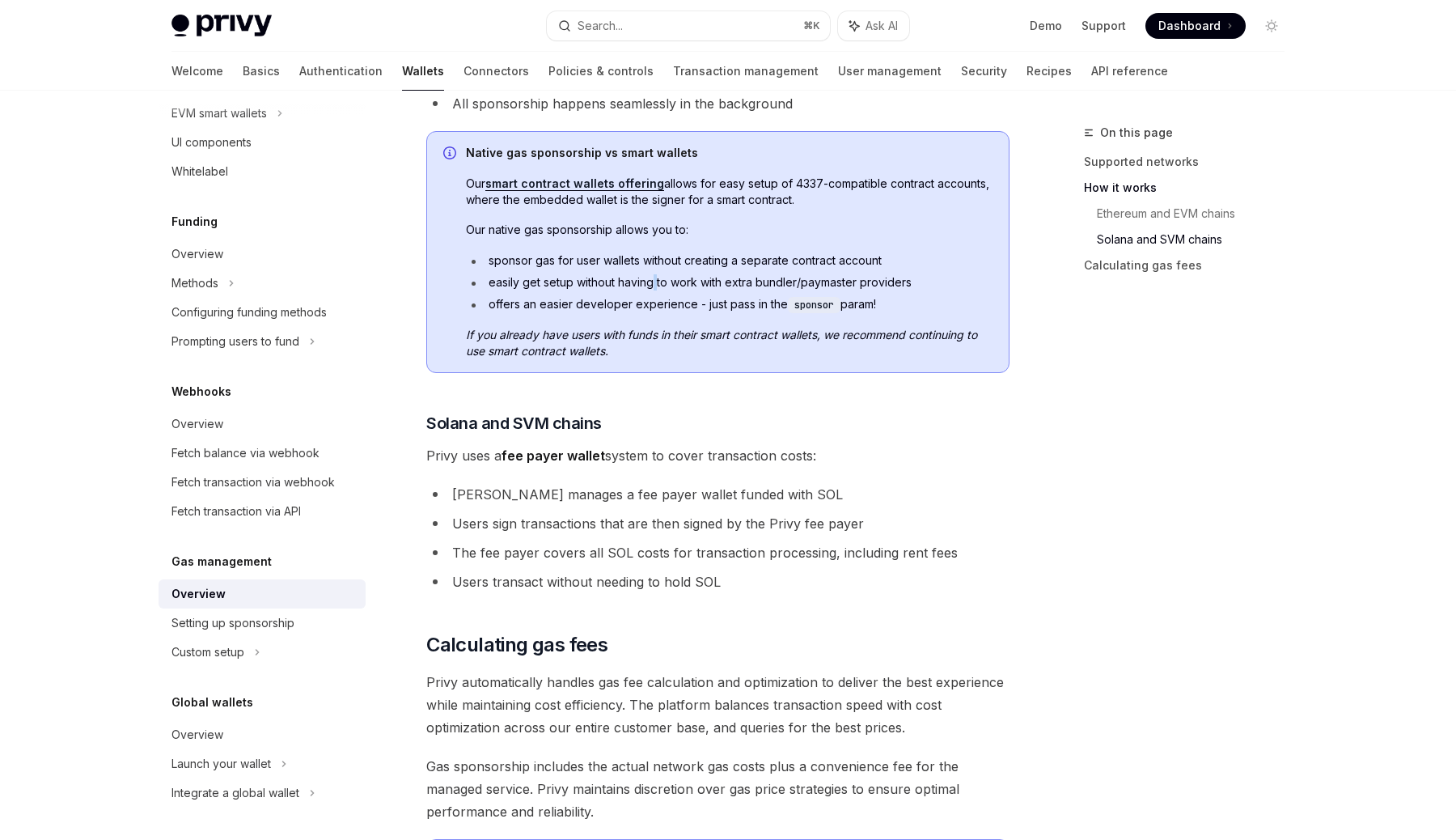
click at [655, 279] on li "easily get setup without having to work with extra bundler/paymaster providers" at bounding box center [730, 282] width 527 height 16
click at [706, 304] on li "offers an easier developer experience - just pass in the sponsor param!" at bounding box center [730, 304] width 527 height 17
click at [698, 341] on em "If you already have users with funds in their smart contract wallets, we recomm…" at bounding box center [722, 342] width 511 height 30
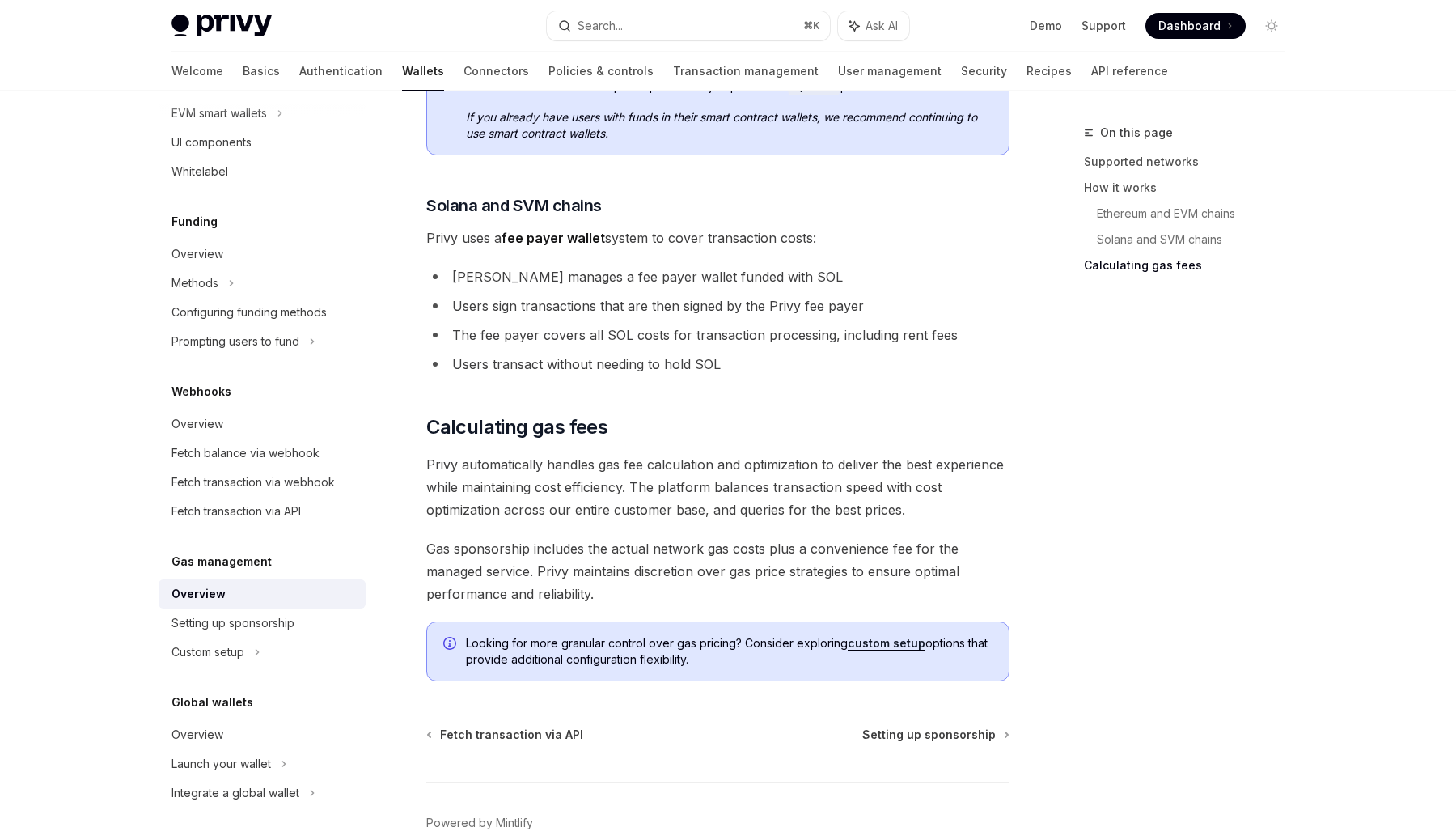
scroll to position [1470, 0]
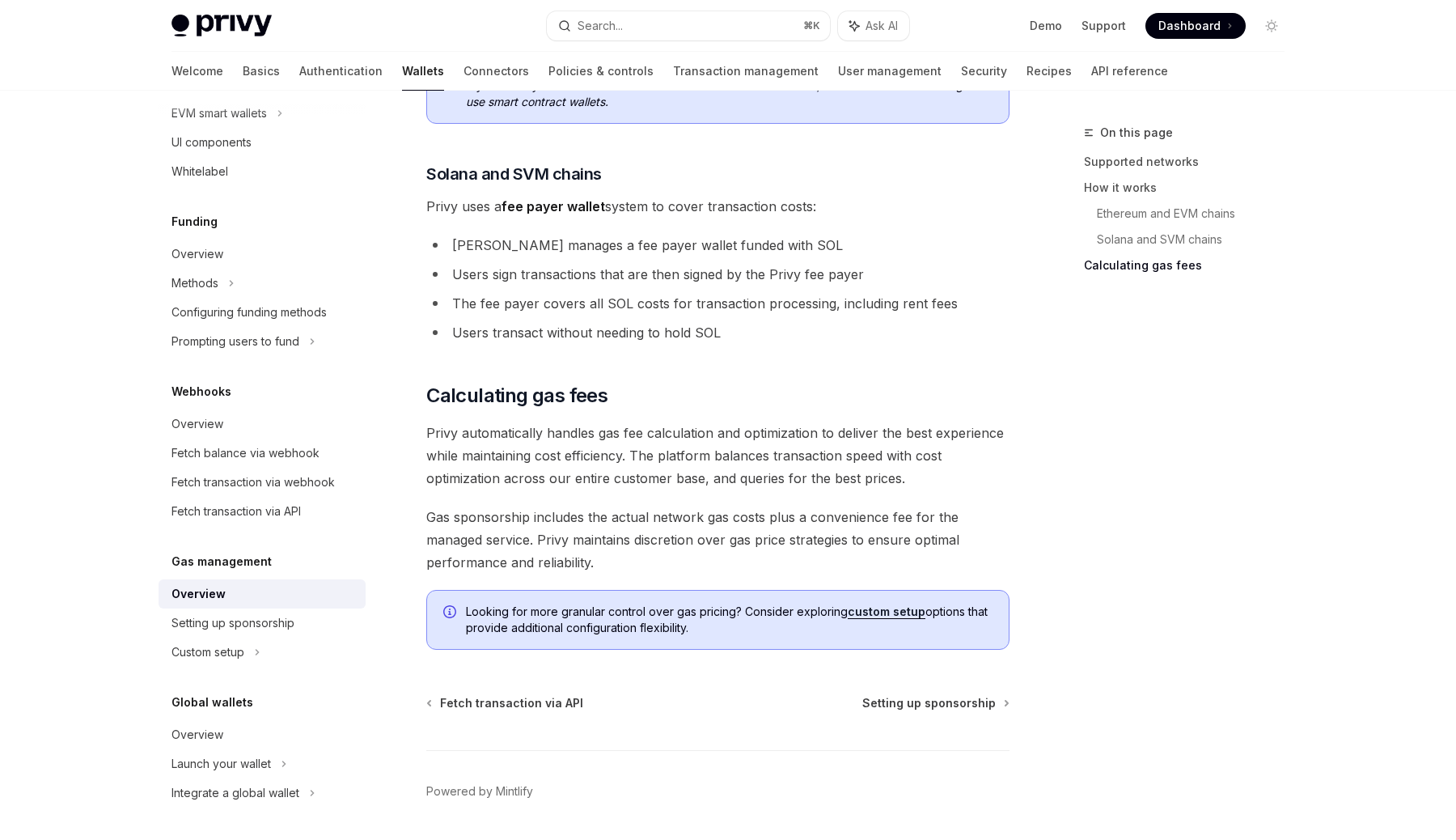
click at [582, 245] on li "Privy manages a fee payer wallet funded with SOL" at bounding box center [718, 245] width 584 height 23
click at [599, 276] on li "Users sign transactions that are then signed by the Privy fee payer" at bounding box center [718, 273] width 584 height 23
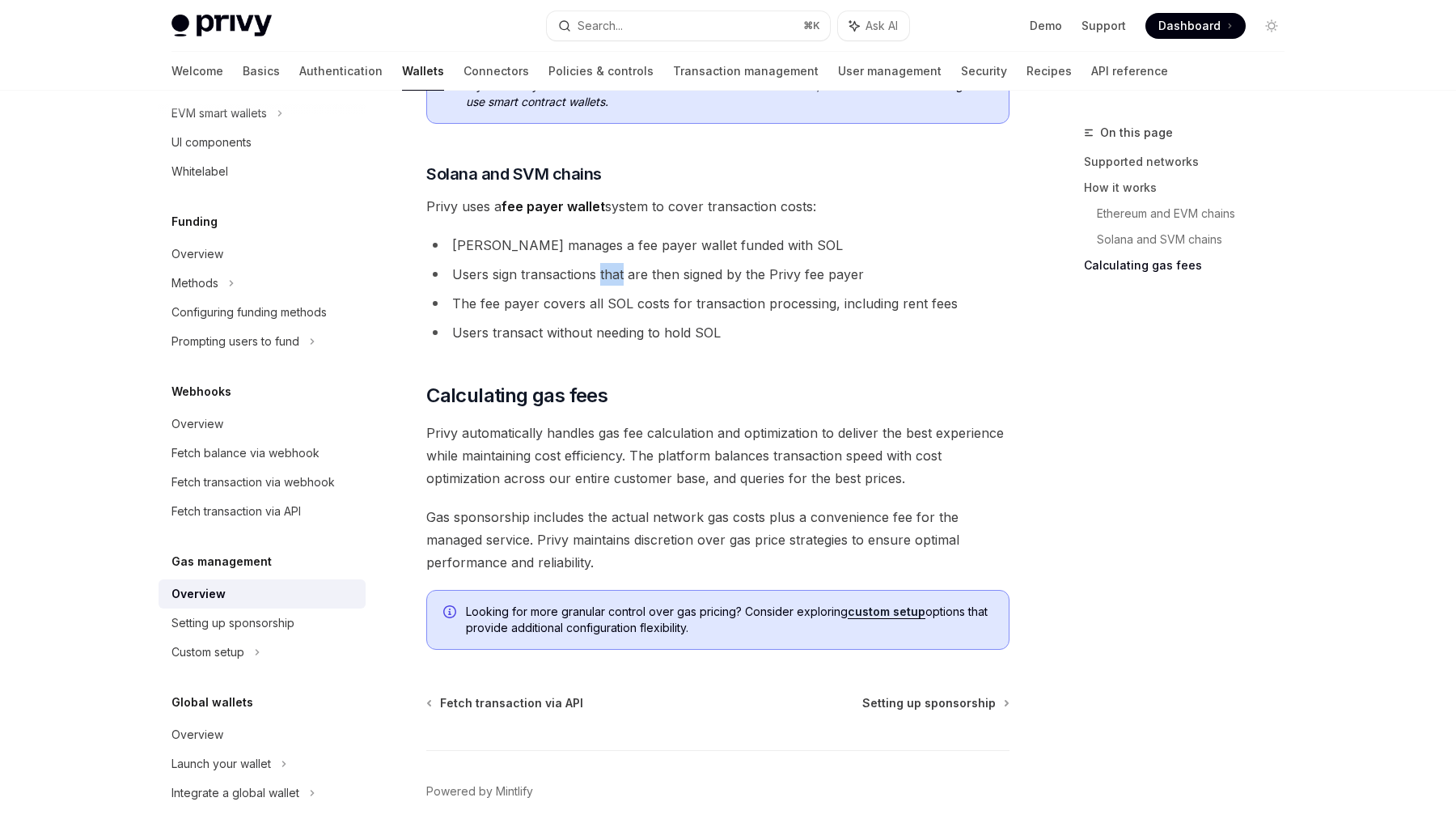
click at [599, 276] on li "Users sign transactions that are then signed by the Privy fee payer" at bounding box center [718, 273] width 584 height 23
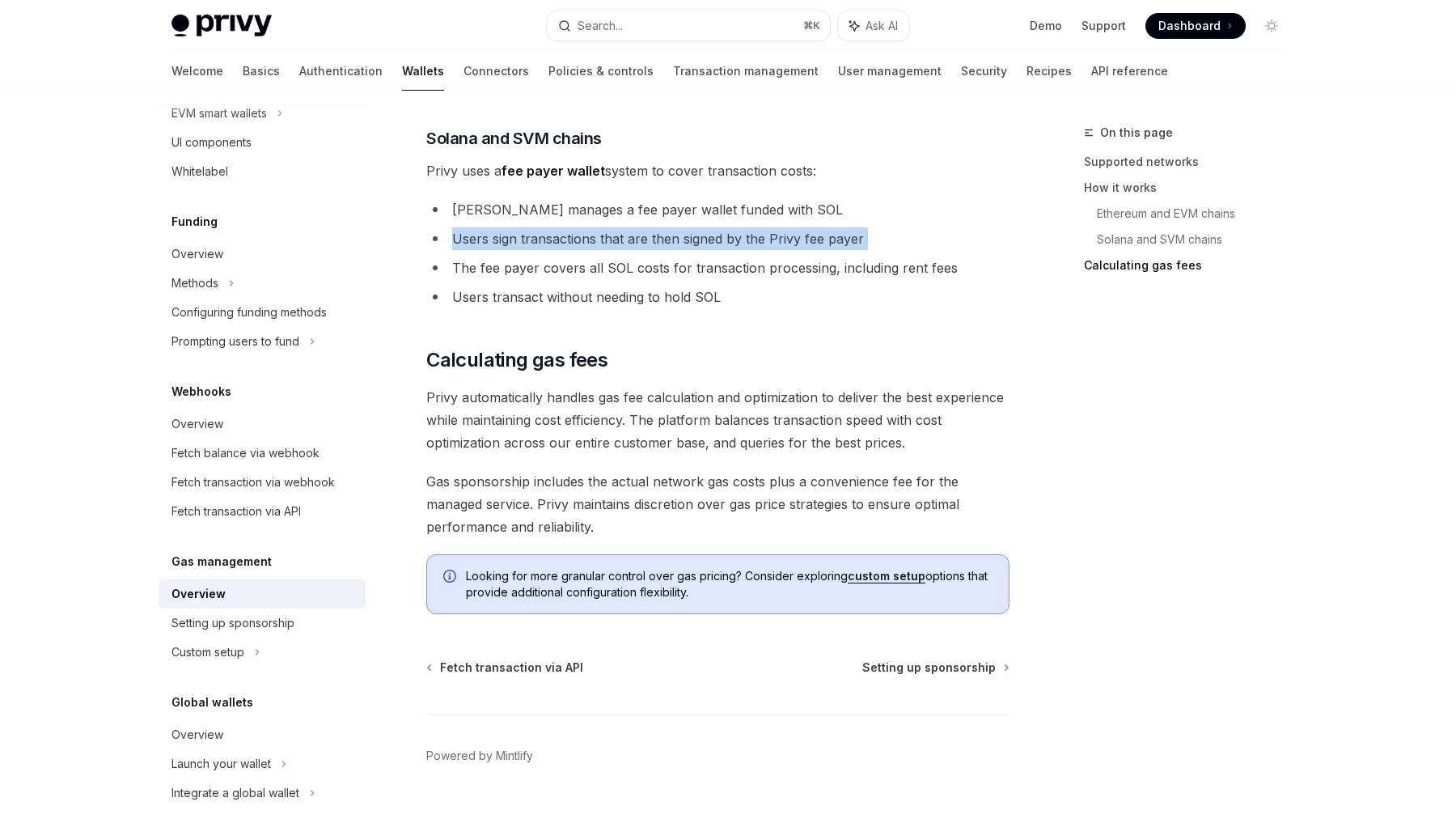
scroll to position [1519, 0]
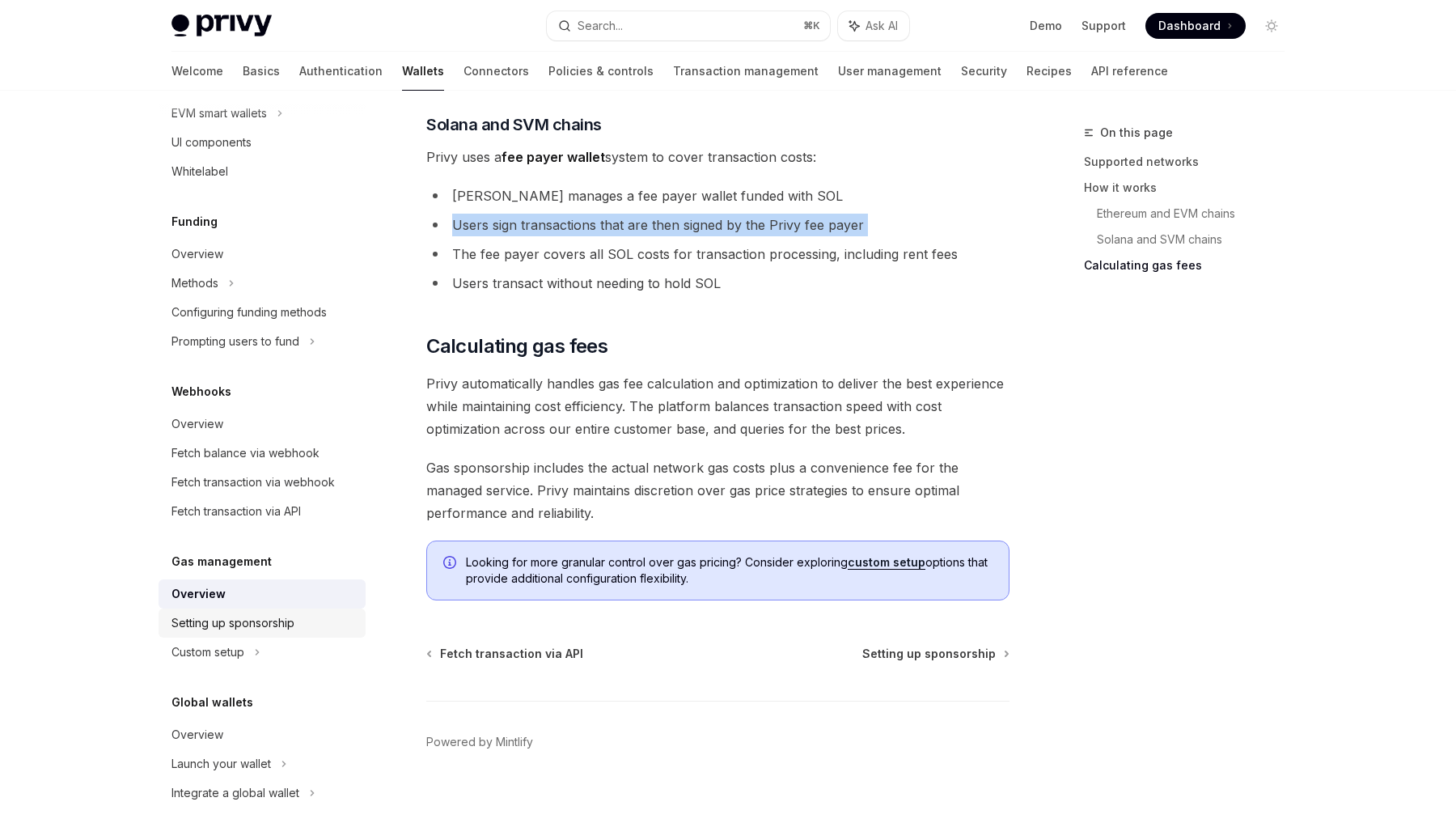
click at [299, 620] on div "Setting up sponsorship" at bounding box center [263, 623] width 184 height 20
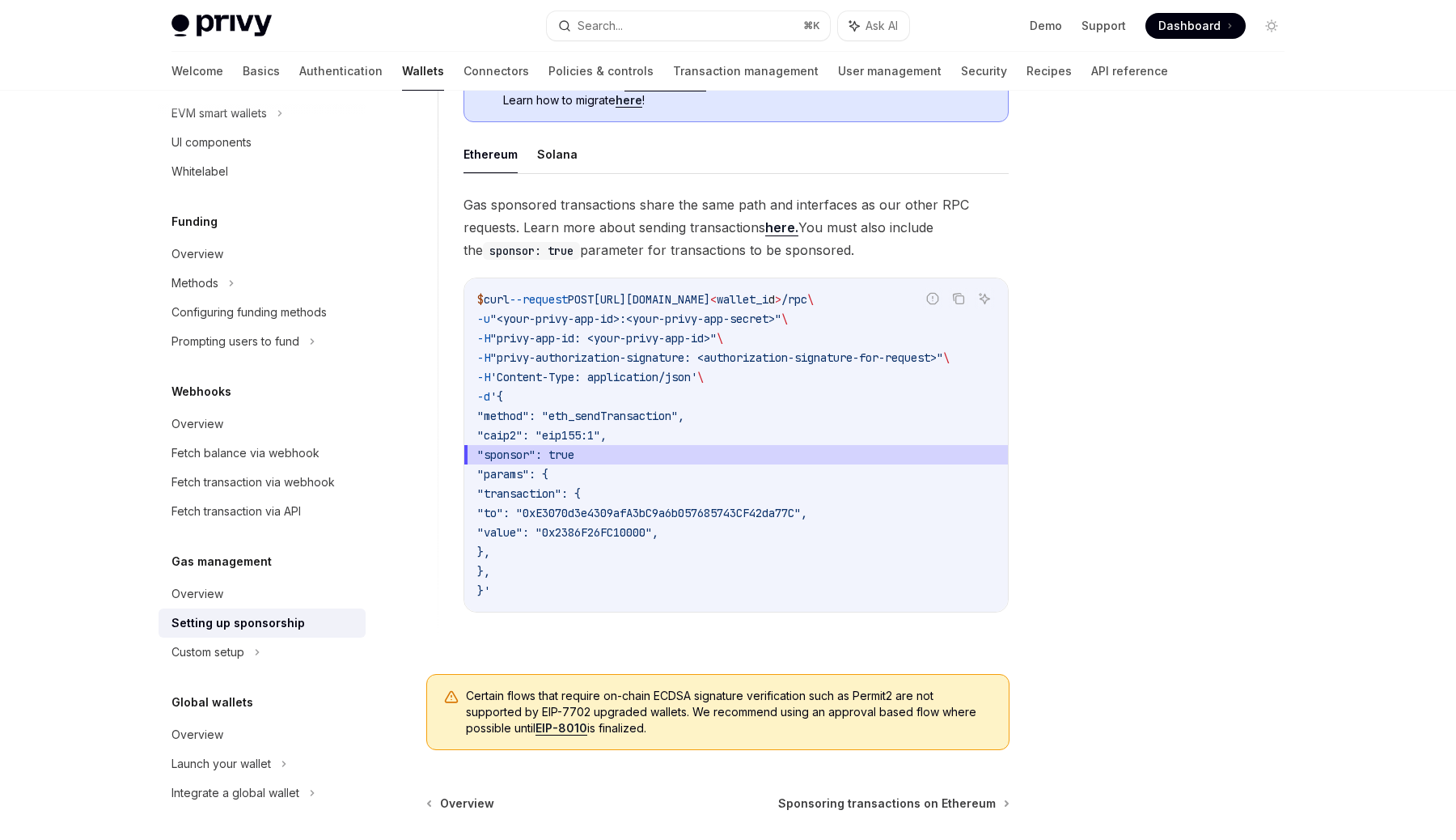
scroll to position [1146, 0]
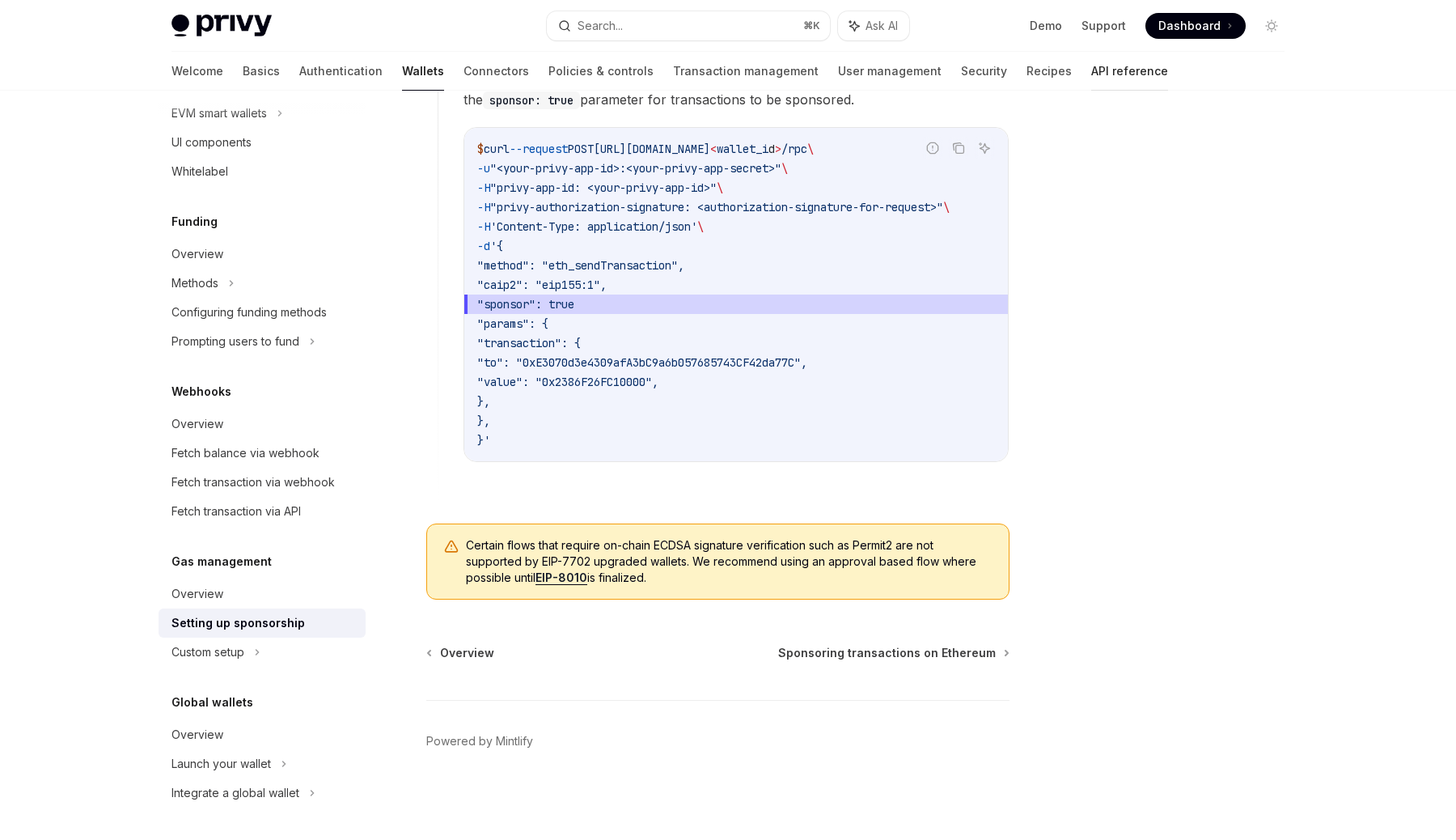
click at [1092, 62] on link "API reference" at bounding box center [1129, 70] width 77 height 39
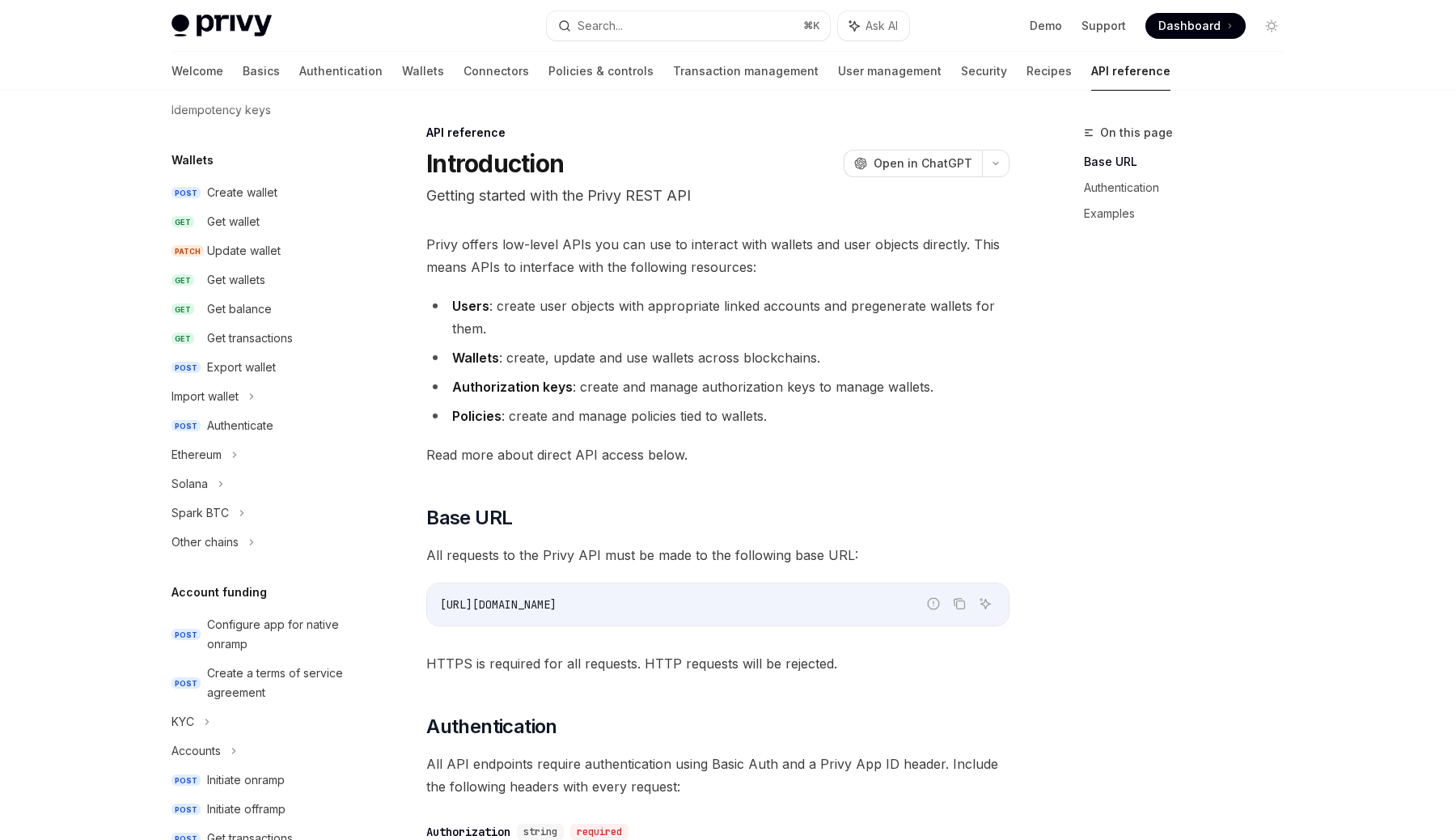
scroll to position [59, 0]
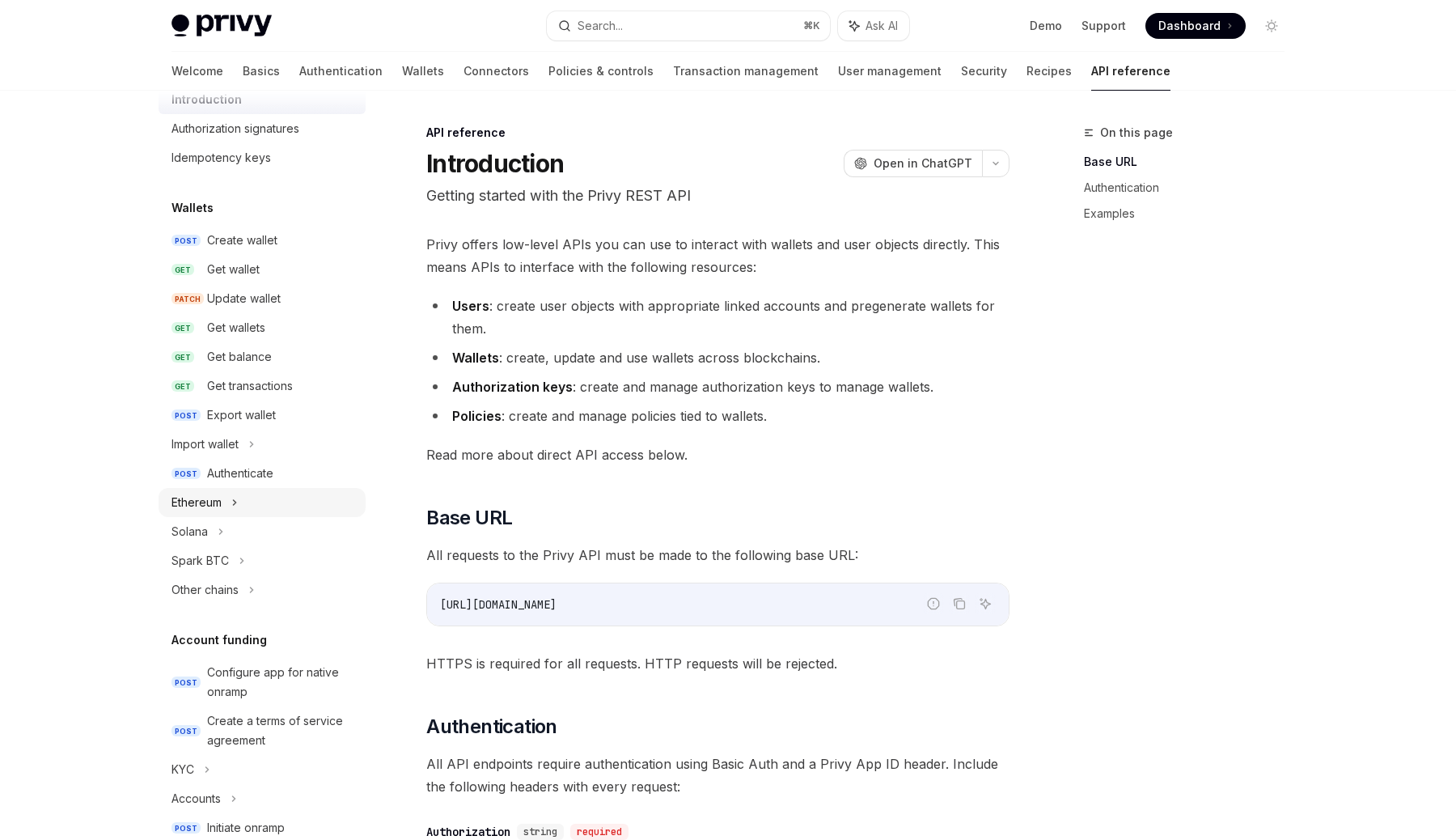
click at [270, 512] on div "Ethereum" at bounding box center [263, 503] width 207 height 29
type textarea "*"
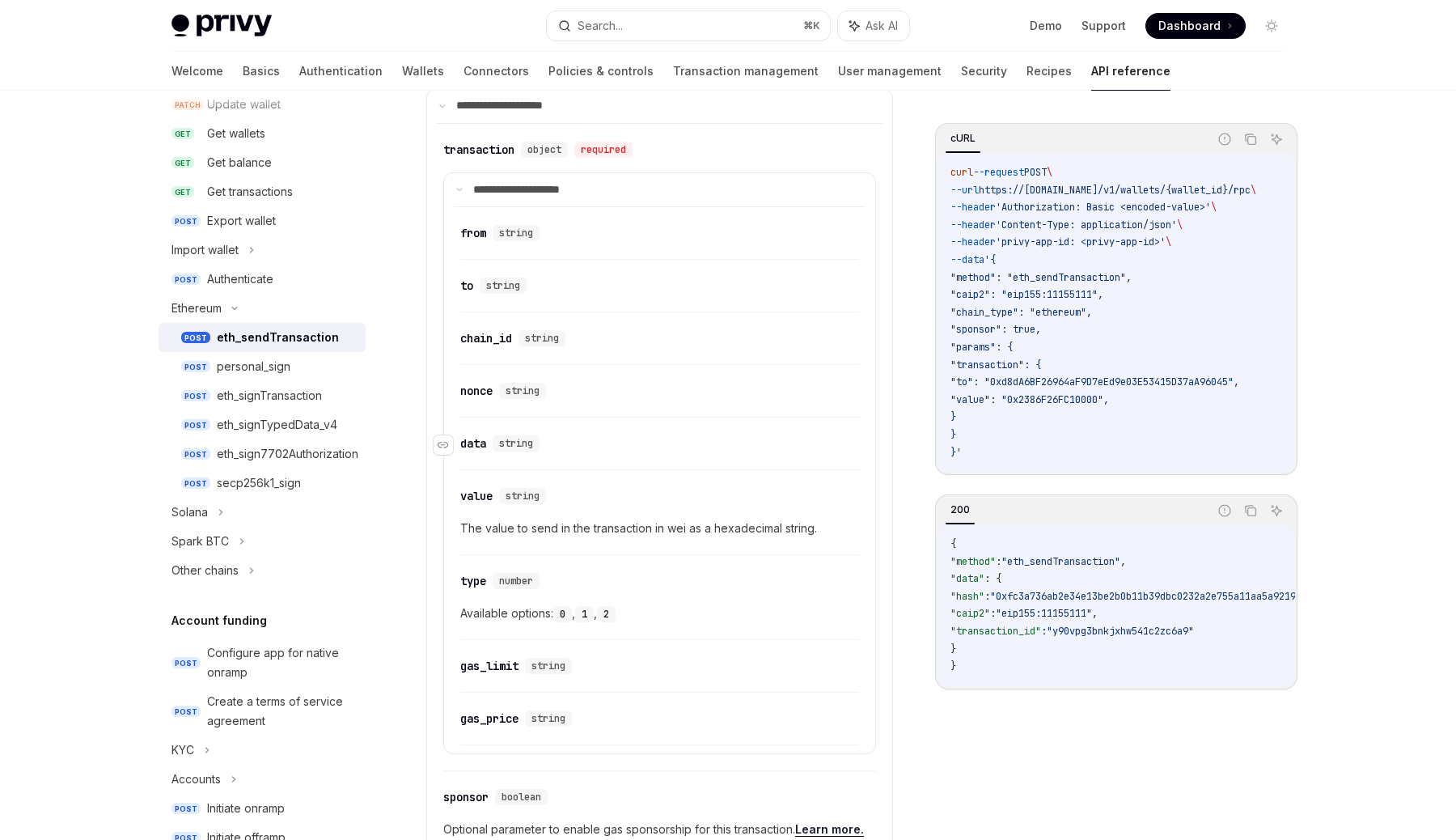
scroll to position [951, 0]
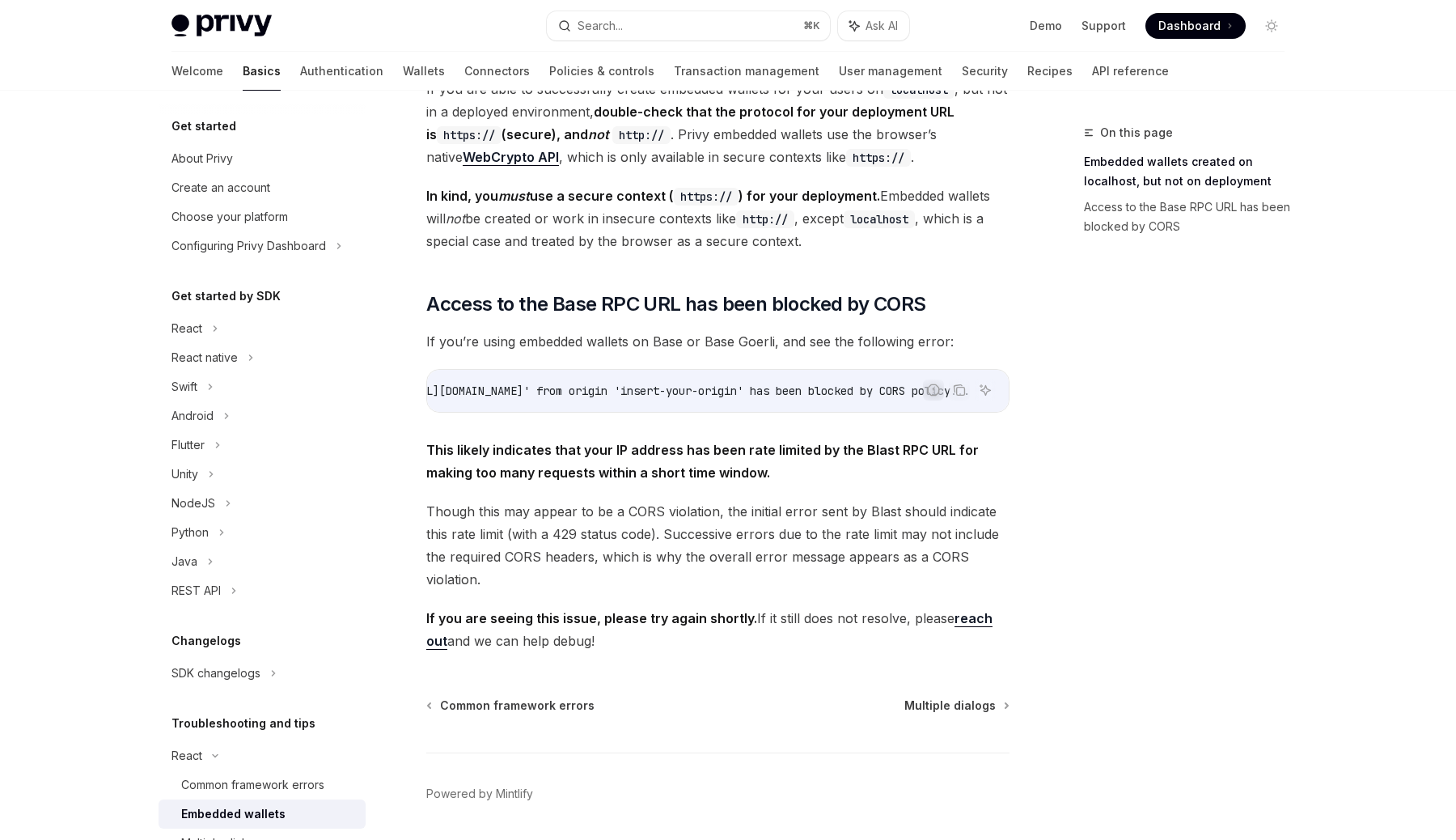
scroll to position [309, 0]
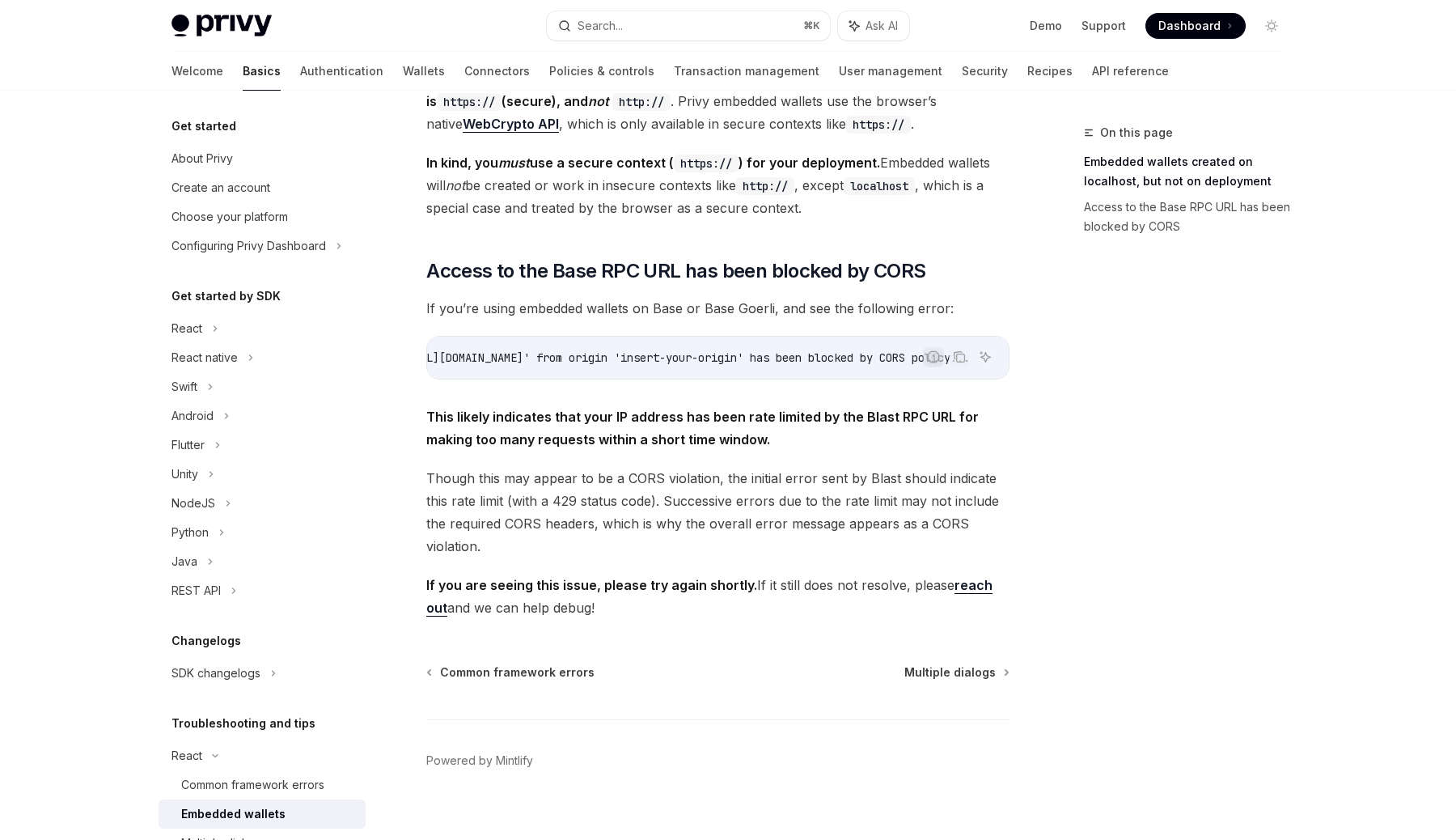
type textarea "*"
